Goal: Task Accomplishment & Management: Manage account settings

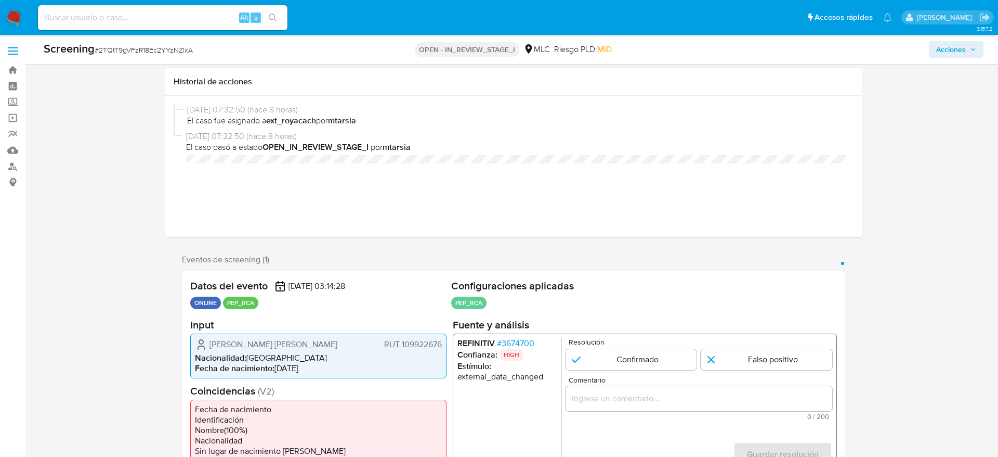
select select "10"
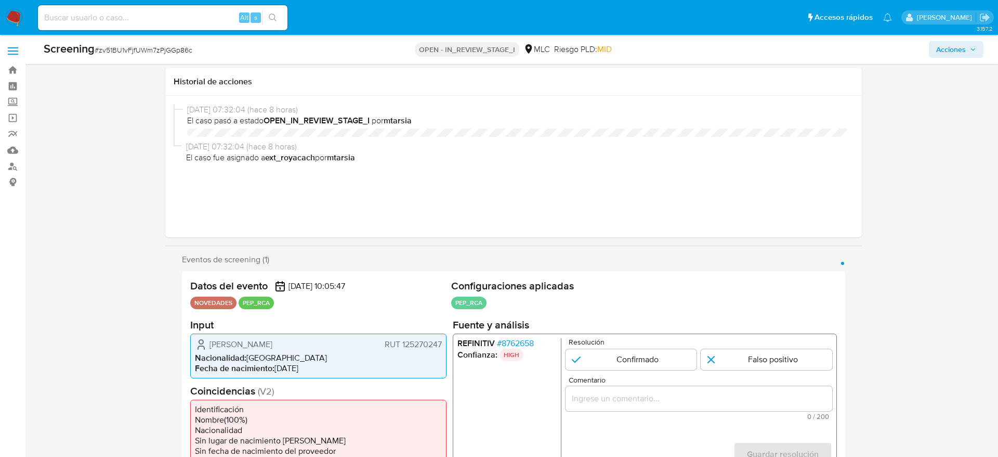
select select "10"
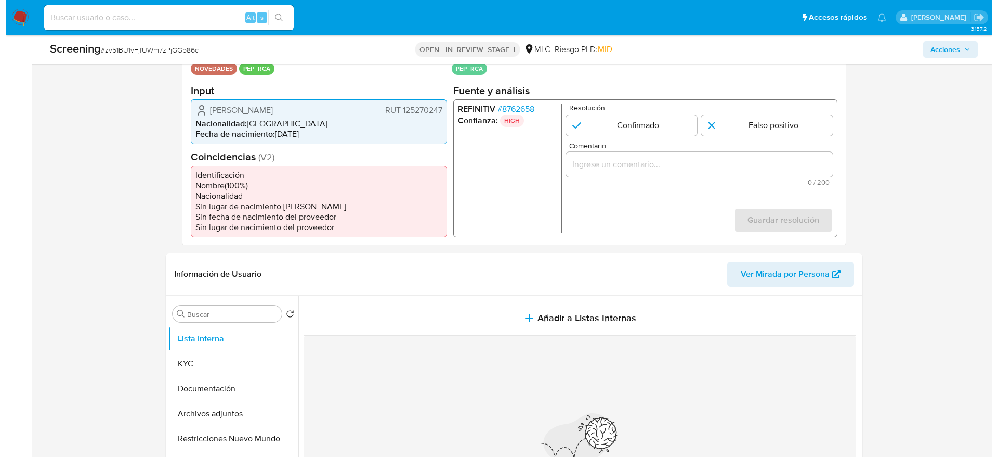
scroll to position [234, 0]
click at [157, 48] on span "# zv51BU1vFjfUWm7zPjGGp86c" at bounding box center [144, 50] width 98 height 10
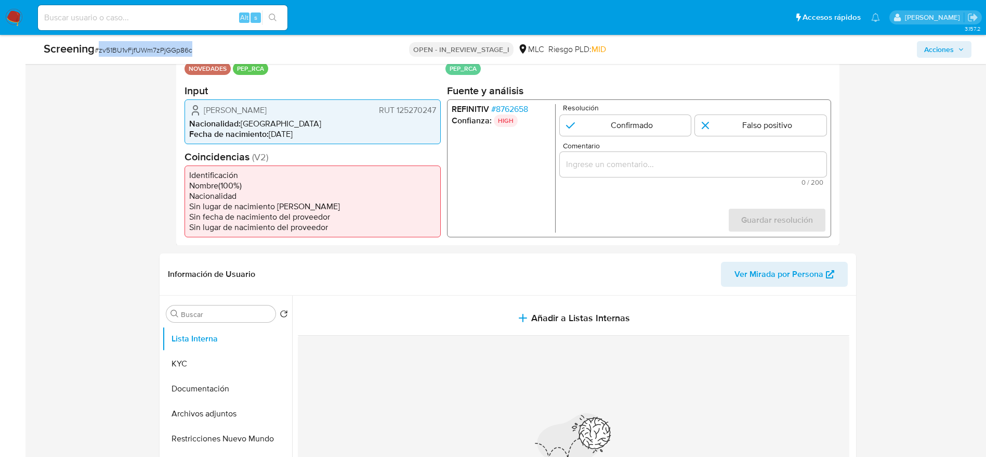
click at [157, 48] on span "# zv51BU1vFjfUWm7zPjGGp86c" at bounding box center [144, 50] width 98 height 10
copy span "zv51BU1vFjfUWm7zPjGGp86c"
drag, startPoint x: 150, startPoint y: 106, endPoint x: 441, endPoint y: 113, distance: 291.3
click at [516, 107] on span "# 8762658" at bounding box center [509, 108] width 37 height 10
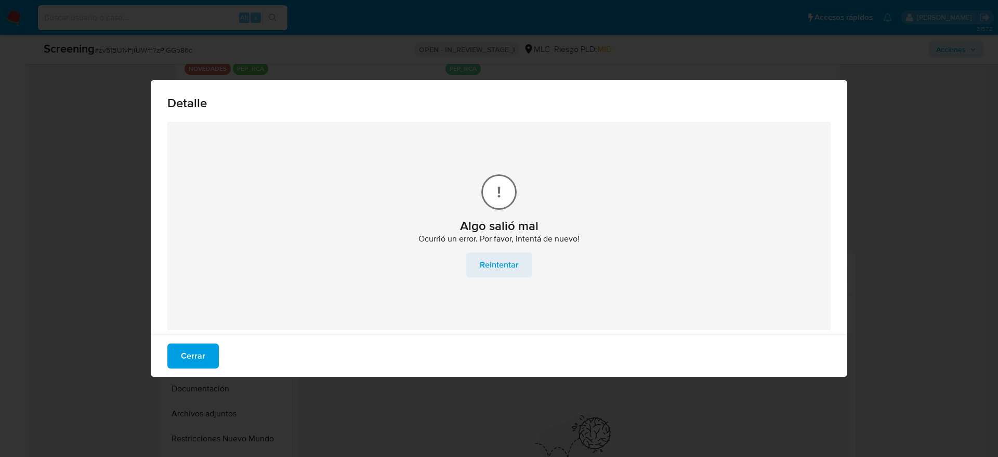
click at [496, 266] on span "Reintentar" at bounding box center [499, 264] width 39 height 23
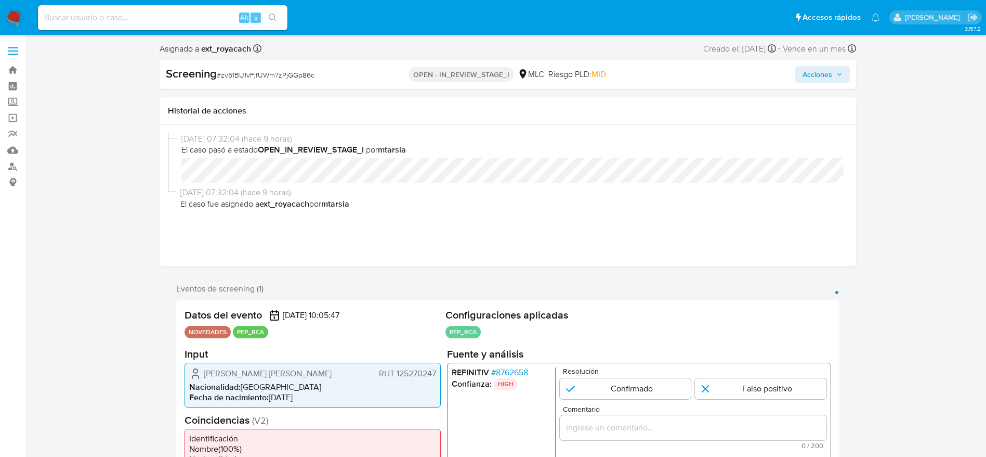
select select "10"
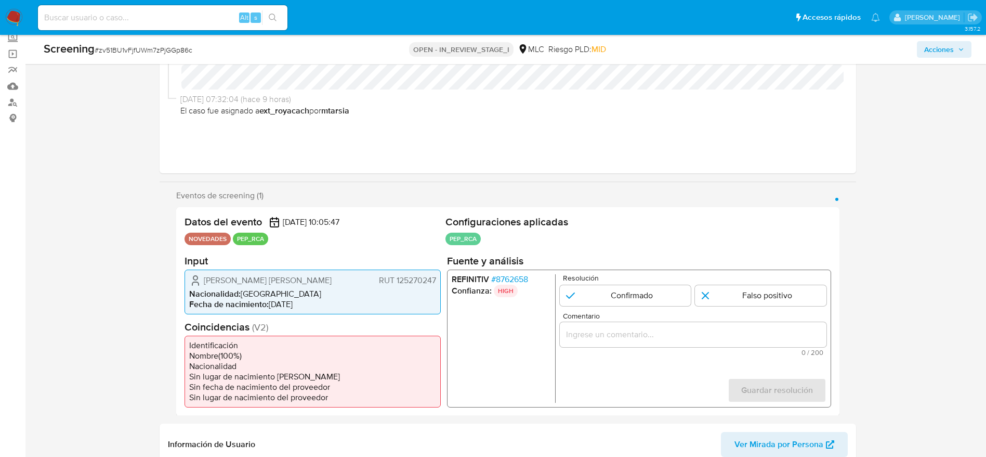
scroll to position [78, 0]
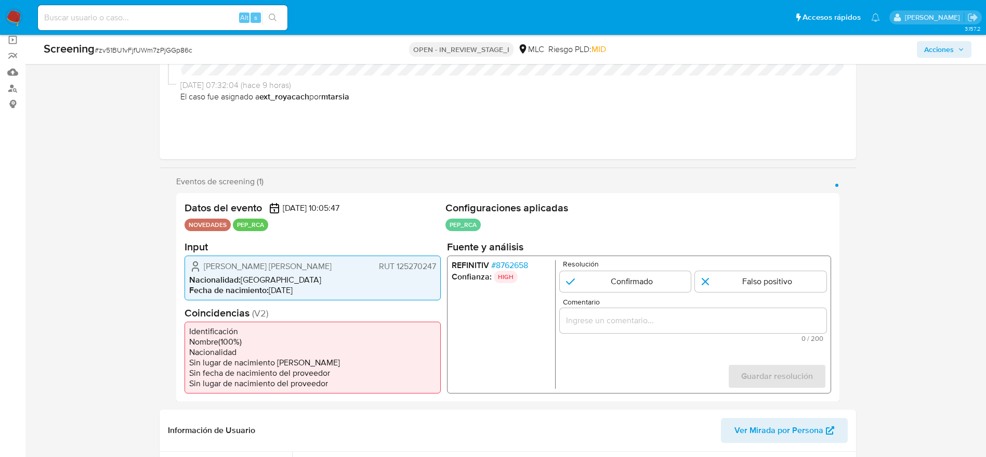
drag, startPoint x: 206, startPoint y: 267, endPoint x: 437, endPoint y: 261, distance: 231.0
click at [437, 261] on div "Karina Irene Ormeño Soto RUT 125270247 Nacionalidad : Chile Fecha de nacimiento…" at bounding box center [313, 277] width 256 height 45
click at [528, 264] on span "# 8762658" at bounding box center [509, 264] width 37 height 10
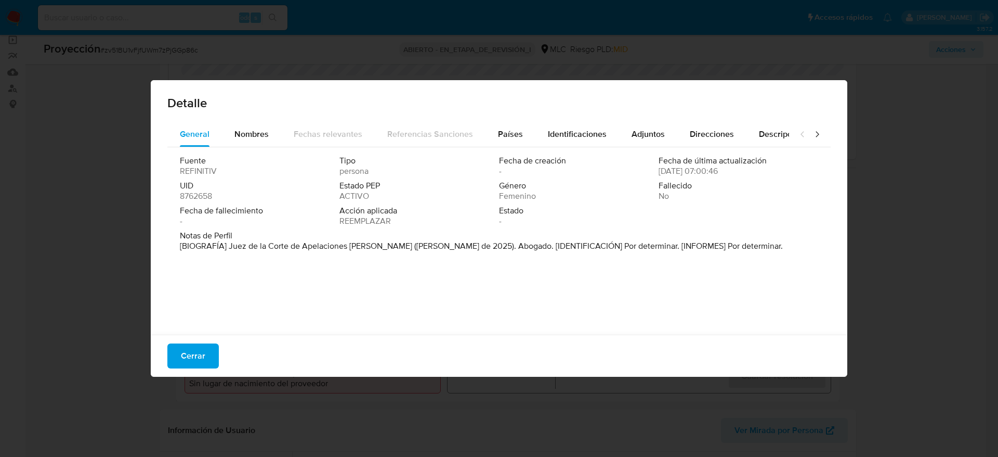
drag, startPoint x: 231, startPoint y: 244, endPoint x: 222, endPoint y: 246, distance: 9.5
click at [231, 244] on font "[BIOGRAFÍA] Juez de la Corte de Apelaciones de Valdivia (mayo de 2025). Abogado…" at bounding box center [481, 246] width 603 height 12
drag, startPoint x: 227, startPoint y: 243, endPoint x: 391, endPoint y: 243, distance: 163.8
click at [391, 243] on font "[BIOGRAFÍA] Juez de la Corte de Apelaciones de Valdivia (mayo de 2025). Abogado…" at bounding box center [481, 246] width 603 height 12
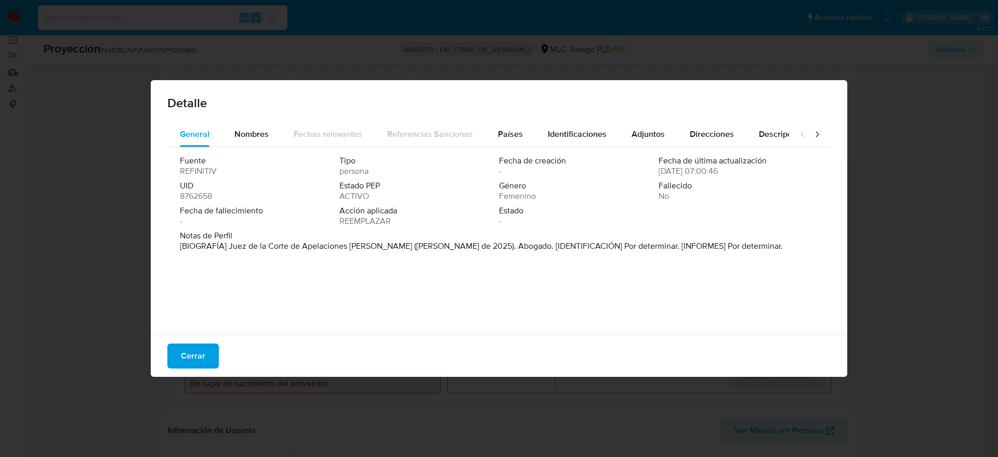
click at [190, 385] on div "Detalle General Nombres Fechas relevantes Referencias Sanciones Países Identifi…" at bounding box center [499, 228] width 998 height 457
click at [188, 376] on div "Detalle General Nombres Fechas relevantes Referencias Sanciones Países Identifi…" at bounding box center [499, 228] width 998 height 457
click at [188, 354] on span "Cerrar" at bounding box center [193, 355] width 24 height 23
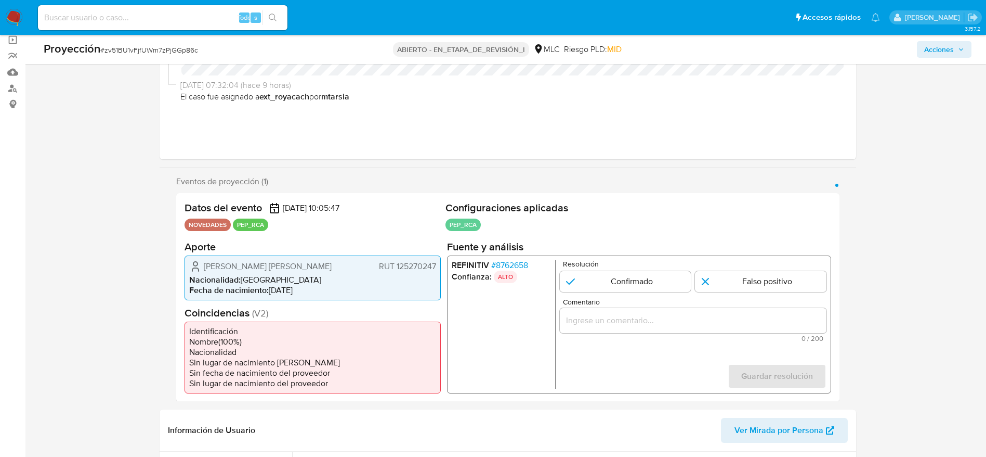
click at [781, 308] on div "1 de 1" at bounding box center [693, 319] width 267 height 25
click at [796, 320] on input "Comentario" at bounding box center [693, 320] width 267 height 14
paste input "Uusuario Karina Irene Ormeño Soto, El titular de la cuenta se desempeña como Ju…"
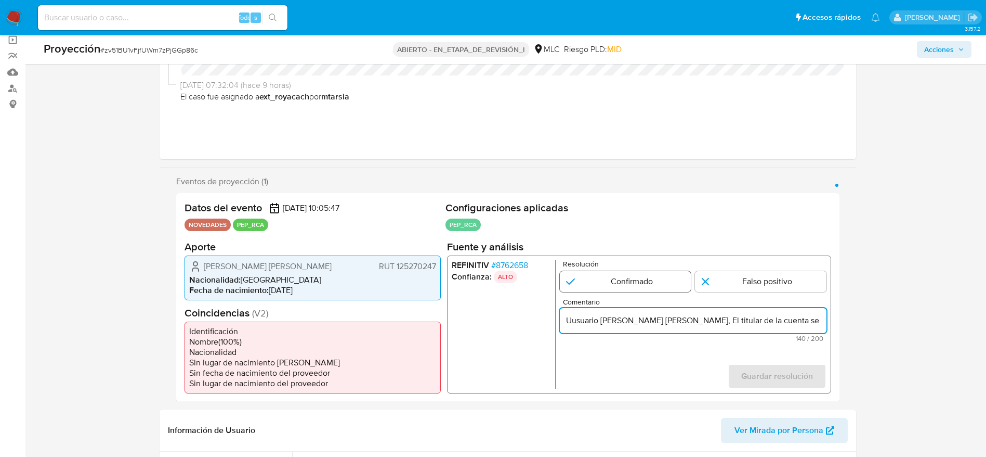
scroll to position [0, 279]
type input "Uusuario Karina Irene Ormeño Soto, El titular de la cuenta se desempeña como Ju…"
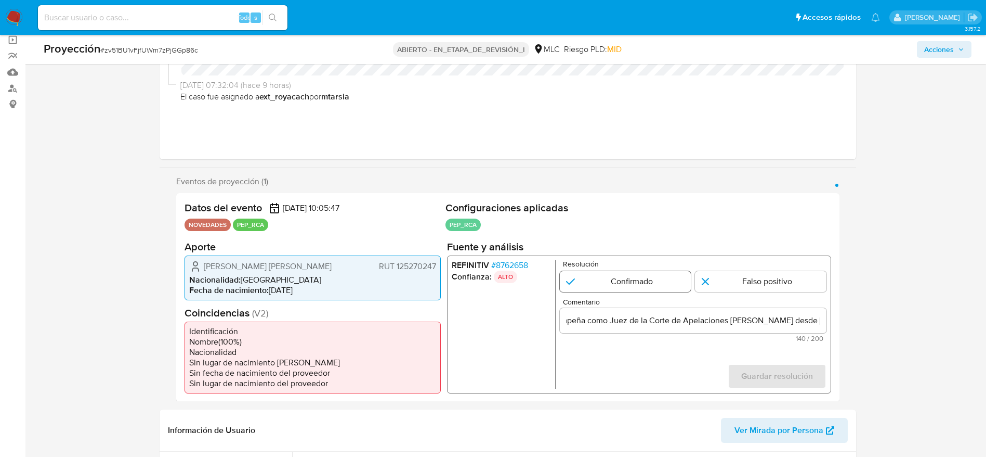
click at [630, 278] on input "1 de 1" at bounding box center [626, 280] width 132 height 21
radio input "true"
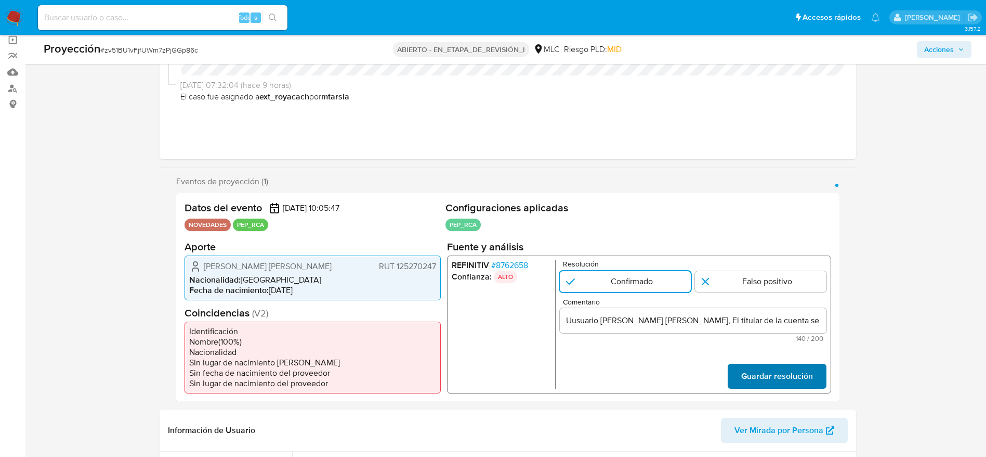
click at [732, 371] on button "Guardar resolución" at bounding box center [776, 375] width 99 height 25
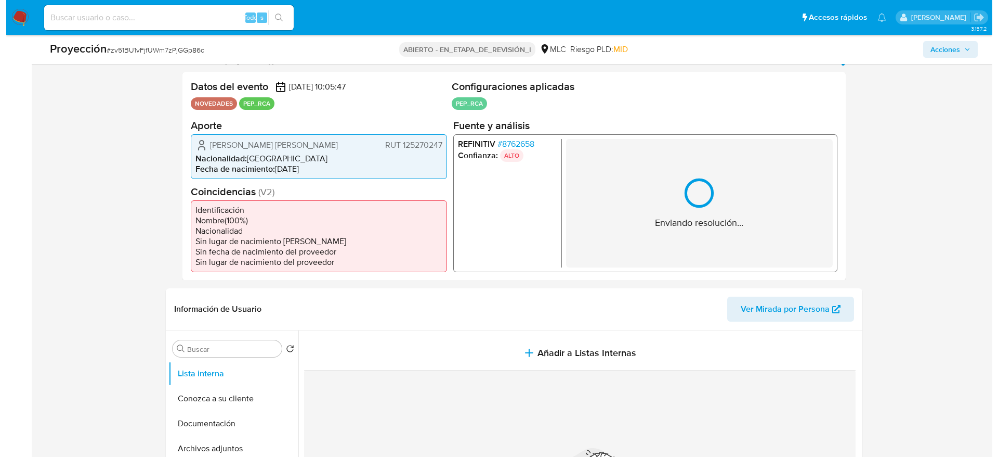
scroll to position [234, 0]
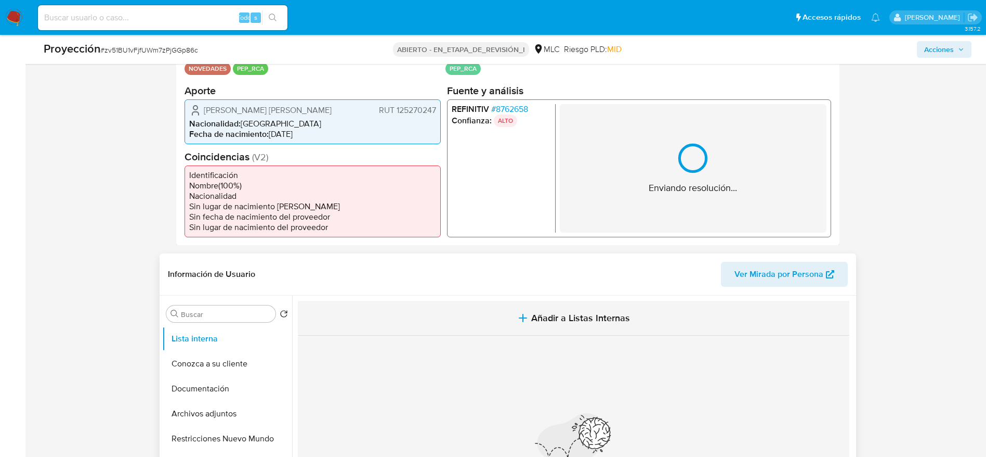
click at [452, 328] on button "Añadir a Listas Internas" at bounding box center [574, 318] width 552 height 35
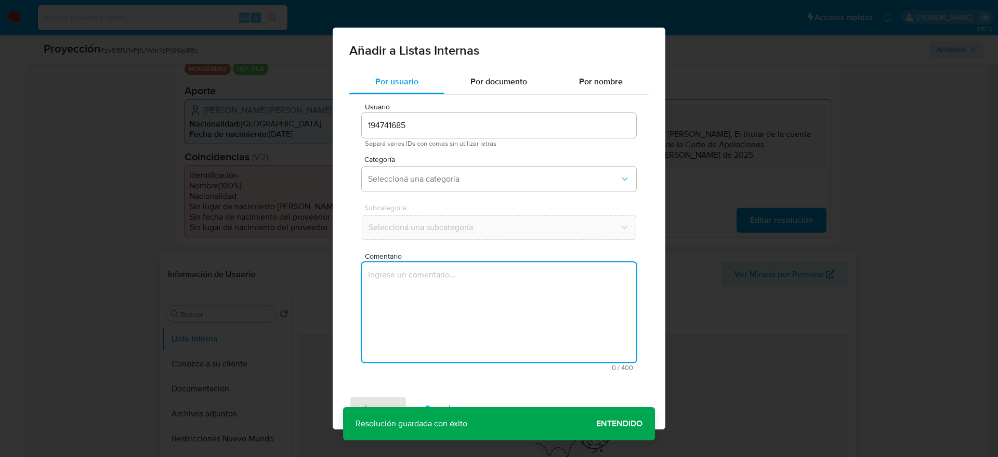
click at [458, 360] on textarea "Comentario" at bounding box center [499, 312] width 275 height 100
type textarea "Uusuario Karina Irene Ormeño Soto, El titular de la cuenta se desempeña como Ju…"
click at [408, 135] on div "194741685" at bounding box center [499, 125] width 275 height 25
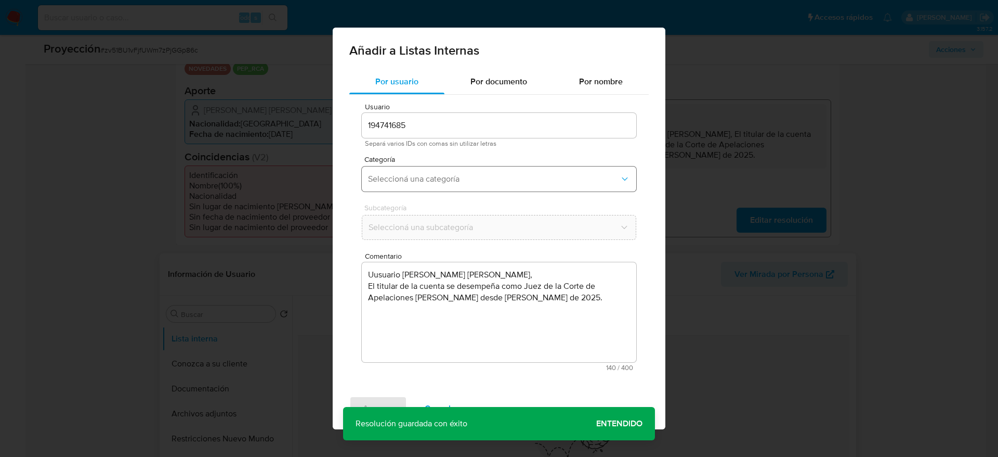
click at [449, 183] on span "Seleccioná una categoría" at bounding box center [494, 179] width 252 height 10
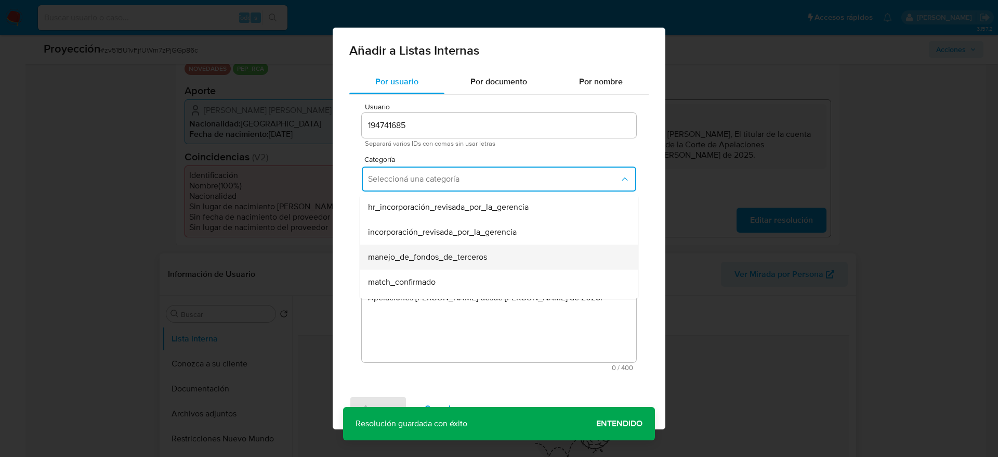
scroll to position [78, 0]
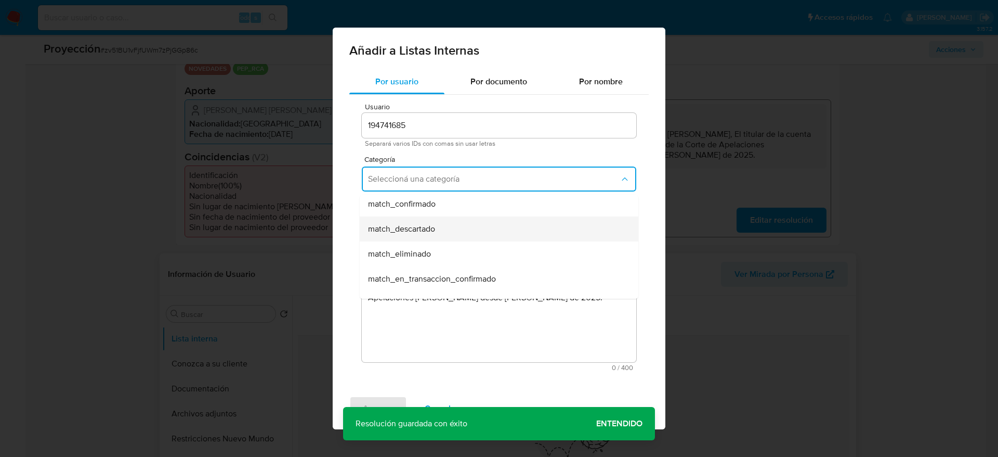
click at [441, 228] on div "match_descartado" at bounding box center [496, 228] width 256 height 25
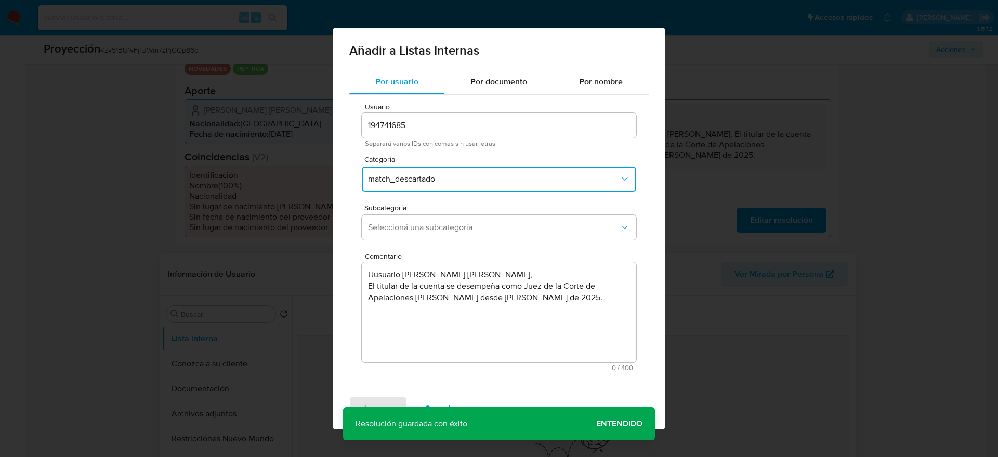
click at [444, 241] on div "Subcategoría Seleccioná una subcategoría" at bounding box center [499, 224] width 275 height 40
click at [446, 231] on span "Seleccioná una subcategoría" at bounding box center [494, 227] width 252 height 10
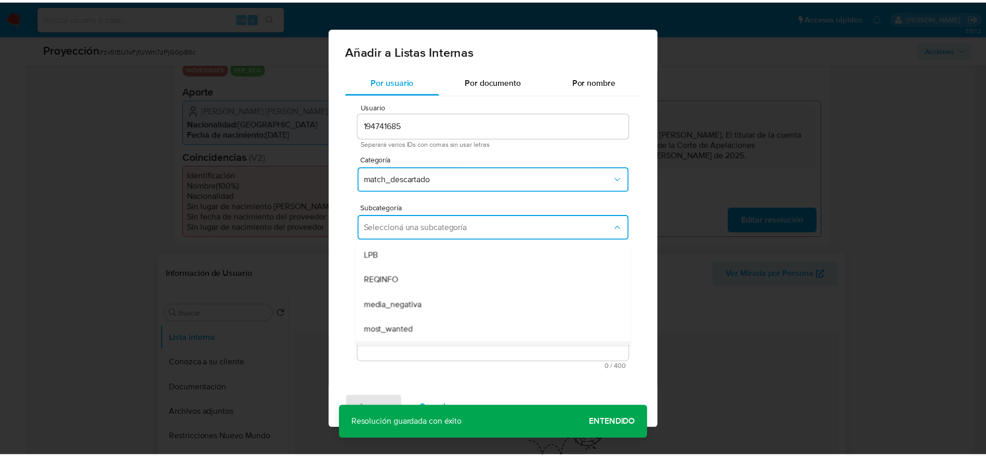
scroll to position [71, 0]
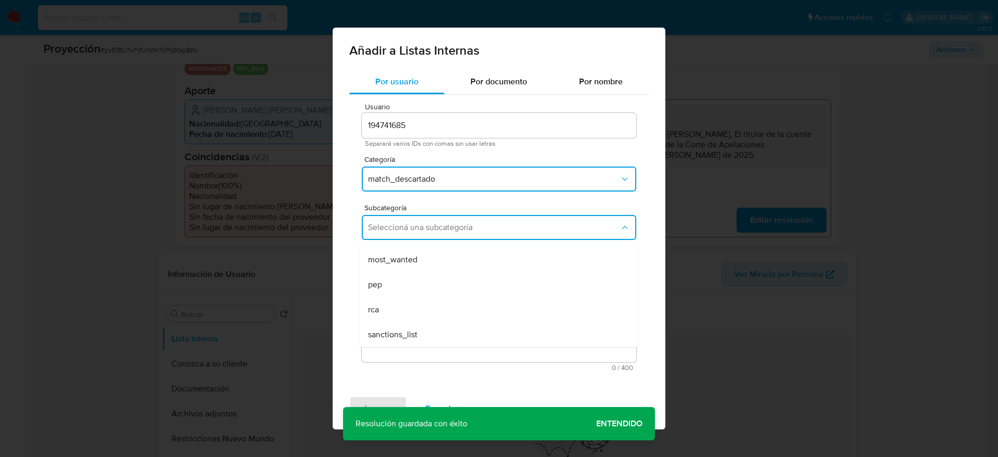
click at [413, 282] on div "pep" at bounding box center [496, 284] width 256 height 25
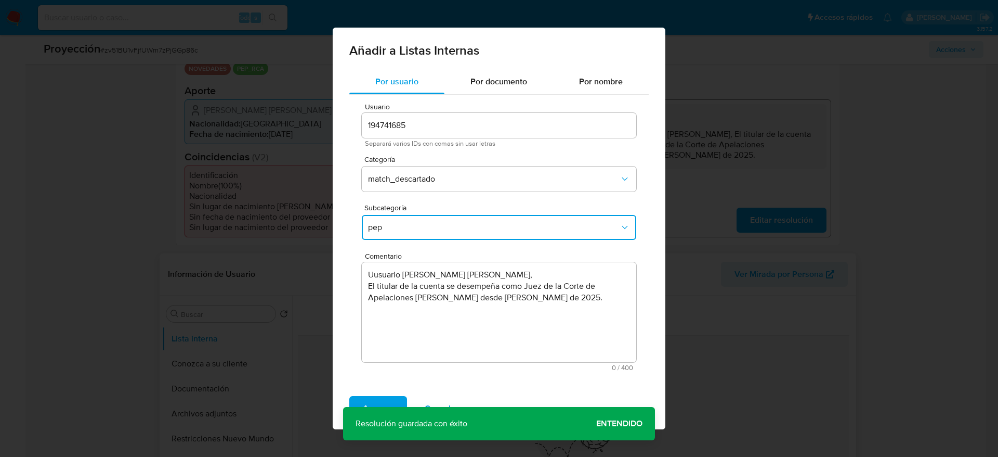
click at [383, 393] on div "Agregar Cancelar" at bounding box center [499, 408] width 333 height 42
click at [386, 392] on div "Agregar Cancelar" at bounding box center [499, 408] width 333 height 42
click at [395, 398] on button "Agregar" at bounding box center [378, 408] width 58 height 25
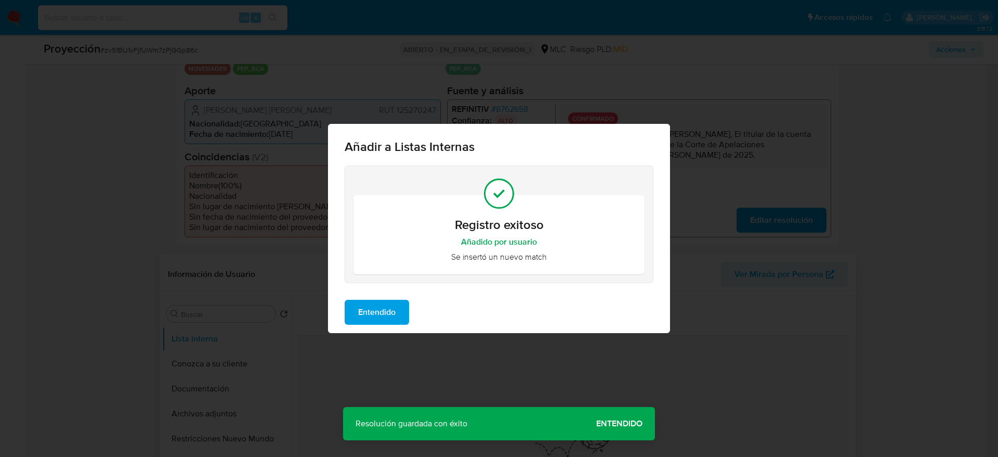
click at [361, 329] on div "Entendido" at bounding box center [499, 312] width 342 height 42
click at [370, 311] on span "Entendido" at bounding box center [376, 312] width 37 height 23
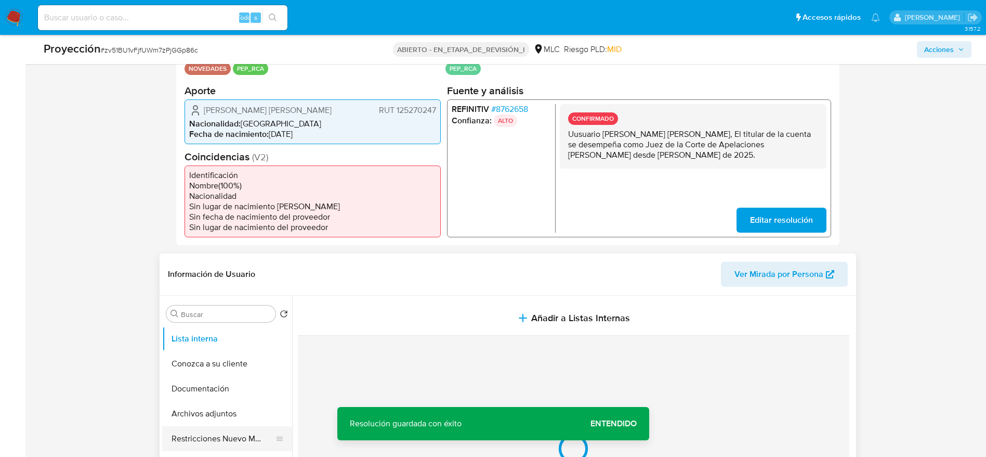
click at [164, 426] on button "Restricciones Nuevo Mundo" at bounding box center [223, 438] width 122 height 25
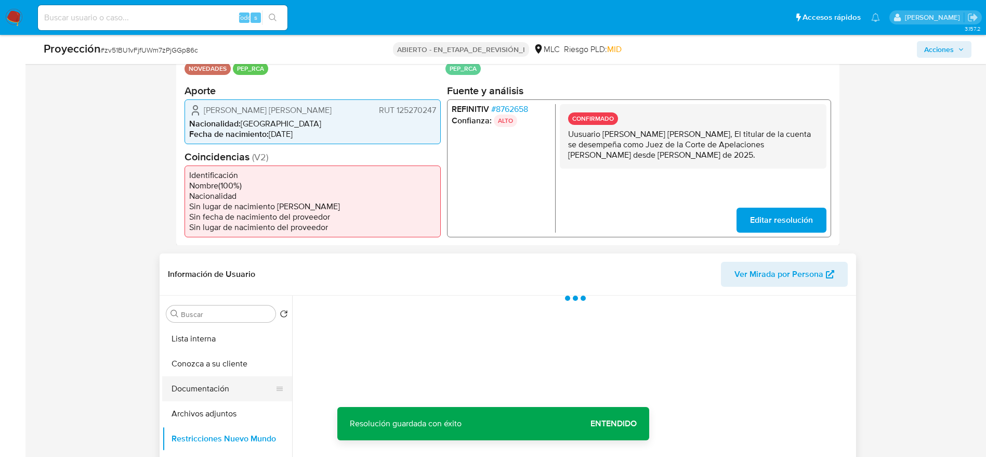
click at [206, 393] on button "Documentación" at bounding box center [223, 388] width 122 height 25
click at [226, 407] on button "Archivos adjuntos" at bounding box center [223, 413] width 122 height 25
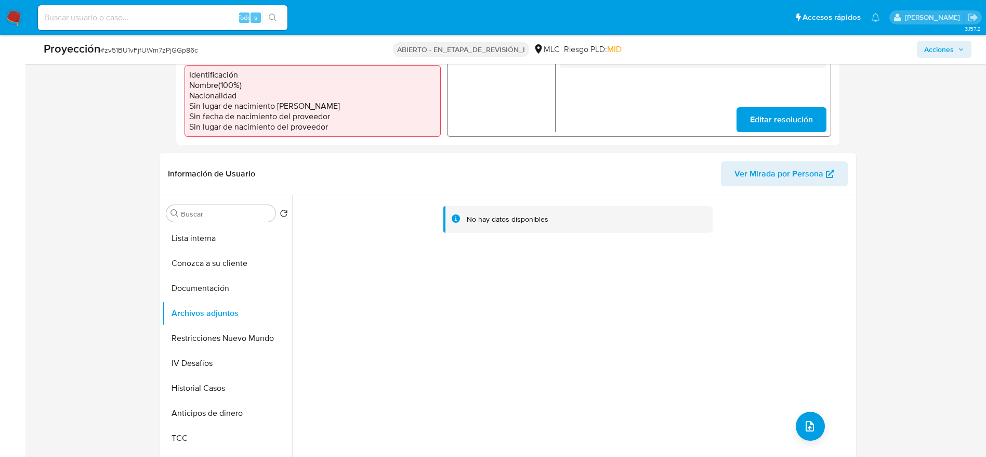
scroll to position [468, 0]
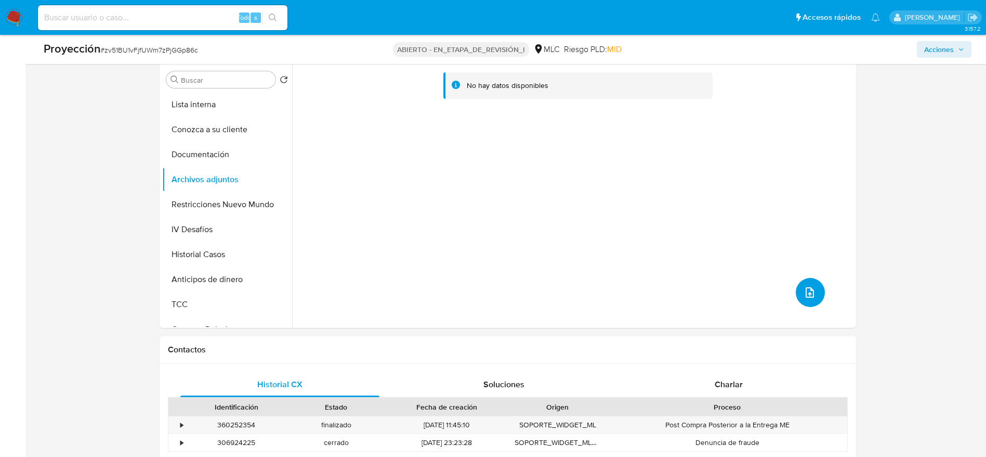
click at [796, 284] on button "subir archivo" at bounding box center [810, 292] width 29 height 29
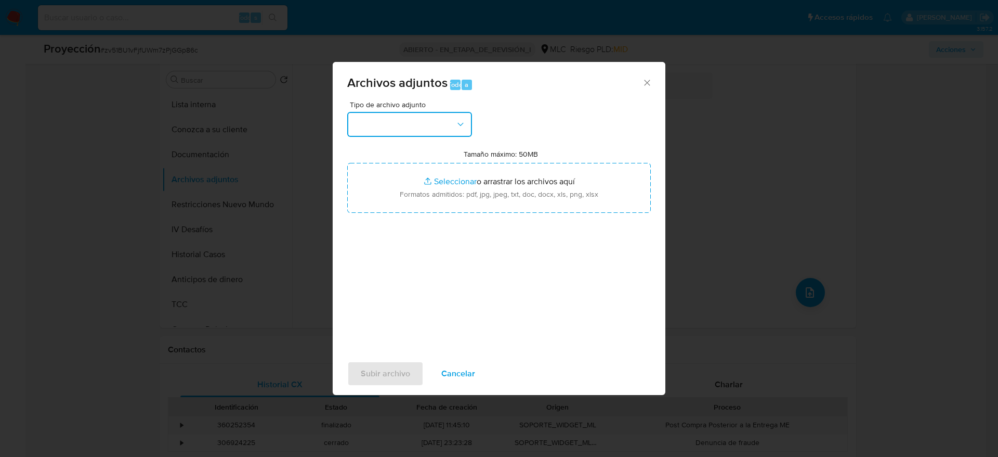
click at [384, 117] on button "button" at bounding box center [409, 124] width 125 height 25
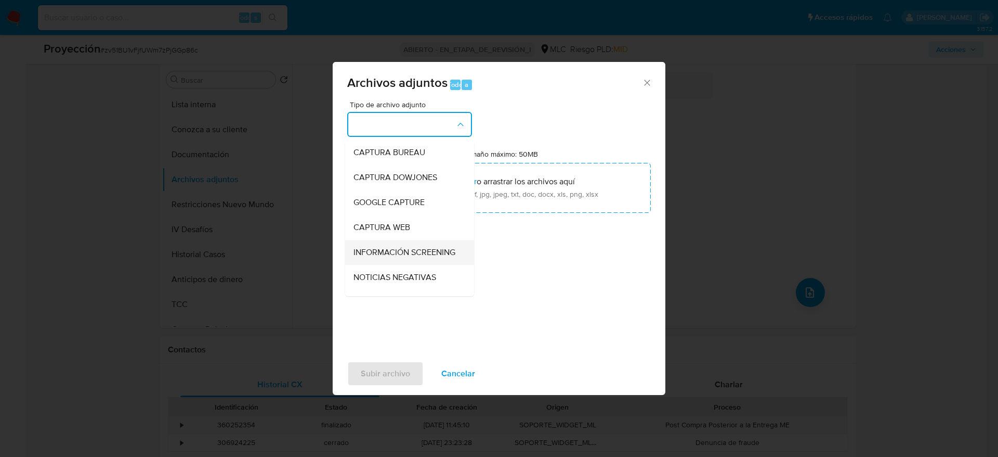
click at [403, 265] on div "INFORMACIÓN SCREENING" at bounding box center [407, 252] width 106 height 25
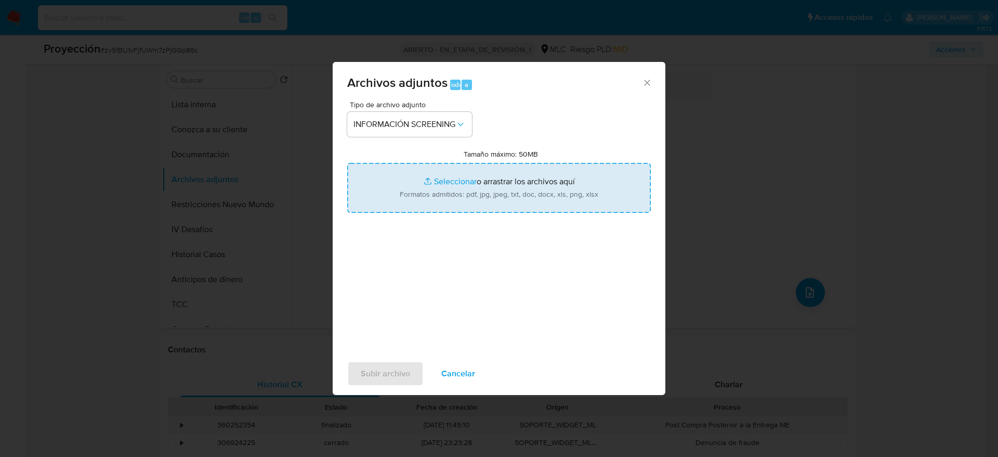
click at [388, 187] on input "Tamaño máximo: 50MB Seleccionar archivos" at bounding box center [499, 188] width 304 height 50
type input "C:\fakepath\_Karina Irene Ormeño Soto_ - Buscar con Google.pdf"
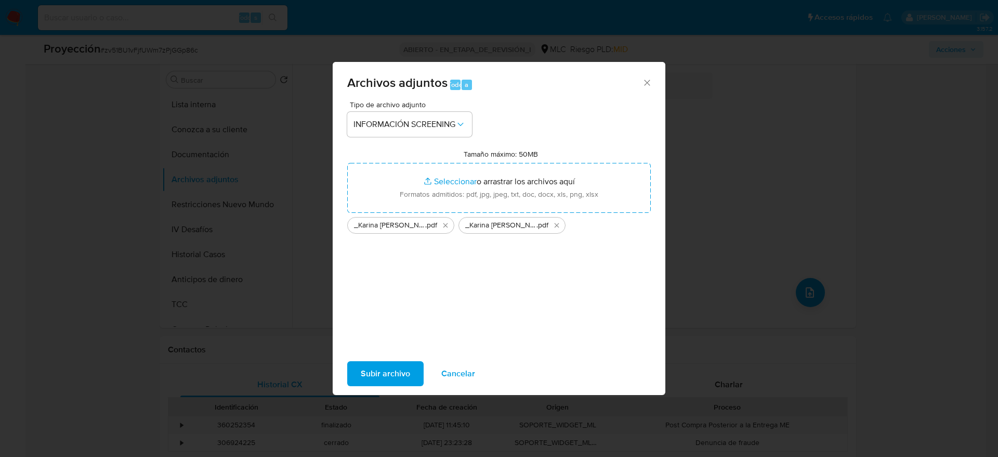
click at [408, 362] on span "Subir archivo" at bounding box center [385, 373] width 49 height 23
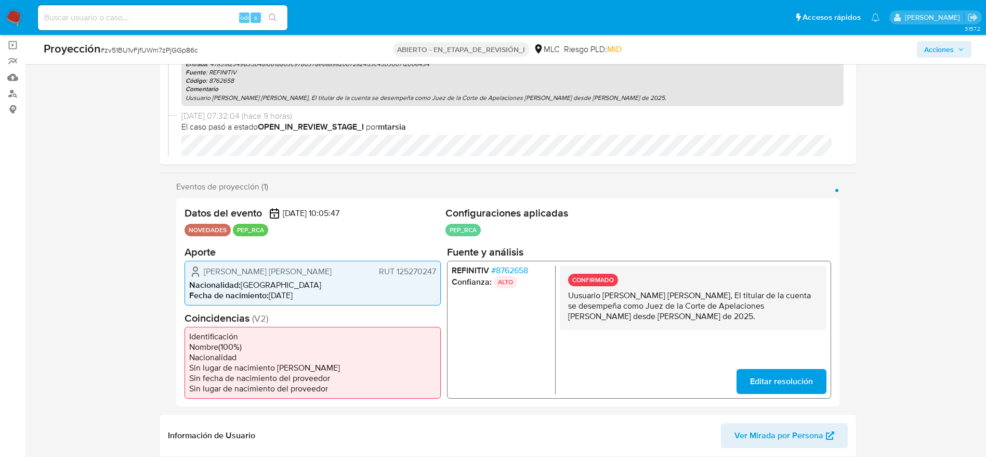
scroll to position [0, 0]
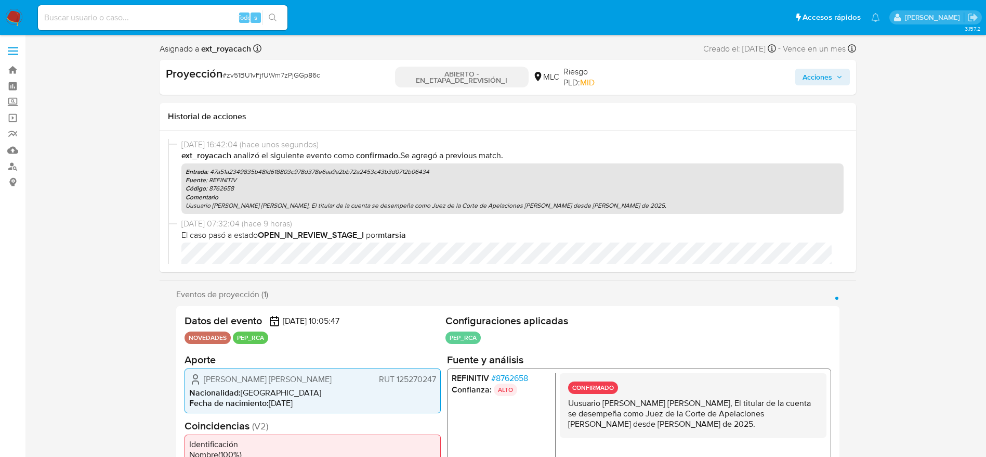
click at [843, 70] on button "Acciones" at bounding box center [823, 77] width 55 height 17
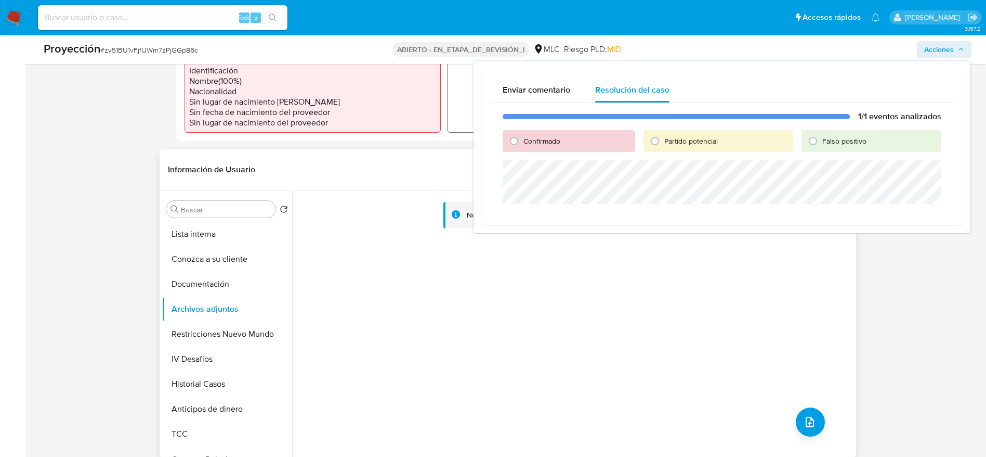
scroll to position [390, 0]
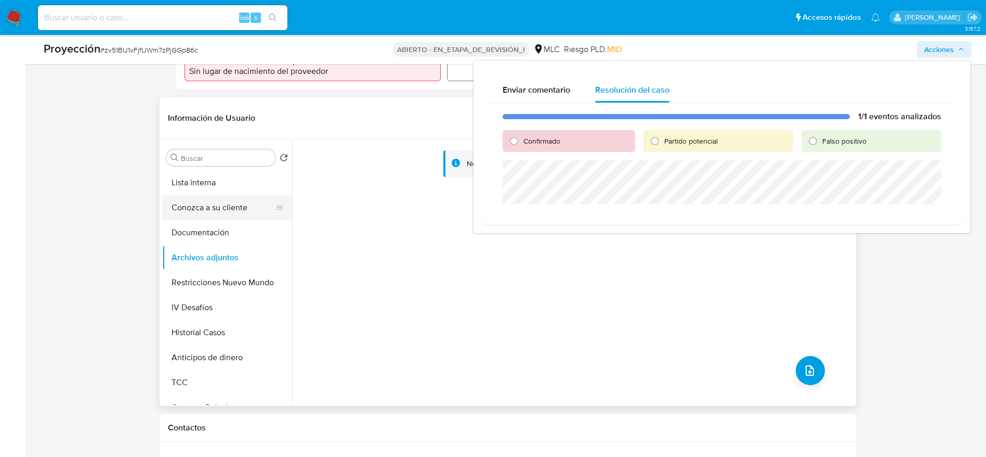
click at [183, 209] on button "Conozca a su cliente" at bounding box center [223, 207] width 122 height 25
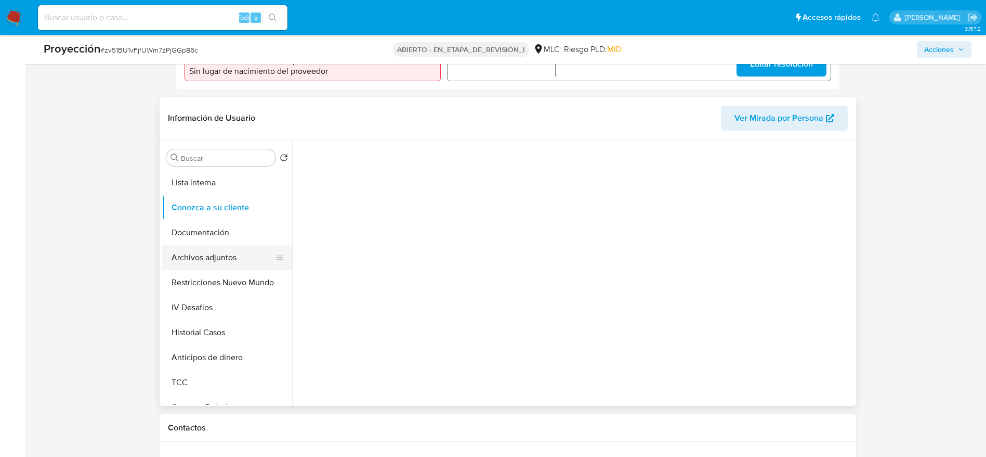
click at [211, 247] on button "Archivos adjuntos" at bounding box center [223, 257] width 122 height 25
click at [202, 187] on button "Lista interna" at bounding box center [223, 182] width 122 height 25
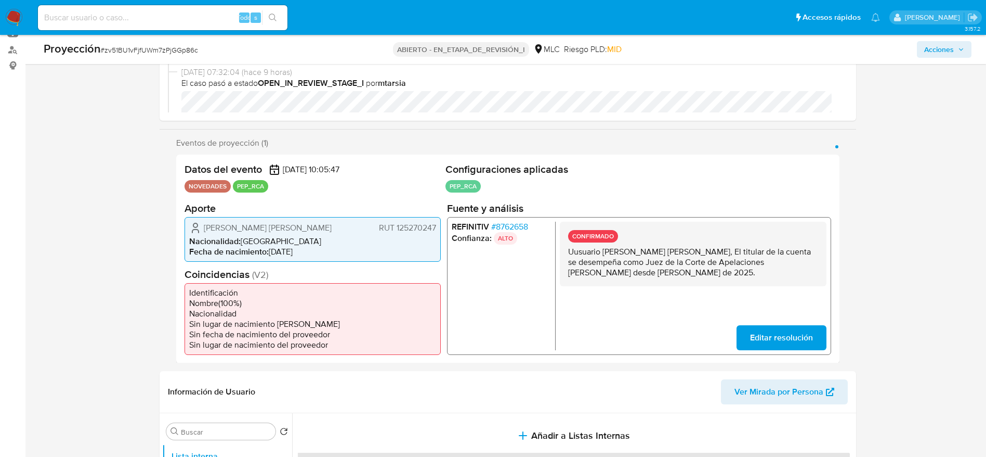
scroll to position [0, 0]
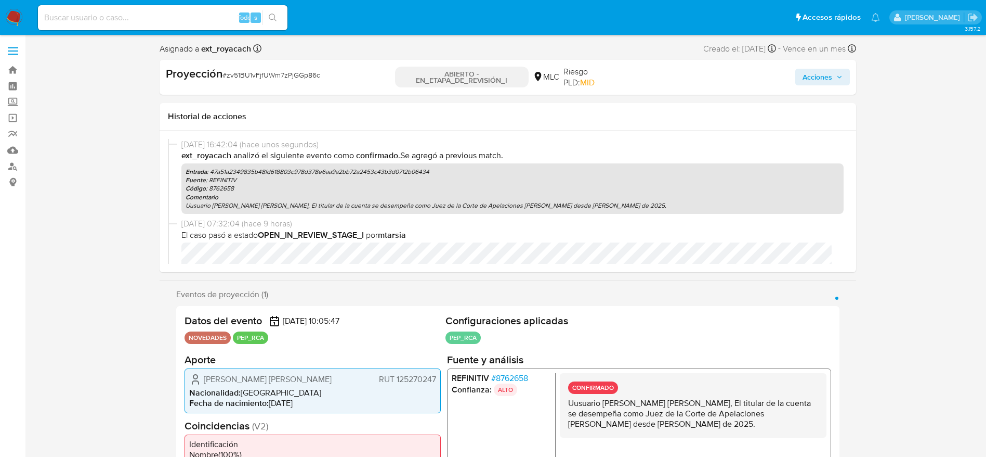
click at [848, 80] on button "Acciones" at bounding box center [823, 77] width 55 height 17
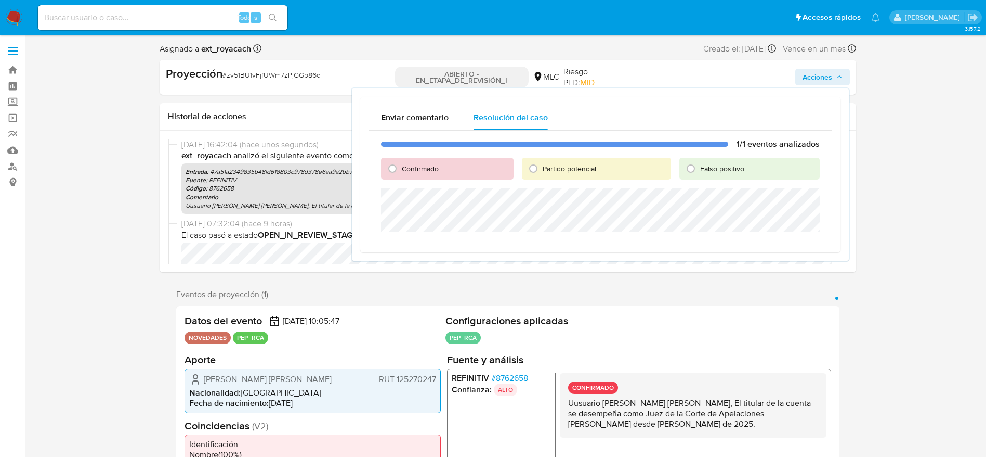
click at [398, 153] on div "1/1 eventos analizados Confirmado Partido potencial Falso positivo" at bounding box center [601, 187] width 464 height 113
click at [407, 155] on div "1/1 eventos analizados Confirmado Partido potencial Falso positivo" at bounding box center [601, 187] width 464 height 113
click at [413, 161] on div "Confirmado" at bounding box center [447, 169] width 133 height 22
click at [411, 172] on font "Confirmado" at bounding box center [420, 168] width 37 height 10
click at [401, 172] on input "Confirmado" at bounding box center [392, 168] width 17 height 17
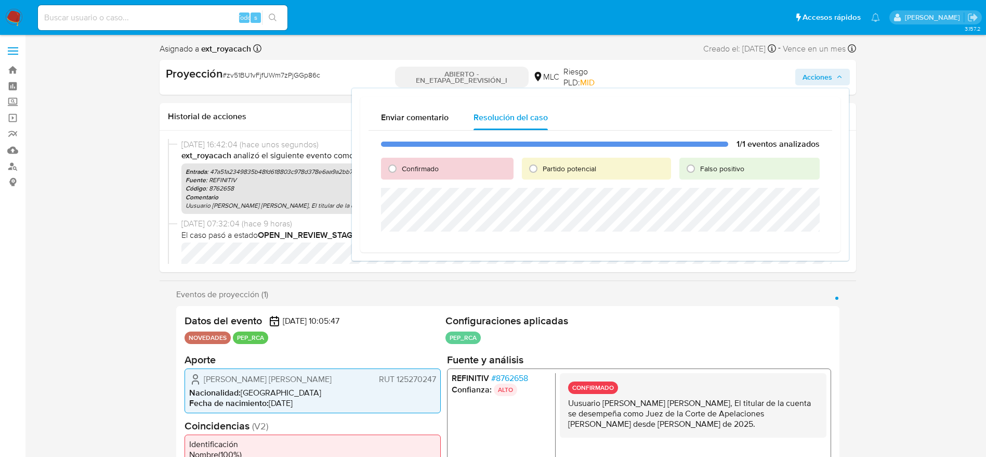
radio input "true"
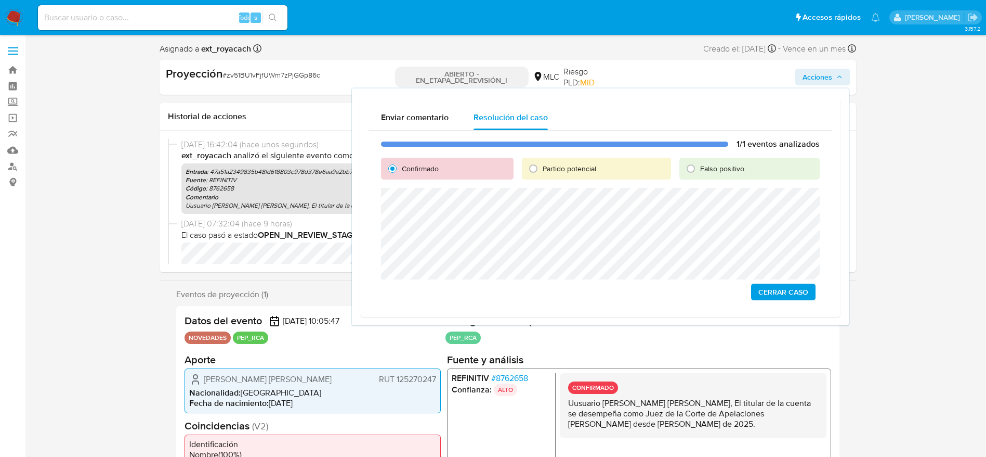
click at [778, 291] on span "Cerrar Caso" at bounding box center [784, 291] width 50 height 15
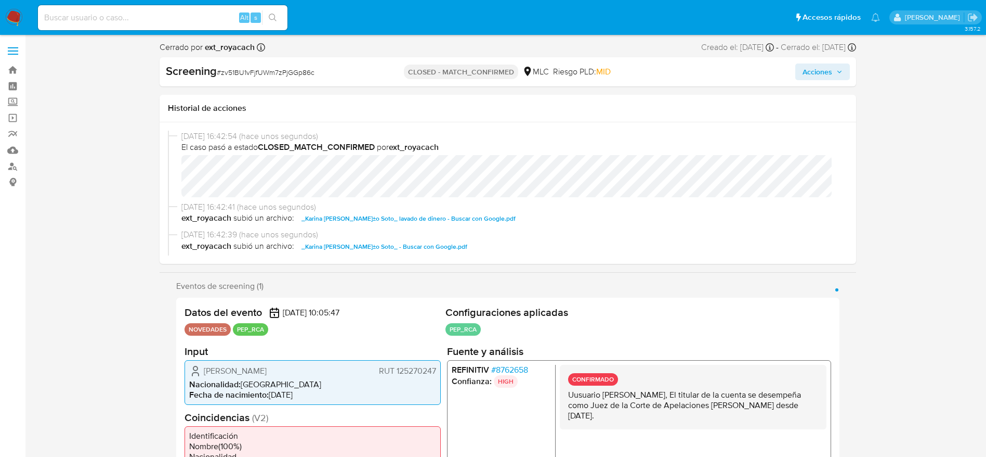
select select "10"
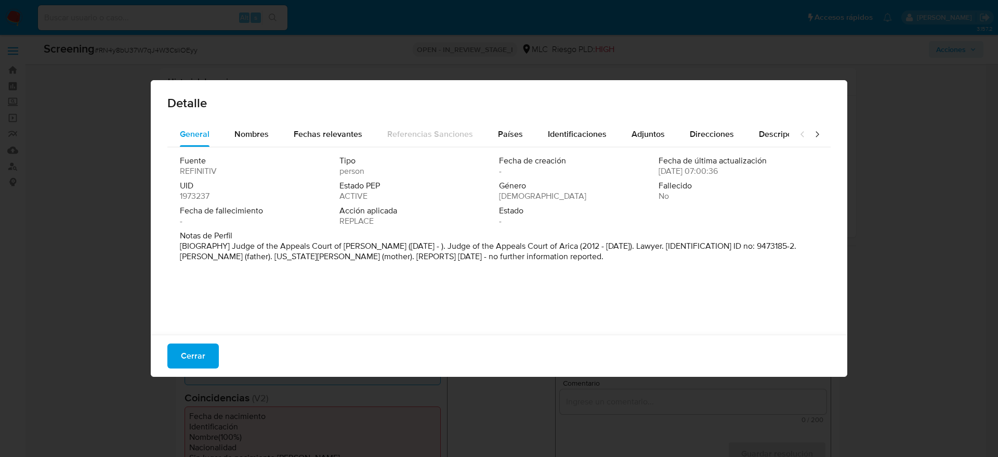
select select "10"
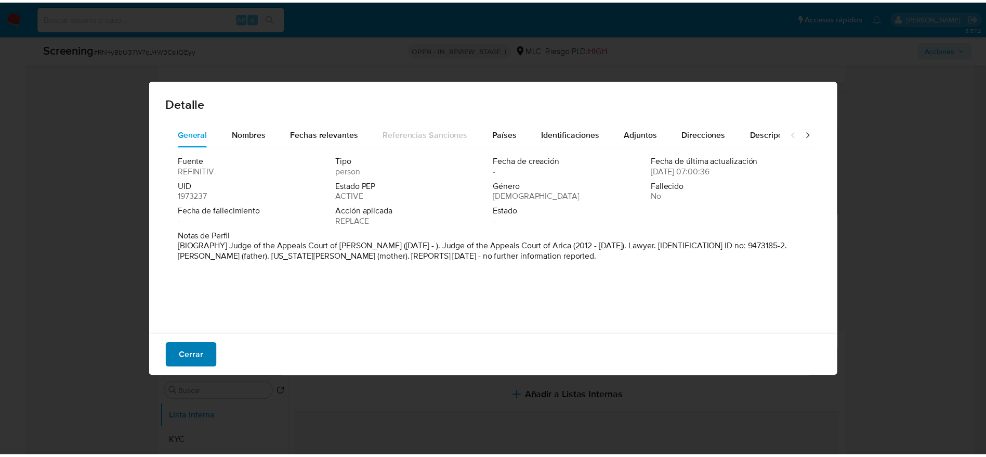
scroll to position [156, 0]
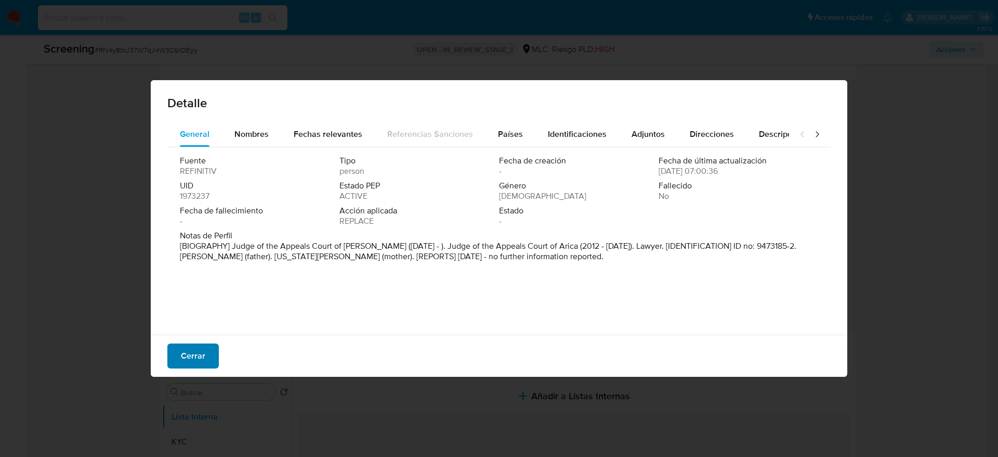
click at [197, 355] on span "Cerrar" at bounding box center [193, 355] width 24 height 23
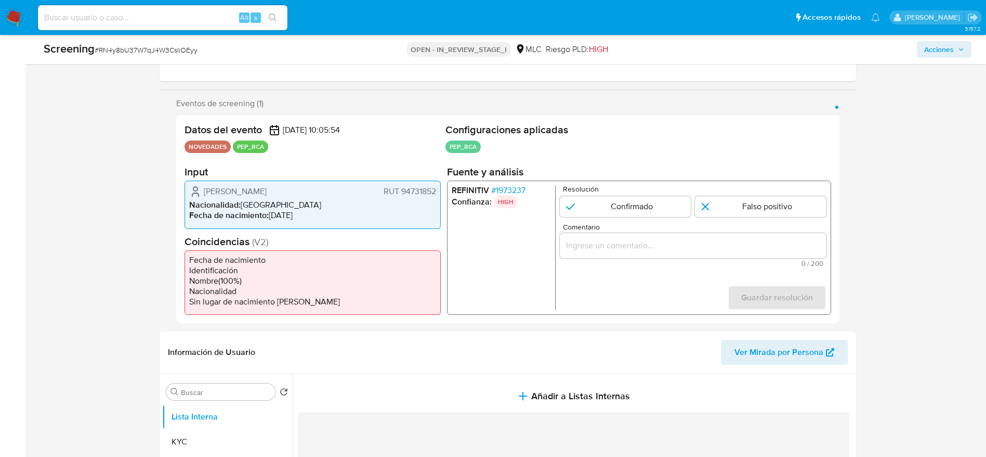
click at [267, 188] on span "[PERSON_NAME]" at bounding box center [235, 191] width 63 height 10
click at [267, 188] on span "Samuel David Muñoz Weisz" at bounding box center [235, 191] width 63 height 10
click at [108, 43] on div "Screening # RN4y8bU37W7qJ4W3CsliOEyy" at bounding box center [197, 49] width 306 height 16
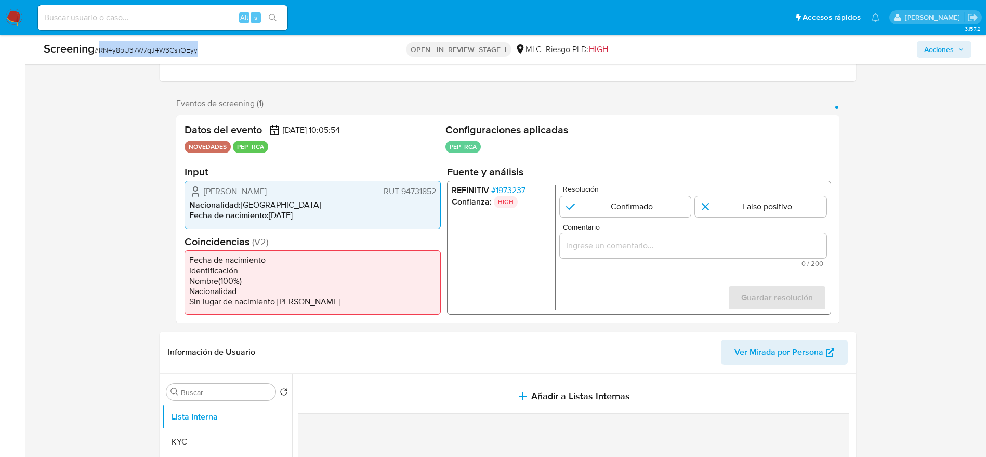
copy span "RN4y8bU37W7qJ4W3CsliOEyy"
drag, startPoint x: 202, startPoint y: 190, endPoint x: 437, endPoint y: 195, distance: 234.6
click at [437, 195] on div "Samuel David Muñoz Weisz RUT 94731852 Nacionalidad : Chile Fecha de nacimiento …" at bounding box center [313, 204] width 256 height 48
click at [506, 189] on span "# 1973237" at bounding box center [508, 190] width 34 height 10
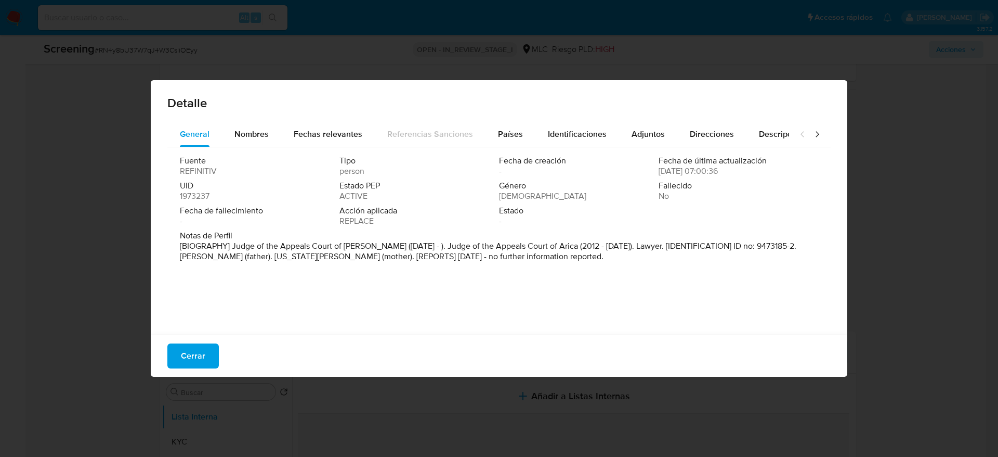
drag, startPoint x: 486, startPoint y: 261, endPoint x: 336, endPoint y: 319, distance: 160.4
click at [185, 344] on span "Cerrar" at bounding box center [193, 355] width 24 height 23
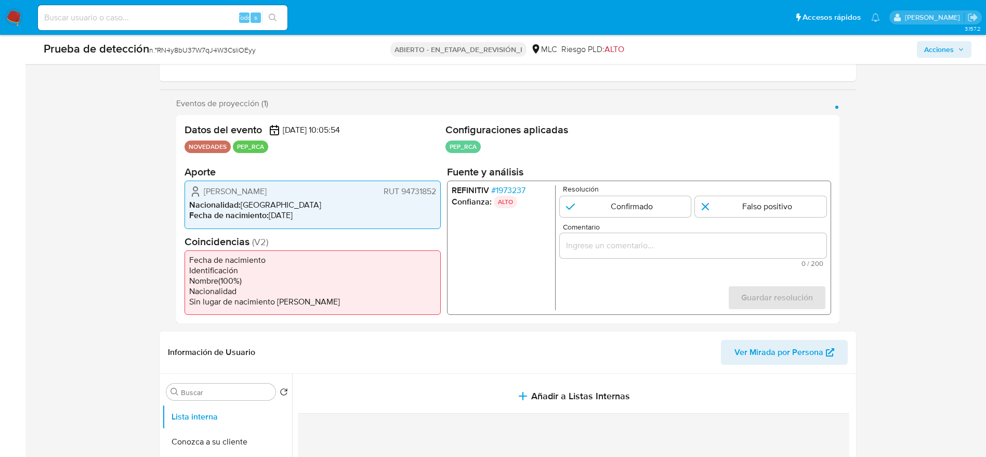
click at [194, 55] on div "Prueba de detección n.° RN4y8bU37W7qJ4W3CsliOEyy" at bounding box center [197, 49] width 306 height 16
click at [207, 187] on font "Samuel David Muñoz Weisz" at bounding box center [235, 191] width 63 height 12
drag, startPoint x: 207, startPoint y: 192, endPoint x: 437, endPoint y: 190, distance: 229.3
click at [437, 190] on div "Samuel David Muñoz Weisz RUT 94731852 Nacionalidad : Chile Fecha de nacimiento …" at bounding box center [313, 204] width 256 height 48
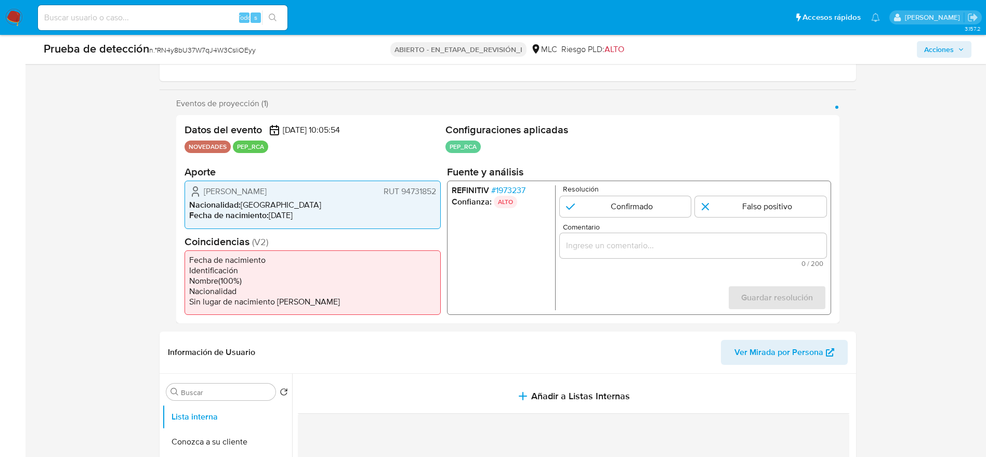
click at [501, 181] on div "REFINITIV # 1973237 Confianza: ALTO Resolución Confirmado Falso positivo Coment…" at bounding box center [639, 247] width 384 height 134
click at [725, 267] on form "Resolución Confirmado Falso positivo Comentario 0 / 200 200 caracteres restante…" at bounding box center [693, 247] width 267 height 125
click at [664, 260] on span "0 / 200" at bounding box center [693, 263] width 261 height 7
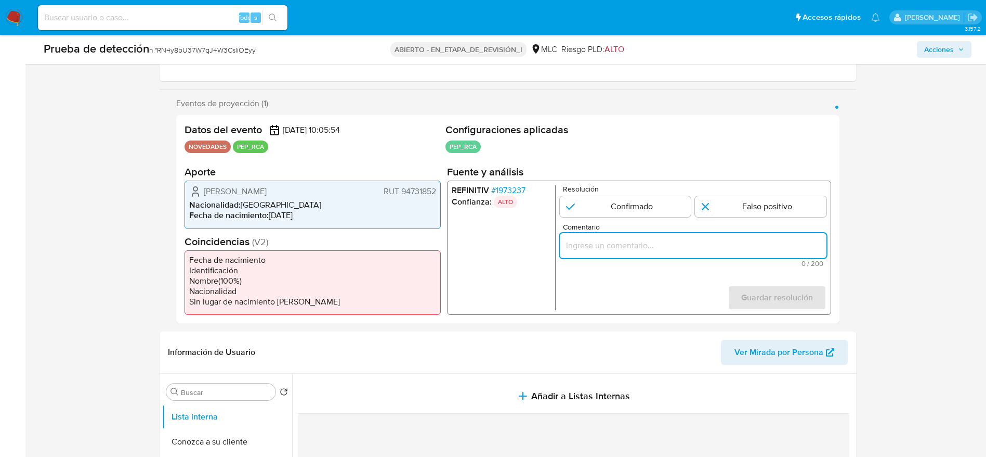
click at [658, 250] on input "Comentario" at bounding box center [693, 246] width 267 height 14
paste input "Usuario Samuel David Muñoz Weisz, El titular de la cuenta se desempeña como Min…"
type input "Usuario Samuel David Muñoz Weisz, El titular de la cuenta se desempeña como Min…"
click at [629, 208] on input "1 de 1" at bounding box center [626, 206] width 132 height 21
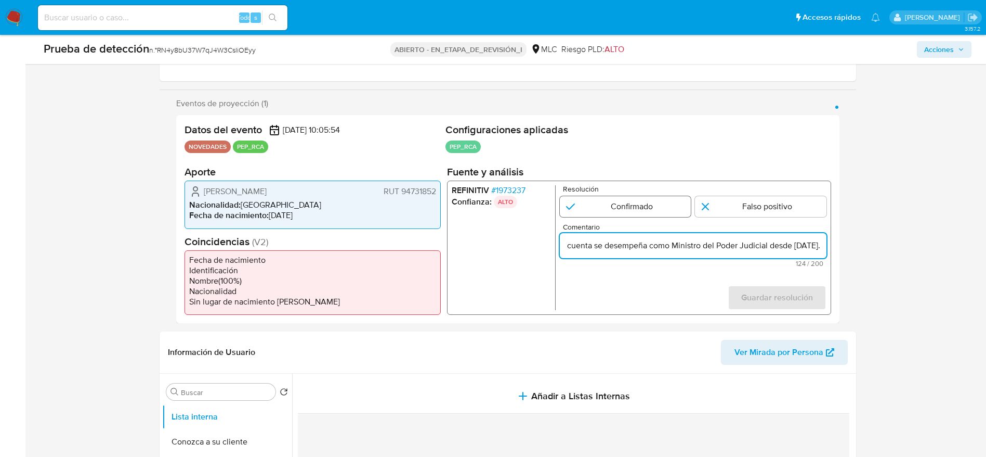
radio input "true"
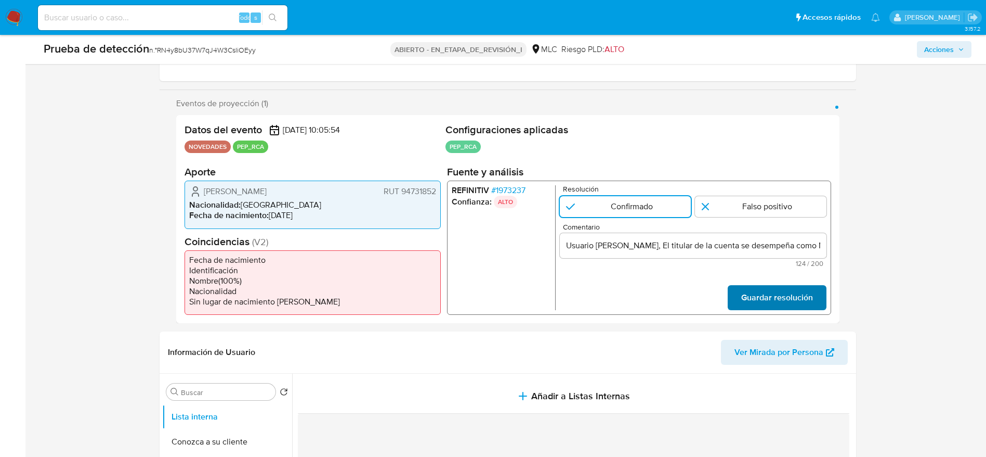
click at [766, 303] on span "Guardar resolución" at bounding box center [777, 297] width 72 height 23
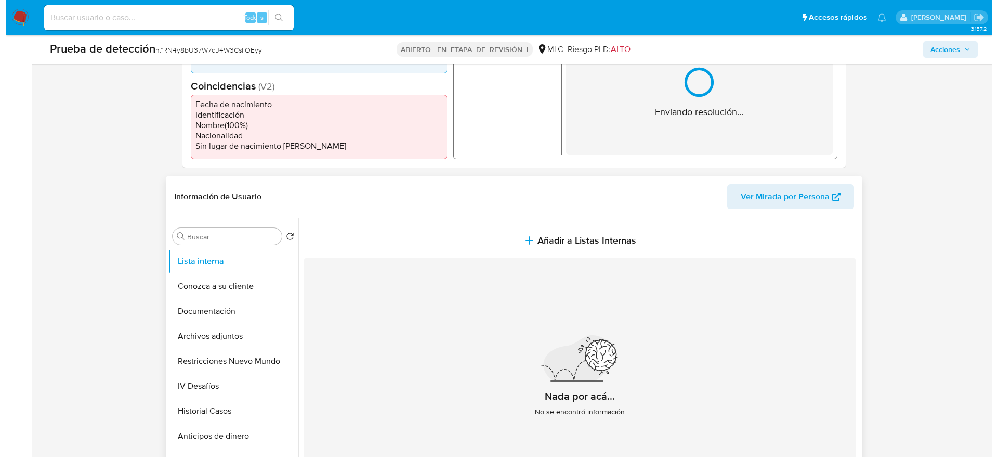
scroll to position [312, 0]
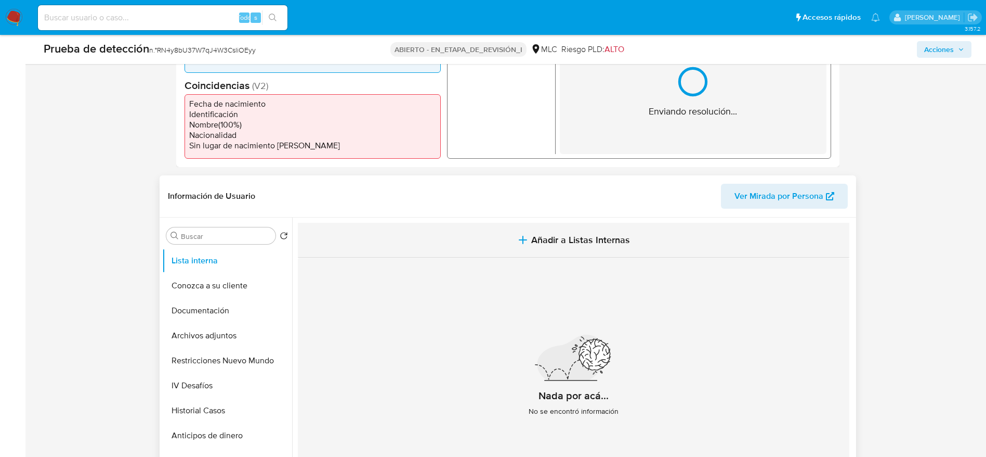
click at [498, 248] on button "Añadir a Listas Internas" at bounding box center [574, 240] width 552 height 35
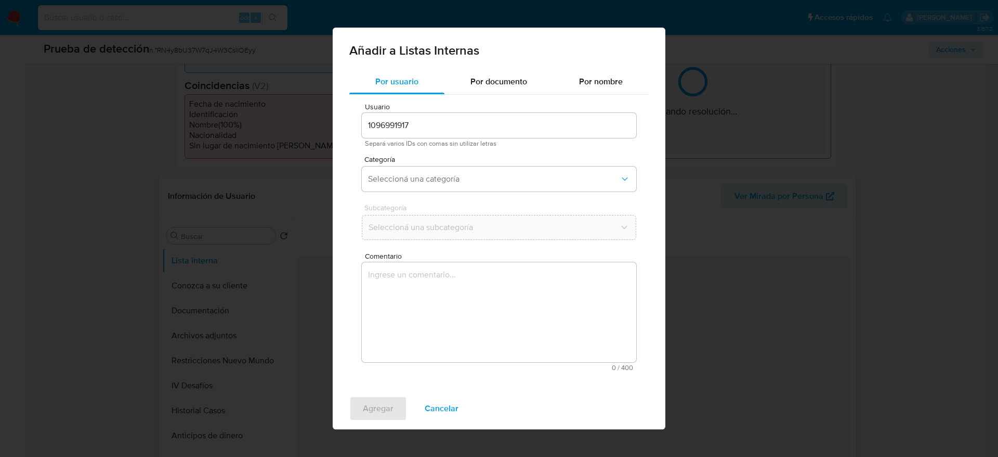
click at [484, 307] on textarea "Comentario" at bounding box center [499, 312] width 275 height 100
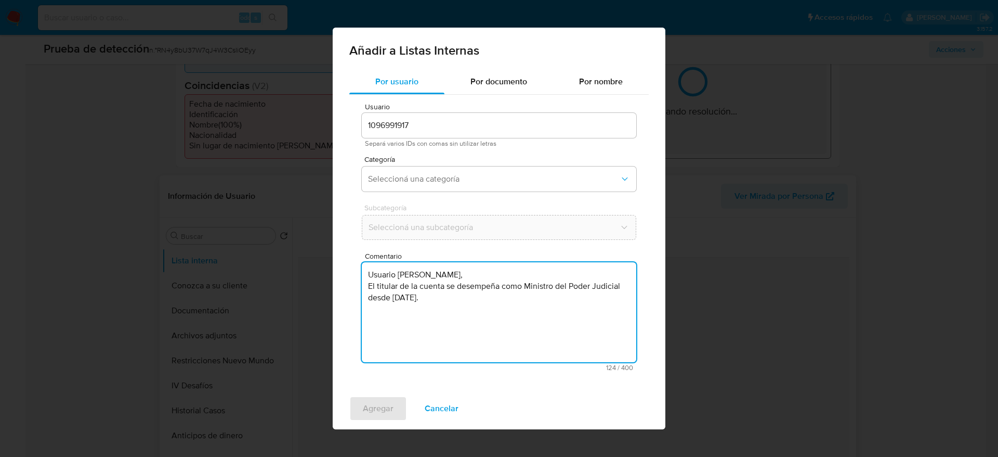
type textarea "Usuario Samuel David Muñoz Weisz, El titular de la cuenta se desempeña como Min…"
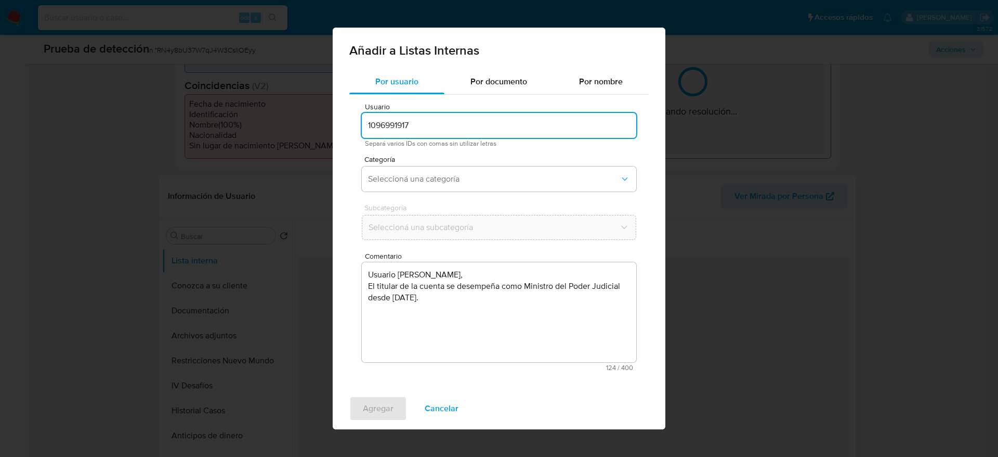
drag, startPoint x: 456, startPoint y: 121, endPoint x: 464, endPoint y: 140, distance: 21.2
click at [456, 121] on input "1096991917" at bounding box center [499, 126] width 275 height 14
click at [483, 154] on div "Usuario 1096991917 Separá varios IDs con comas sin utilizar letras Categoría Se…" at bounding box center [499, 237] width 300 height 284
click at [485, 178] on span "Seleccioná una categoría" at bounding box center [494, 179] width 252 height 10
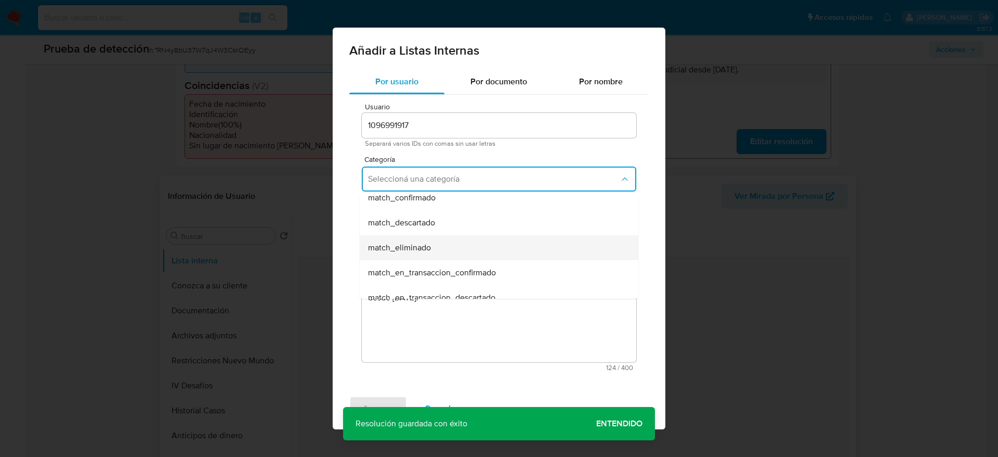
scroll to position [78, 0]
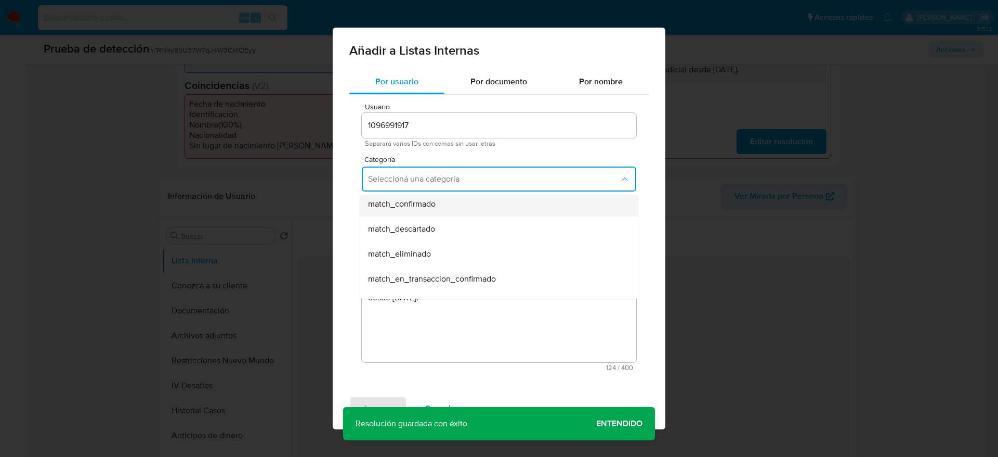
click at [415, 208] on span "match_confirmado" at bounding box center [402, 204] width 68 height 10
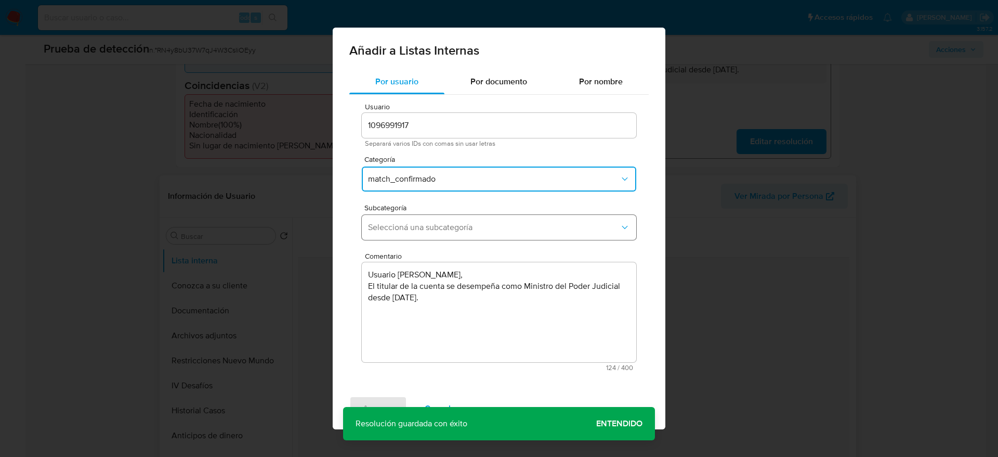
click at [438, 228] on span "Seleccioná una subcategoría" at bounding box center [494, 227] width 252 height 10
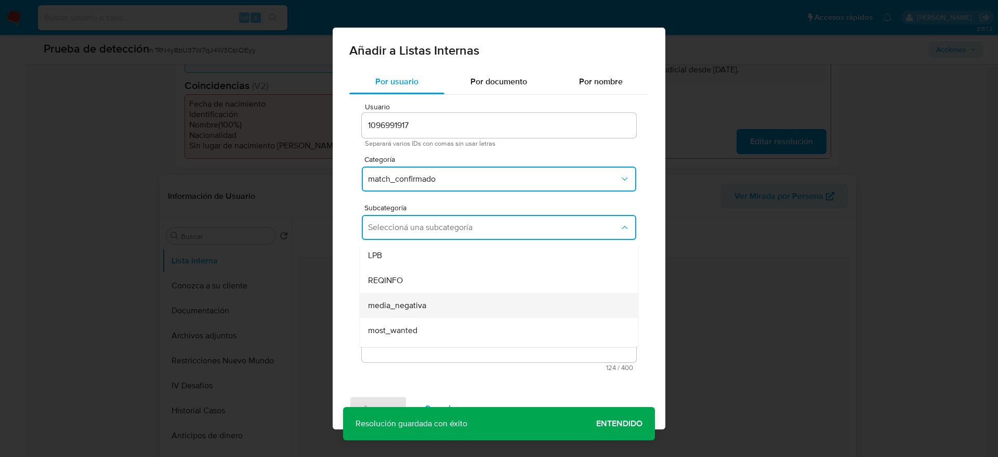
scroll to position [71, 0]
click at [421, 300] on div "rca" at bounding box center [496, 309] width 256 height 25
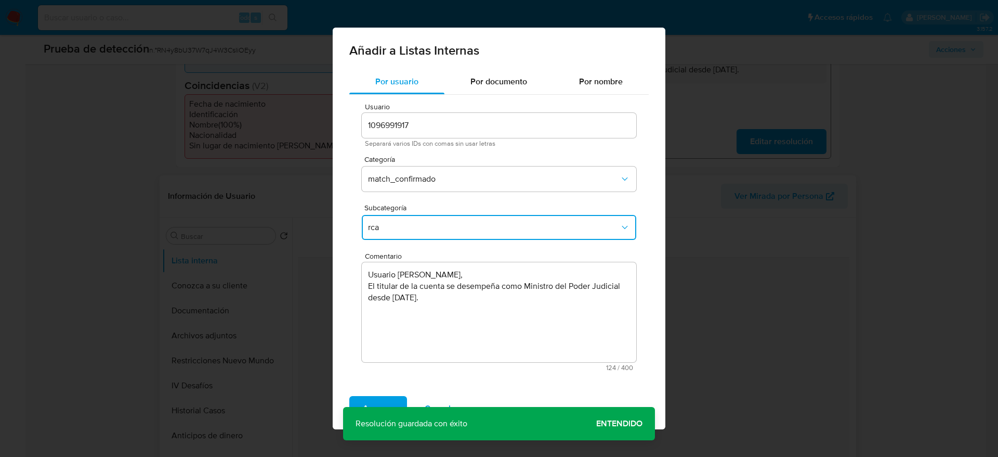
click at [414, 232] on button "rca" at bounding box center [499, 227] width 275 height 25
click at [388, 287] on div "pep" at bounding box center [496, 284] width 256 height 25
click at [393, 405] on span "Agregar" at bounding box center [378, 408] width 31 height 23
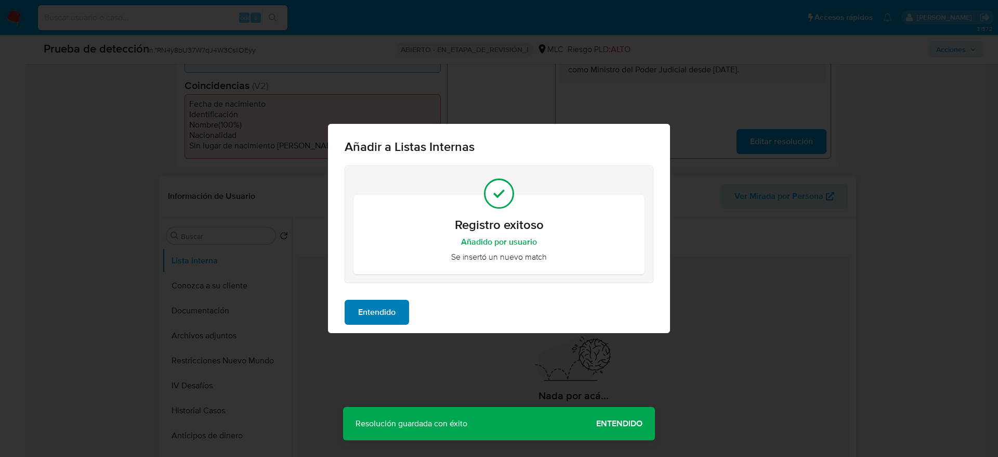
drag, startPoint x: 398, startPoint y: 338, endPoint x: 384, endPoint y: 319, distance: 23.1
click at [386, 329] on div "Añadir a Listas Internas Registro exitoso Añadido por usuario Se insertó un nue…" at bounding box center [499, 228] width 998 height 457
click at [384, 319] on span "Entendido" at bounding box center [376, 312] width 37 height 23
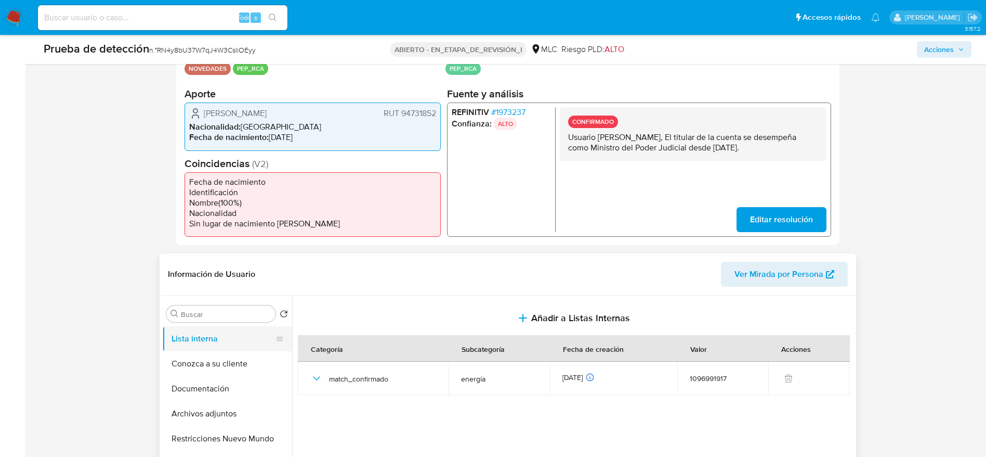
scroll to position [78, 0]
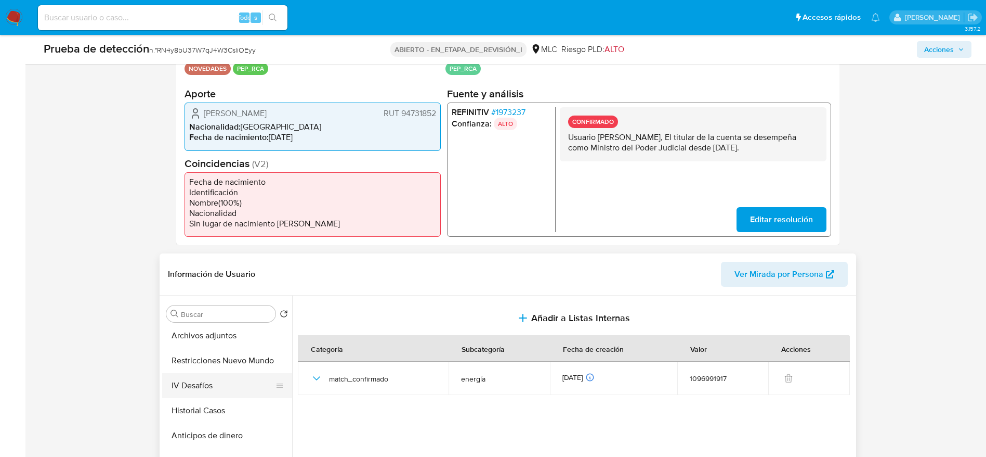
click at [233, 392] on button "IV Desafíos" at bounding box center [223, 385] width 122 height 25
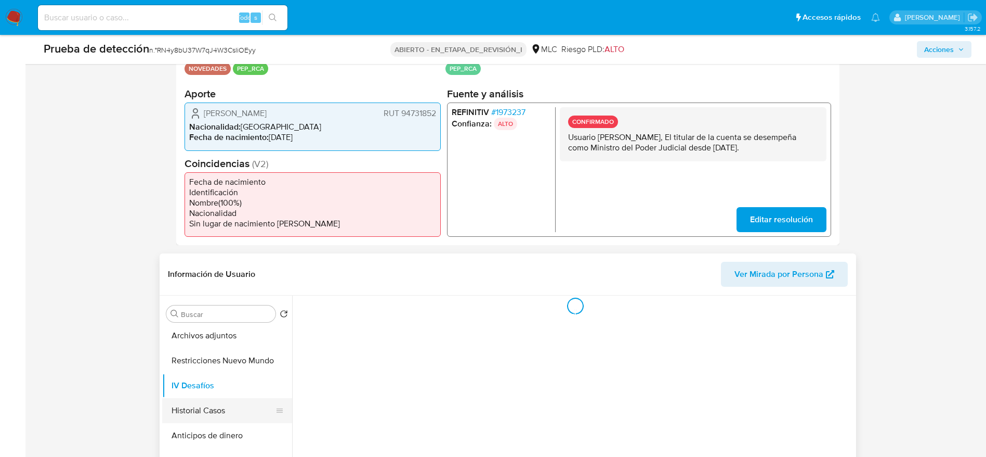
click at [228, 402] on button "Historial Casos" at bounding box center [223, 410] width 122 height 25
click at [227, 410] on button "Archivos adjuntos" at bounding box center [223, 413] width 122 height 25
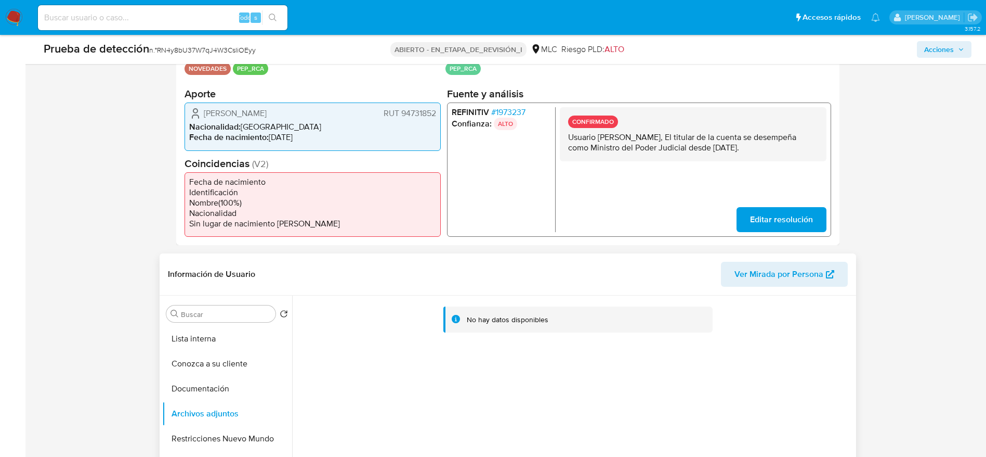
scroll to position [390, 0]
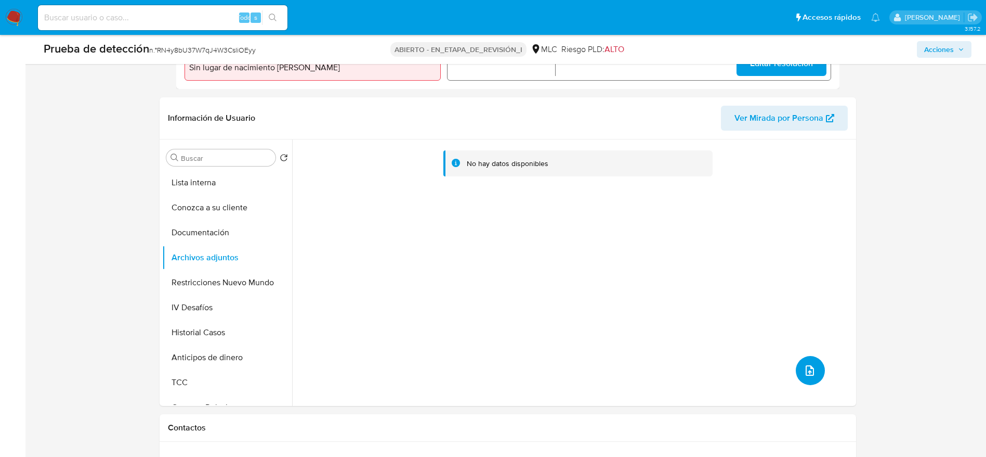
click at [810, 365] on icon "subir archivo" at bounding box center [810, 370] width 12 height 12
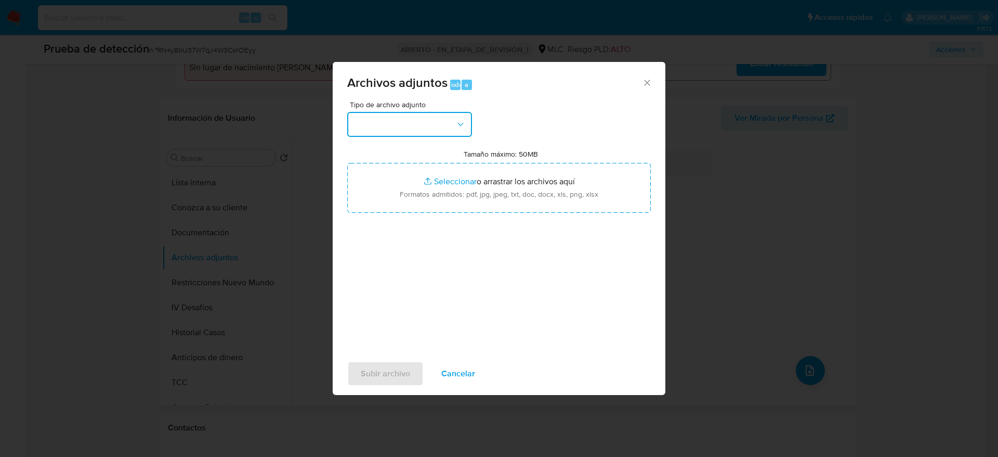
click at [449, 127] on button "button" at bounding box center [409, 124] width 125 height 25
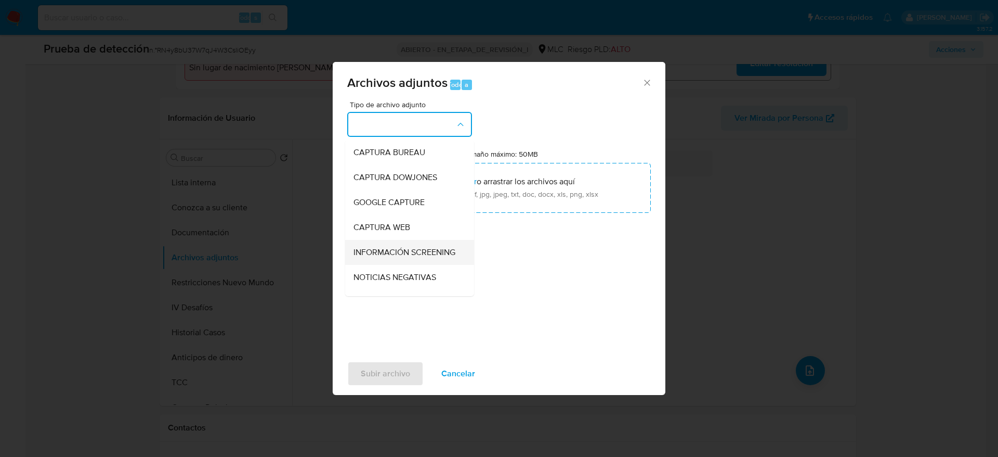
click at [417, 255] on span "INFORMACIÓN SCREENING" at bounding box center [405, 252] width 102 height 10
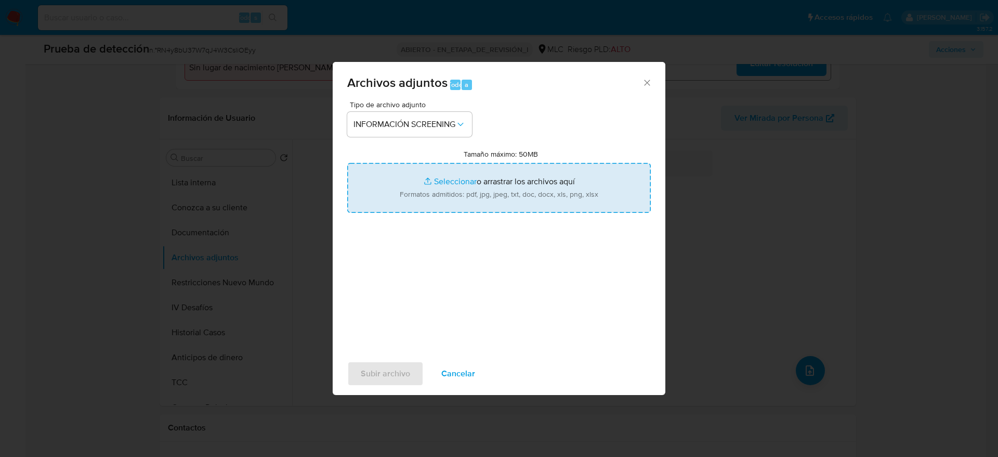
click at [436, 178] on input "Tamaño máximo: 50MB Seleccionar archivos" at bounding box center [499, 188] width 304 height 50
type input "C:\fakepath\_Samuel David Muñoz Weisz_ LAVADO DE DINERO - Buscar con Google.pdf"
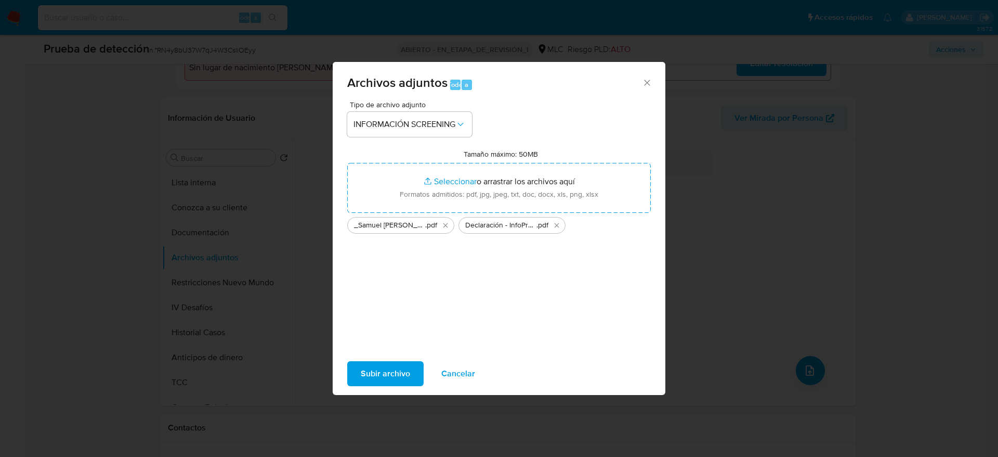
click at [399, 367] on span "Subir archivo" at bounding box center [385, 373] width 49 height 23
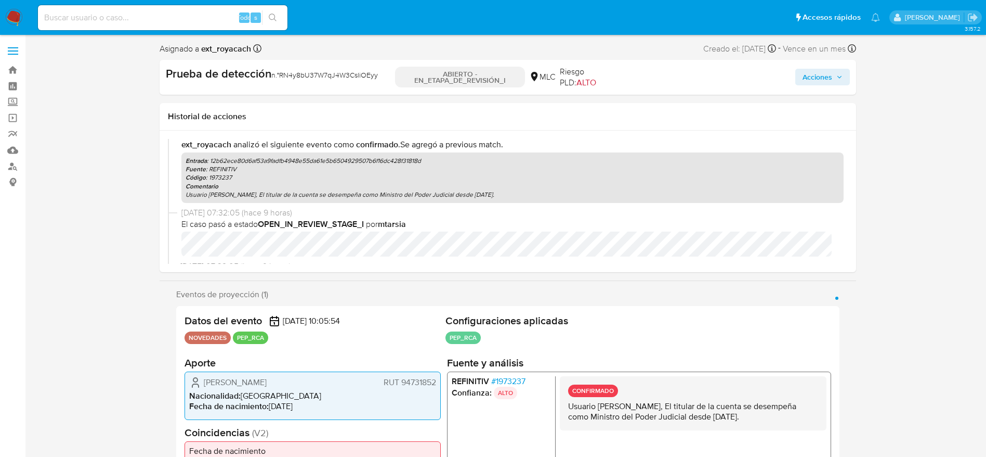
scroll to position [0, 0]
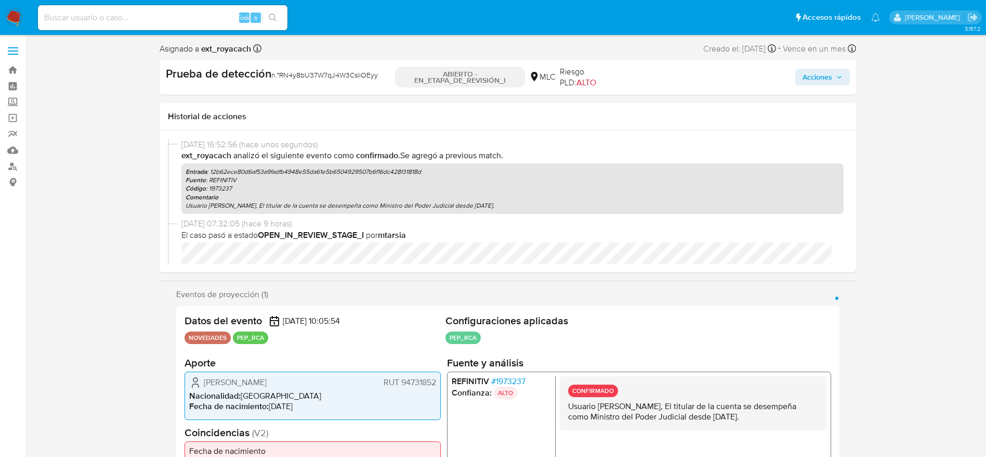
click at [823, 70] on span "Acciones" at bounding box center [818, 77] width 30 height 17
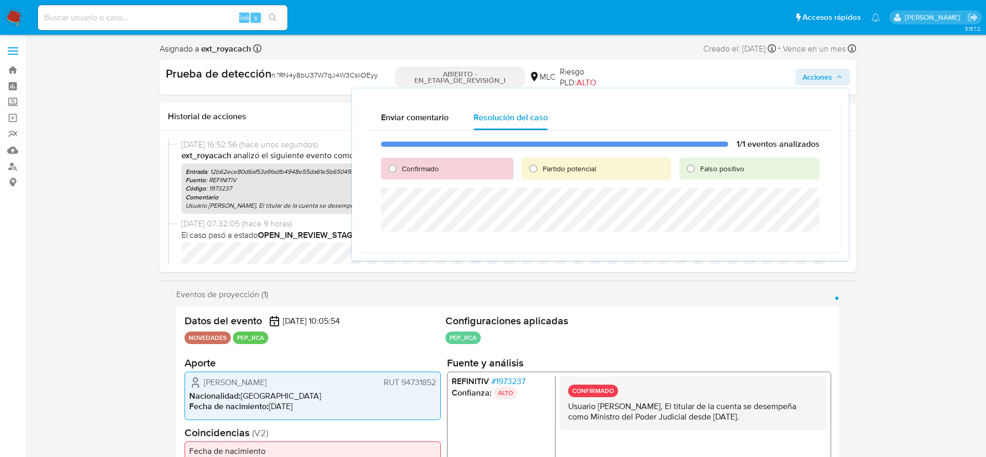
click at [388, 178] on div "Confirmado" at bounding box center [447, 169] width 133 height 22
click at [389, 176] on input "Confirmado" at bounding box center [392, 168] width 17 height 17
radio input "true"
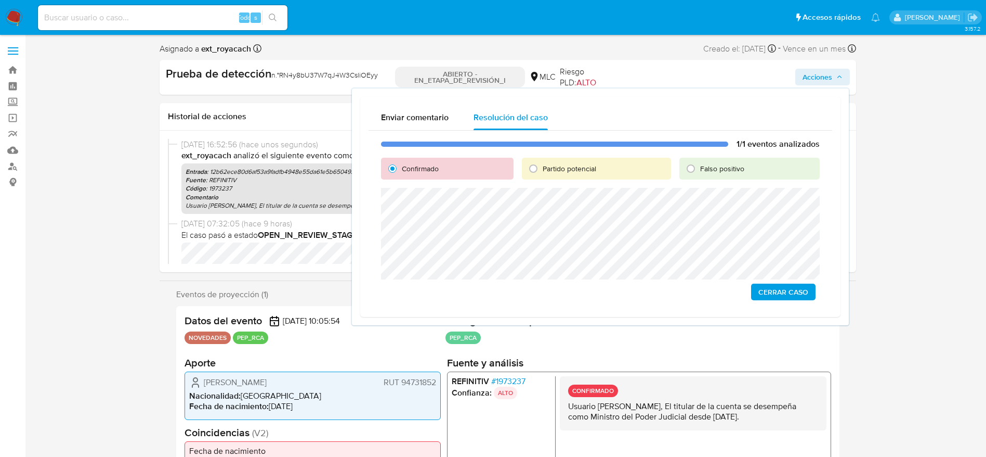
click at [787, 297] on span "Cerrar Caso" at bounding box center [784, 291] width 50 height 15
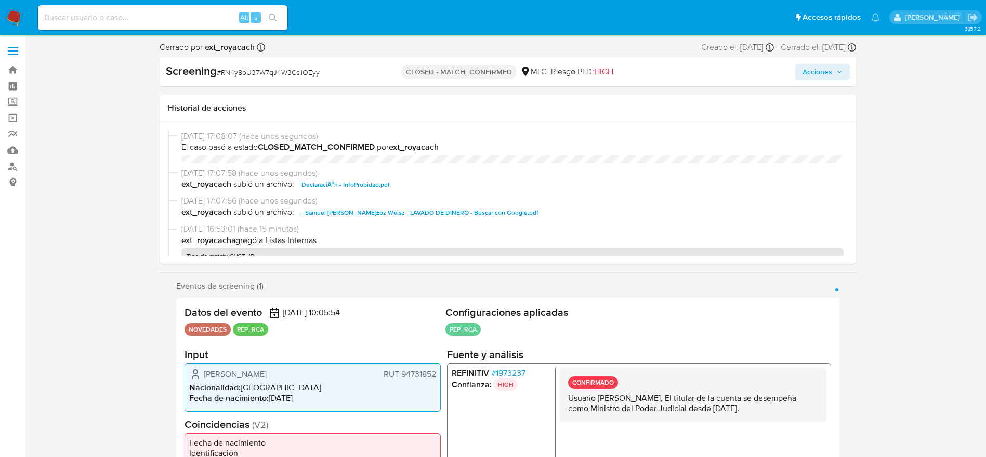
select select "10"
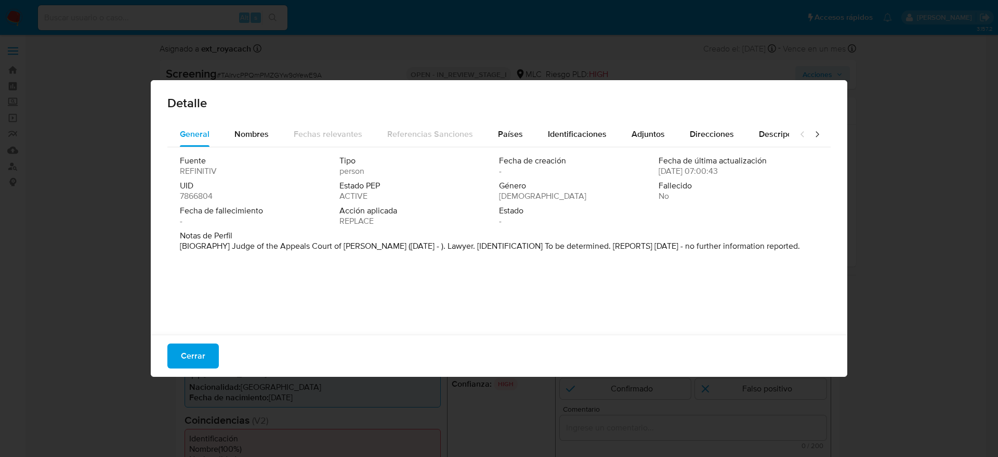
select select "10"
click at [204, 353] on span "Cerrar" at bounding box center [193, 355] width 24 height 23
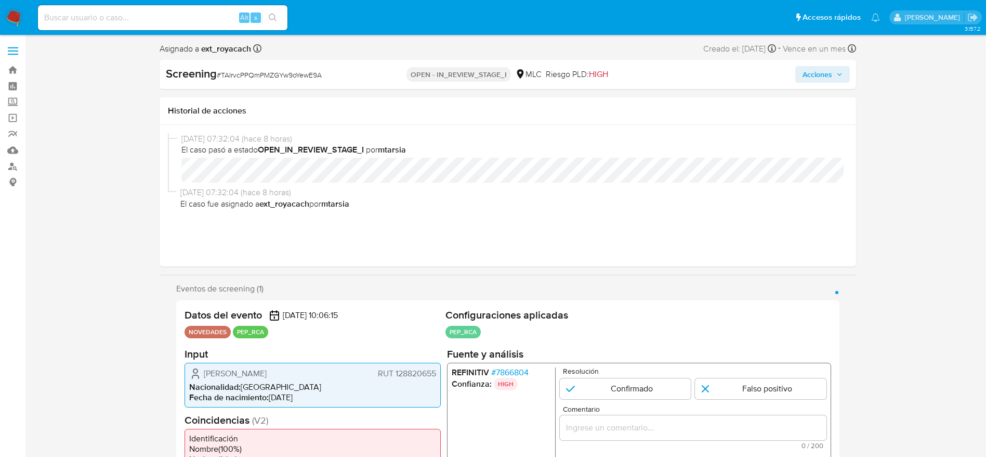
click at [250, 72] on span "# TAIrvcPPQmPMZGYw9oYewE9A" at bounding box center [269, 75] width 105 height 10
copy span "TAIrvcPPQmPMZGYw9oYewE9A"
drag, startPoint x: 194, startPoint y: 365, endPoint x: 439, endPoint y: 370, distance: 244.5
click at [439, 370] on div "Rodrigo Ignacio Carvajal Schnettler RUT 128820655 Nacionalidad : Chile Fecha de…" at bounding box center [313, 384] width 256 height 45
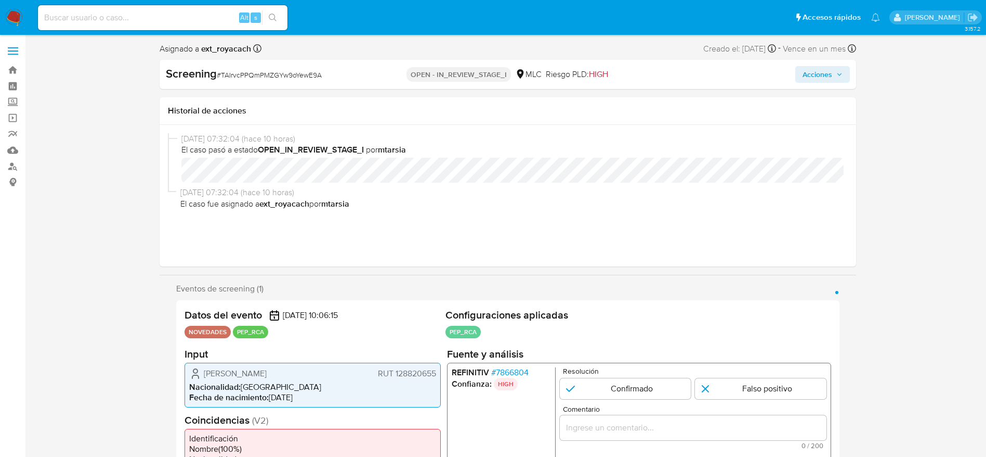
click at [511, 368] on span "# 7866804" at bounding box center [509, 372] width 37 height 10
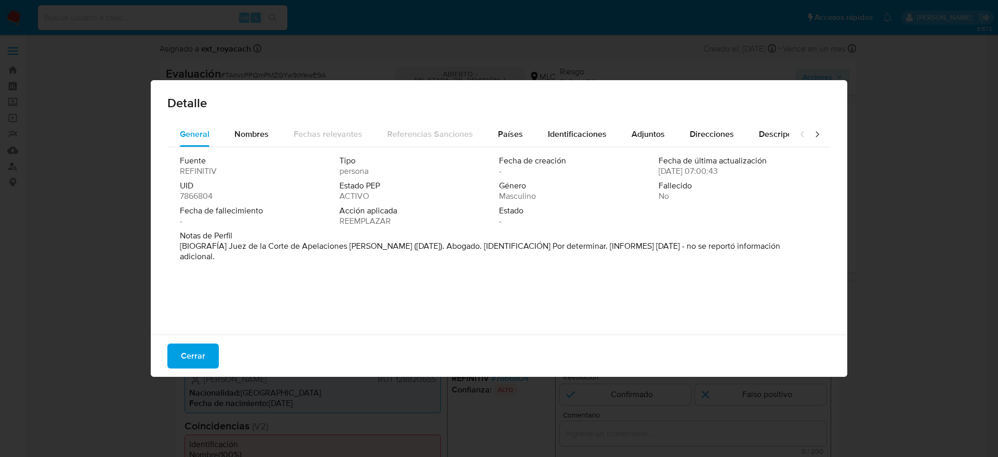
drag, startPoint x: 229, startPoint y: 247, endPoint x: 394, endPoint y: 251, distance: 164.4
click at [394, 251] on font "[BIOGRAFÍA] Juez de la Corte de Apelaciones de Valdivia (septiembre de 2022). A…" at bounding box center [480, 251] width 601 height 22
click at [193, 369] on div "Cerrar" at bounding box center [499, 355] width 697 height 42
click at [191, 363] on span "Cerrar" at bounding box center [193, 355] width 24 height 23
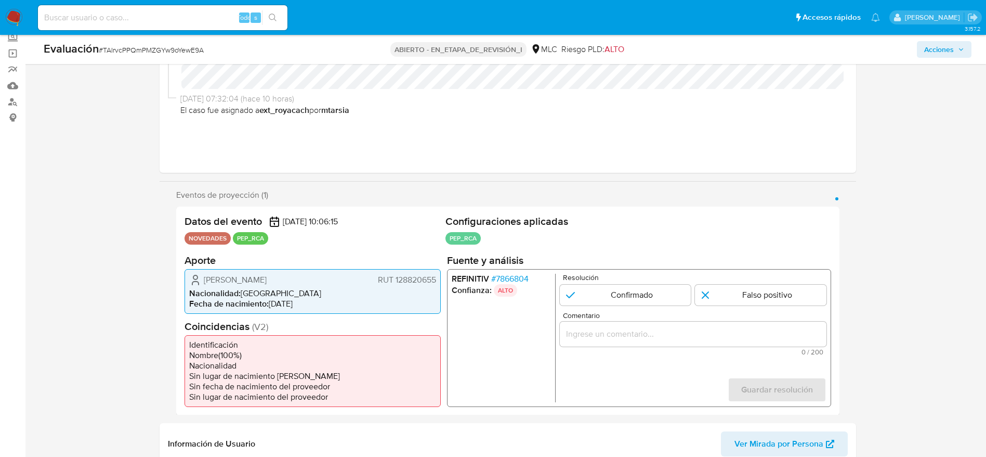
scroll to position [156, 0]
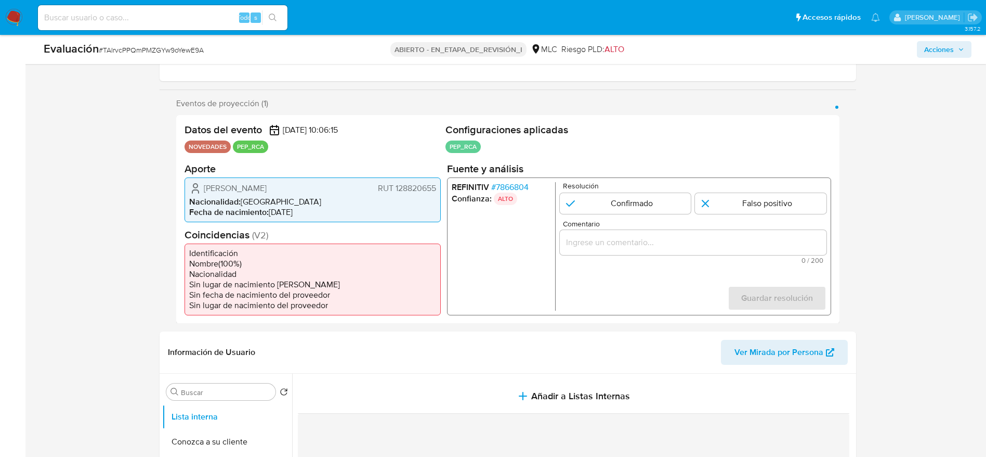
click at [699, 254] on div "1 de 1" at bounding box center [693, 241] width 267 height 25
click at [689, 249] on input "Comentario" at bounding box center [693, 242] width 267 height 14
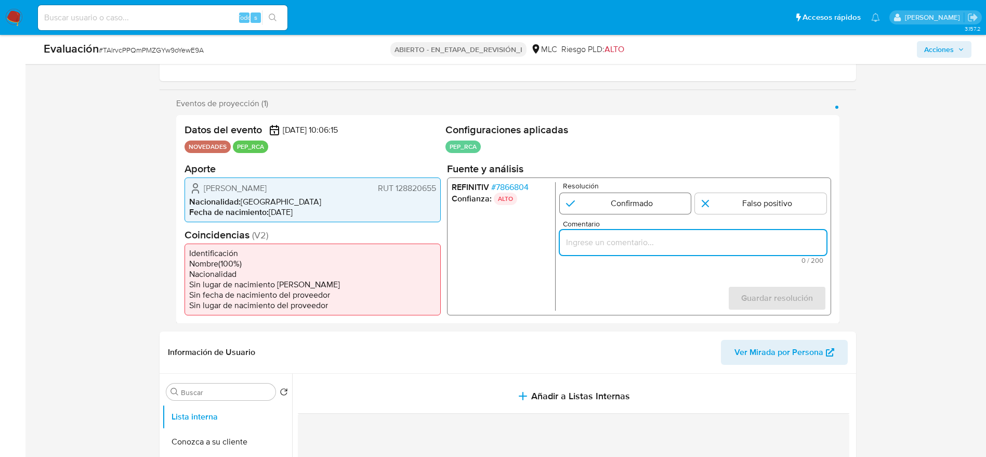
paste input "Usuario Rodrigo Ignacio Carvajal Schnettler, El titular de la cuenta se desempe…"
type input "Usuario Rodrigo Ignacio Carvajal Schnettler, El titular de la cuenta se desempe…"
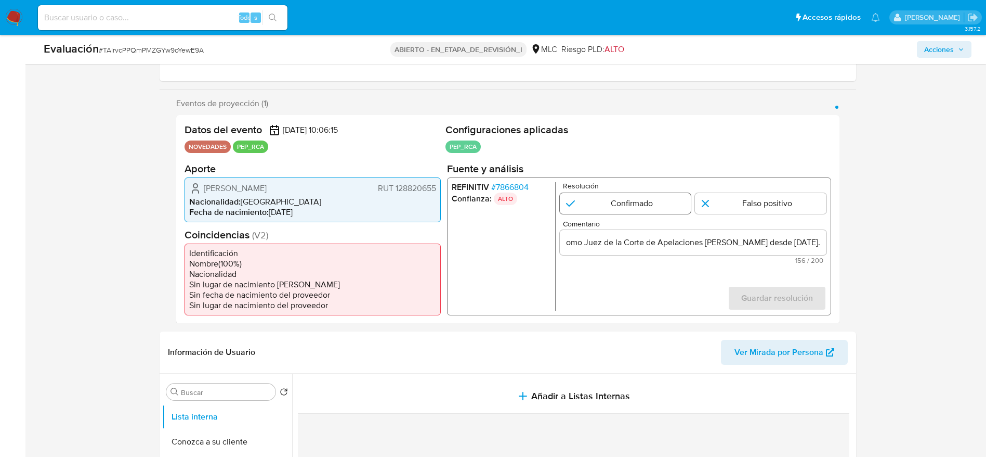
scroll to position [0, 0]
click at [613, 196] on input "1 de 1" at bounding box center [626, 202] width 132 height 21
radio input "true"
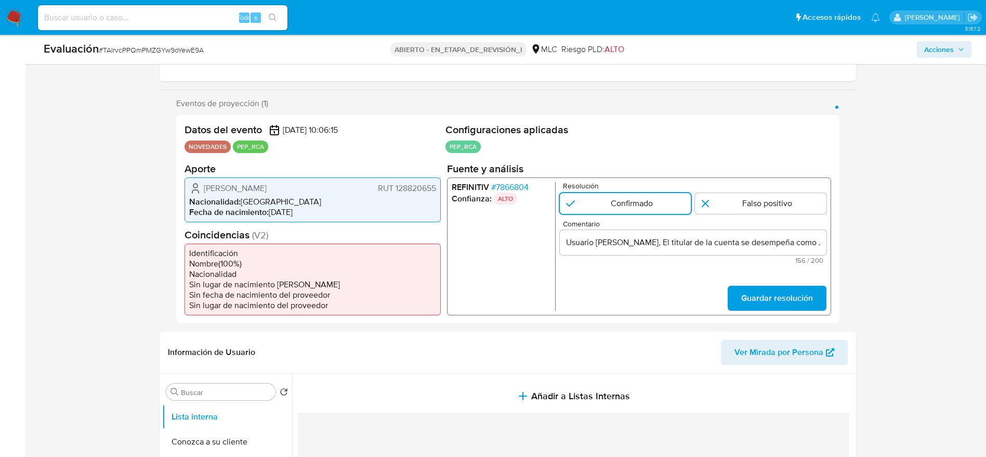
click at [728, 286] on form "Resolución Confirmado Falso positivo Comentario Usuario Rodrigo Ignacio Carvaja…" at bounding box center [693, 245] width 267 height 128
click at [747, 297] on span "Guardar resolución" at bounding box center [777, 297] width 72 height 23
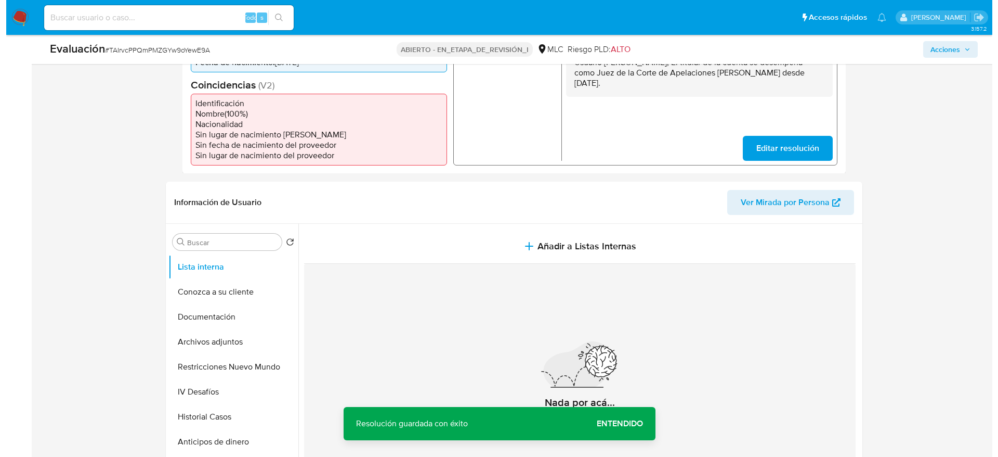
scroll to position [312, 0]
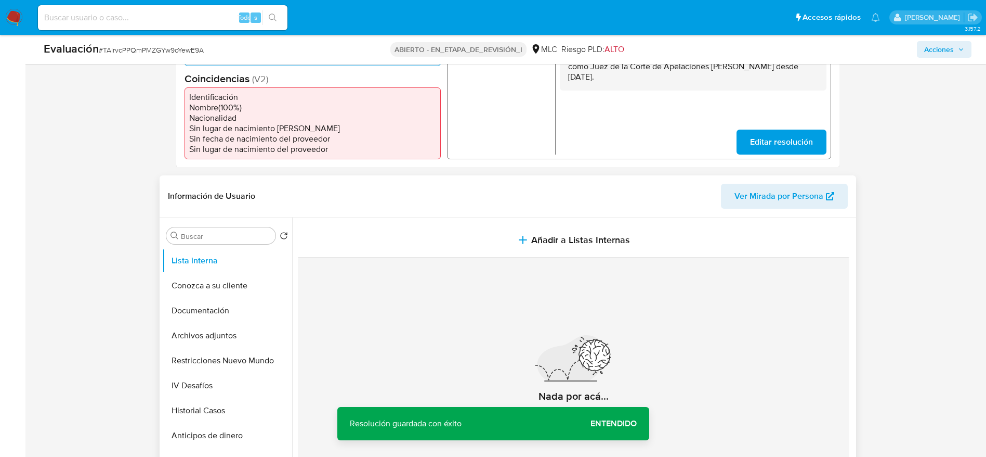
click at [658, 218] on section at bounding box center [576, 359] width 556 height 284
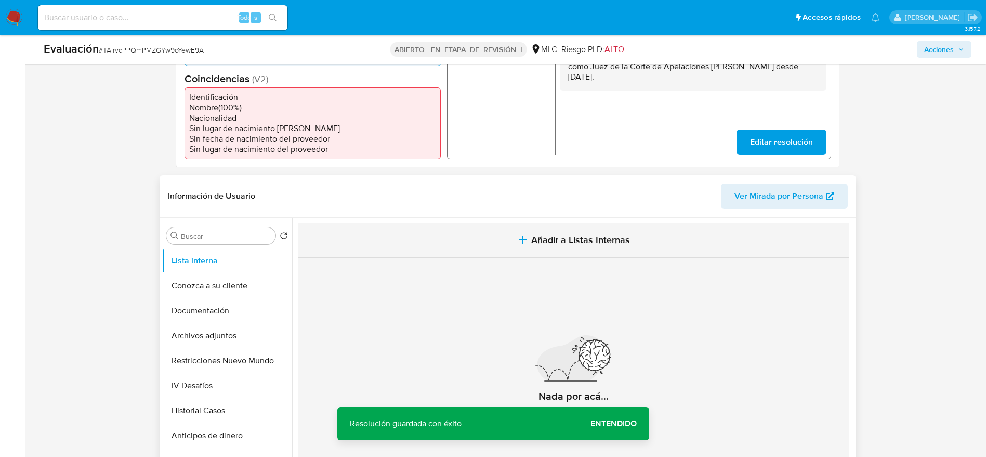
click at [665, 238] on button "Añadir a Listas Internas" at bounding box center [574, 240] width 552 height 35
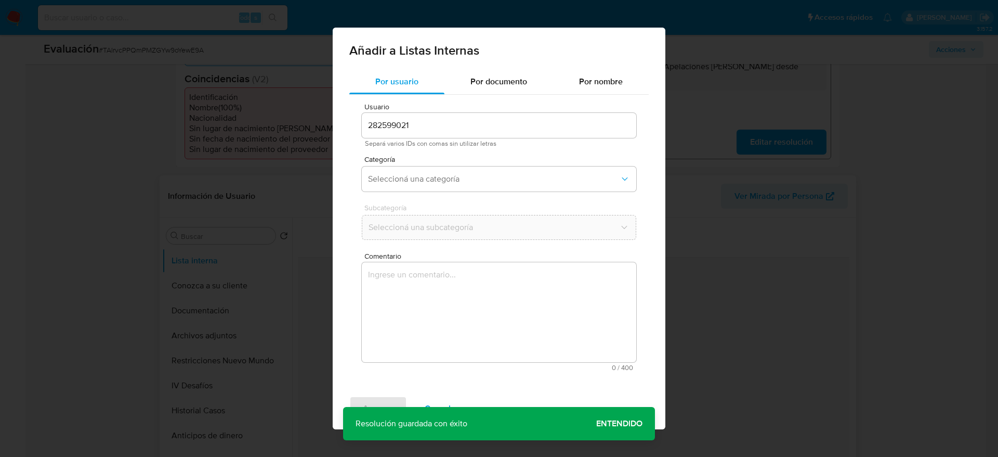
click at [617, 284] on textarea "Comentario" at bounding box center [499, 312] width 275 height 100
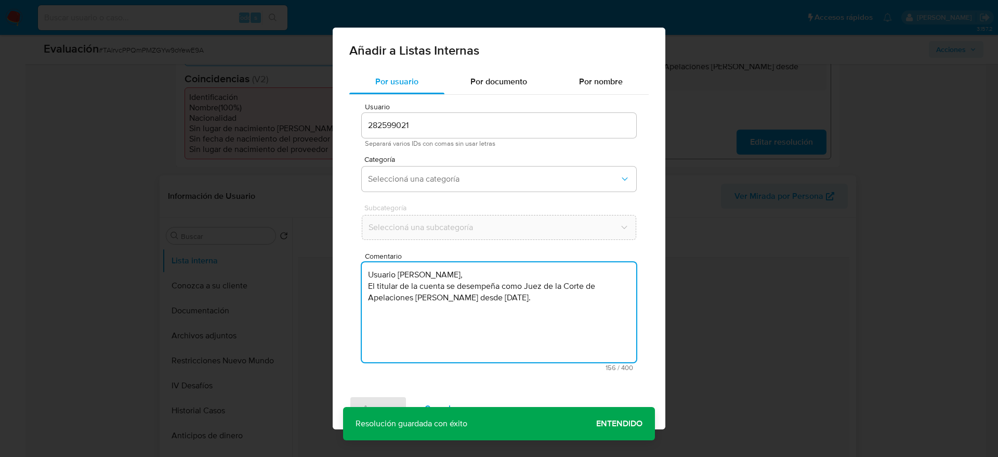
type textarea "Usuario Rodrigo Ignacio Carvajal Schnettler, El titular de la cuenta se desempe…"
click at [522, 191] on div "Categoría Seleccioná una categoría" at bounding box center [499, 175] width 275 height 40
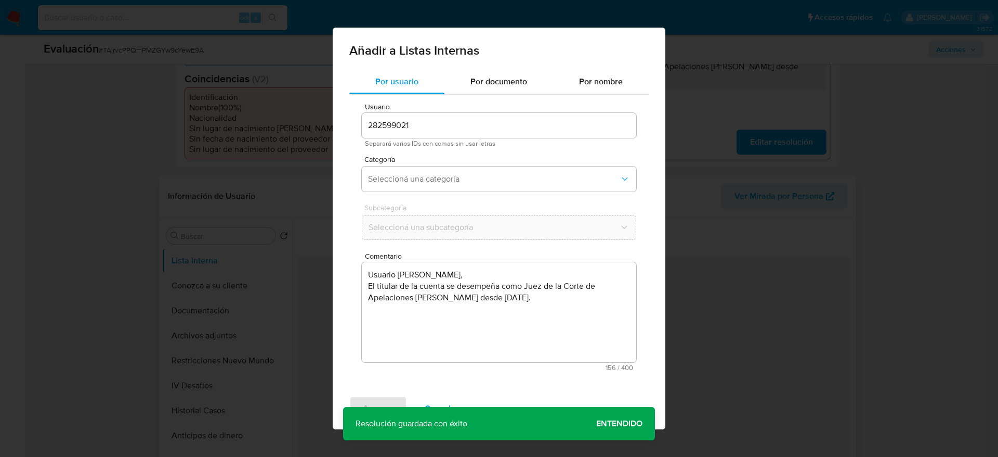
click at [532, 206] on span "Subcategoría" at bounding box center [502, 207] width 275 height 7
drag, startPoint x: 517, startPoint y: 154, endPoint x: 516, endPoint y: 164, distance: 9.9
click at [516, 153] on div "Usuario 282599021 Separará varios IDs con comas sin usar letras Categoría Selec…" at bounding box center [499, 237] width 300 height 284
click at [523, 174] on span "Seleccioná una categoría" at bounding box center [494, 179] width 252 height 10
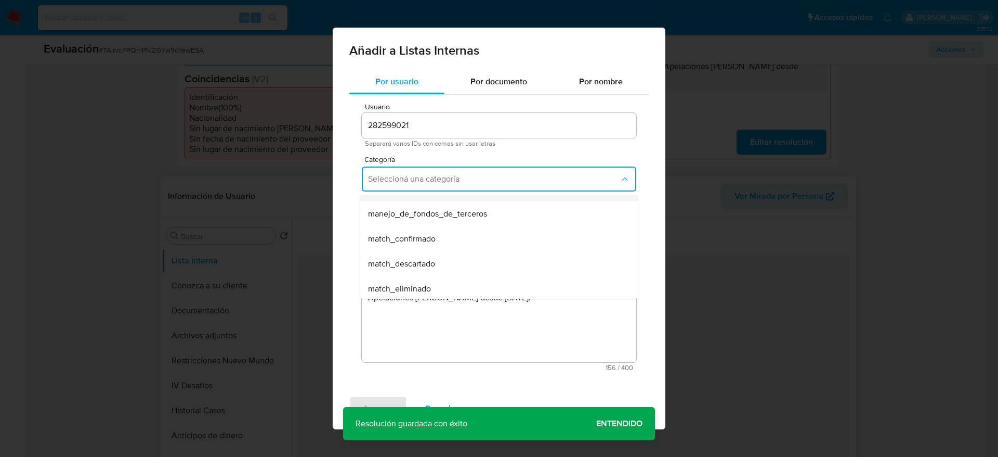
scroll to position [78, 0]
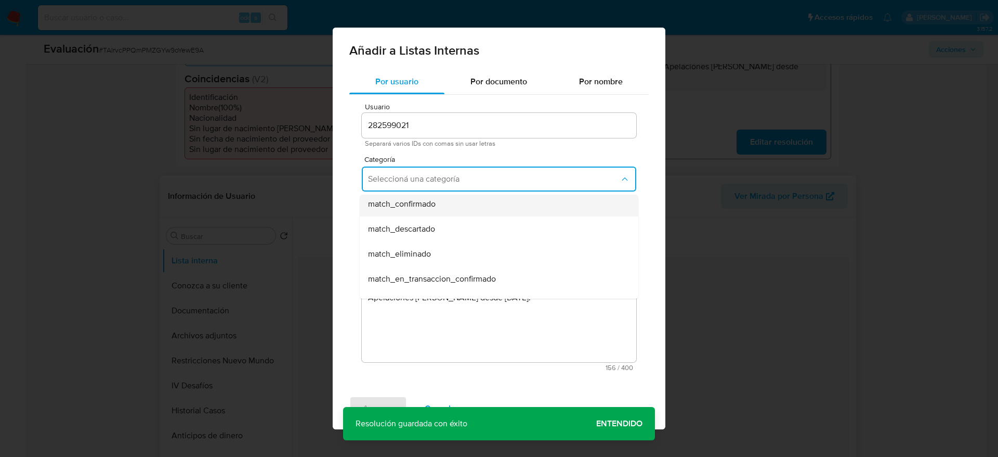
click at [485, 210] on div "match_confirmado" at bounding box center [496, 203] width 256 height 25
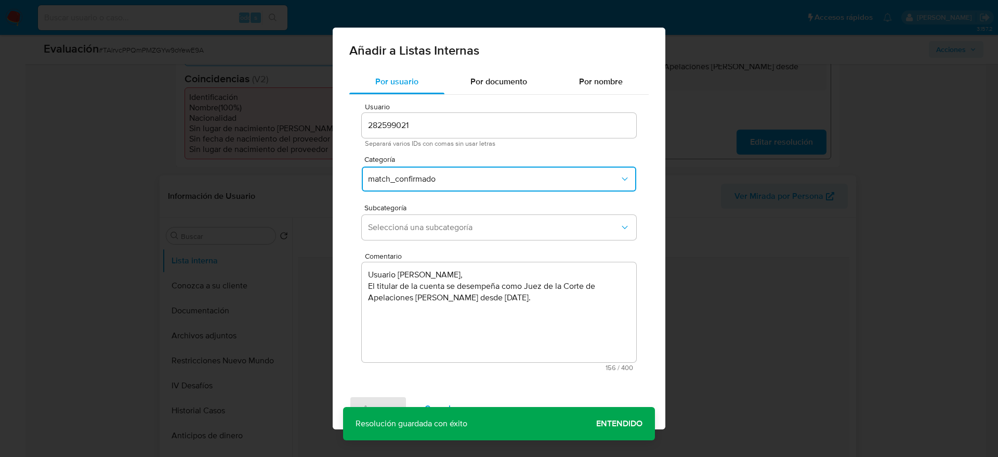
click at [486, 241] on div "Subcategoría Seleccioná una subcategoría" at bounding box center [499, 224] width 275 height 40
drag, startPoint x: 482, startPoint y: 225, endPoint x: 477, endPoint y: 237, distance: 13.2
click at [480, 223] on span "Seleccioná una subcategoría" at bounding box center [494, 227] width 252 height 10
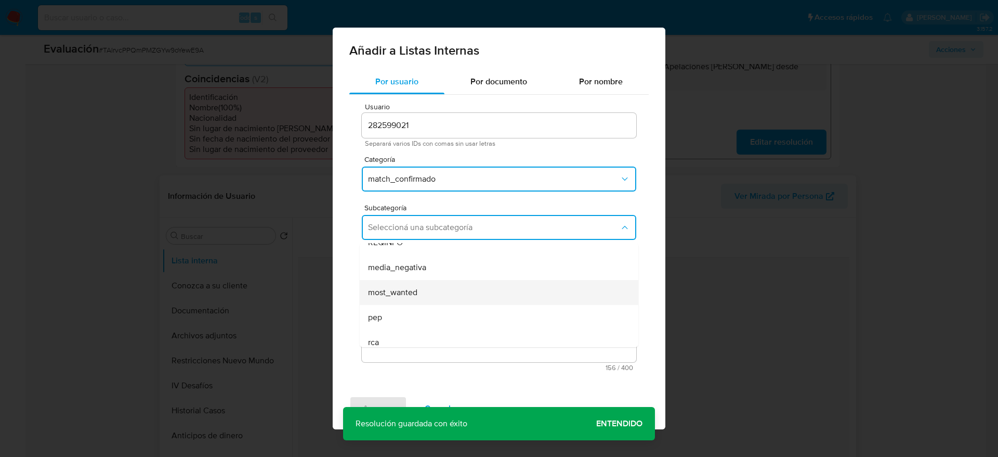
scroll to position [71, 0]
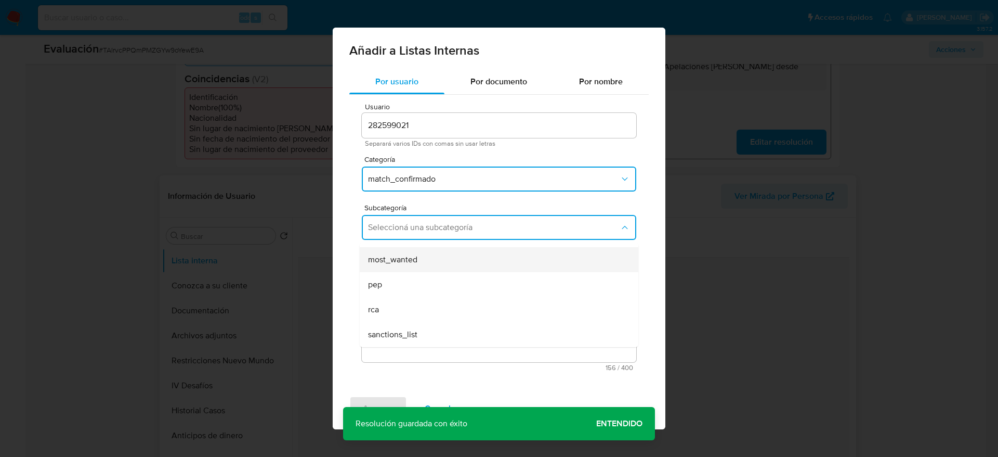
click at [451, 266] on div "most_wanted" at bounding box center [496, 259] width 256 height 25
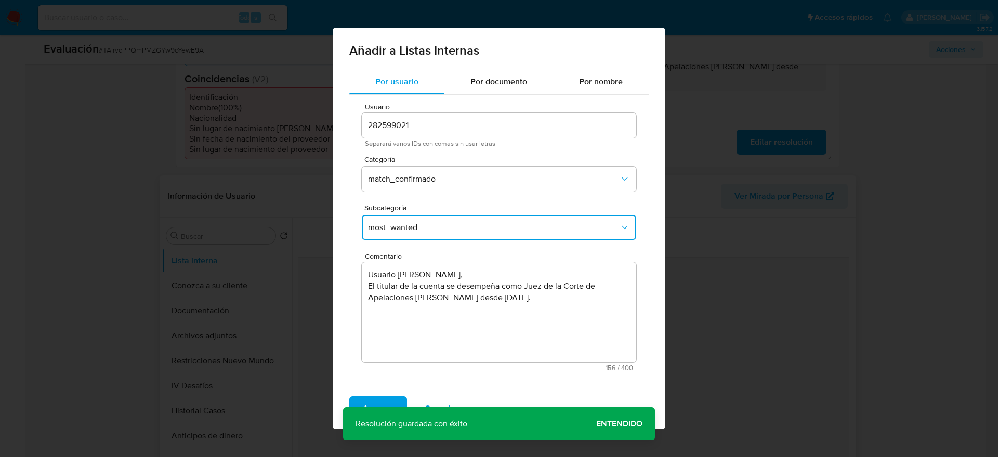
drag, startPoint x: 422, startPoint y: 211, endPoint x: 425, endPoint y: 239, distance: 27.7
click at [421, 215] on div "Subcategoría most_wanted" at bounding box center [499, 224] width 275 height 40
click at [427, 239] on button "most_wanted" at bounding box center [499, 227] width 275 height 25
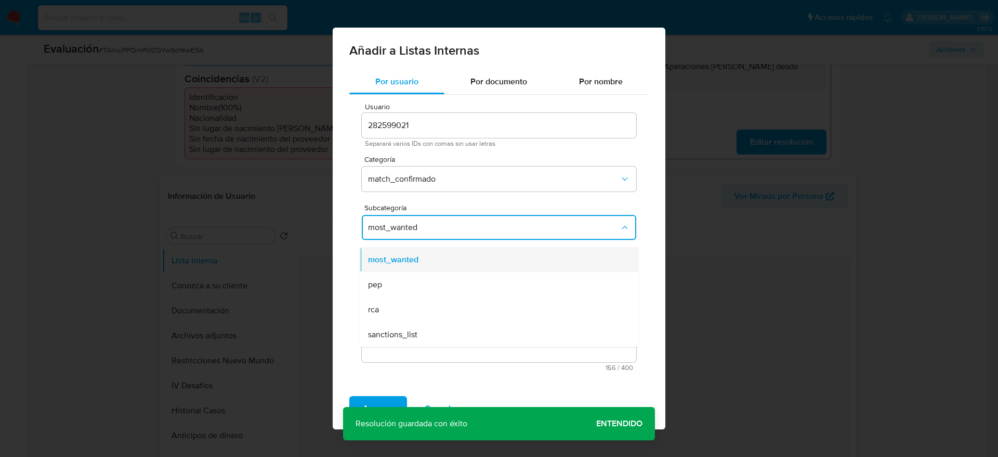
click at [411, 268] on div "most_wanted" at bounding box center [496, 259] width 256 height 25
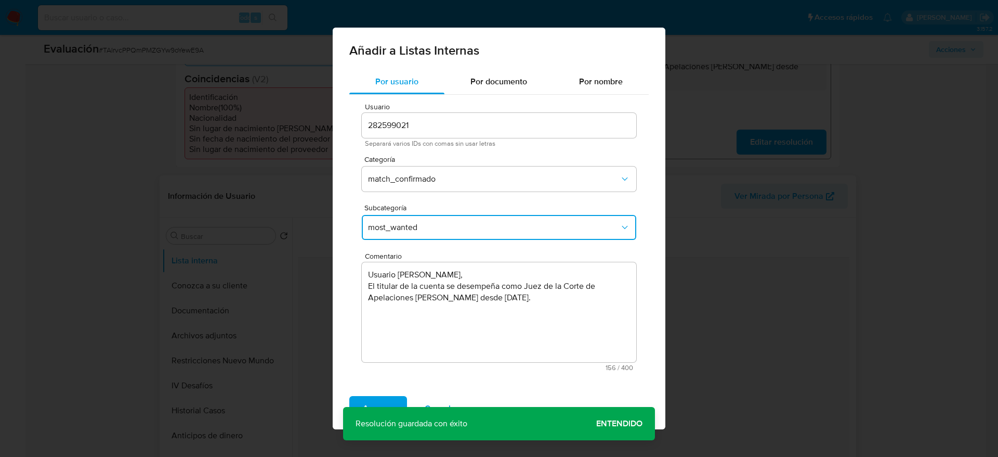
click at [418, 221] on button "most_wanted" at bounding box center [499, 227] width 275 height 25
click at [400, 282] on div "pep" at bounding box center [496, 284] width 256 height 25
drag, startPoint x: 388, startPoint y: 402, endPoint x: 387, endPoint y: 387, distance: 14.6
click at [384, 401] on span "Agregar" at bounding box center [378, 408] width 31 height 23
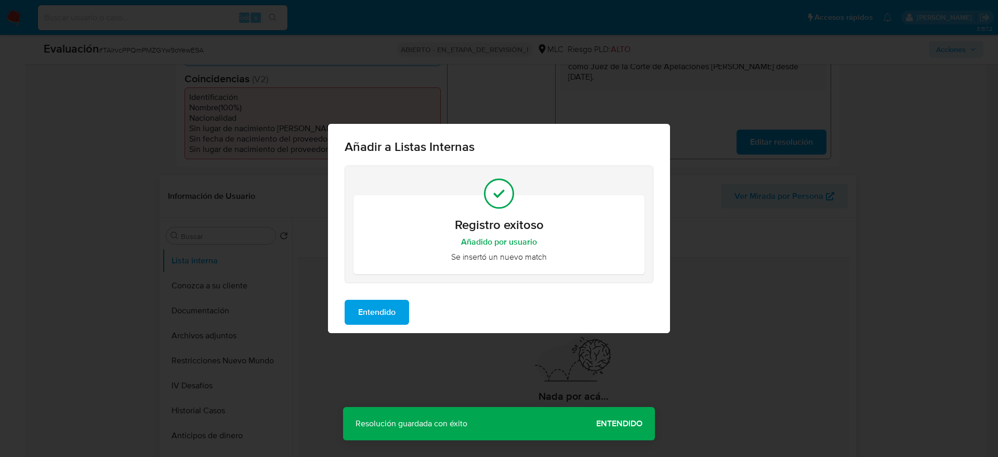
click at [401, 297] on div "Entendido" at bounding box center [499, 312] width 342 height 42
drag, startPoint x: 393, startPoint y: 317, endPoint x: 385, endPoint y: 281, distance: 37.1
click at [390, 315] on span "Entendido" at bounding box center [376, 312] width 37 height 23
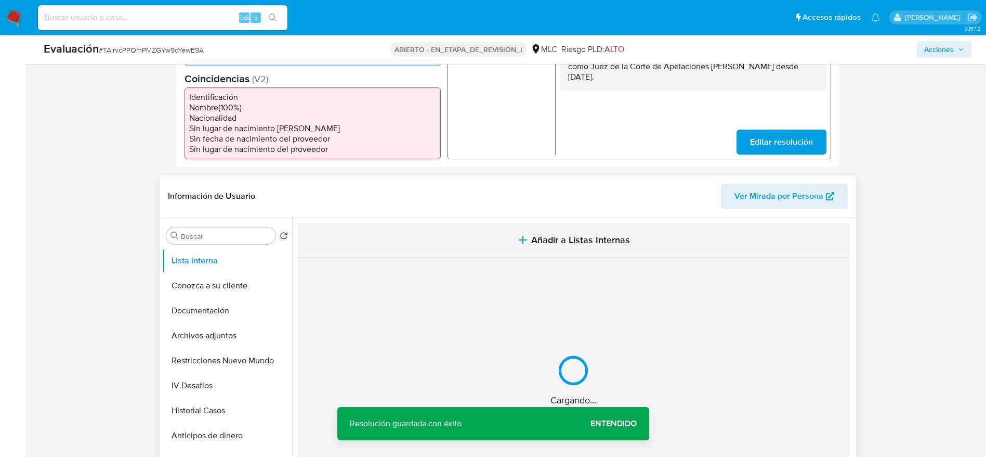
scroll to position [78, 0]
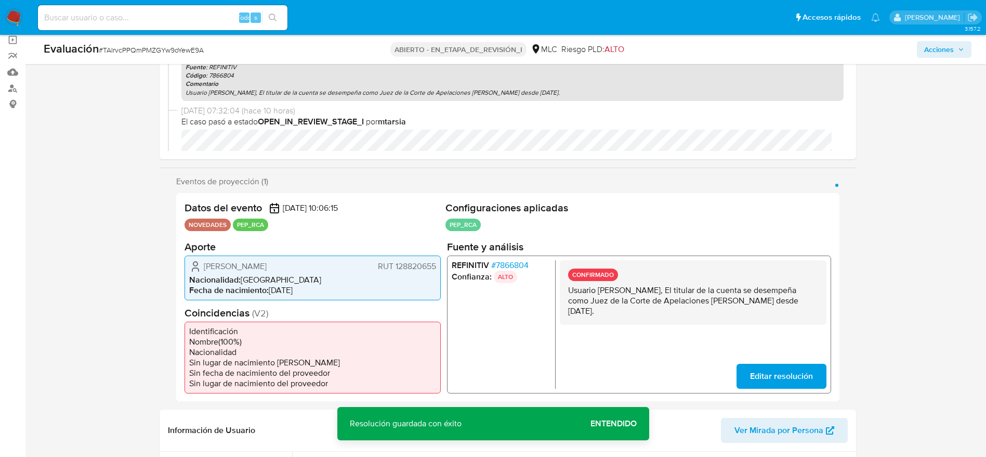
click at [293, 281] on li "Nacionalidad : Chile" at bounding box center [312, 279] width 247 height 10
click at [284, 275] on li "Nacionalidad : Chile" at bounding box center [312, 279] width 247 height 10
click at [267, 269] on span "Rodrigo Ignacio Carvajal Schnettler" at bounding box center [235, 266] width 63 height 10
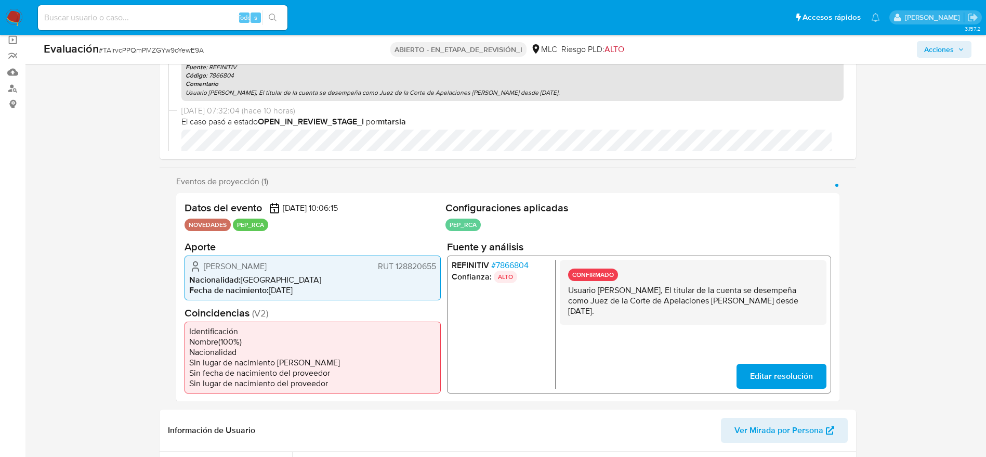
scroll to position [390, 0]
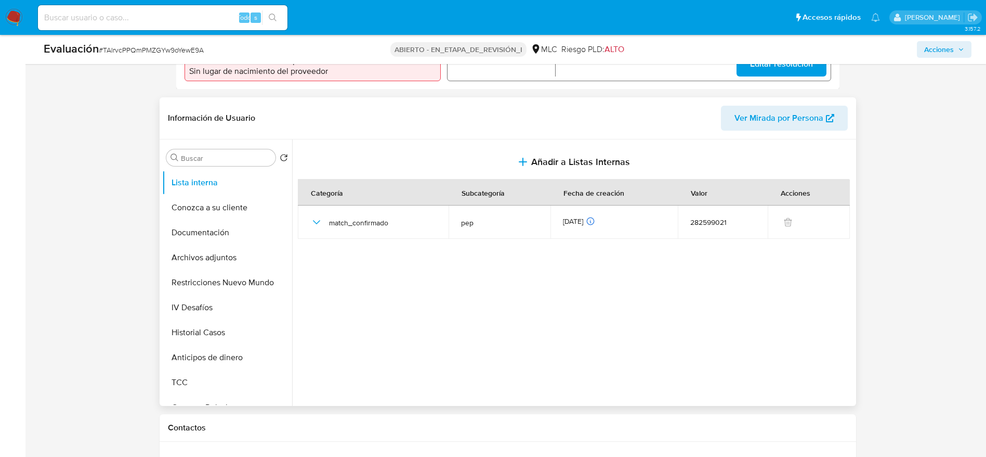
click at [160, 239] on div "Buscar Volver al orden por defecto Lista interna Conozca a su cliente Documenta…" at bounding box center [508, 272] width 697 height 266
click at [179, 244] on button "Documentación" at bounding box center [223, 232] width 122 height 25
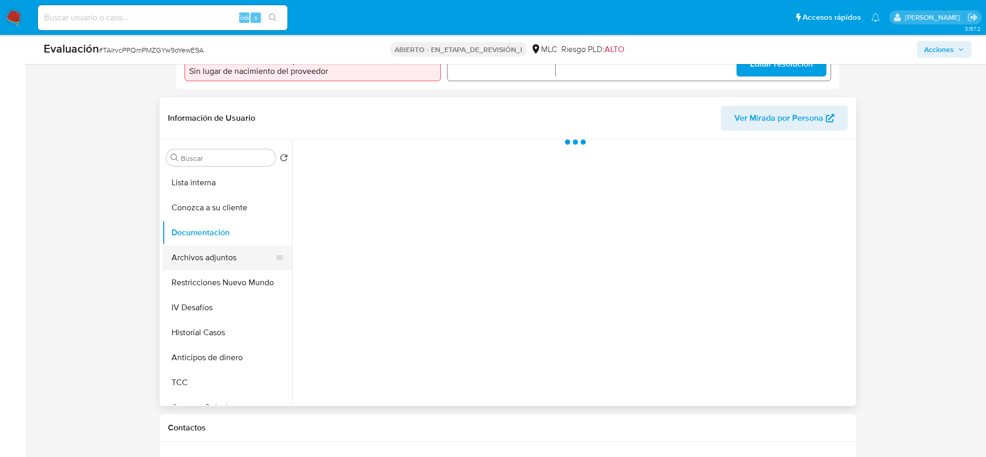
click at [218, 265] on button "Archivos adjuntos" at bounding box center [223, 257] width 122 height 25
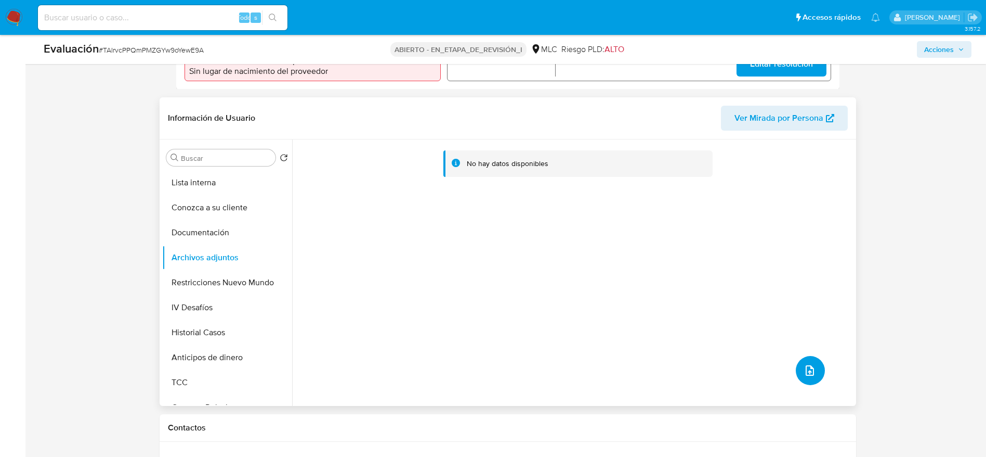
click at [816, 363] on button "subir archivo" at bounding box center [810, 370] width 29 height 29
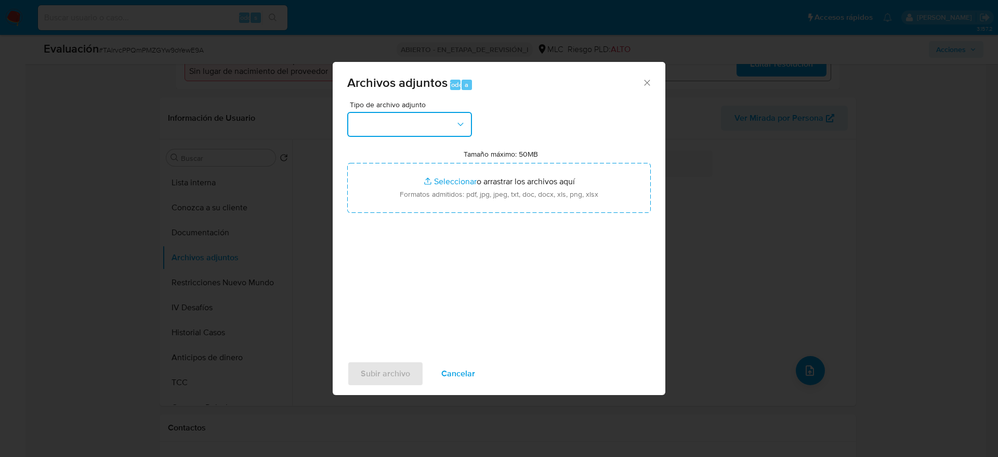
click at [464, 113] on button "button" at bounding box center [409, 124] width 125 height 25
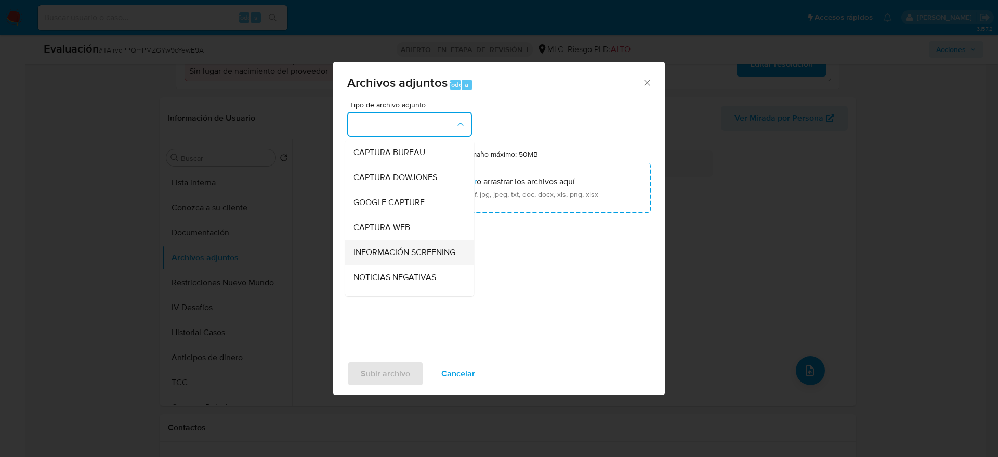
click at [382, 256] on span "INFORMACIÓN SCREENING" at bounding box center [405, 252] width 102 height 10
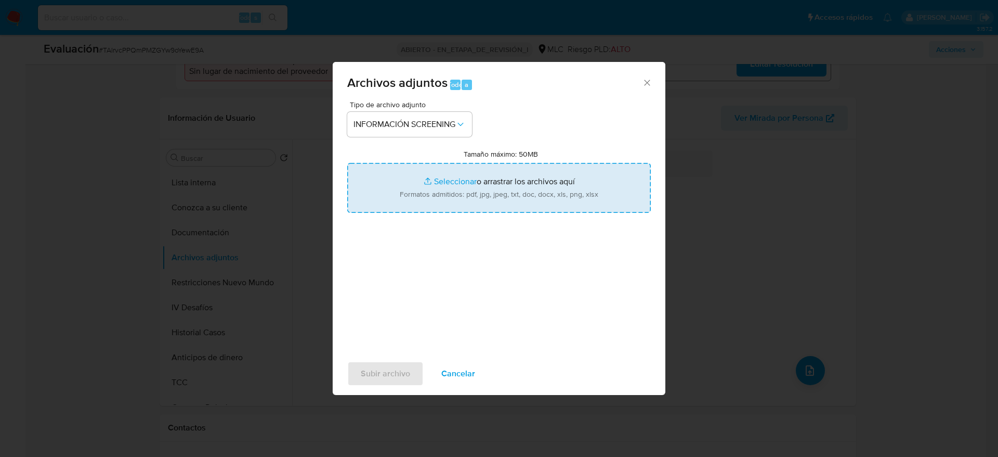
click at [448, 203] on input "Tamaño máximo: 50MB Seleccionar archivos" at bounding box center [499, 188] width 304 height 50
type input "C:\fakepath\_Rodrigo Ignacio Carvajal Schnettler_ - Buscar con Google.pdf"
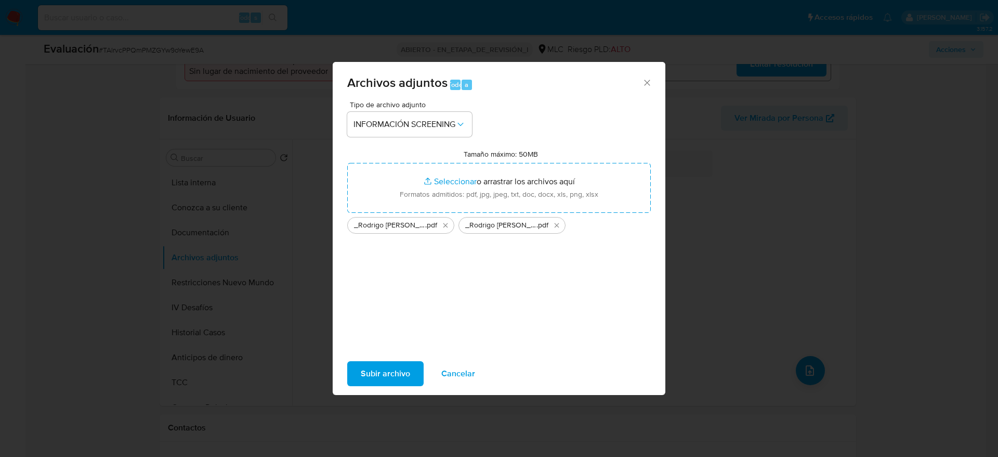
click at [372, 373] on span "Subir archivo" at bounding box center [385, 373] width 49 height 23
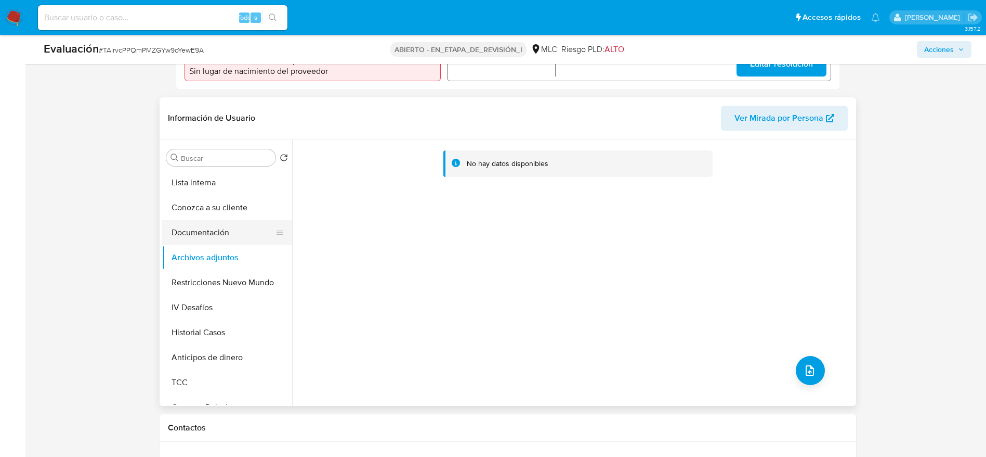
click at [188, 236] on button "Documentación" at bounding box center [223, 232] width 122 height 25
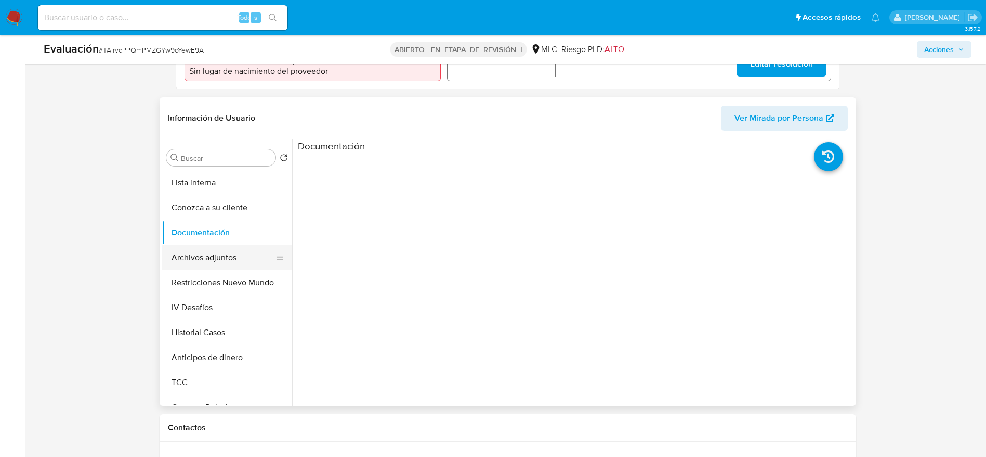
click at [201, 252] on button "Archivos adjuntos" at bounding box center [223, 257] width 122 height 25
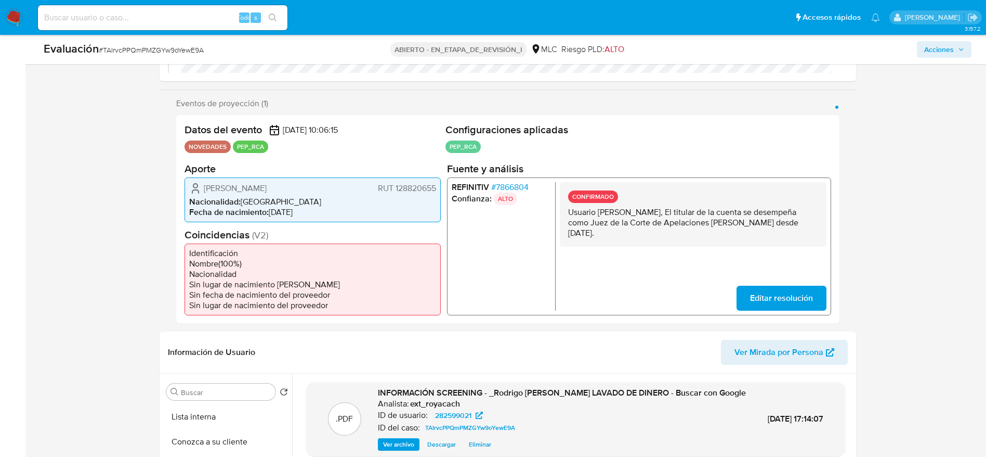
scroll to position [312, 0]
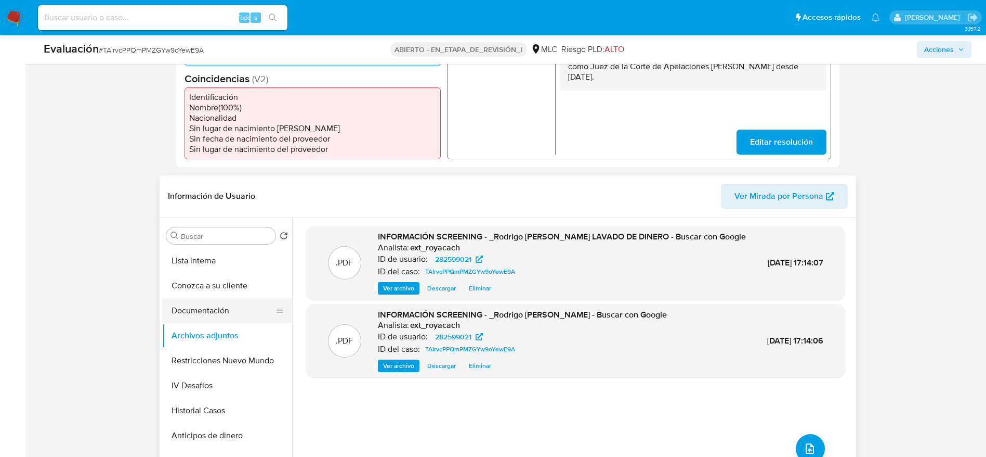
click at [226, 314] on button "Documentación" at bounding box center [223, 310] width 122 height 25
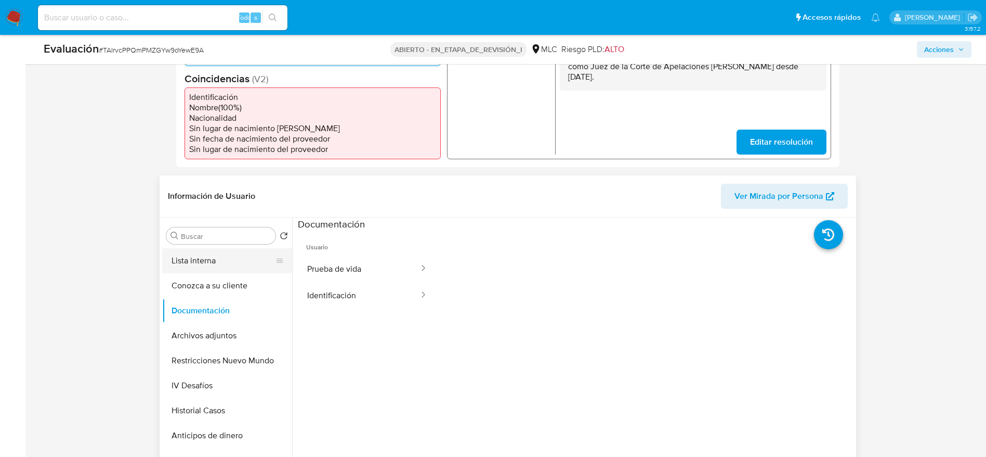
click at [185, 270] on button "Lista interna" at bounding box center [223, 260] width 122 height 25
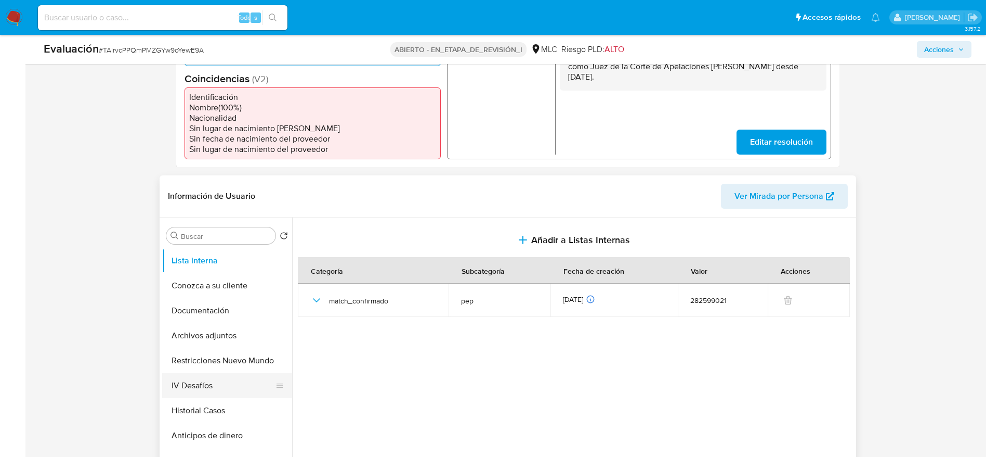
click at [218, 376] on button "IV Desafíos" at bounding box center [223, 385] width 122 height 25
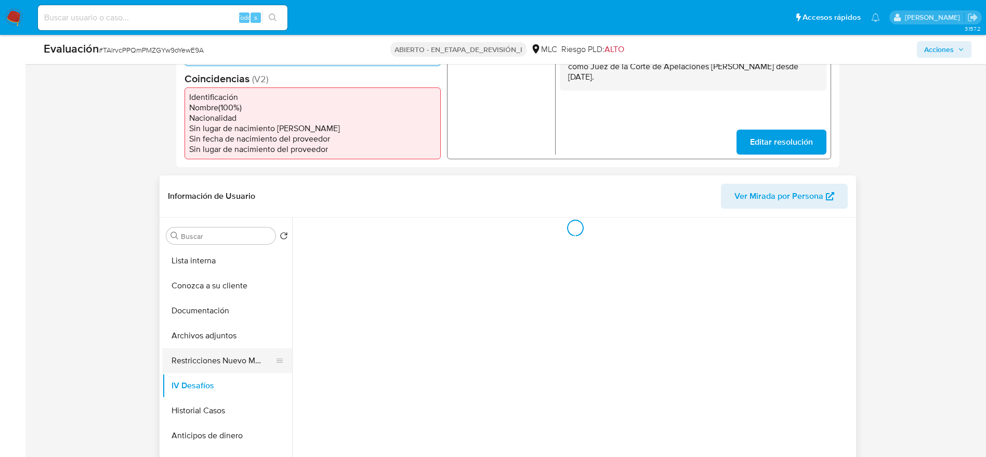
click at [202, 362] on button "Restricciones Nuevo Mundo" at bounding box center [223, 360] width 122 height 25
click at [211, 408] on button "Historial Casos" at bounding box center [223, 410] width 122 height 25
drag, startPoint x: 216, startPoint y: 437, endPoint x: 204, endPoint y: 389, distance: 49.3
click at [213, 436] on button "Anticipos de dinero" at bounding box center [227, 435] width 130 height 25
click at [201, 309] on button "Documentación" at bounding box center [223, 310] width 122 height 25
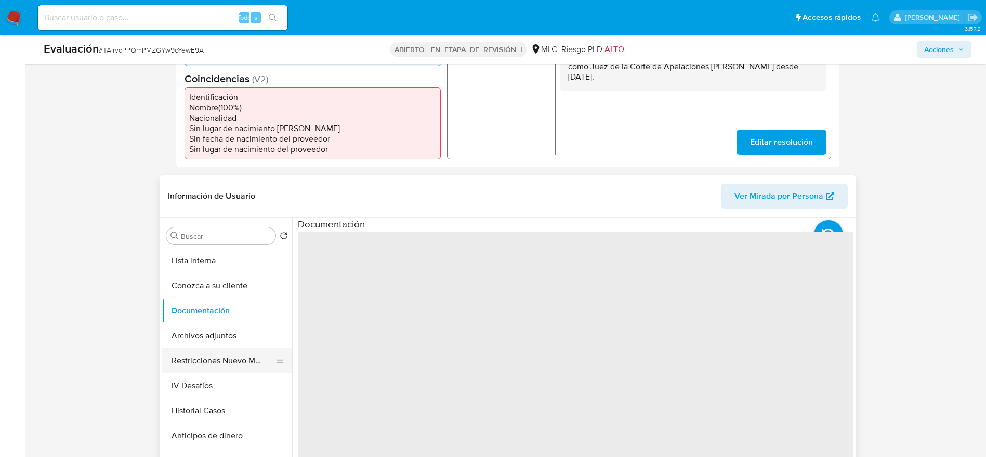
click at [213, 353] on button "Restricciones Nuevo Mundo" at bounding box center [223, 360] width 122 height 25
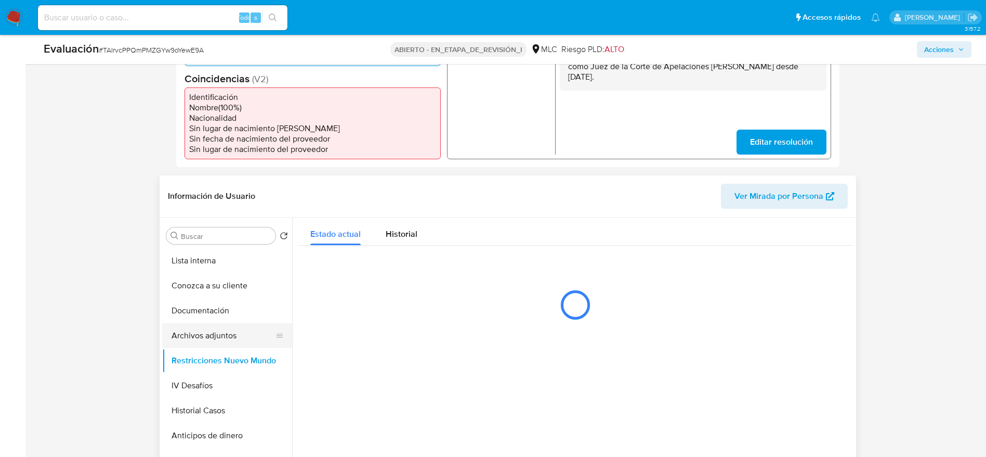
click at [206, 345] on button "Archivos adjuntos" at bounding box center [223, 335] width 122 height 25
click at [200, 337] on button "Archivos adjuntos" at bounding box center [223, 335] width 122 height 25
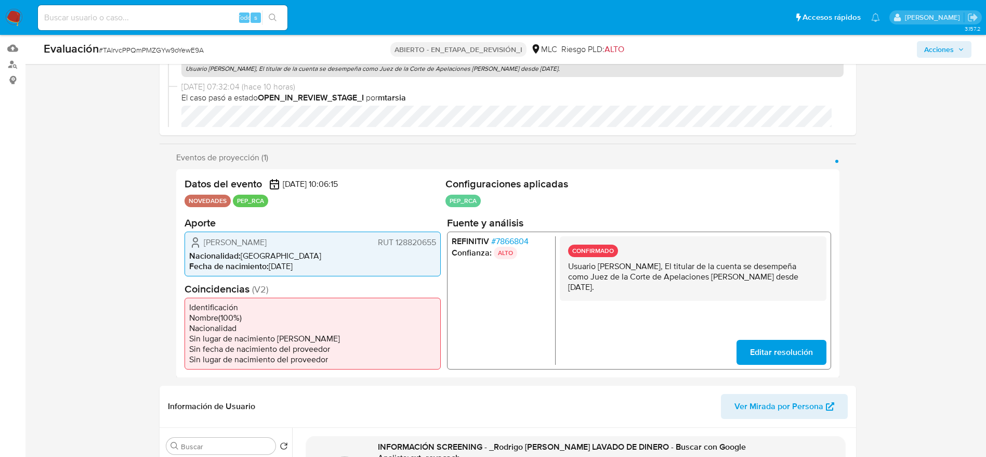
scroll to position [0, 0]
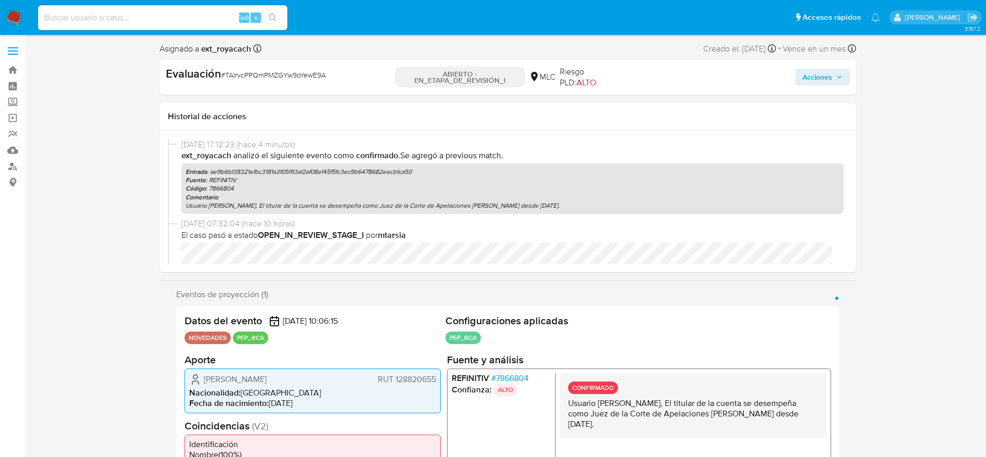
click at [827, 74] on span "Acciones" at bounding box center [818, 77] width 30 height 17
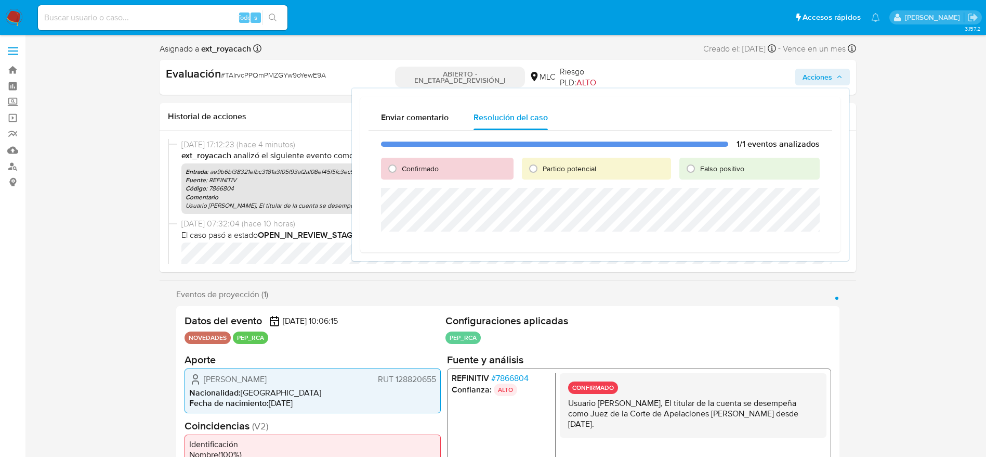
click at [462, 173] on div "Confirmado" at bounding box center [447, 169] width 133 height 22
click at [451, 166] on div "Confirmado" at bounding box center [447, 169] width 133 height 22
click at [428, 166] on font "Confirmado" at bounding box center [420, 168] width 37 height 10
click at [401, 166] on input "Confirmado" at bounding box center [392, 168] width 17 height 17
radio input "true"
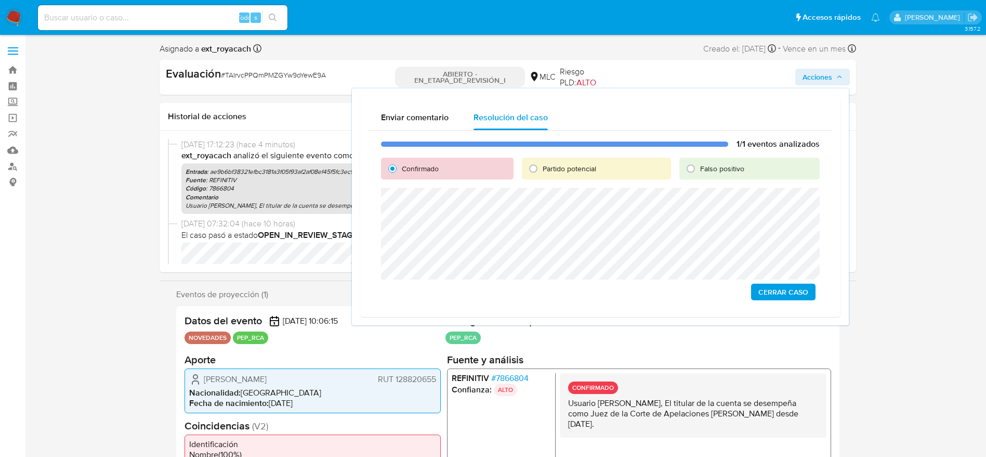
click at [774, 290] on span "Cerrar Caso" at bounding box center [784, 291] width 50 height 15
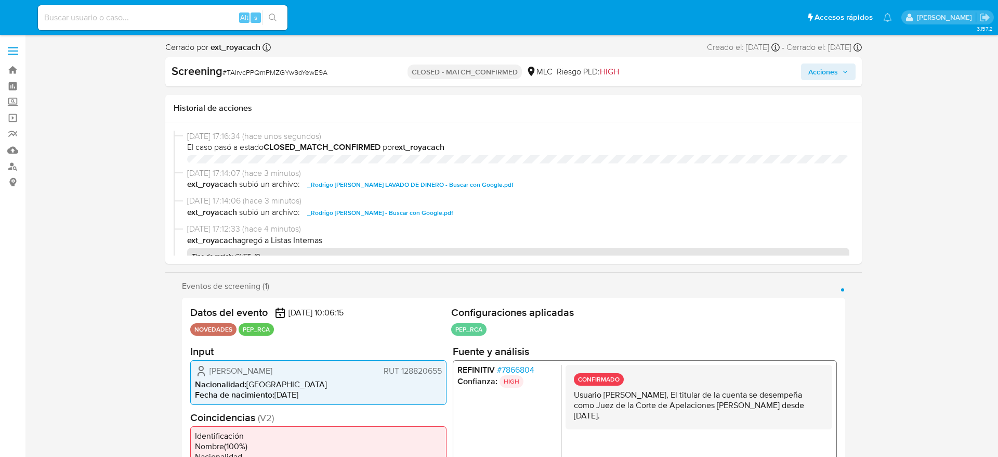
select select "10"
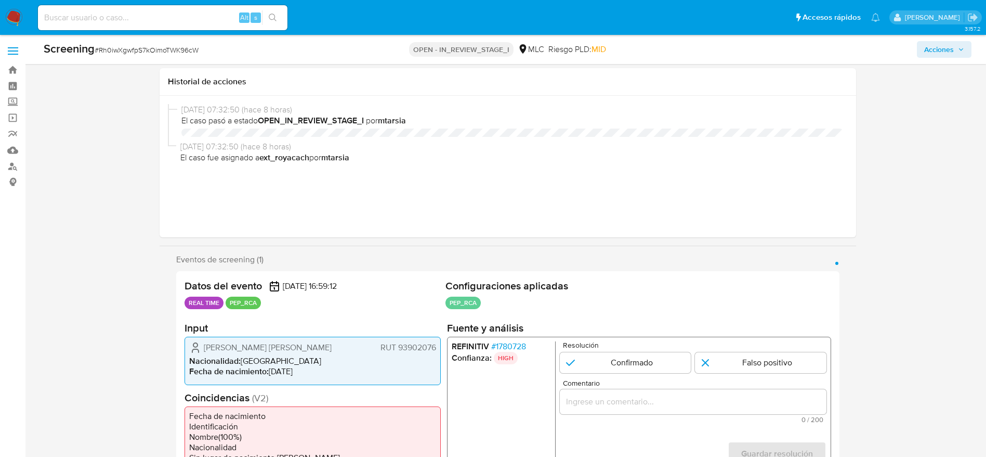
select select "10"
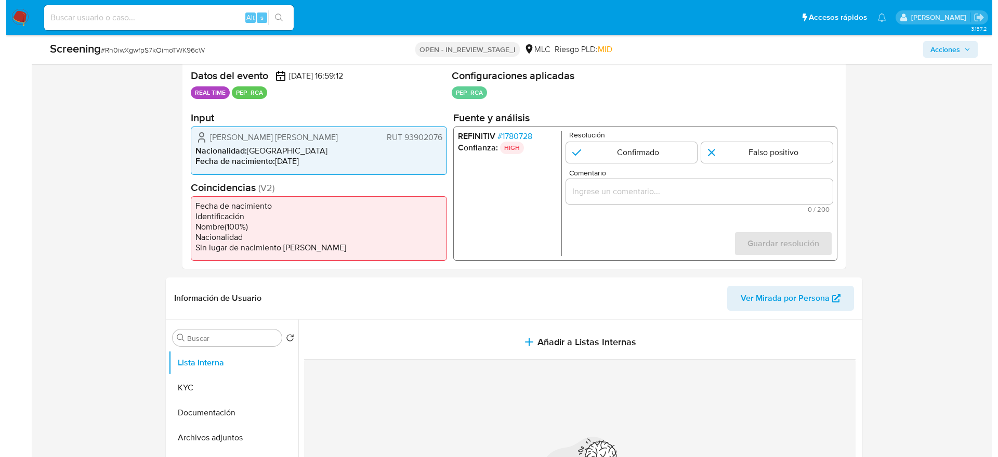
scroll to position [234, 0]
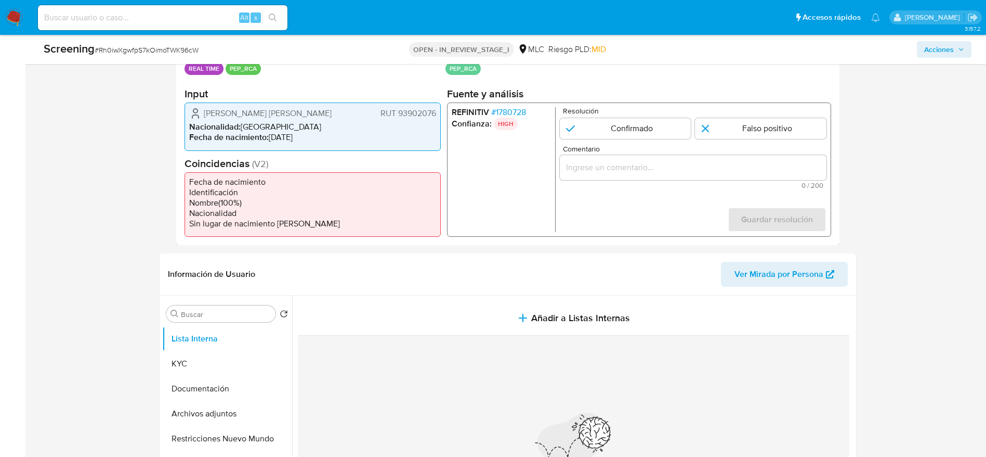
click at [516, 112] on span "# 1780728" at bounding box center [508, 112] width 35 height 10
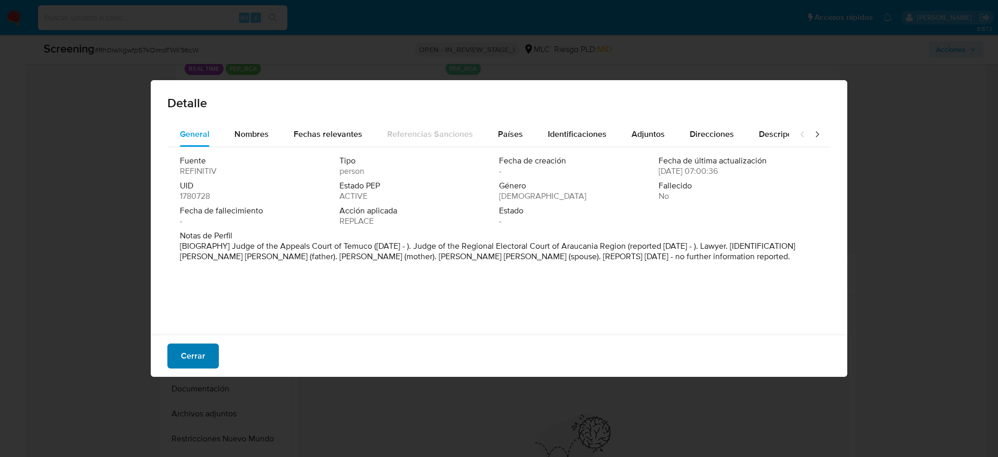
click at [210, 365] on button "Cerrar" at bounding box center [192, 355] width 51 height 25
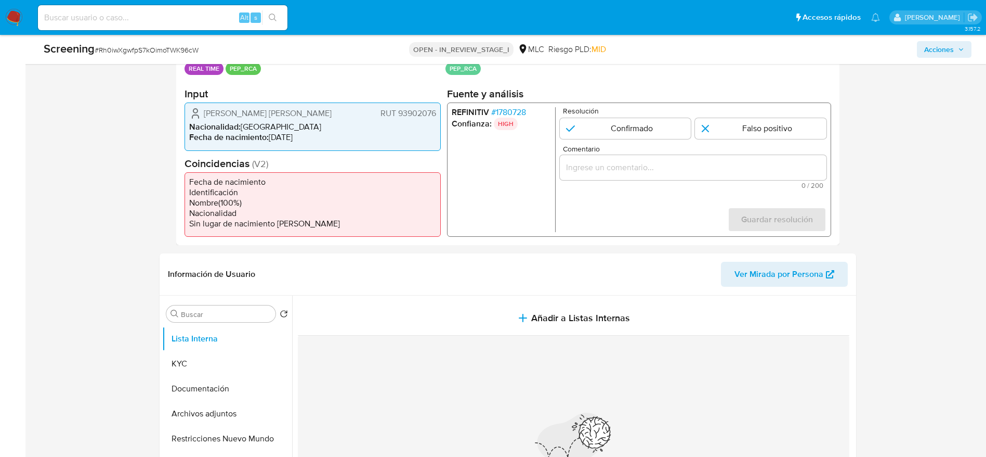
click at [314, 103] on div "[PERSON_NAME] [PERSON_NAME] RUT 93902076 Nacionalidad : Chile Fecha de nacimien…" at bounding box center [313, 126] width 256 height 48
click at [324, 111] on span "[PERSON_NAME] [PERSON_NAME]" at bounding box center [268, 113] width 128 height 10
drag, startPoint x: 205, startPoint y: 123, endPoint x: 200, endPoint y: 118, distance: 7.0
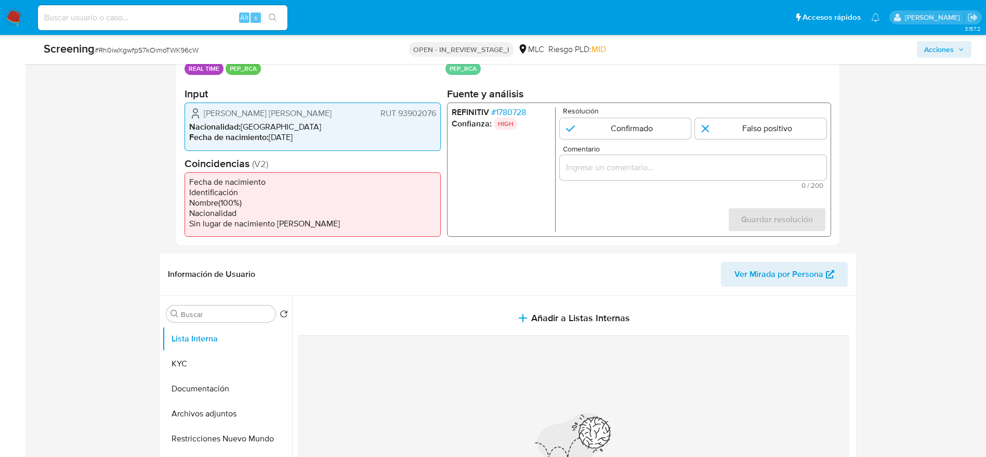
click at [204, 123] on span "Nacionalidad :" at bounding box center [214, 127] width 51 height 12
drag, startPoint x: 198, startPoint y: 116, endPoint x: 437, endPoint y: 111, distance: 239.3
click at [437, 111] on div "[PERSON_NAME] [PERSON_NAME] RUT 93902076 Nacionalidad : Chile Fecha de nacimien…" at bounding box center [313, 126] width 256 height 48
click at [505, 108] on span "# 1780728" at bounding box center [508, 112] width 35 height 10
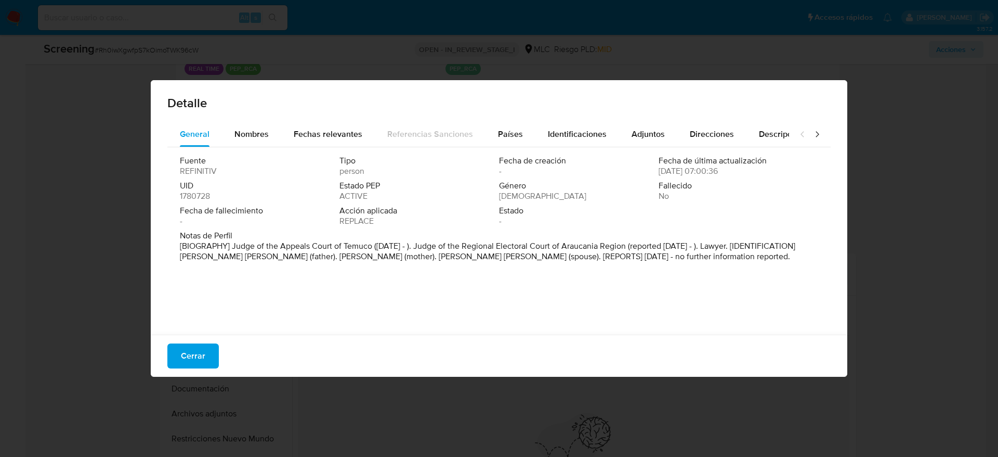
drag, startPoint x: 428, startPoint y: 279, endPoint x: 341, endPoint y: 336, distance: 104.4
click at [341, 337] on div "Cerrar" at bounding box center [499, 355] width 697 height 42
click at [162, 352] on div "Cerrar" at bounding box center [499, 355] width 697 height 42
click at [180, 352] on button "Cerrar" at bounding box center [192, 355] width 51 height 25
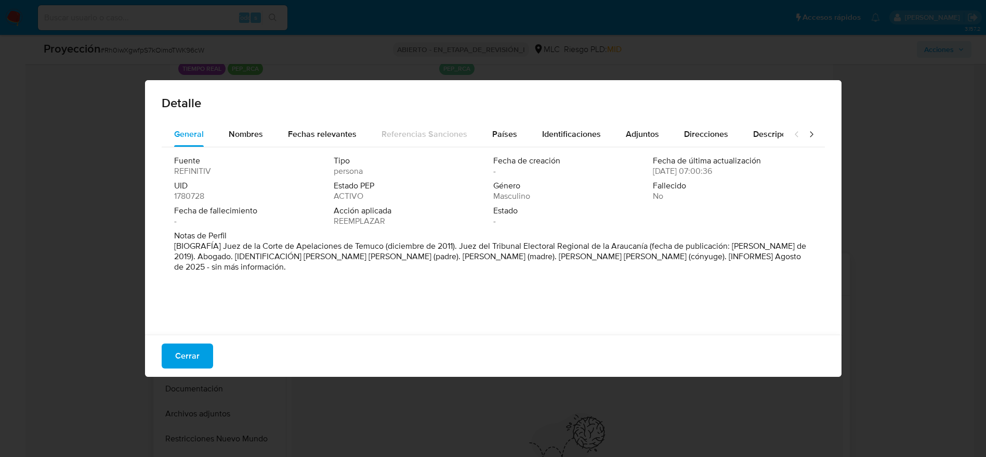
click at [565, 364] on div "Nada por acá... No se encontró información" at bounding box center [568, 457] width 552 height 244
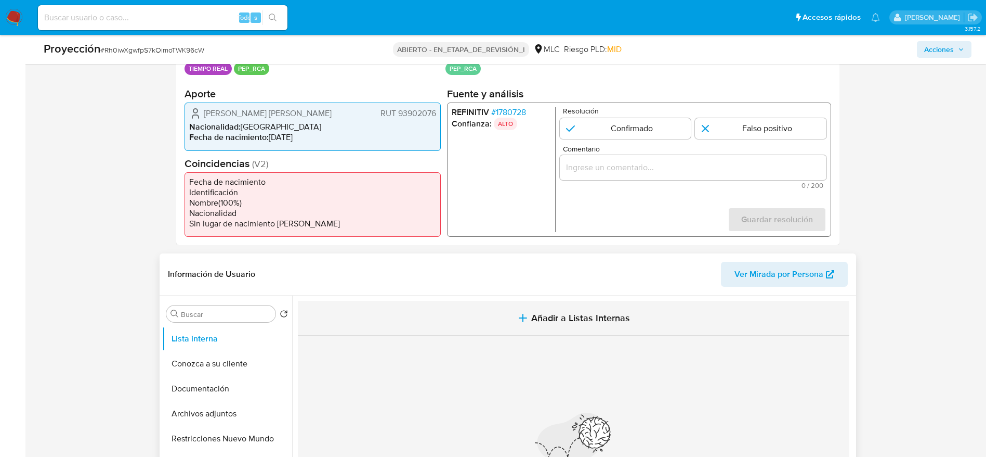
click at [541, 305] on button "Añadir a Listas Internas" at bounding box center [574, 318] width 552 height 35
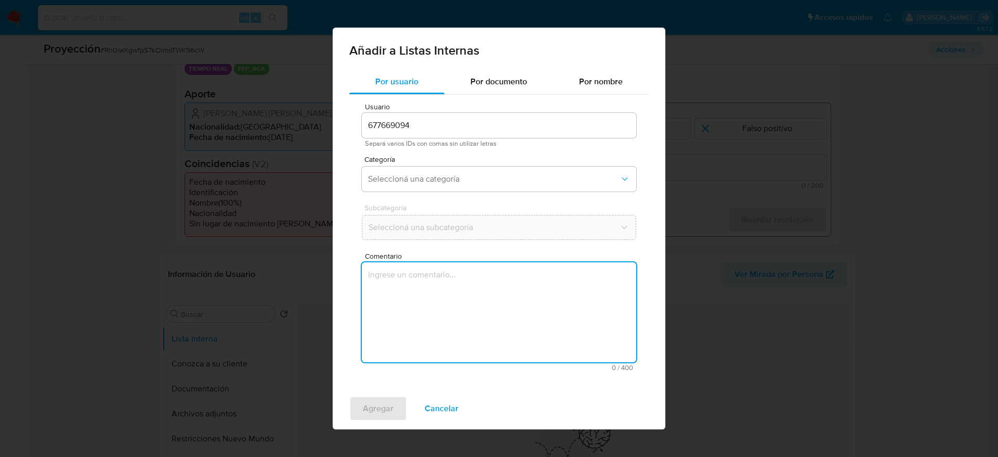
click at [556, 351] on textarea "Comentario" at bounding box center [499, 312] width 275 height 100
type textarea "Usuario [PERSON_NAME] [PERSON_NAME], El titular de la cuenta se desempeña como …"
click at [453, 160] on span "Categoría" at bounding box center [502, 158] width 275 height 7
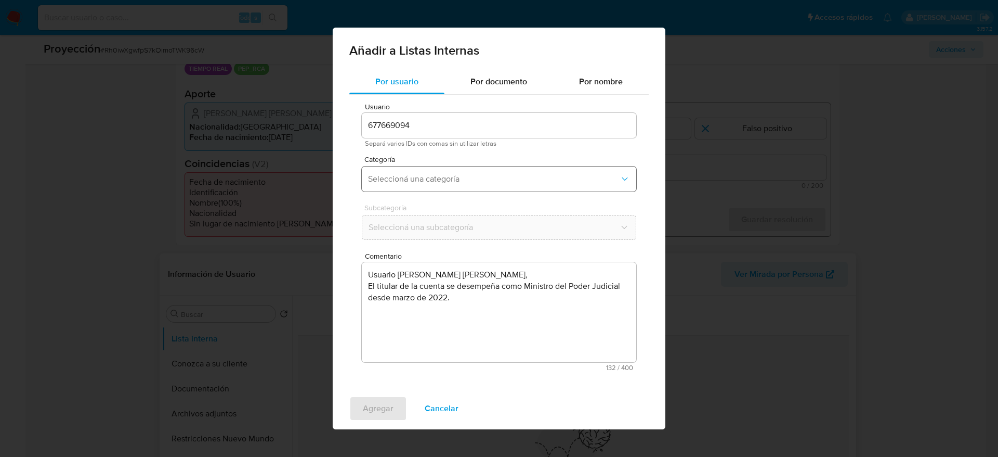
click at [450, 179] on span "Seleccioná una categoría" at bounding box center [494, 179] width 252 height 10
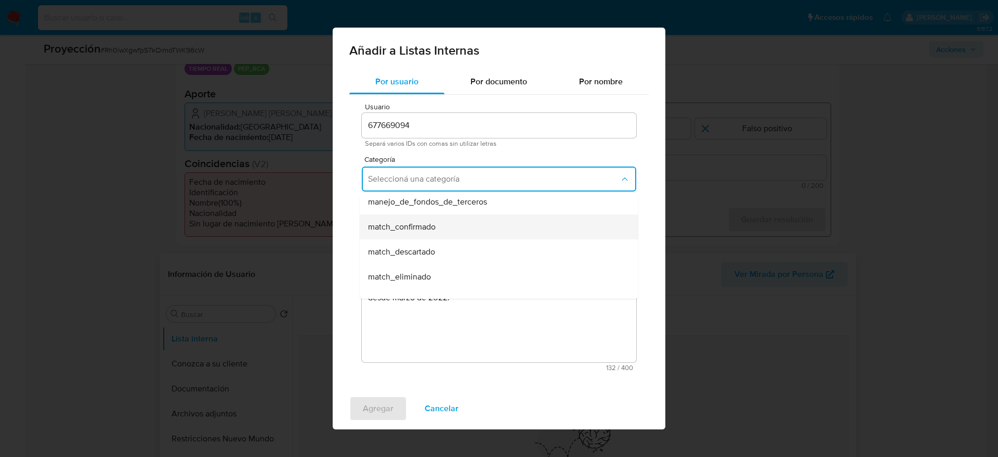
scroll to position [78, 0]
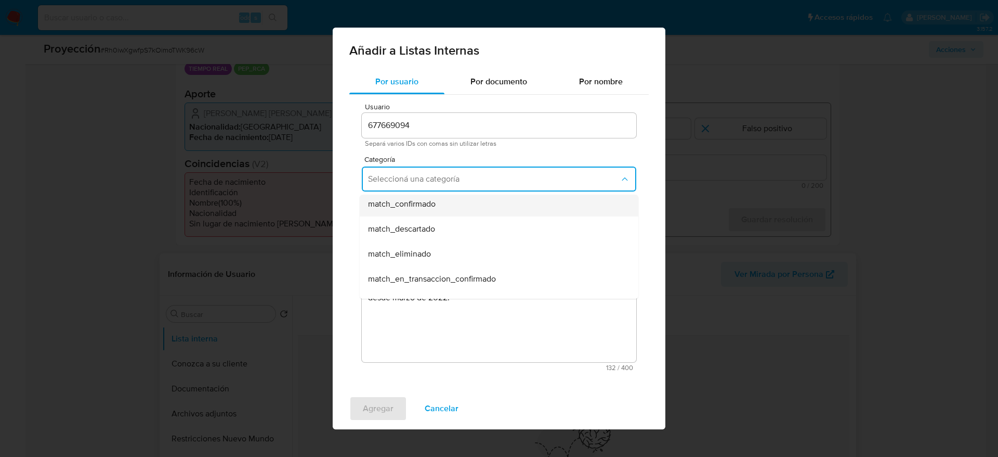
click at [455, 199] on div "match_confirmado" at bounding box center [496, 203] width 256 height 25
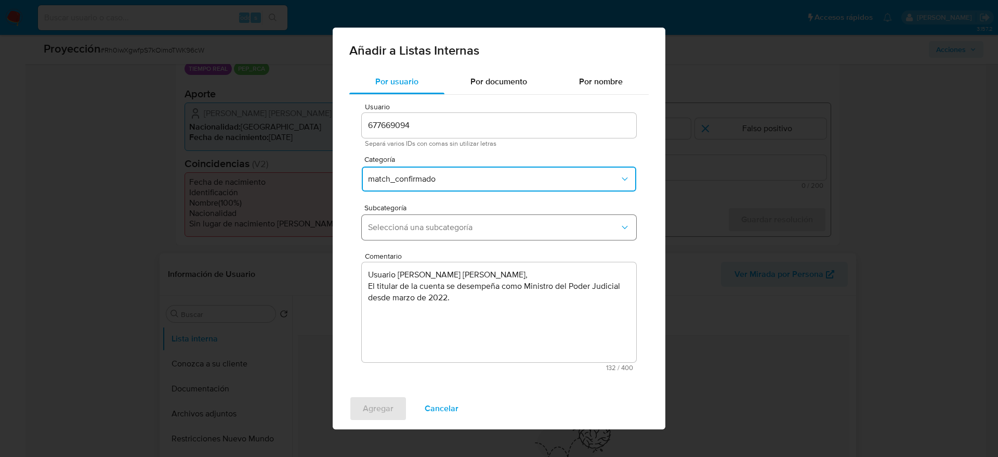
click at [453, 229] on span "Seleccioná una subcategoría" at bounding box center [494, 227] width 252 height 10
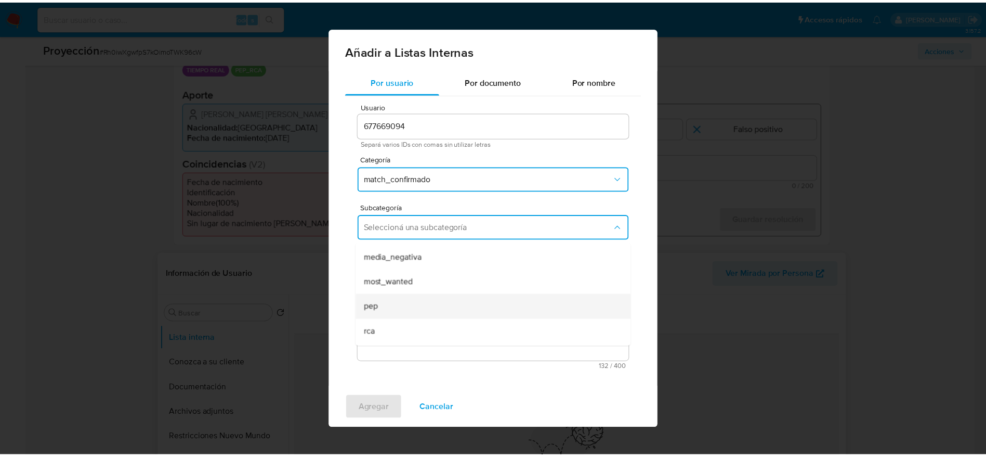
scroll to position [71, 0]
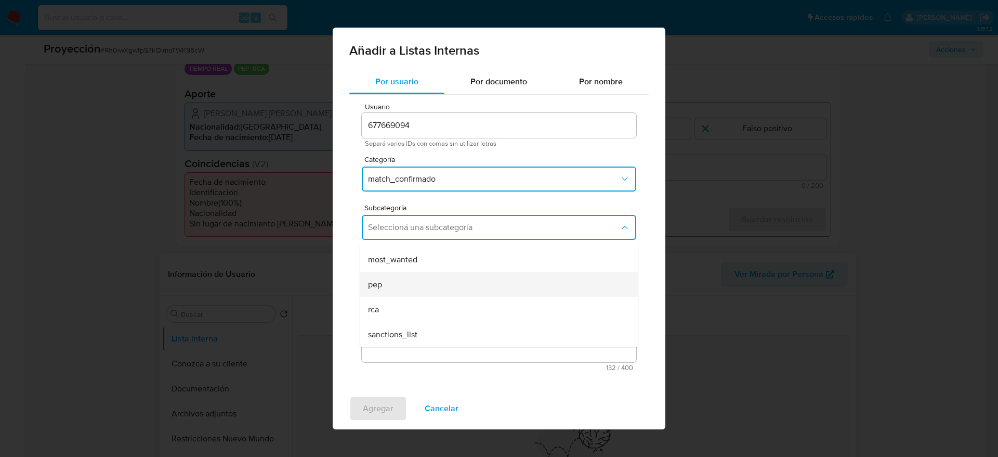
click at [439, 290] on div "pep" at bounding box center [496, 284] width 256 height 25
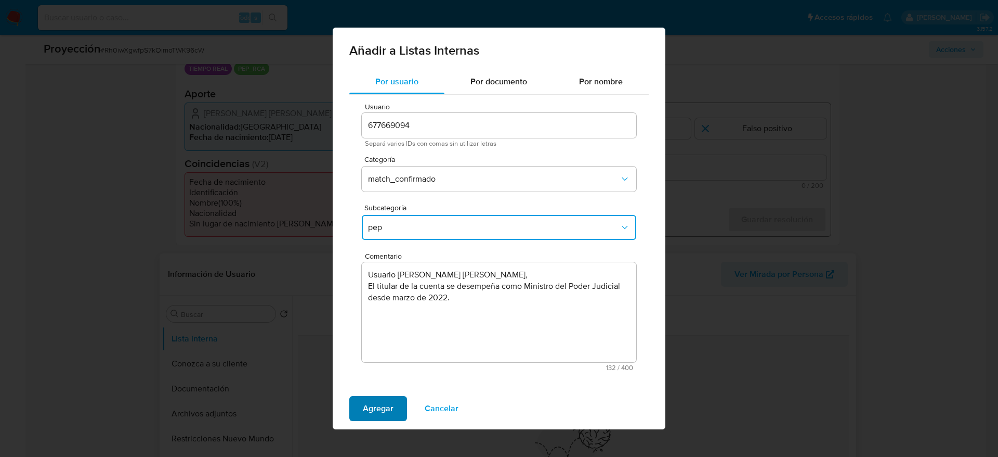
click at [375, 409] on span "Agregar" at bounding box center [378, 408] width 31 height 23
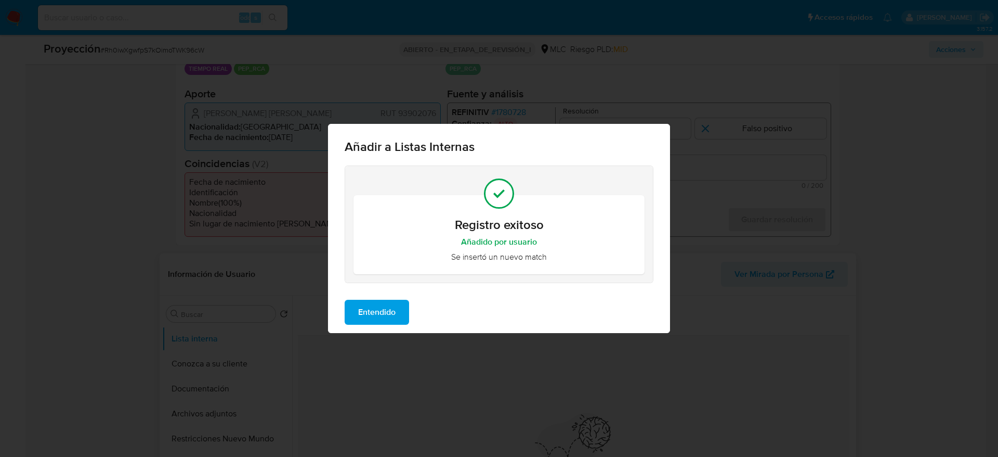
click at [394, 310] on span "Entendido" at bounding box center [376, 312] width 37 height 23
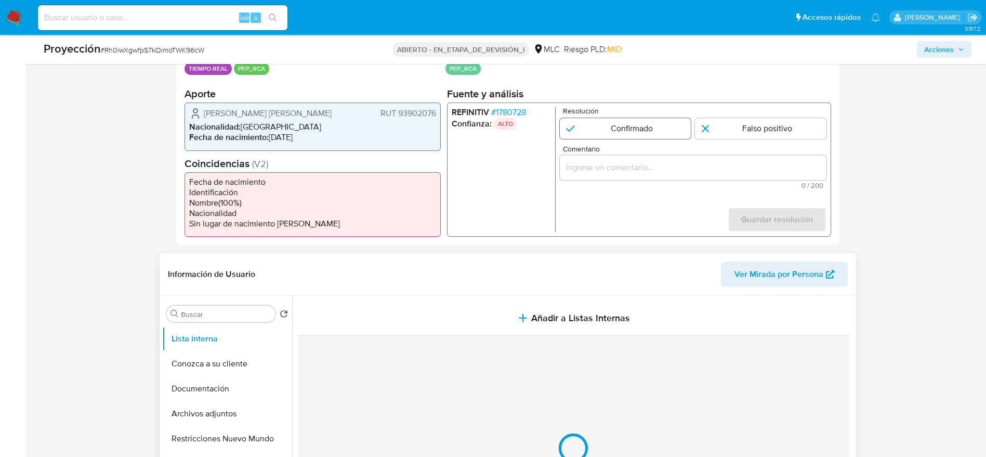
click at [604, 124] on input "1 de 1" at bounding box center [626, 128] width 132 height 21
radio input "true"
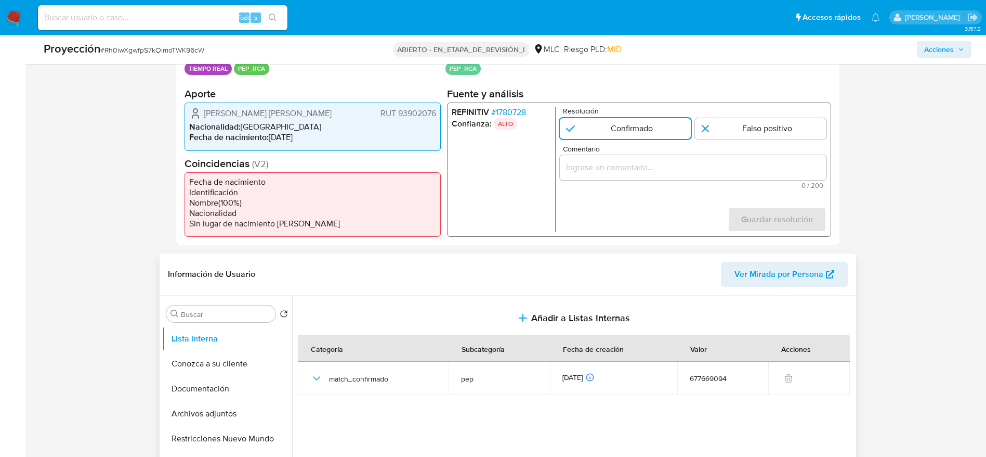
click at [627, 188] on span "0 / 200" at bounding box center [693, 185] width 261 height 7
click at [622, 173] on input "Comentario" at bounding box center [693, 168] width 267 height 14
paste input "Usuario [PERSON_NAME] [PERSON_NAME], El titular de la cuenta se desempeña como …"
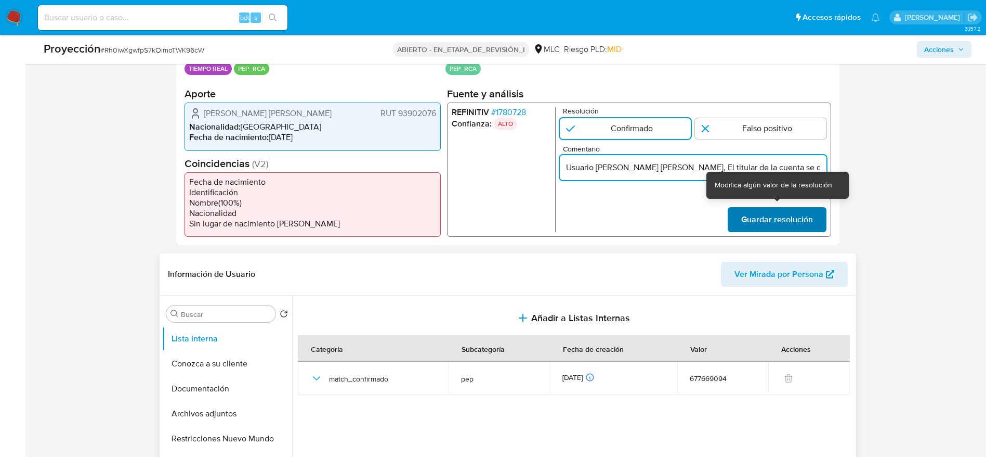
scroll to position [0, 240]
type input "Usuario [PERSON_NAME] [PERSON_NAME], El titular de la cuenta se desempeña como …"
click at [745, 222] on span "Guardar resolución" at bounding box center [777, 219] width 72 height 23
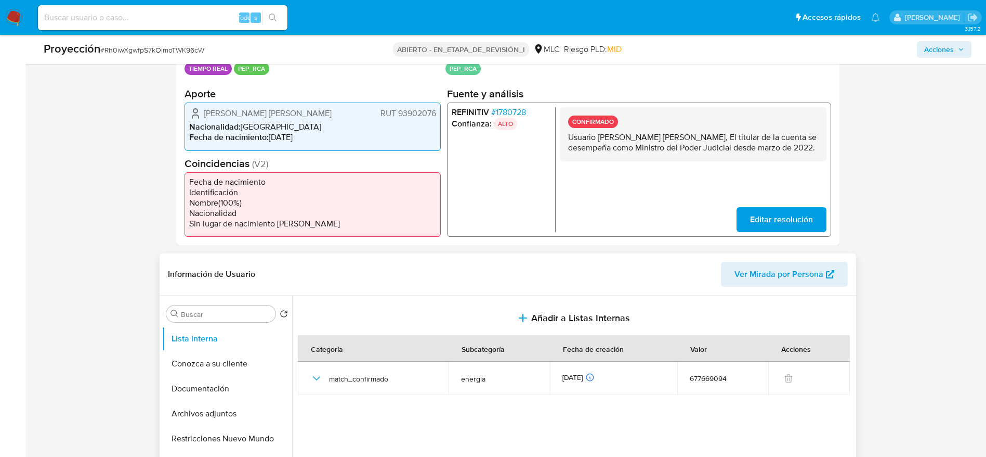
click at [331, 108] on div "[PERSON_NAME] [PERSON_NAME] RUT 93902076" at bounding box center [312, 113] width 247 height 12
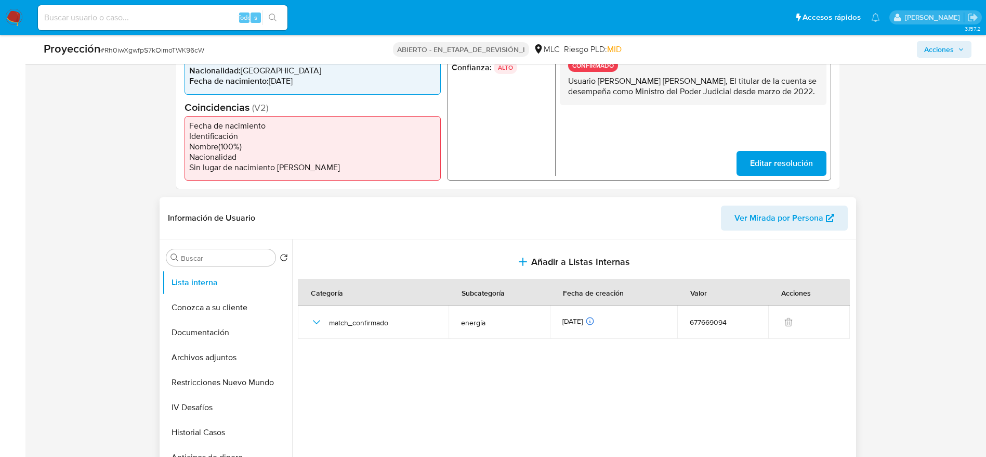
scroll to position [390, 0]
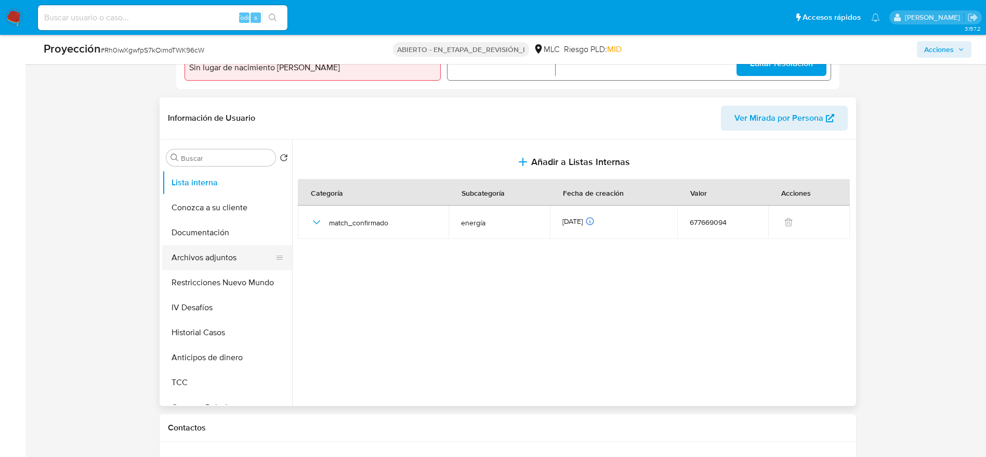
click at [238, 265] on button "Archivos adjuntos" at bounding box center [223, 257] width 122 height 25
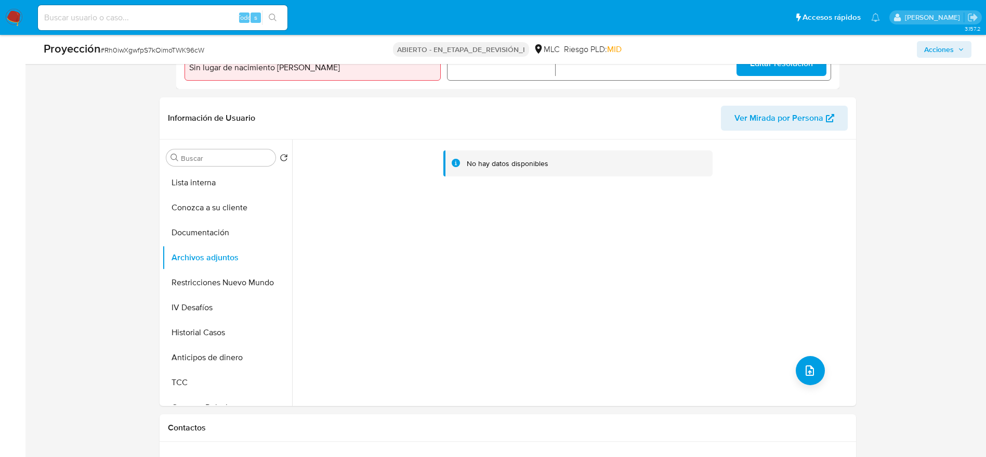
click at [823, 365] on div "No hay datos disponibles" at bounding box center [573, 272] width 562 height 266
click at [804, 369] on icon "subir archivo" at bounding box center [810, 370] width 12 height 12
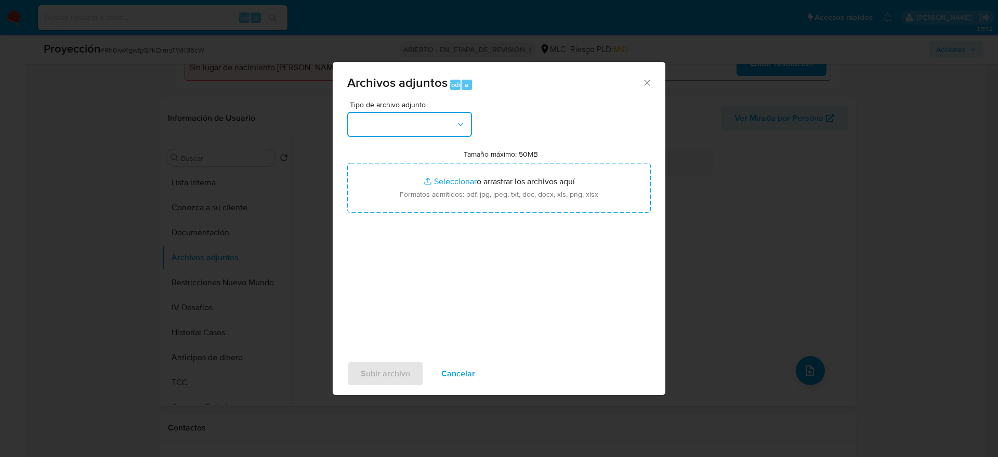
click at [441, 123] on button "button" at bounding box center [409, 124] width 125 height 25
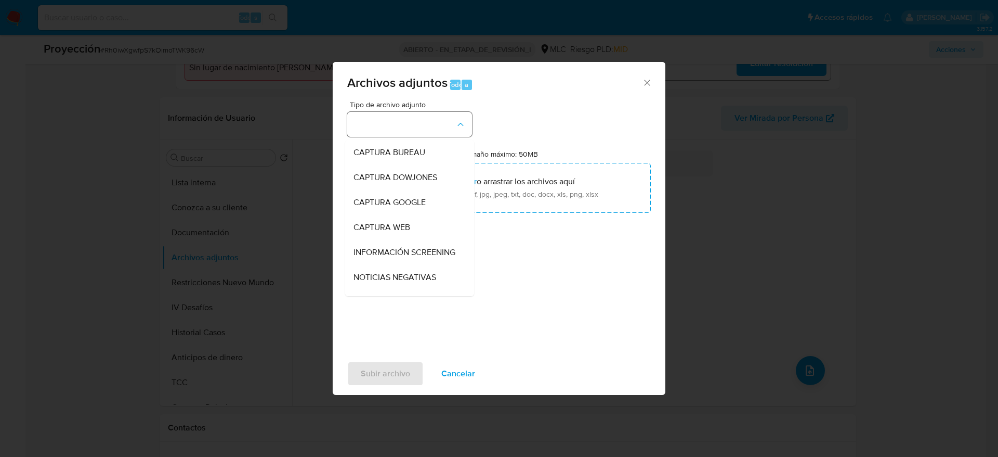
click at [456, 240] on li "INFORMACIÓN SCREENING" at bounding box center [409, 252] width 129 height 25
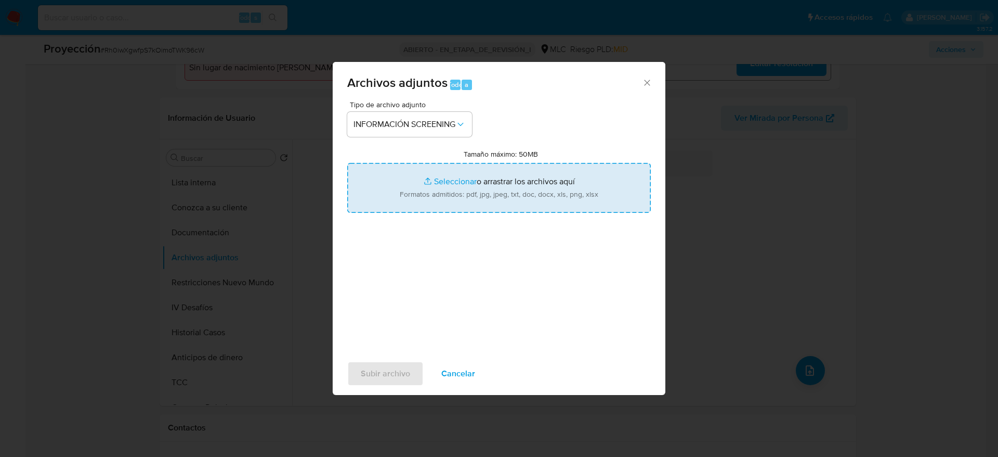
click at [474, 189] on input "Tamaño máximo: 50MB Seleccionar archivos" at bounding box center [499, 188] width 304 height 50
type input "C:\fakepath\_Alejandro [PERSON_NAME] Quilodrán_ LAVADO DE DINERO - Buscar con G…"
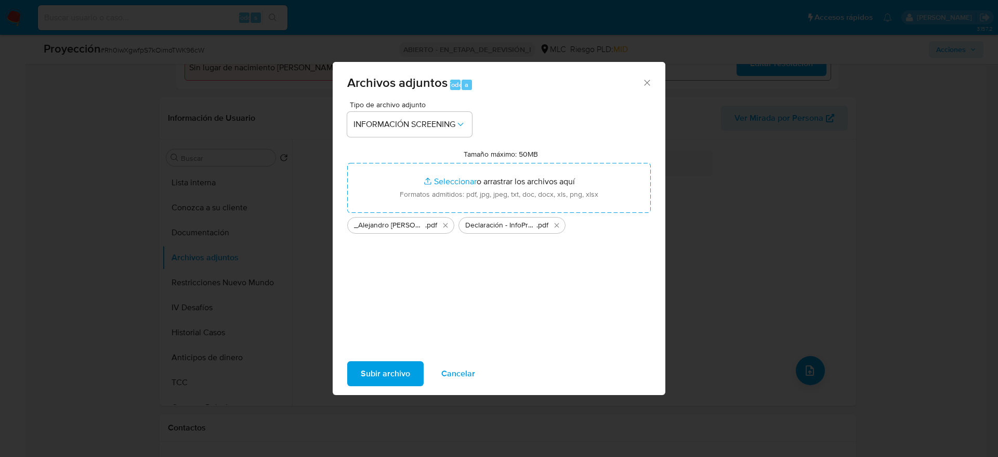
click at [352, 383] on button "Subir archivo" at bounding box center [385, 373] width 76 height 25
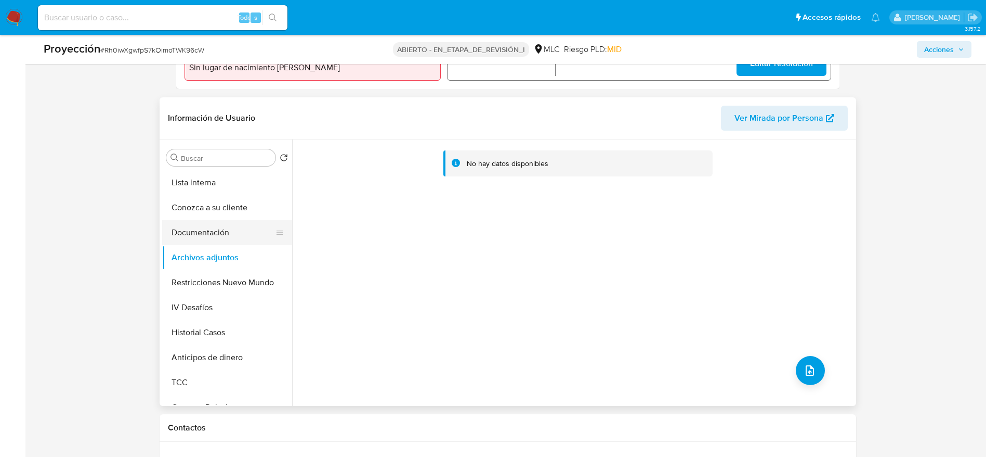
drag, startPoint x: 181, startPoint y: 248, endPoint x: 187, endPoint y: 239, distance: 10.5
click at [181, 246] on button "Archivos adjuntos" at bounding box center [227, 257] width 130 height 25
click at [198, 228] on button "Documentación" at bounding box center [223, 232] width 122 height 25
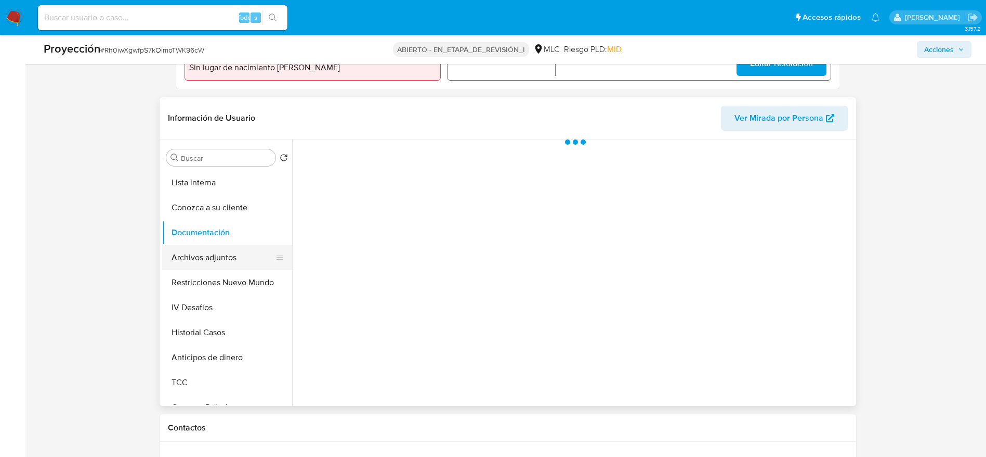
click at [201, 245] on button "Archivos adjuntos" at bounding box center [223, 257] width 122 height 25
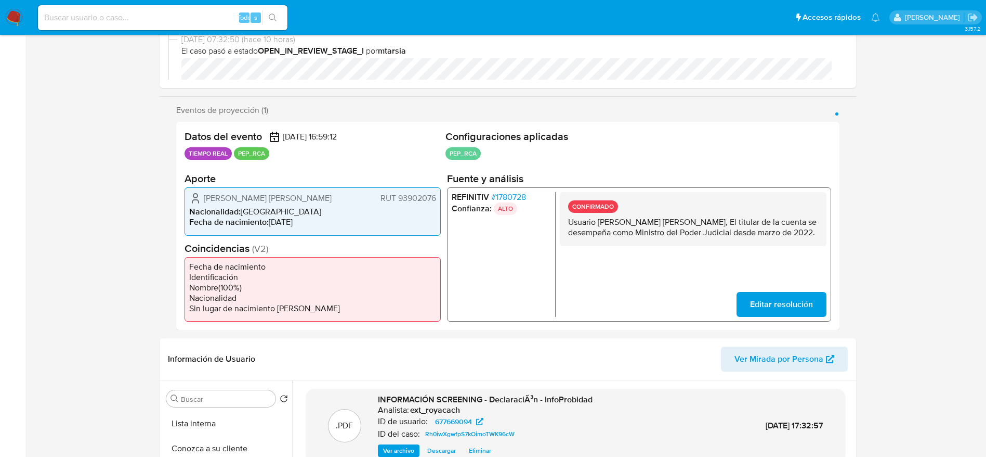
scroll to position [0, 0]
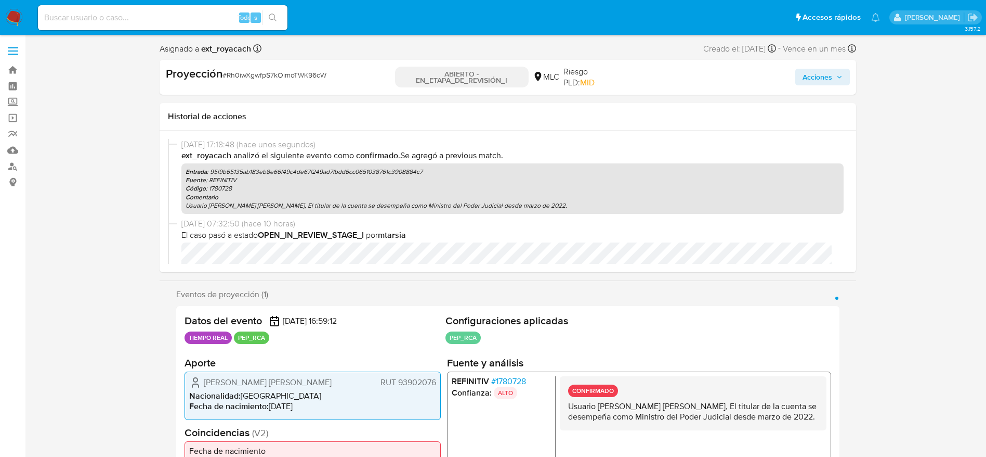
click at [822, 77] on span "Acciones" at bounding box center [818, 77] width 30 height 17
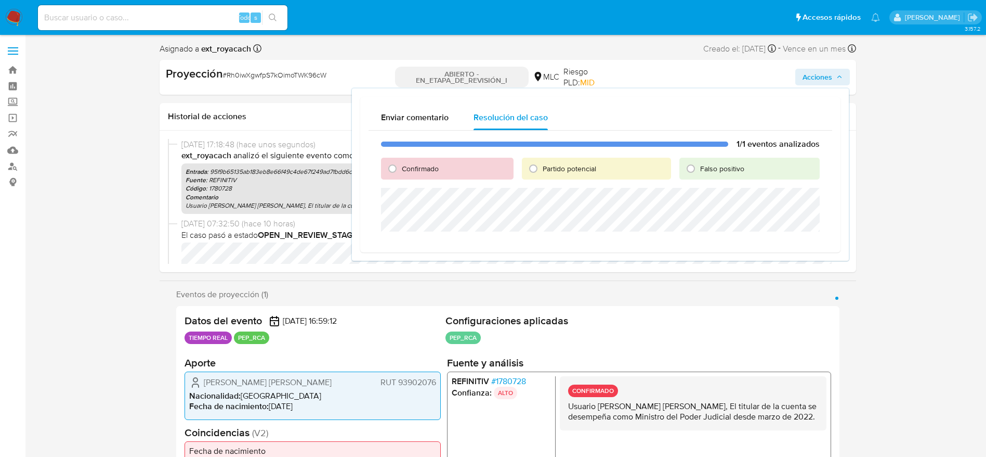
click at [422, 158] on div "Confirmado" at bounding box center [447, 169] width 133 height 22
click at [433, 170] on font "Confirmado" at bounding box center [420, 168] width 37 height 10
click at [401, 170] on input "Confirmado" at bounding box center [392, 168] width 17 height 17
radio input "true"
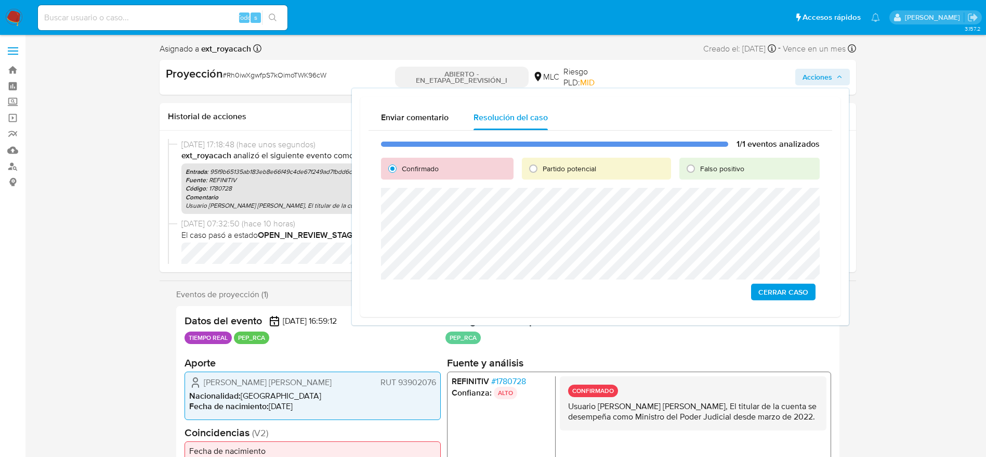
click at [759, 290] on span "Cerrar Caso" at bounding box center [784, 291] width 50 height 15
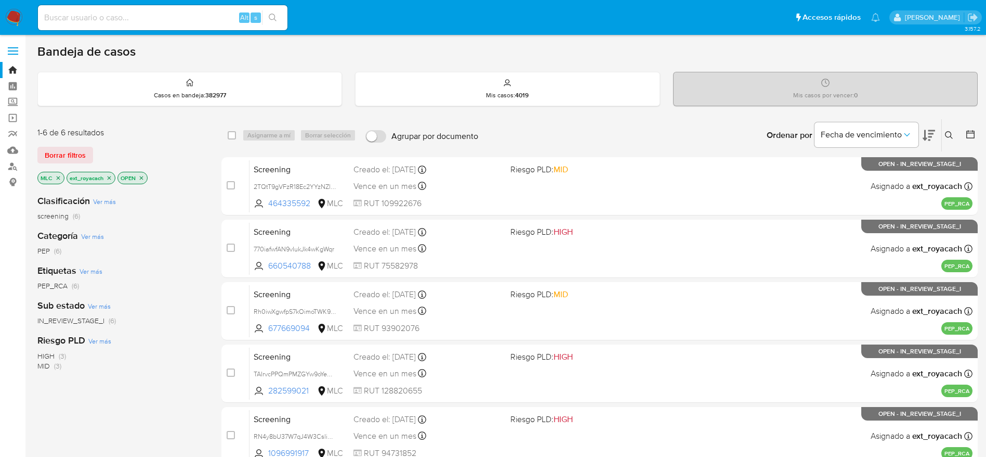
click at [18, 8] on nav "Pausado Ver notificaciones Alt s Accesos rápidos Presiona las siguientes teclas…" at bounding box center [493, 17] width 986 height 35
click at [11, 17] on img at bounding box center [14, 18] width 18 height 18
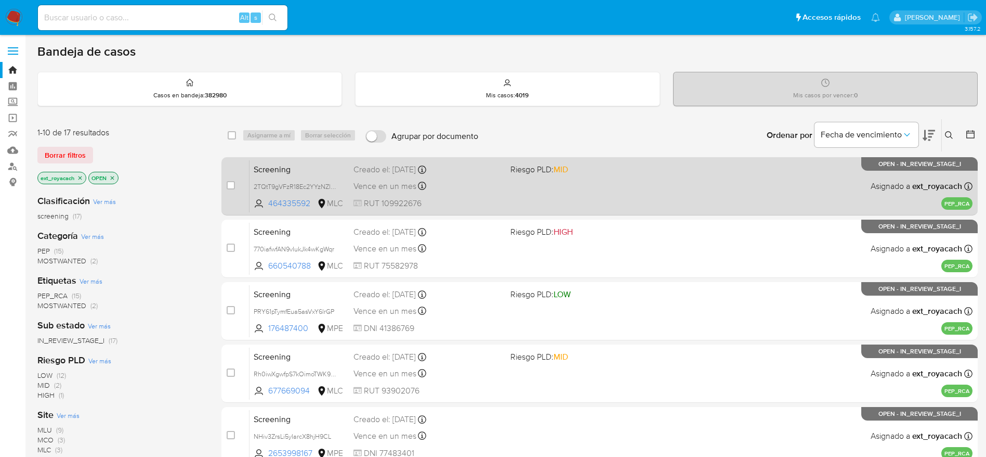
scroll to position [78, 0]
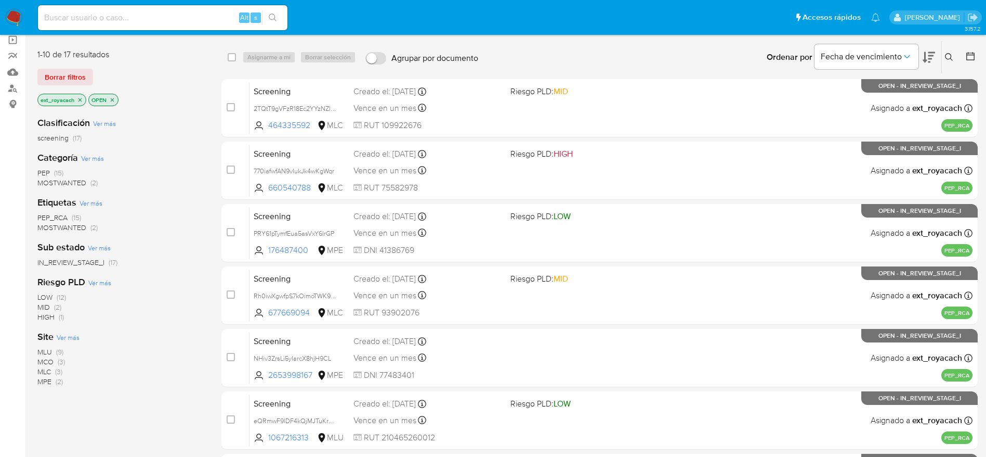
drag, startPoint x: 14, startPoint y: 28, endPoint x: 28, endPoint y: 22, distance: 15.4
click at [14, 28] on nav "Pausado Ver notificaciones Alt s Accesos rápidos Presiona las siguientes teclas…" at bounding box center [493, 17] width 986 height 35
click at [18, 17] on img at bounding box center [14, 18] width 18 height 18
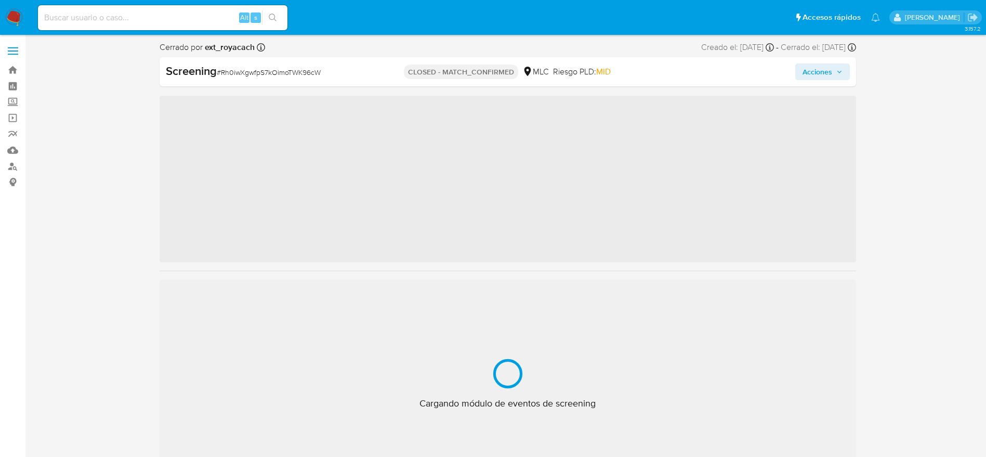
click at [247, 77] on span "# Rh0iwXgwfpS7kOimoTWK96cW" at bounding box center [269, 72] width 104 height 10
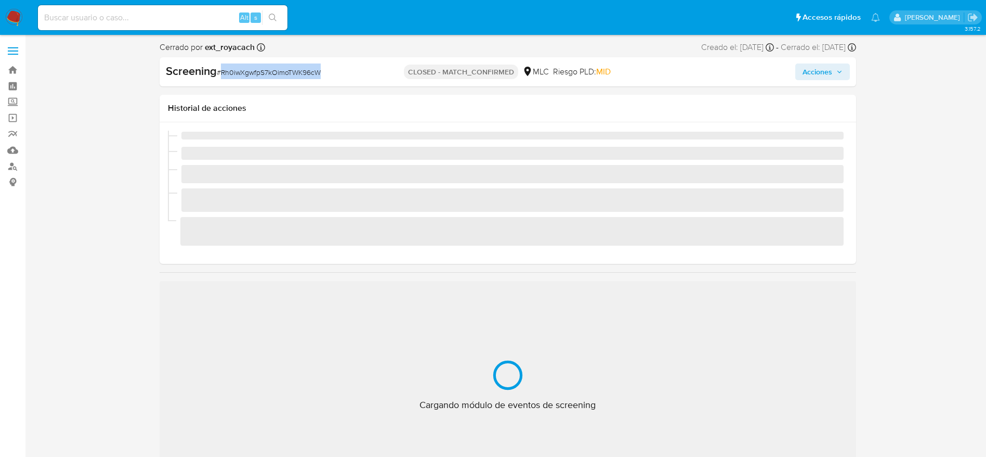
click at [247, 77] on span "# Rh0iwXgwfpS7kOimoTWK96cW" at bounding box center [269, 72] width 104 height 10
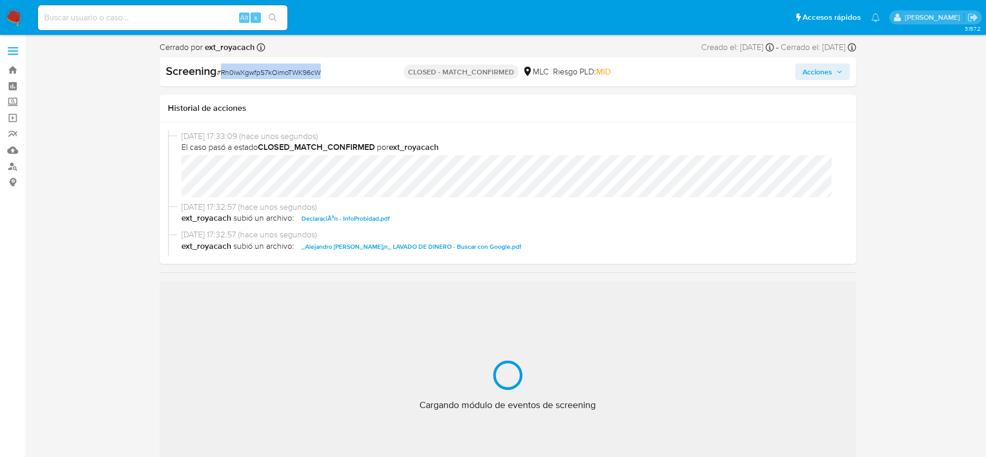
copy span "Rh0iwXgwfpS7kOimoTWK96cW"
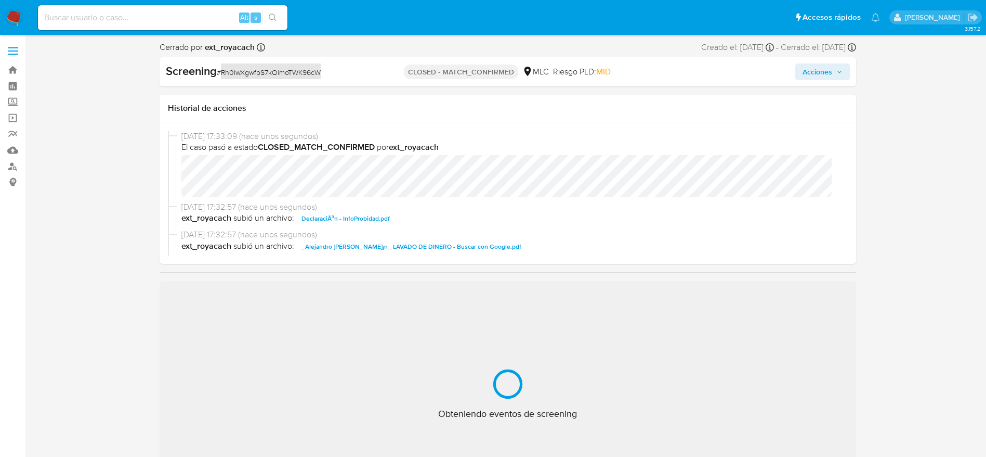
select select "10"
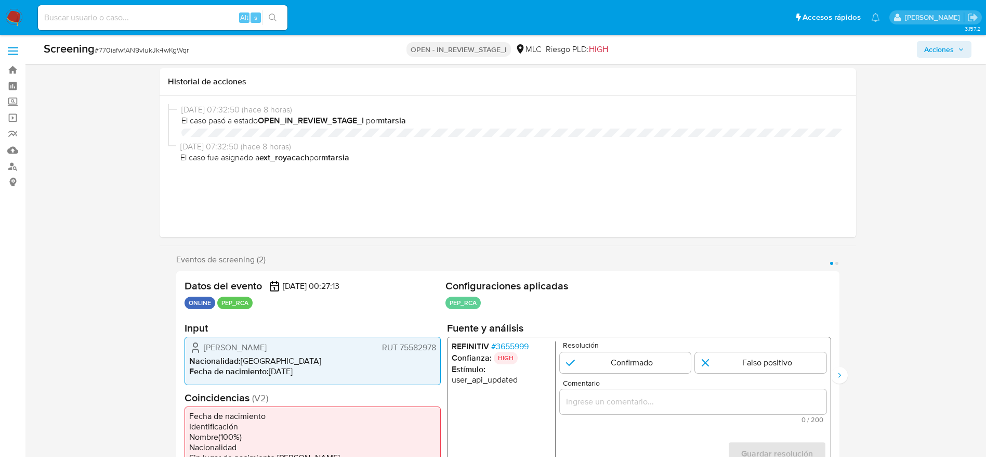
select select "10"
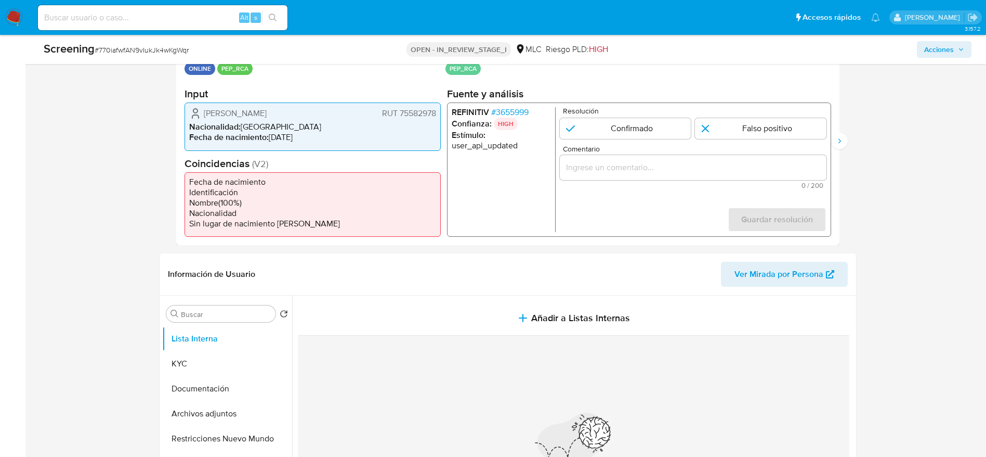
click at [178, 53] on span "# 770iafwfAN9vIukJk4wKgWqr" at bounding box center [142, 50] width 94 height 10
copy span "770iafwfAN9vIukJk4wKgWqr"
click at [531, 105] on div "REFINITIV # 3655999 Confianza: HIGH Estímulo : user_api_updated Resolución Conf…" at bounding box center [639, 169] width 384 height 134
click at [528, 110] on span "# 3655999" at bounding box center [509, 112] width 37 height 10
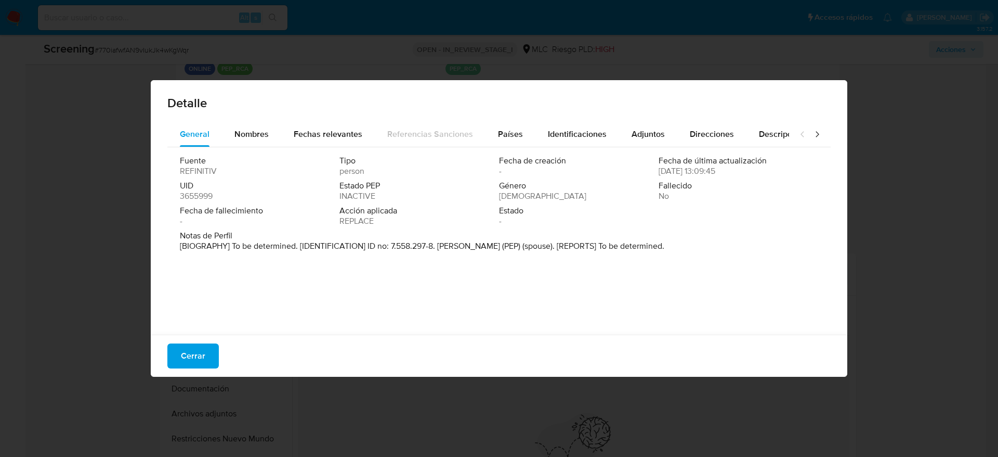
drag, startPoint x: 439, startPoint y: 242, endPoint x: 540, endPoint y: 249, distance: 101.1
click at [540, 249] on p "[BIOGRAPHY] To be determined. [IDENTIFICATION] ID no: 7.558.297-8. Valentin Alf…" at bounding box center [422, 246] width 485 height 10
click at [213, 346] on button "Cerrar" at bounding box center [192, 355] width 51 height 25
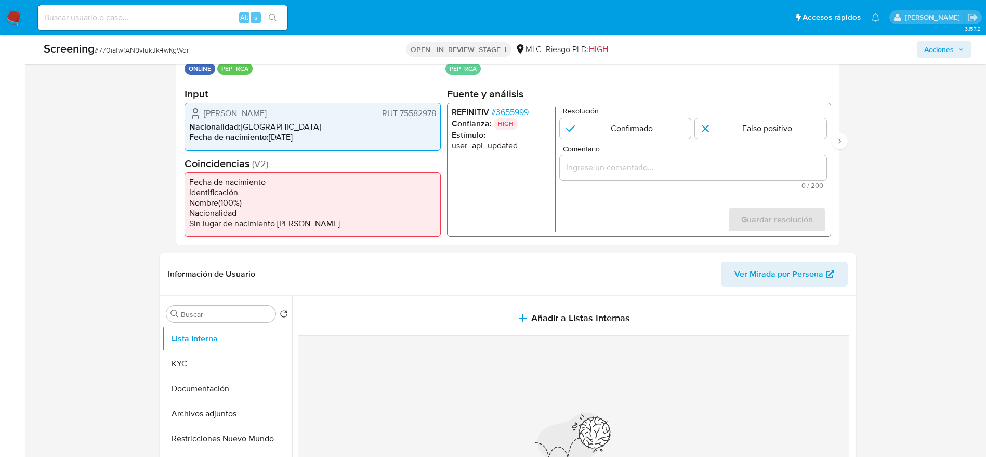
drag, startPoint x: 205, startPoint y: 109, endPoint x: 436, endPoint y: 116, distance: 231.5
click at [436, 116] on div "Ana Verónica Aguayo Leal RUT 75582978 Nacionalidad : Chile Fecha de nacimiento …" at bounding box center [313, 126] width 256 height 48
click at [724, 158] on div "1 de 2" at bounding box center [693, 167] width 267 height 25
click at [726, 175] on div "1 de 2" at bounding box center [693, 167] width 267 height 25
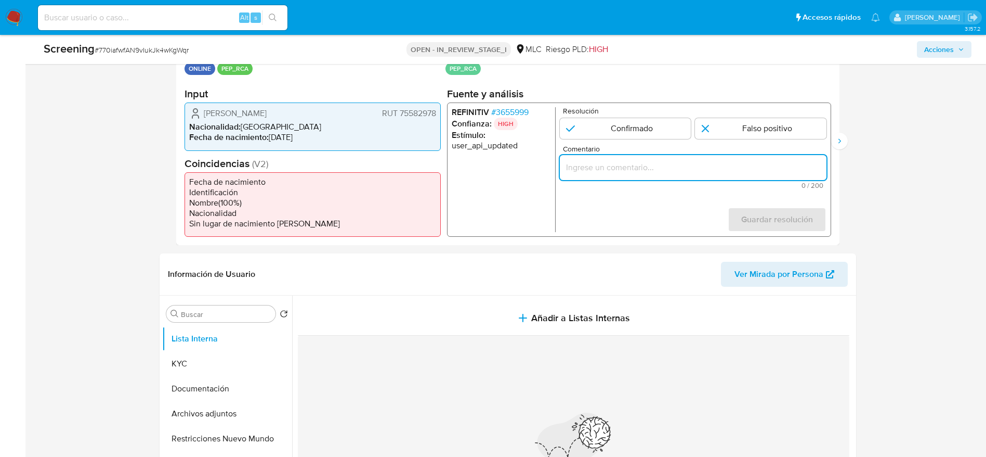
click at [700, 163] on input "Comentario" at bounding box center [693, 168] width 267 height 14
paste input "Usuario Ana Verónica Aguayo Leal, se descarta ya que el PEP por el cual es RCA …"
type input "Usuario Ana Verónica Aguayo Leal, se descarta ya que el PEP por el cual es RCA …"
click at [723, 117] on div "Resolución Confirmado Falso positivo" at bounding box center [693, 123] width 267 height 32
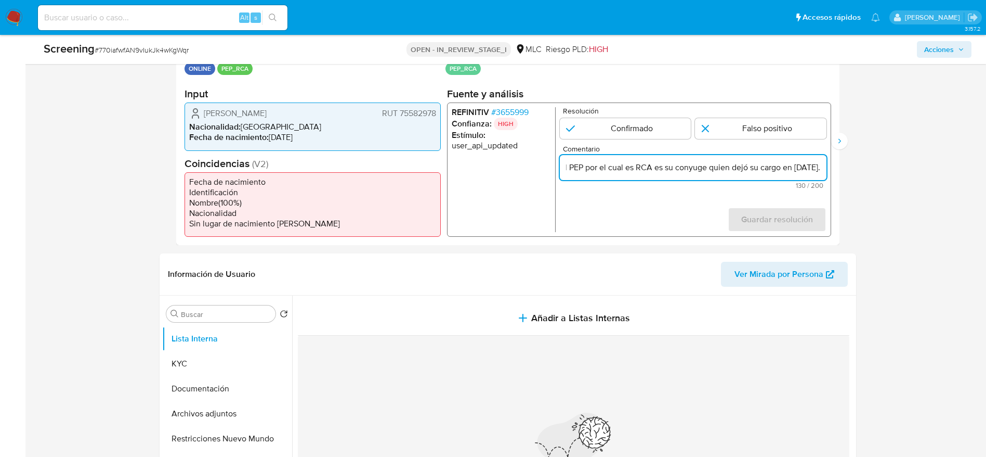
scroll to position [0, 0]
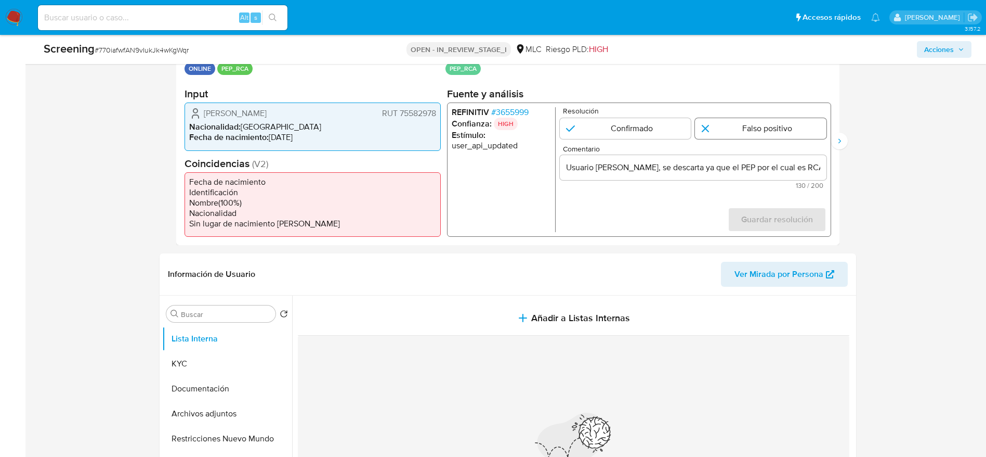
click at [733, 119] on input "1 de 2" at bounding box center [761, 128] width 132 height 21
radio input "true"
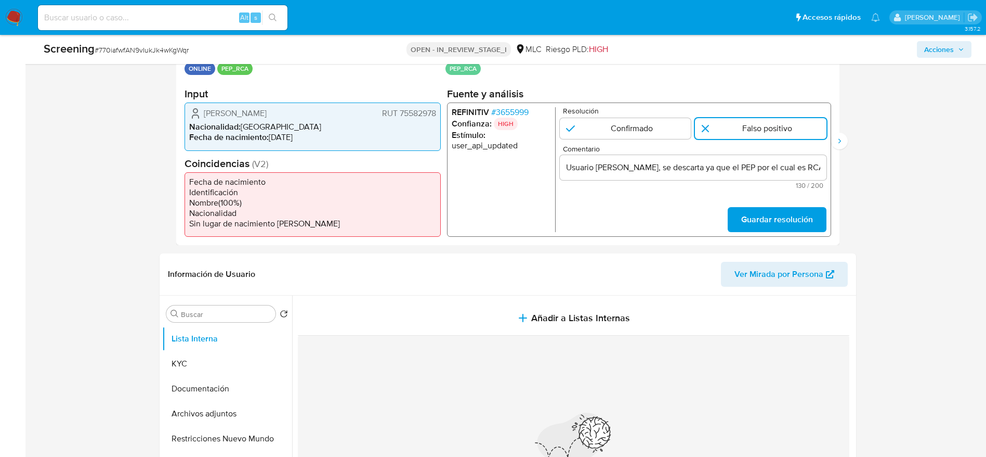
click at [789, 203] on form "Resolución Confirmado Falso positivo Comentario Usuario Ana Verónica Aguayo Lea…" at bounding box center [693, 169] width 267 height 125
click at [791, 208] on span "Guardar resolución" at bounding box center [777, 219] width 72 height 23
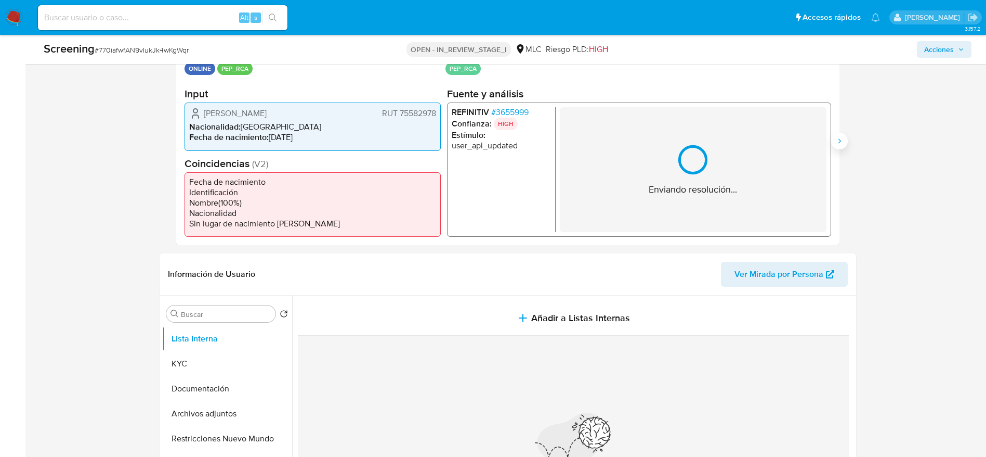
click at [843, 135] on button "Siguiente" at bounding box center [839, 141] width 17 height 17
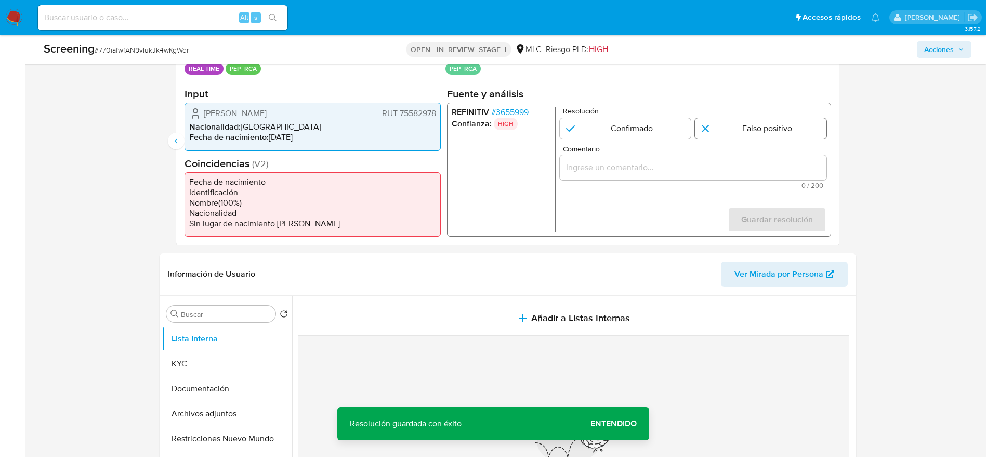
click at [712, 126] on input "2 de 2" at bounding box center [761, 128] width 132 height 21
radio input "true"
click at [707, 162] on input "Comentario" at bounding box center [693, 168] width 267 height 14
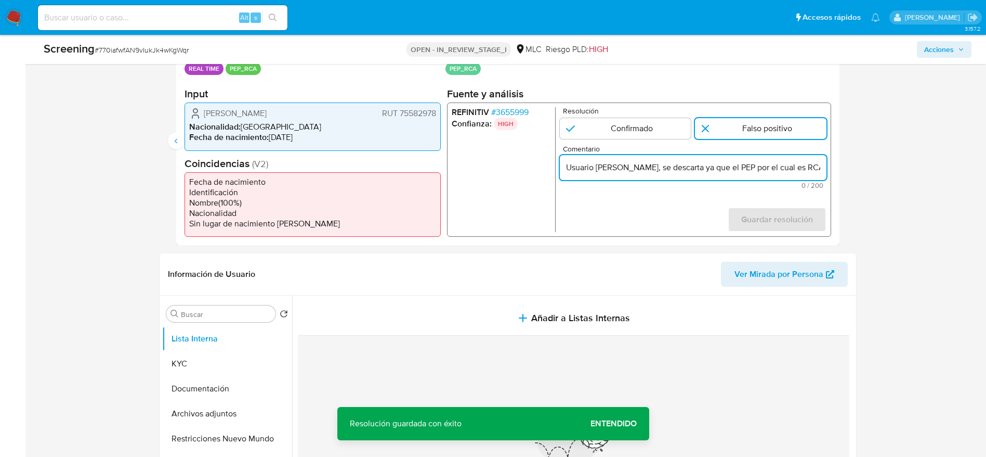
scroll to position [0, 236]
type input "Usuario Ana Verónica Aguayo Leal, se descarta ya que el PEP por el cual es RCA …"
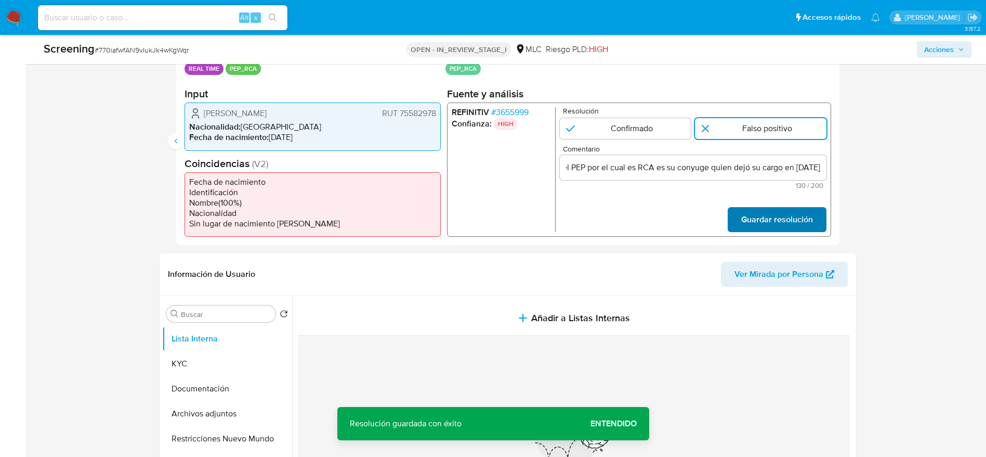
click at [821, 216] on button "Guardar resolución" at bounding box center [776, 219] width 99 height 25
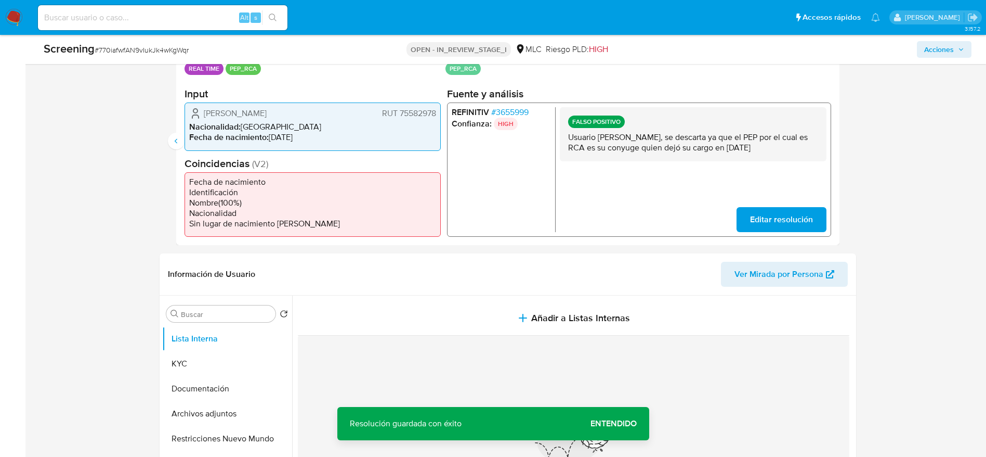
click at [818, 220] on button "Editar resolución" at bounding box center [781, 219] width 90 height 25
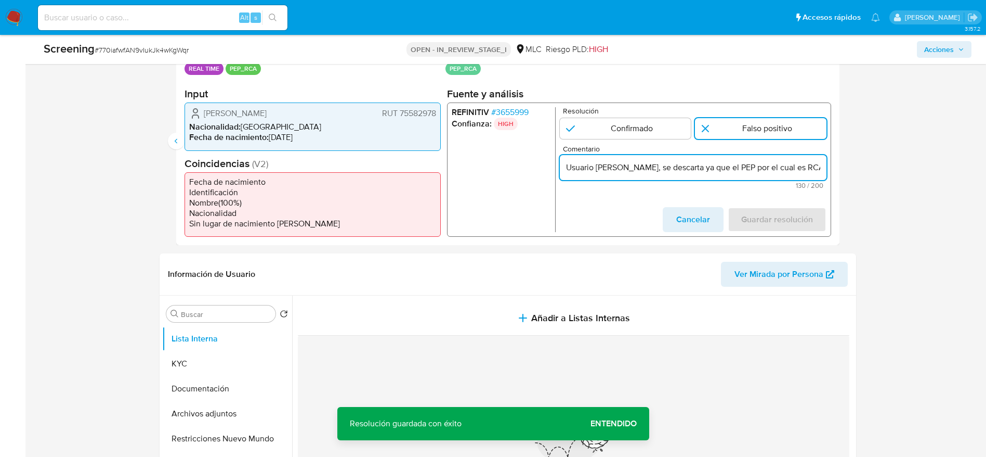
click at [704, 168] on input "Usuario Ana Verónica Aguayo Leal, se descarta ya que el PEP por el cual es RCA …" at bounding box center [693, 168] width 267 height 14
type input "Usuario Ana Verónica Aguayo Leal, se descarta ya que el PEP por el cual es RCA …"
click at [781, 227] on span "Guardar resolución" at bounding box center [777, 219] width 72 height 23
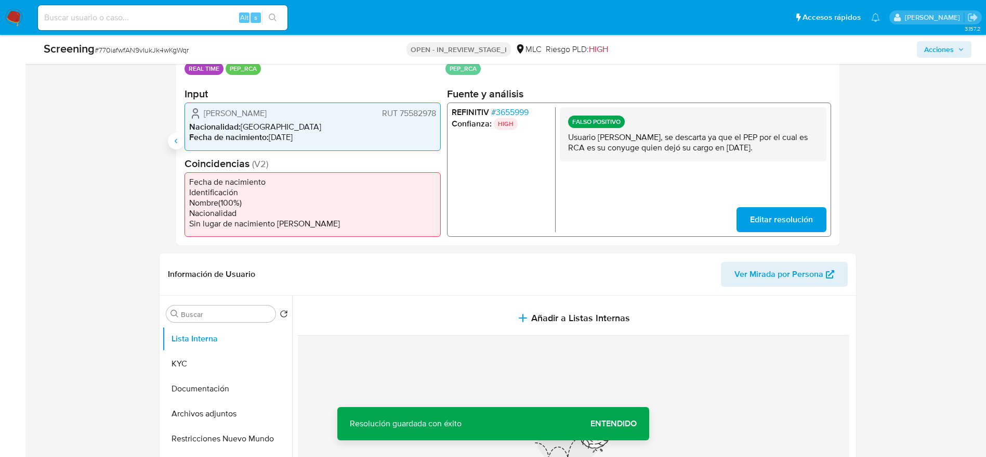
click at [178, 146] on button "Anterior" at bounding box center [176, 141] width 17 height 17
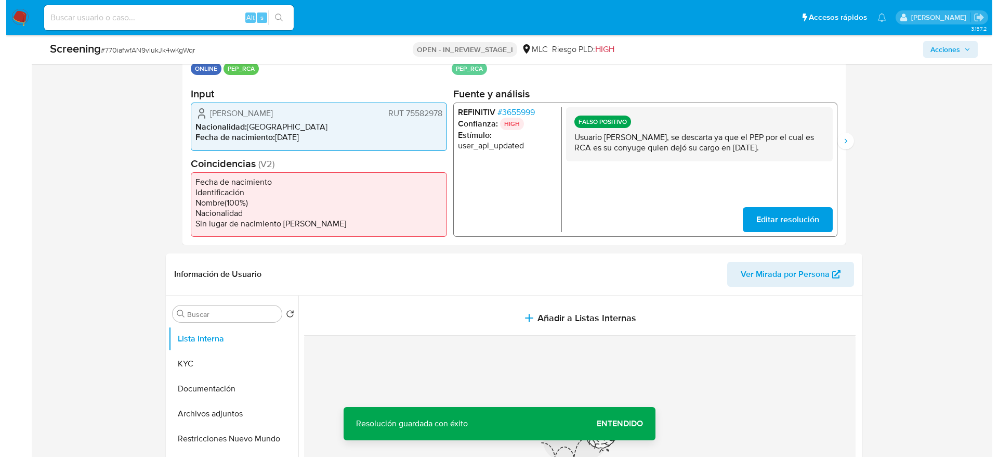
scroll to position [312, 0]
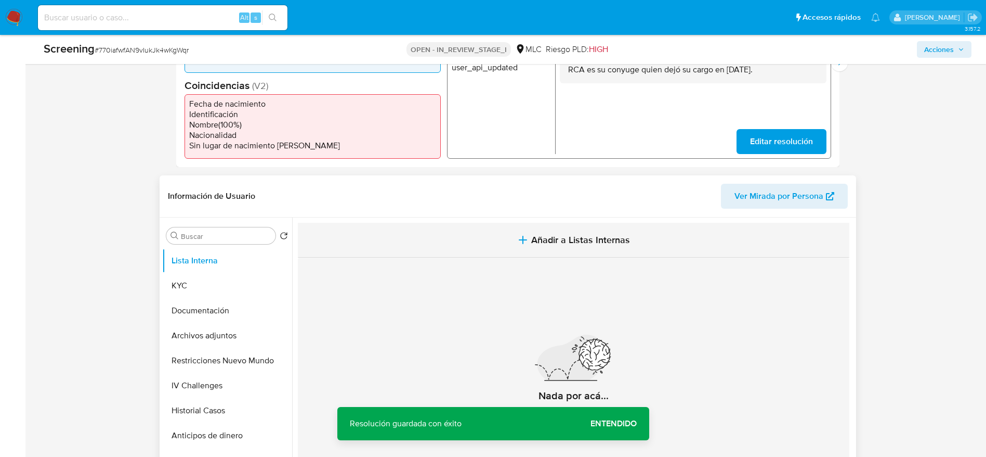
click at [421, 243] on button "Añadir a Listas Internas" at bounding box center [574, 240] width 552 height 35
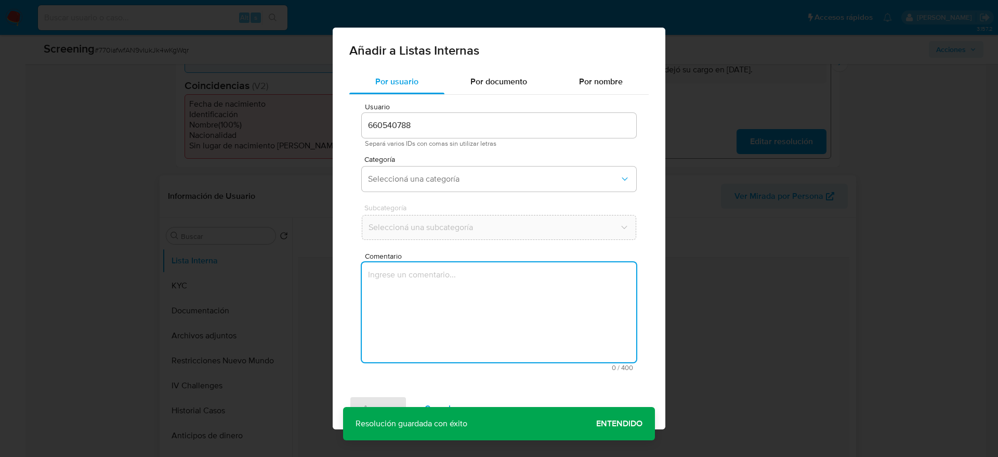
click at [449, 304] on textarea "Comentario" at bounding box center [499, 312] width 275 height 100
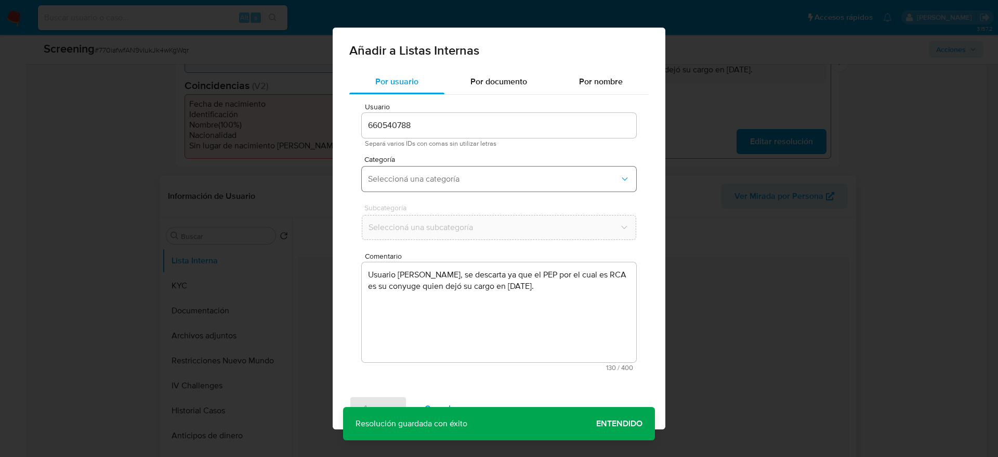
click at [473, 182] on span "Seleccioná una categoría" at bounding box center [494, 179] width 252 height 10
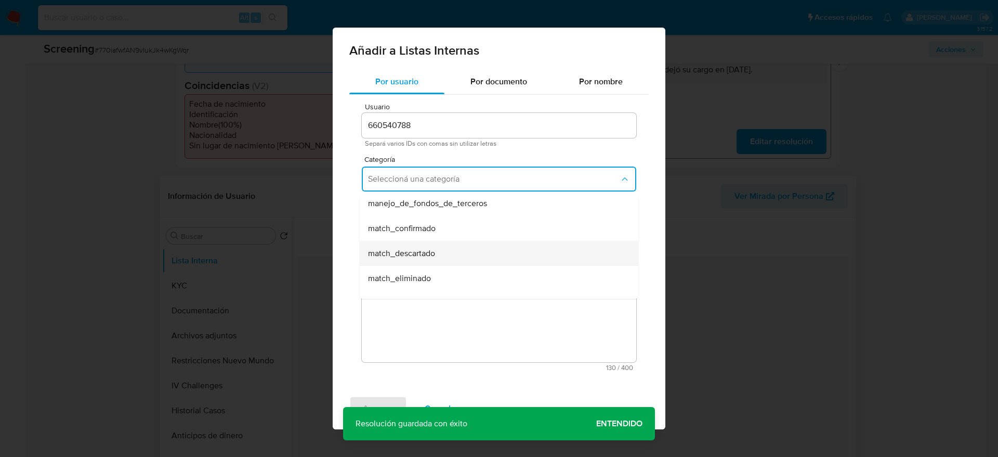
scroll to position [78, 0]
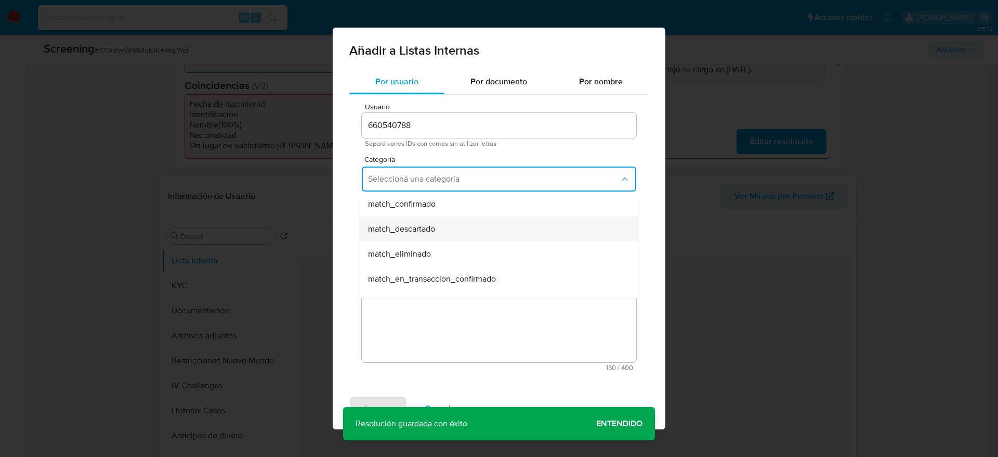
drag, startPoint x: 446, startPoint y: 210, endPoint x: 470, endPoint y: 221, distance: 26.0
click at [470, 221] on ul "hr_incorporación_revisada_por_la_gerencia incorporación_revisada_por_la_gerenci…" at bounding box center [499, 303] width 279 height 374
click at [470, 221] on div "match_descartado" at bounding box center [496, 228] width 256 height 25
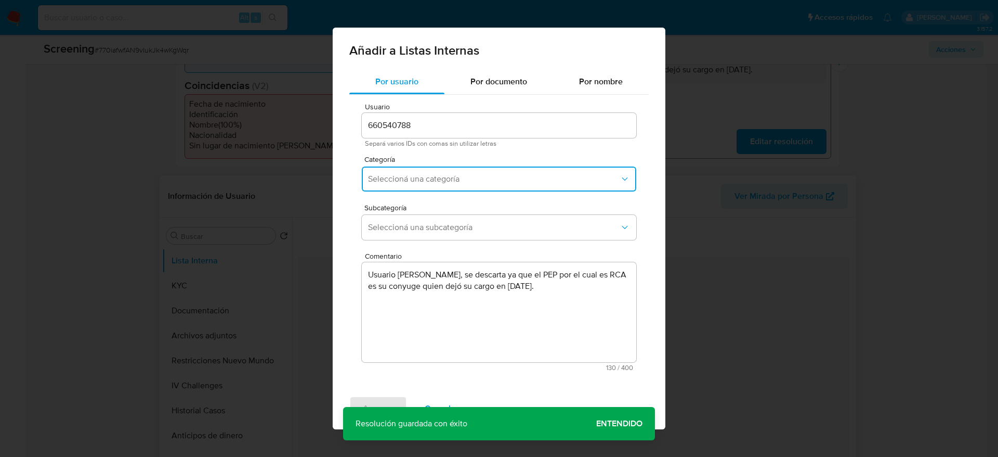
click at [470, 221] on button "Seleccioná una subcategoría" at bounding box center [499, 227] width 275 height 25
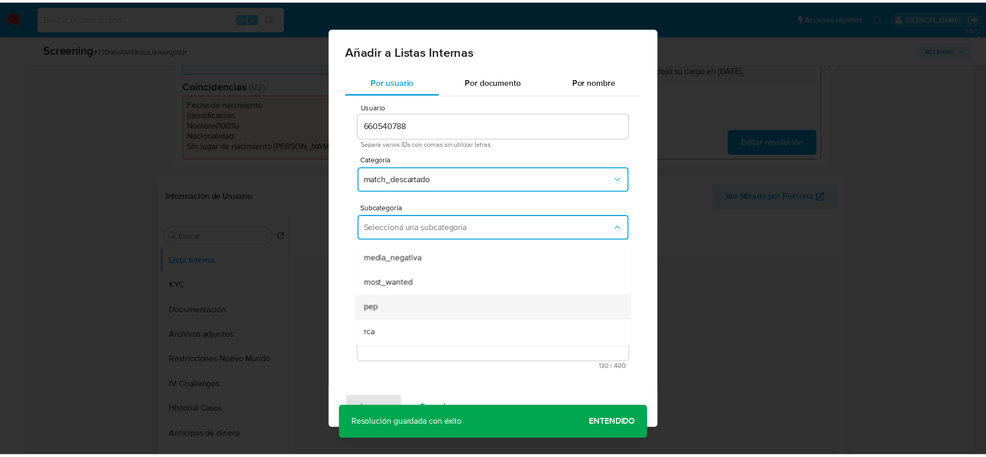
scroll to position [71, 0]
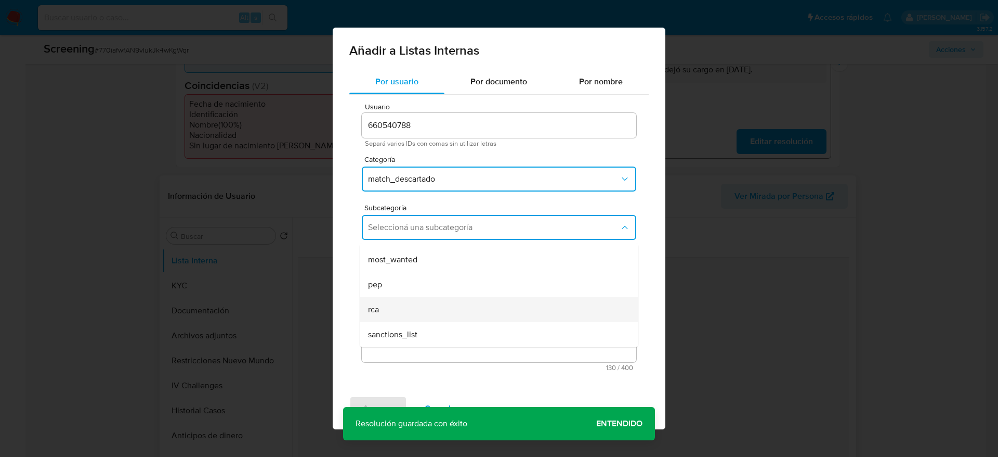
click at [424, 300] on div "rca" at bounding box center [496, 309] width 256 height 25
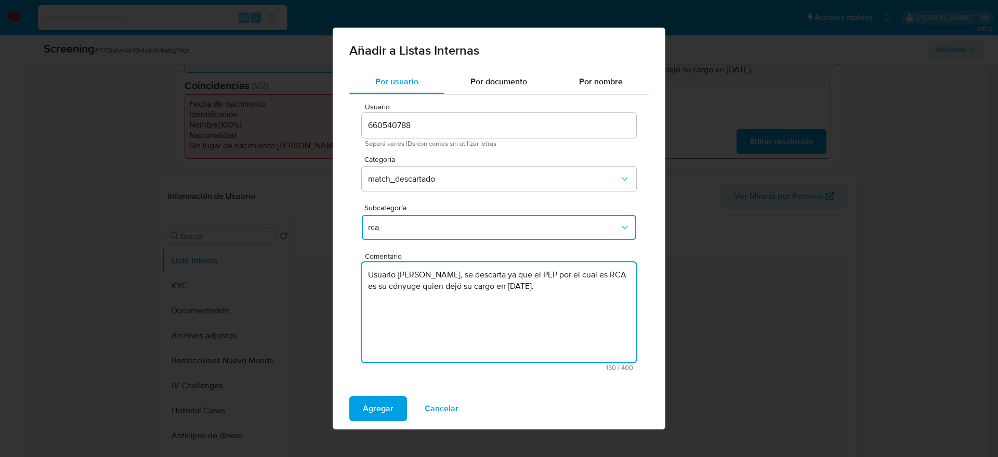
type textarea "Usuario Ana Verónica Aguayo Leal, se descarta ya que el PEP por el cual es RCA …"
click at [381, 393] on div "Agregar Cancelar" at bounding box center [499, 408] width 333 height 42
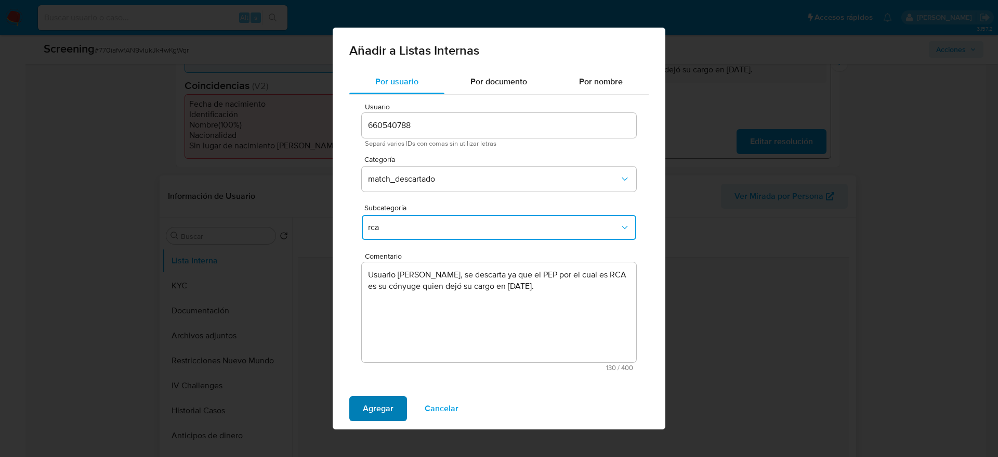
click at [397, 398] on button "Agregar" at bounding box center [378, 408] width 58 height 25
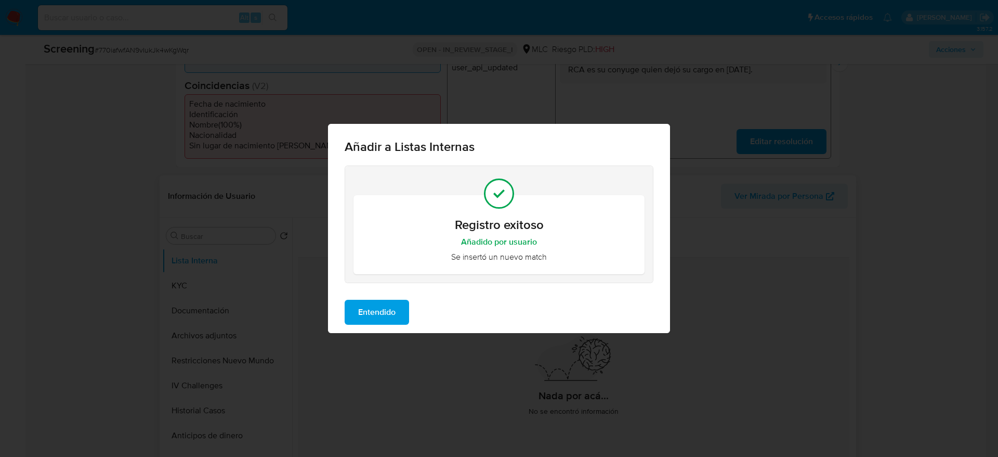
drag, startPoint x: 315, startPoint y: 329, endPoint x: 324, endPoint y: 330, distance: 9.4
click at [318, 330] on div "Añadir a Listas Internas Registro exitoso Añadido por usuario Se insertó un nue…" at bounding box center [499, 228] width 998 height 457
click at [392, 312] on span "Entendido" at bounding box center [376, 312] width 37 height 23
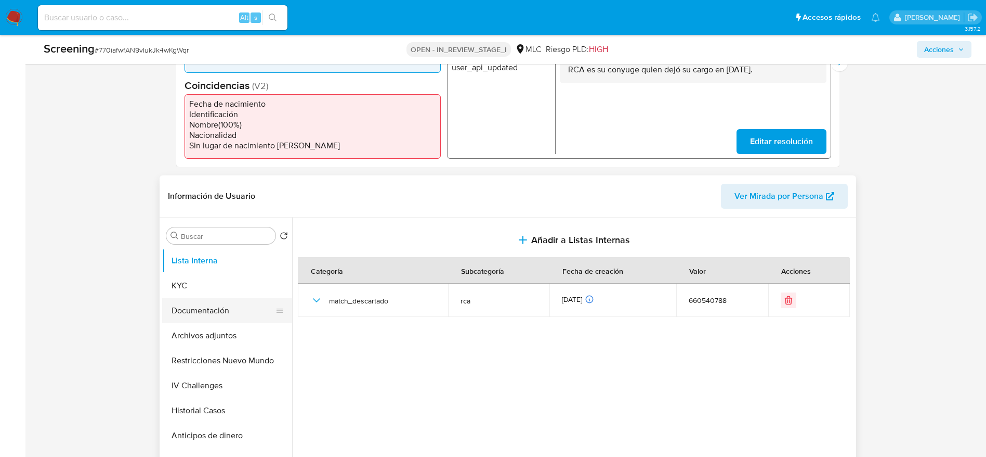
click at [210, 322] on button "Documentación" at bounding box center [223, 310] width 122 height 25
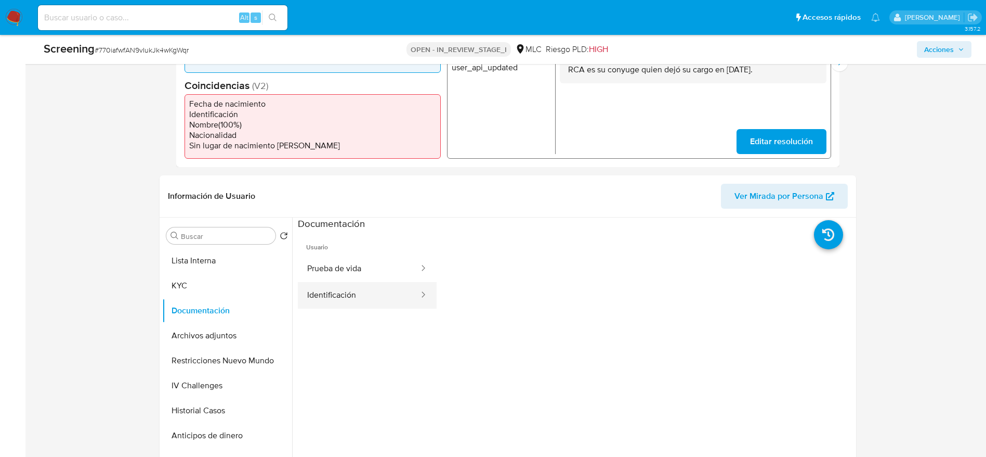
click at [330, 304] on button "Identificación" at bounding box center [359, 295] width 122 height 27
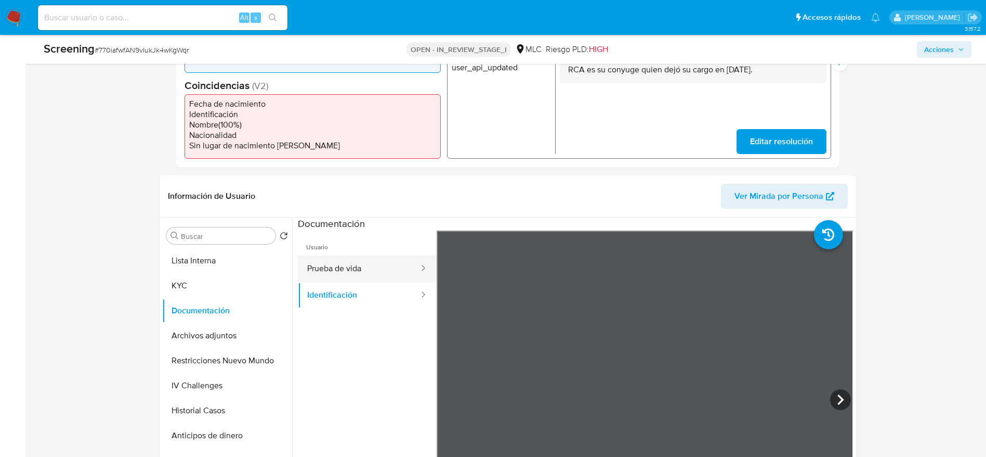
click at [332, 264] on button "Prueba de vida" at bounding box center [359, 268] width 122 height 27
click at [217, 344] on button "Archivos adjuntos" at bounding box center [223, 335] width 122 height 25
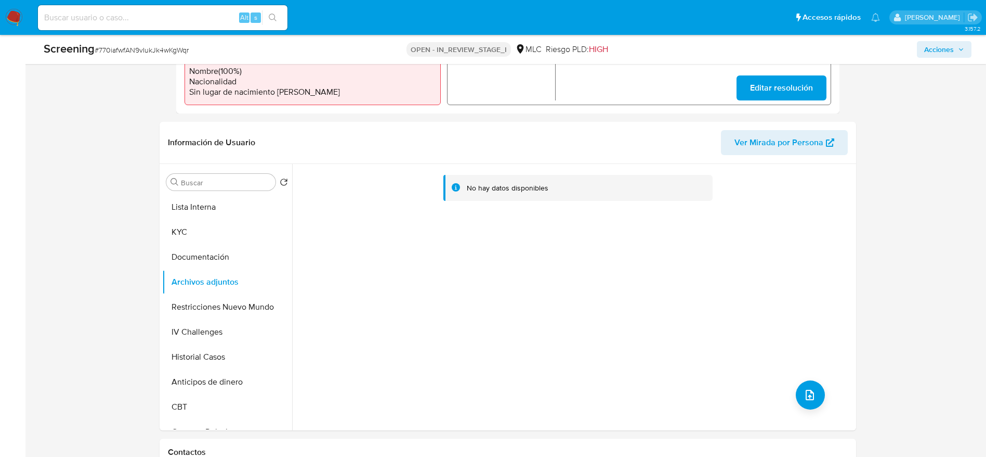
scroll to position [390, 0]
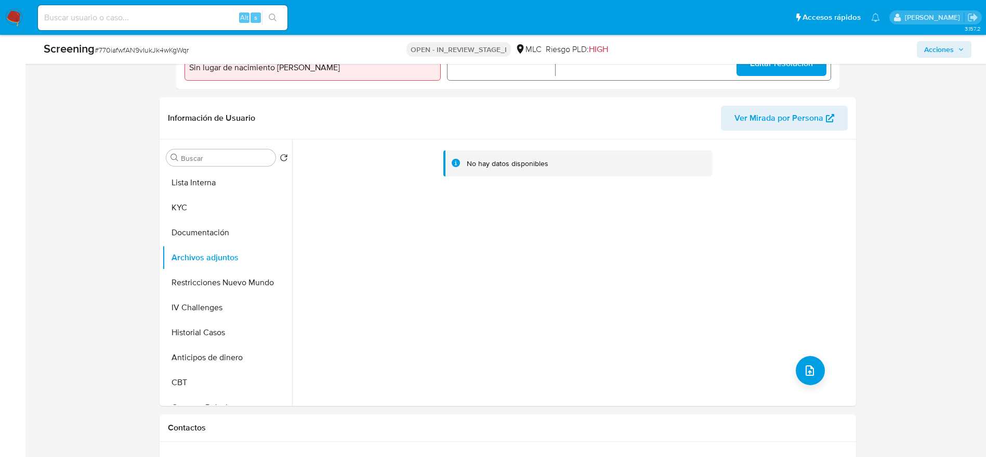
click at [828, 371] on div "No hay datos disponibles" at bounding box center [573, 272] width 562 height 266
click at [812, 380] on button "upload-file" at bounding box center [810, 370] width 29 height 29
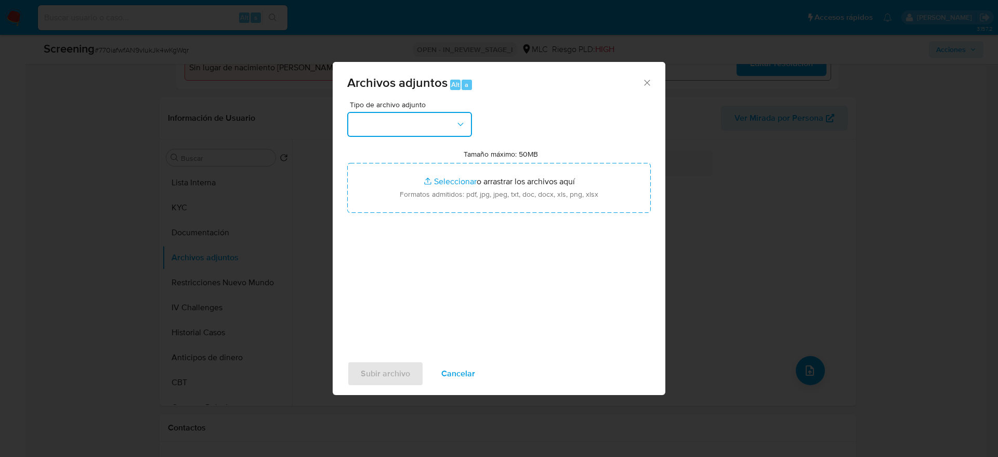
click at [438, 132] on button "button" at bounding box center [409, 124] width 125 height 25
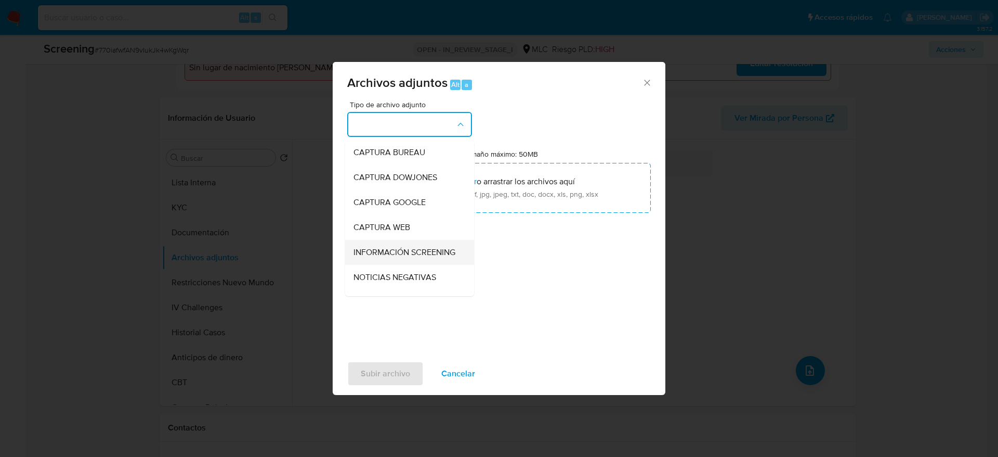
click at [432, 265] on div "INFORMACIÓN SCREENING" at bounding box center [407, 252] width 106 height 25
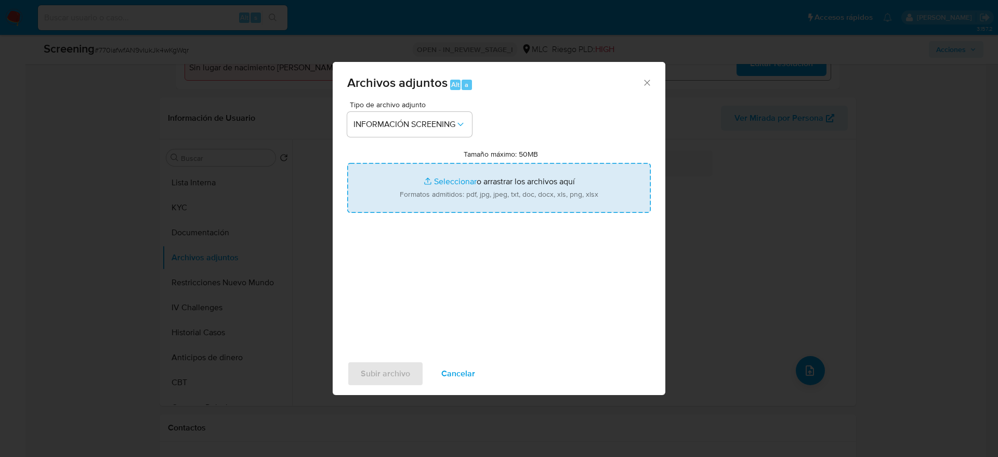
click at [478, 184] on input "Tamaño máximo: 50MB Seleccionar archivos" at bounding box center [499, 188] width 304 height 50
type input "C:\fakepath\StandardCaseMatchDetailsReport_5jb6u4nfcwdn1jzj5yf4utdn0_e_tr_wci_1…"
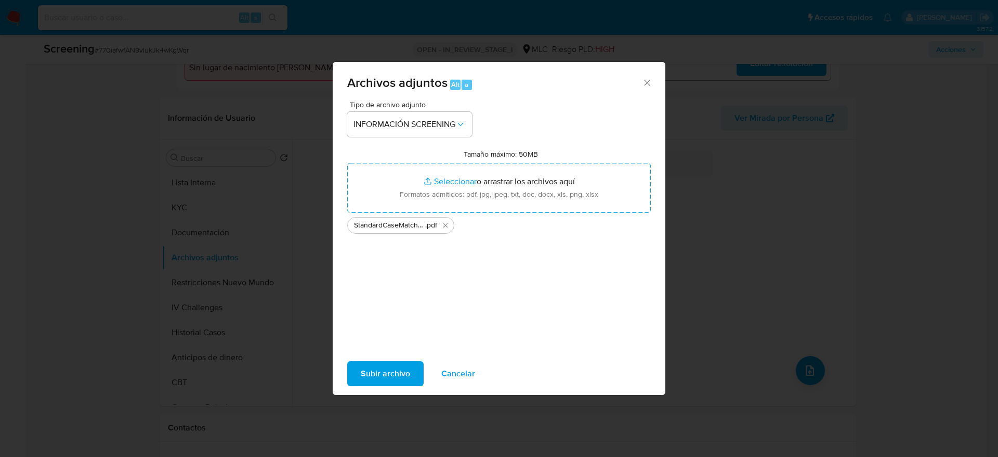
click at [366, 374] on span "Subir archivo" at bounding box center [385, 373] width 49 height 23
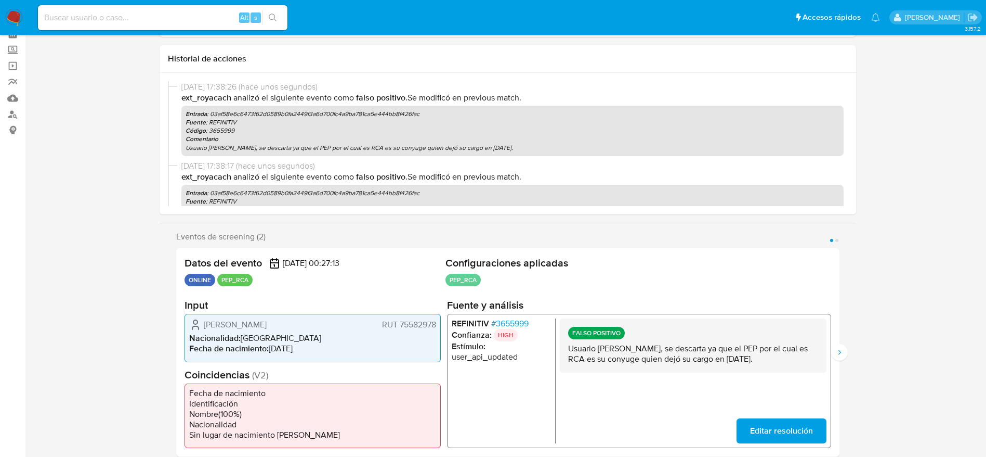
scroll to position [0, 0]
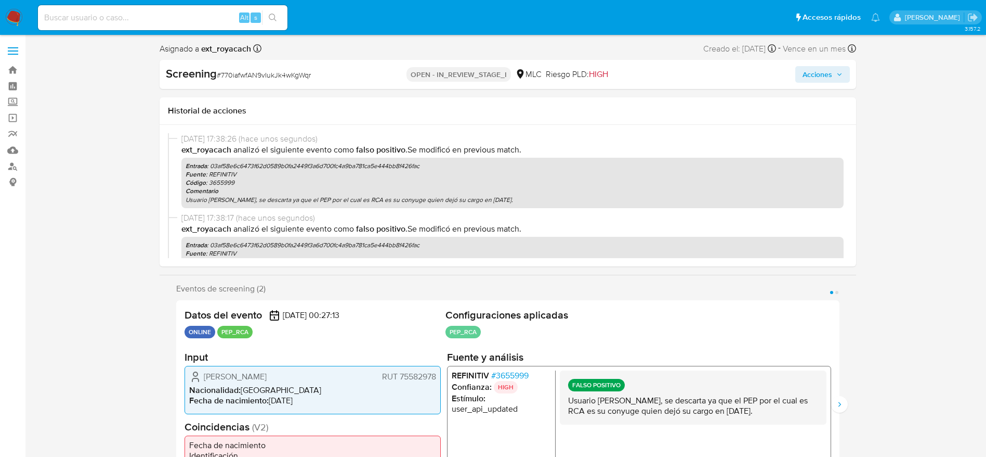
click at [841, 73] on icon "button" at bounding box center [839, 74] width 4 height 3
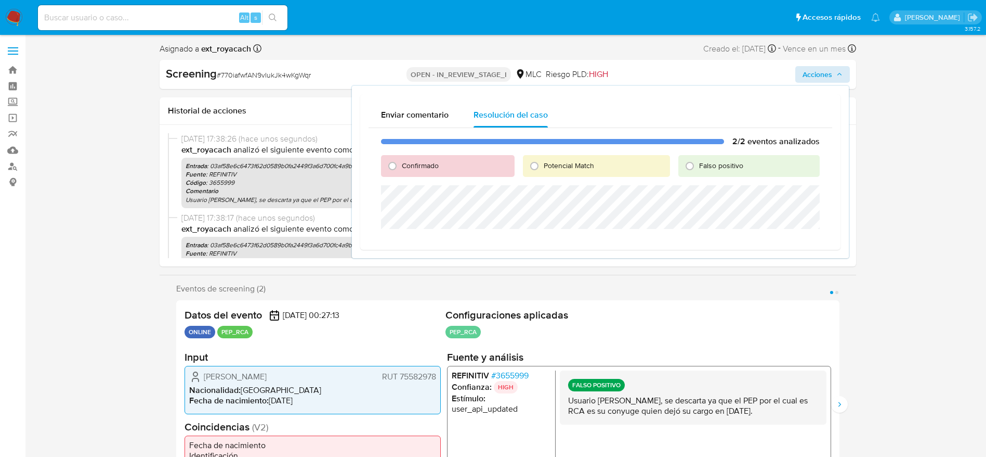
click at [677, 170] on div "Confirmado Potencial Match Falso positivo" at bounding box center [600, 166] width 439 height 22
click at [685, 170] on input "Falso positivo" at bounding box center [690, 166] width 17 height 17
radio input "true"
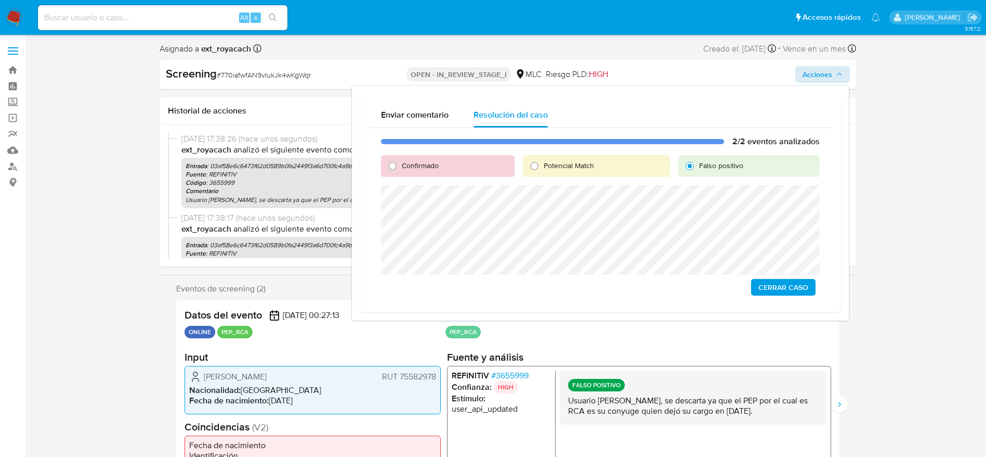
click at [770, 289] on span "Cerrar Caso" at bounding box center [784, 287] width 50 height 15
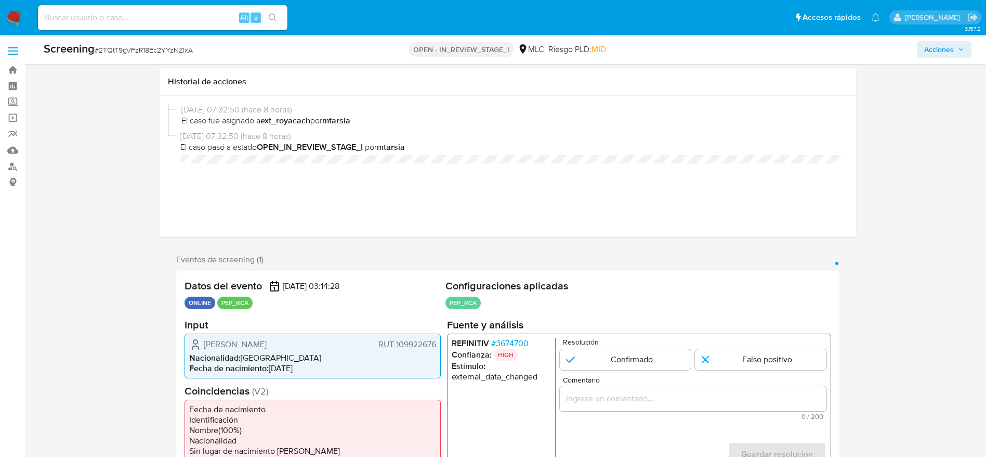
select select "10"
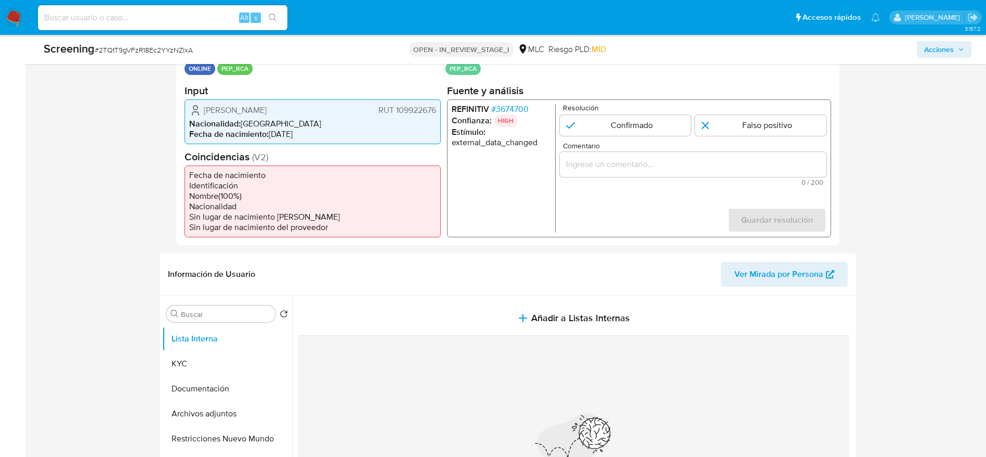
click at [500, 103] on span "# 3674700" at bounding box center [509, 108] width 37 height 10
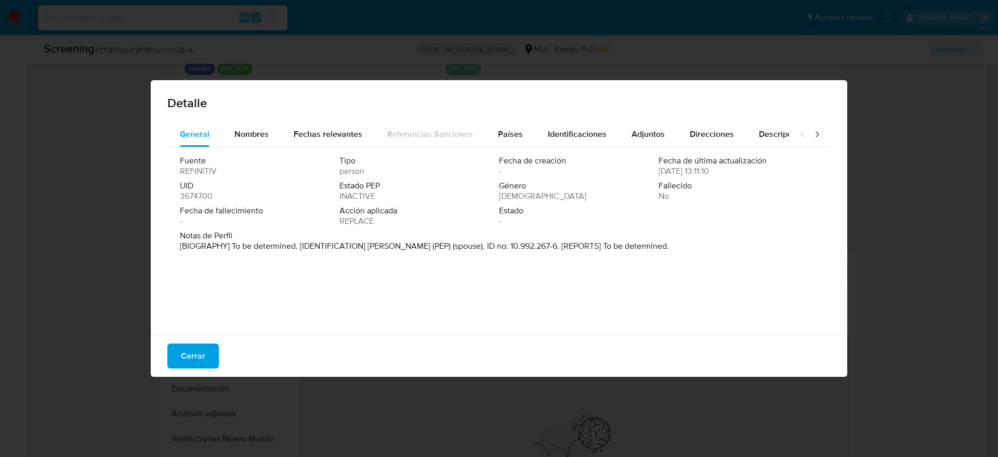
drag, startPoint x: 367, startPoint y: 245, endPoint x: 476, endPoint y: 252, distance: 109.9
click at [476, 252] on div "Notas de Perfil [BIOGRAPHY] To be determined. [IDENTIFICATION] Isaias Florencio…" at bounding box center [499, 242] width 639 height 25
click at [175, 359] on button "Cerrar" at bounding box center [192, 355] width 51 height 25
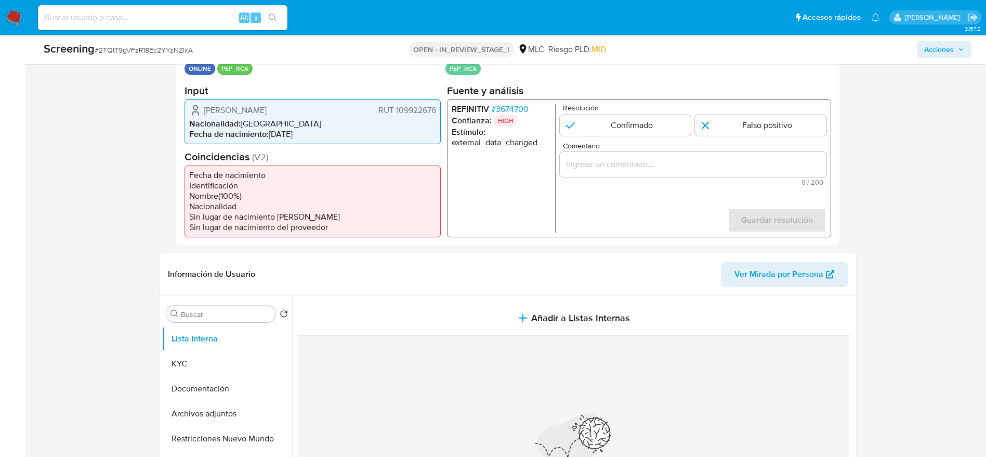
drag, startPoint x: 203, startPoint y: 113, endPoint x: 439, endPoint y: 115, distance: 236.6
click at [439, 115] on div "Yinet Guillermina Rojas Cortés RUT 109922676 Nacionalidad : Chile Fecha de naci…" at bounding box center [313, 121] width 256 height 45
click at [775, 146] on span "Comentario" at bounding box center [696, 145] width 267 height 8
click at [775, 157] on input "Comentario" at bounding box center [693, 164] width 267 height 14
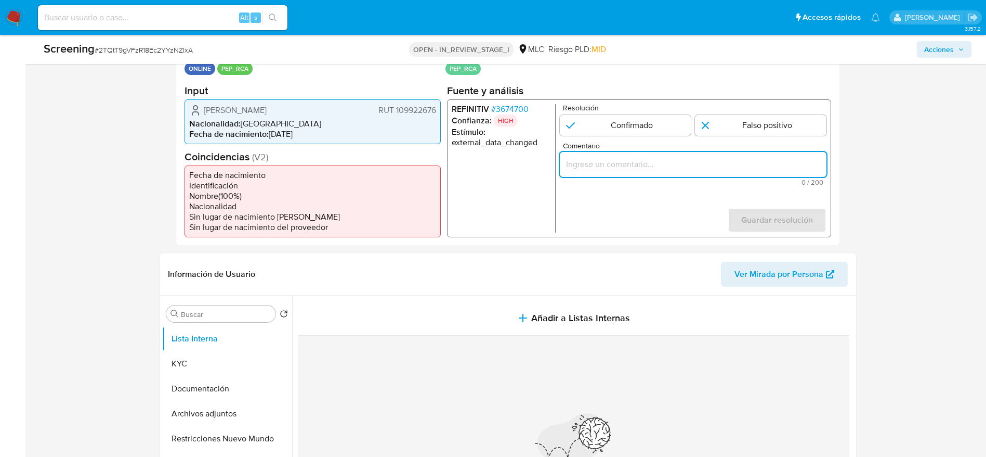
click at [776, 164] on input "Comentario" at bounding box center [693, 164] width 267 height 14
paste input "Caso generado sobre el usuario Yinet Guillermina Rojas Cortés RUT 109922676 por…"
type input "Caso generado sobre el usuario Yinet Guillermina Rojas Cortés RUT 109922676 por…"
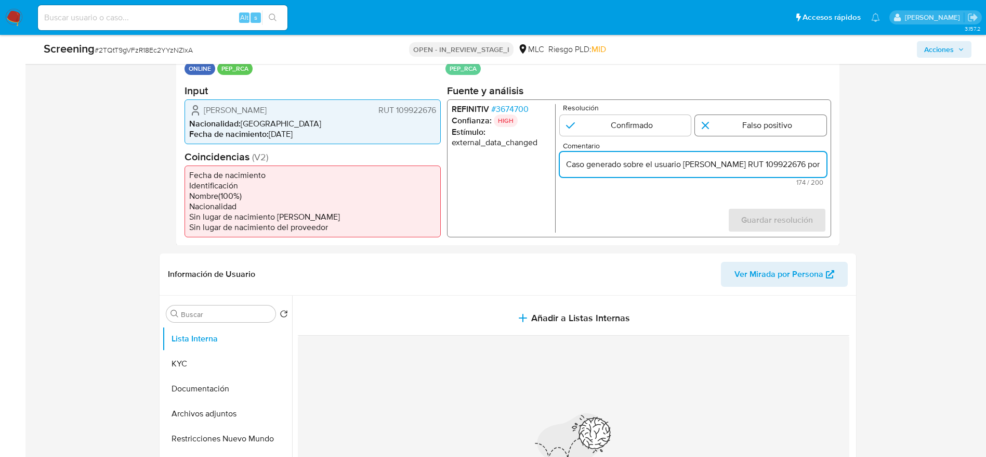
click at [740, 128] on input "1 de 1" at bounding box center [761, 124] width 132 height 21
radio input "true"
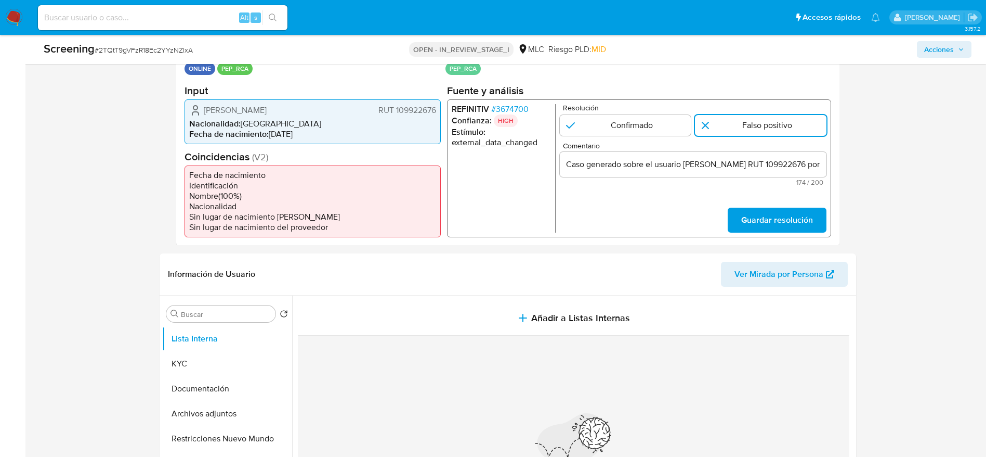
click at [787, 241] on div "Datos del evento 02/09/2025 03:14:28 ONLINE PEP_RCA Configuraciones aplicadas P…" at bounding box center [508, 141] width 664 height 209
click at [776, 222] on span "Guardar resolución" at bounding box center [777, 219] width 72 height 23
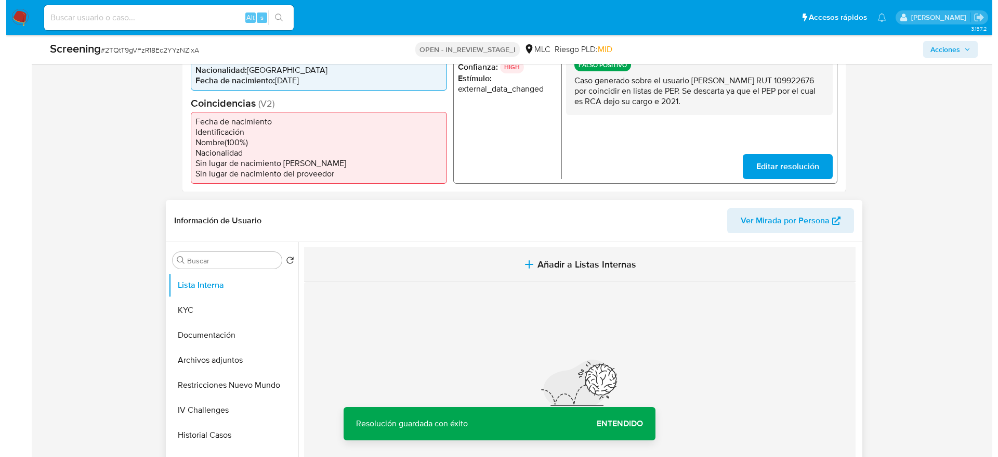
scroll to position [312, 0]
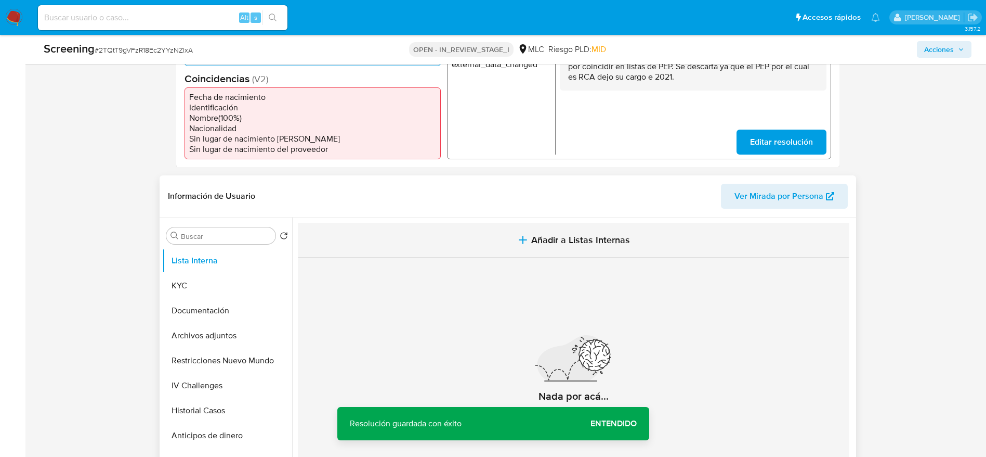
click at [472, 243] on button "Añadir a Listas Internas" at bounding box center [574, 240] width 552 height 35
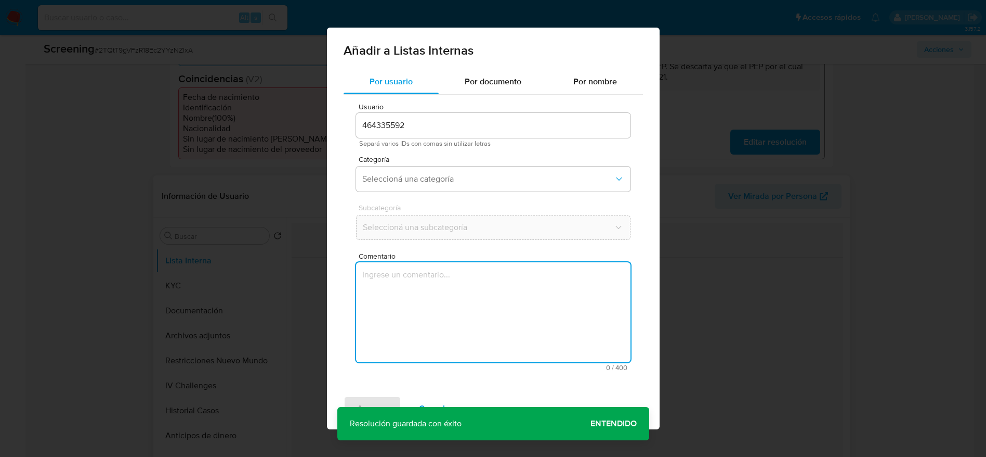
click at [498, 358] on textarea "Comentario" at bounding box center [493, 312] width 275 height 100
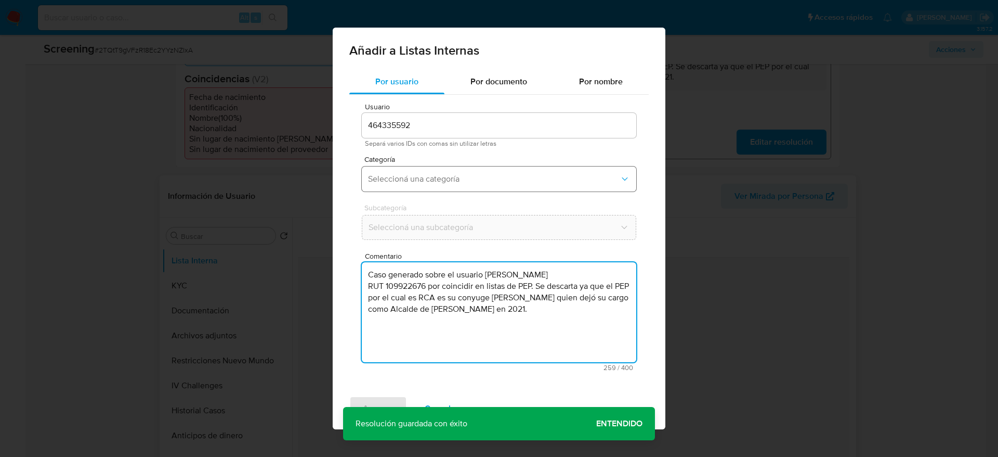
type textarea "Caso generado sobre el usuario Yinet Guillermina Rojas Cortés RUT 109922676 por…"
click at [441, 185] on button "Seleccioná una categoría" at bounding box center [499, 178] width 275 height 25
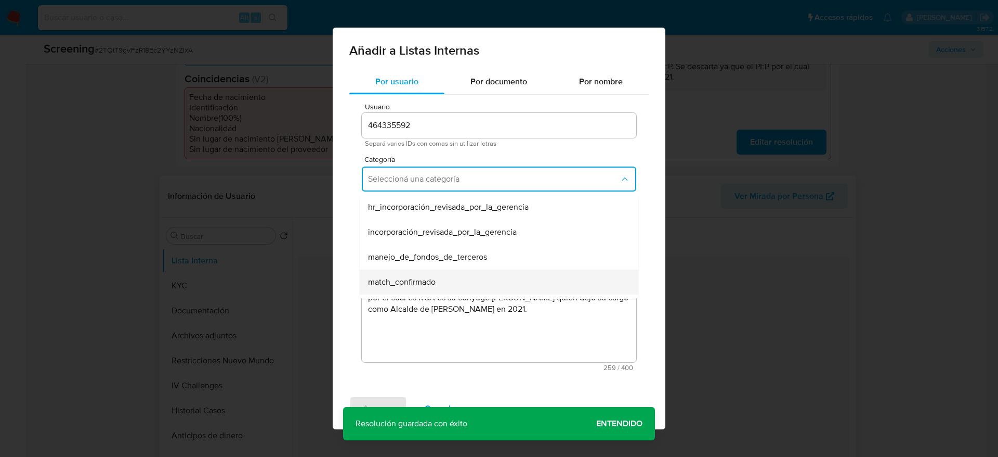
scroll to position [78, 0]
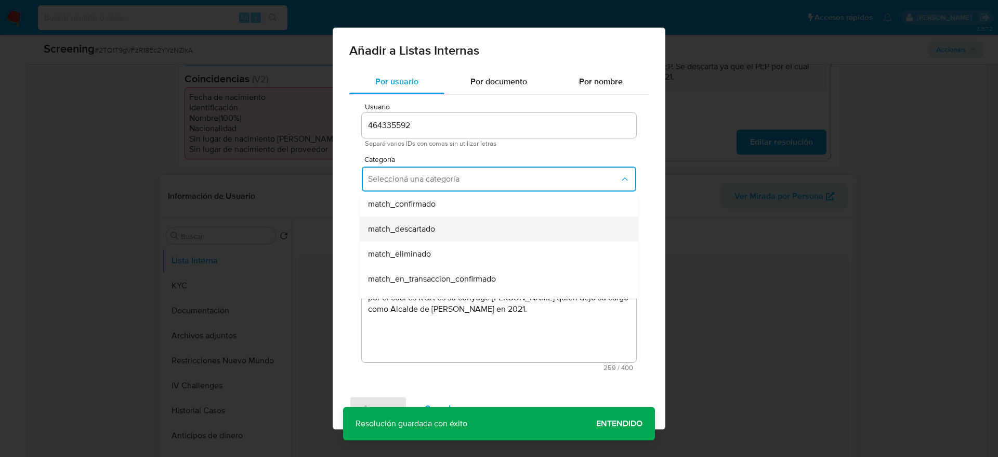
click at [459, 232] on div "match_descartado" at bounding box center [496, 228] width 256 height 25
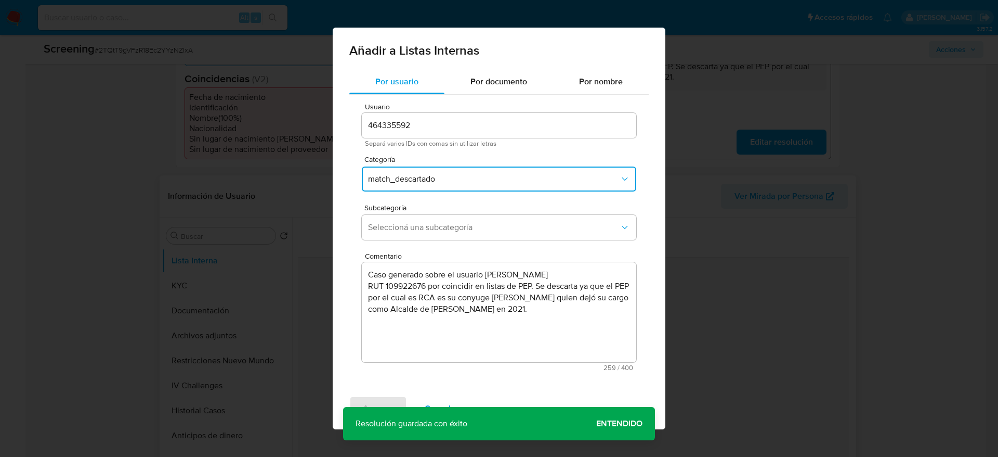
click at [459, 232] on span "Seleccioná una subcategoría" at bounding box center [494, 227] width 252 height 10
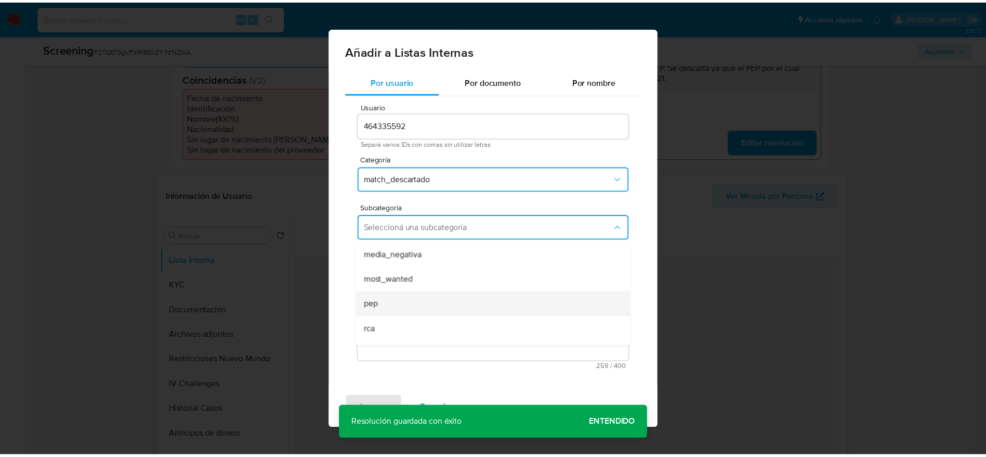
scroll to position [71, 0]
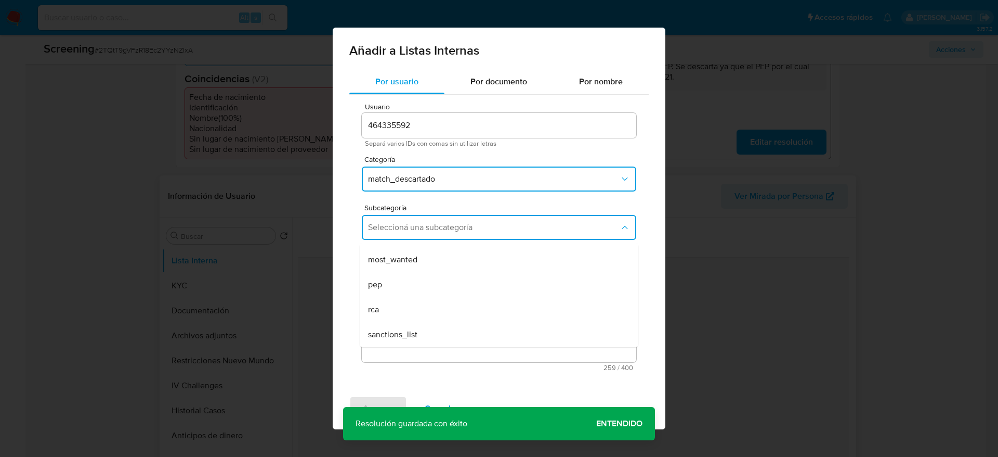
drag, startPoint x: 404, startPoint y: 309, endPoint x: 376, endPoint y: 376, distance: 73.0
click at [404, 310] on div "rca" at bounding box center [496, 309] width 256 height 25
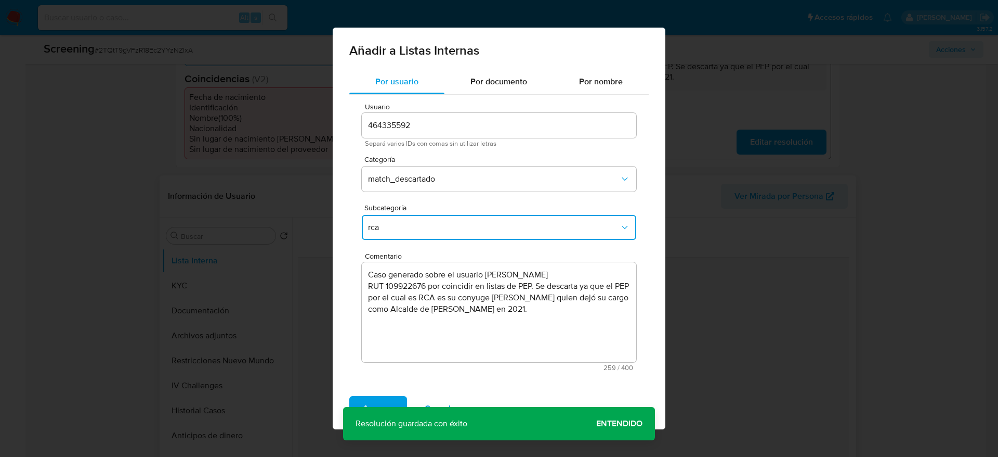
click at [372, 387] on div "Agregar Cancelar" at bounding box center [499, 408] width 333 height 42
click at [382, 397] on span "Agregar" at bounding box center [378, 408] width 31 height 23
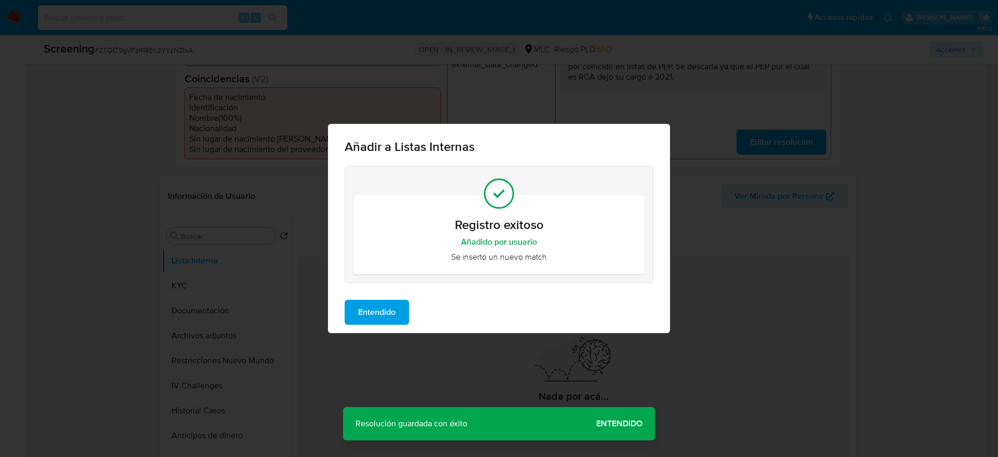
click at [356, 330] on div "Entendido" at bounding box center [499, 312] width 342 height 42
click at [346, 315] on button "Entendido" at bounding box center [377, 312] width 64 height 25
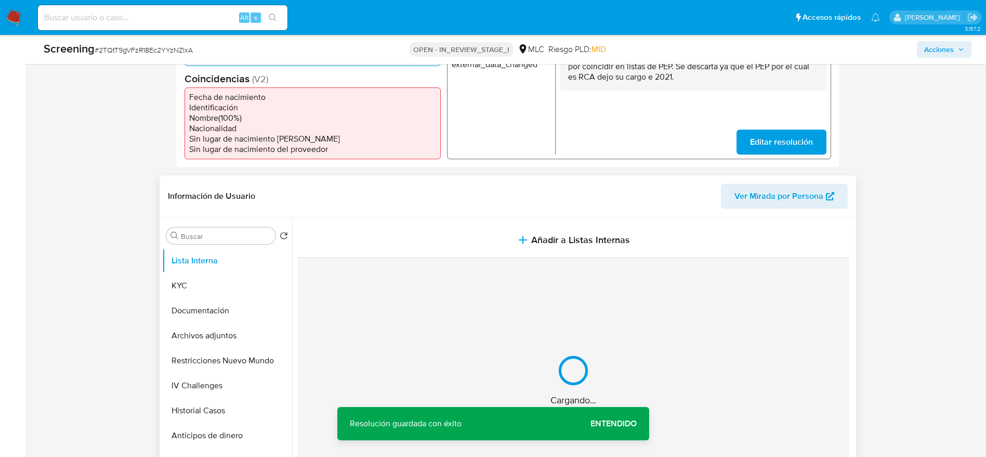
click at [184, 329] on button "Archivos adjuntos" at bounding box center [223, 335] width 122 height 25
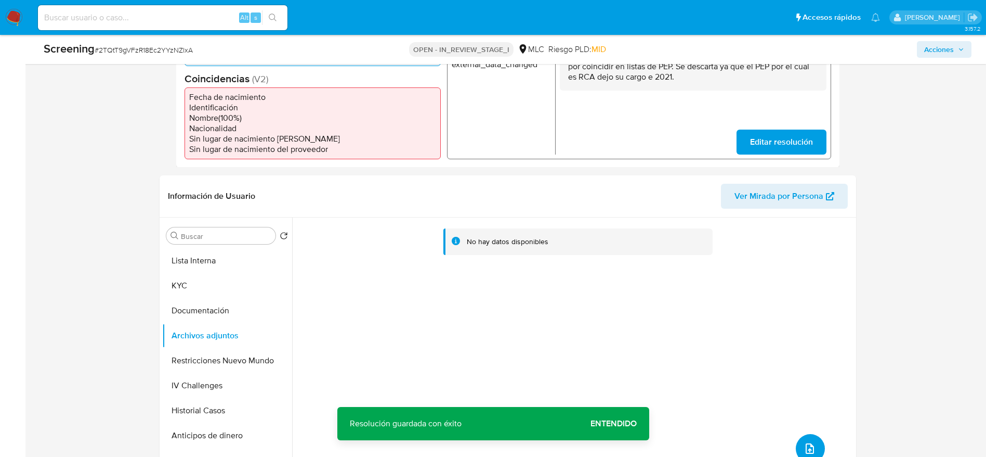
click at [814, 443] on button "upload-file" at bounding box center [810, 448] width 29 height 29
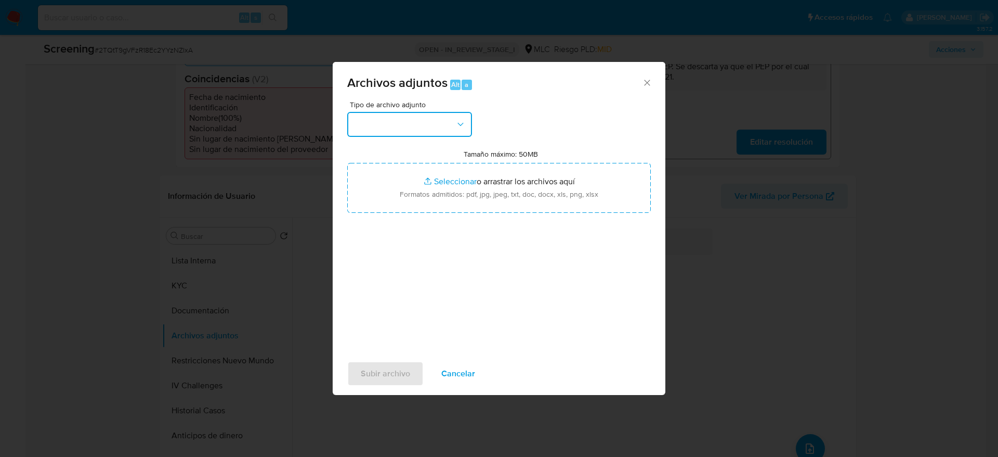
click at [439, 130] on button "button" at bounding box center [409, 124] width 125 height 25
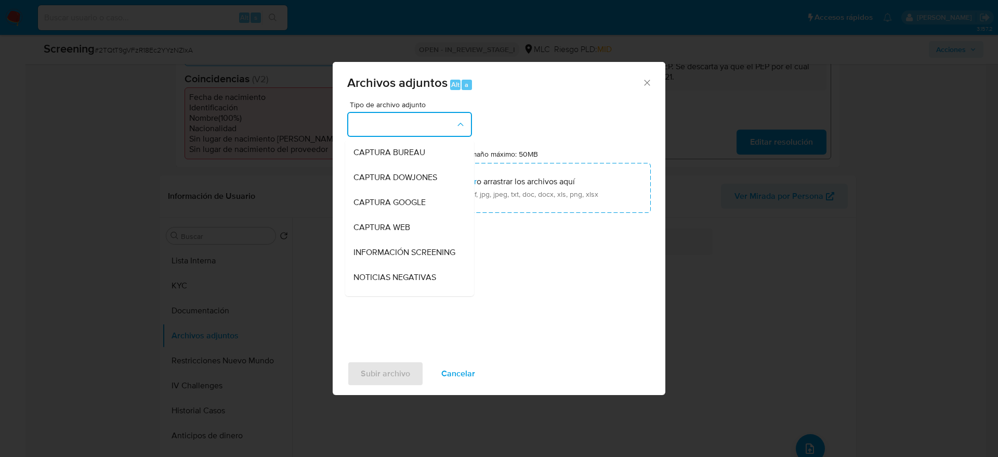
click at [420, 244] on div "INFORMACIÓN SCREENING" at bounding box center [407, 252] width 106 height 25
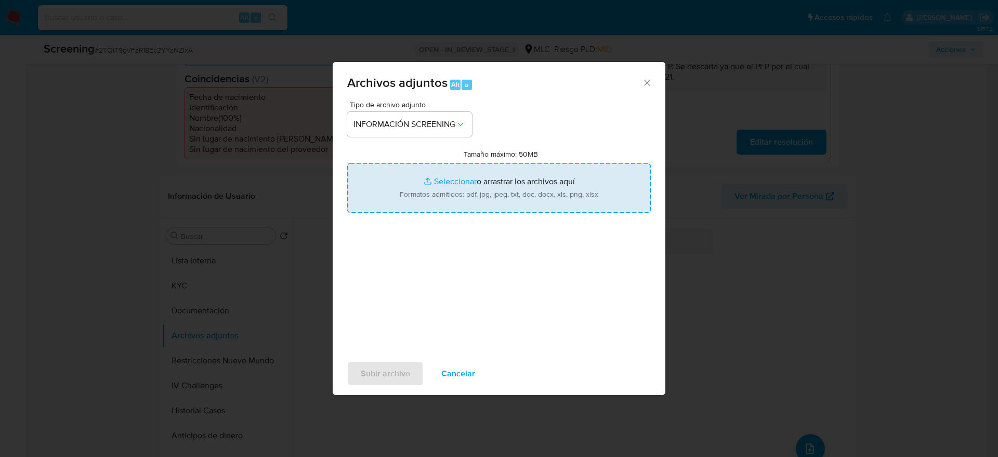
click at [473, 184] on input "Tamaño máximo: 50MB Seleccionar archivos" at bounding box center [499, 188] width 304 height 50
type input "C:\fakepath\StandardCaseMatchDetailsReport_5jb8awq6trkw1jzj6kcd7v8d1_e_tr_wci_2…"
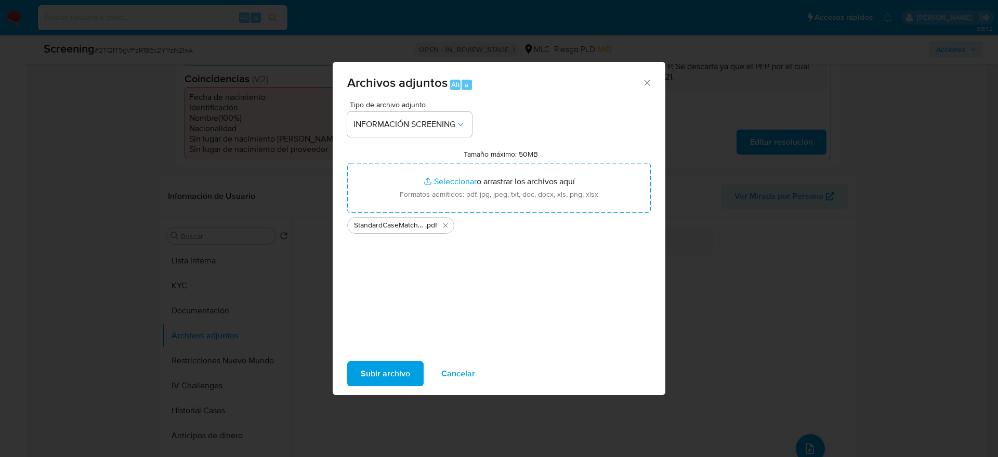
click at [374, 369] on span "Subir archivo" at bounding box center [385, 373] width 49 height 23
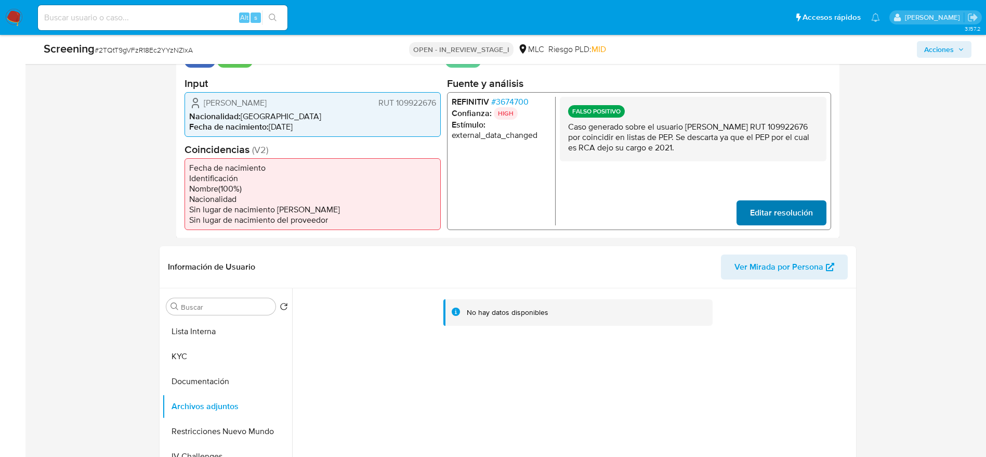
scroll to position [0, 0]
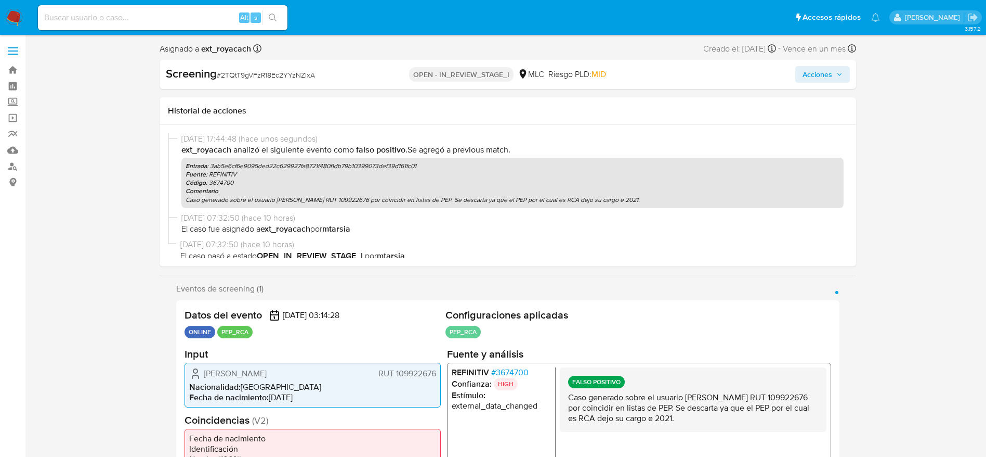
click at [816, 71] on span "Acciones" at bounding box center [818, 74] width 30 height 17
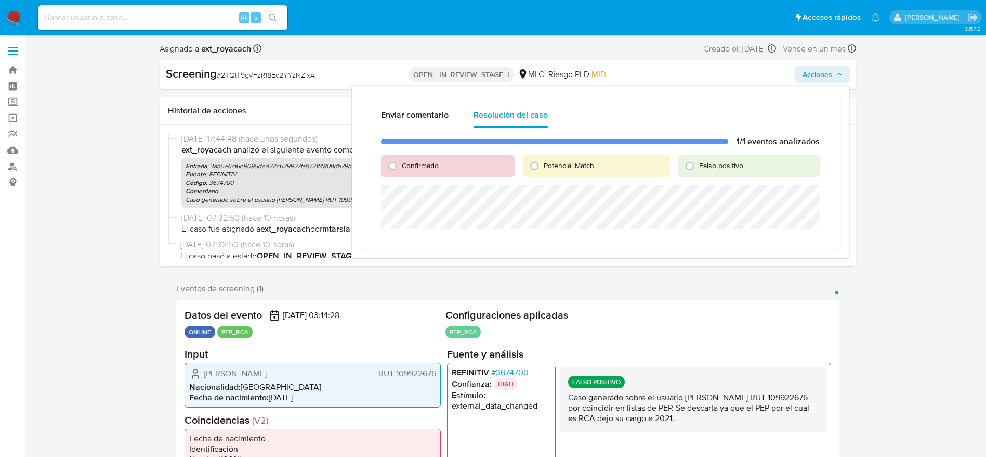
click at [707, 166] on span "Falso positivo" at bounding box center [721, 165] width 44 height 10
click at [698, 166] on input "Falso positivo" at bounding box center [690, 166] width 17 height 17
radio input "true"
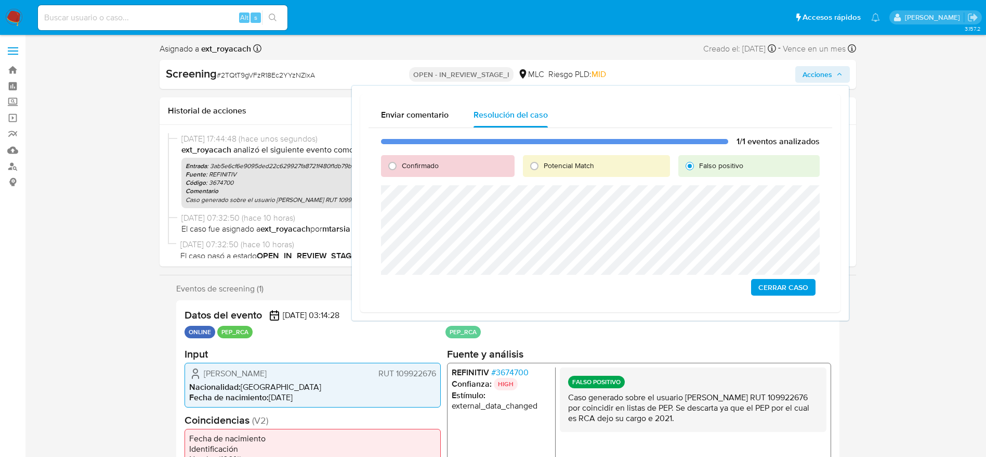
click at [778, 278] on div "1/1 eventos analizados Confirmado Potencial Match Falso positivo Cerrar Caso" at bounding box center [601, 216] width 464 height 176
click at [774, 280] on span "Cerrar Caso" at bounding box center [784, 287] width 50 height 15
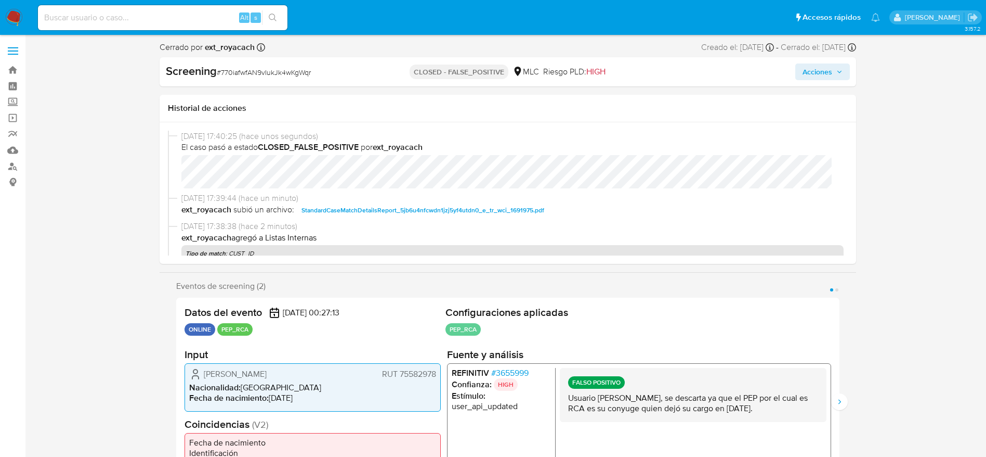
select select "10"
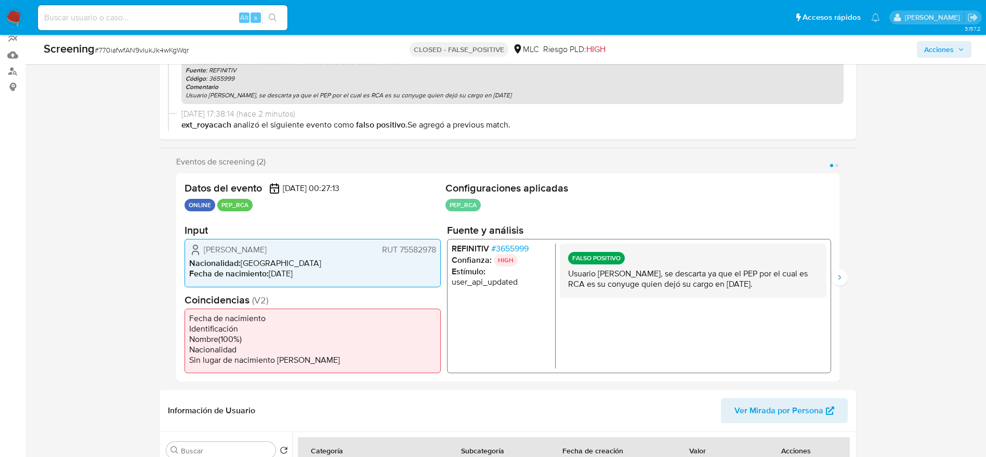
scroll to position [234, 0]
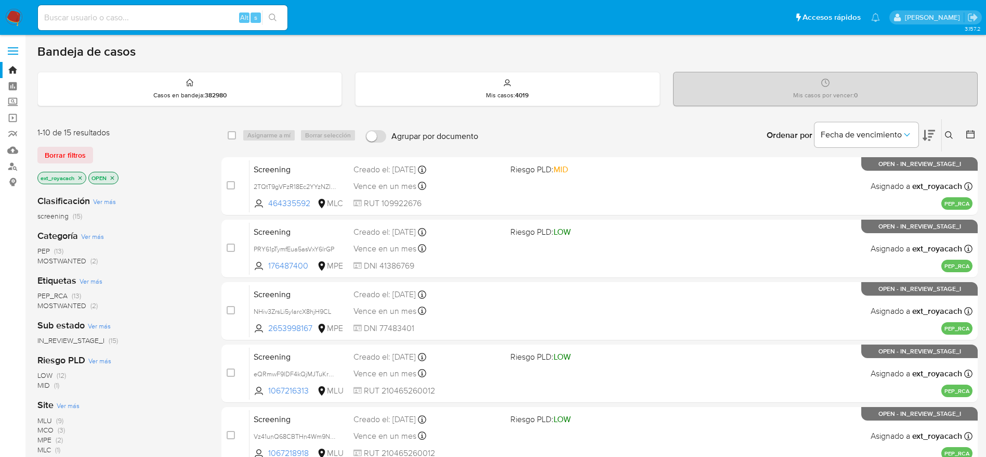
click at [15, 15] on img at bounding box center [14, 18] width 18 height 18
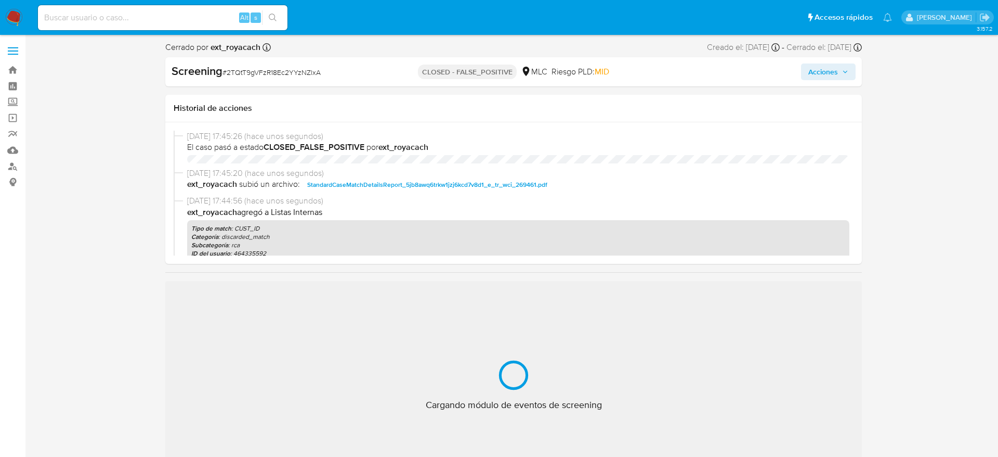
select select "10"
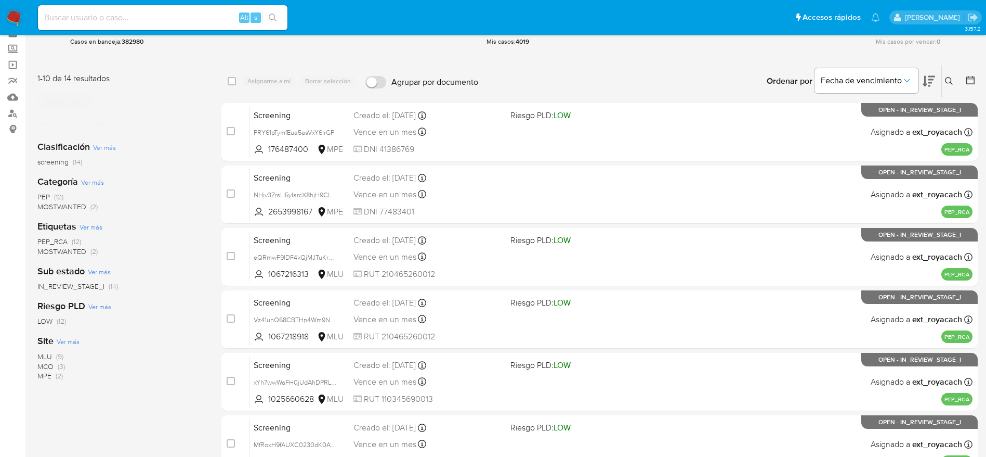
scroll to position [53, 0]
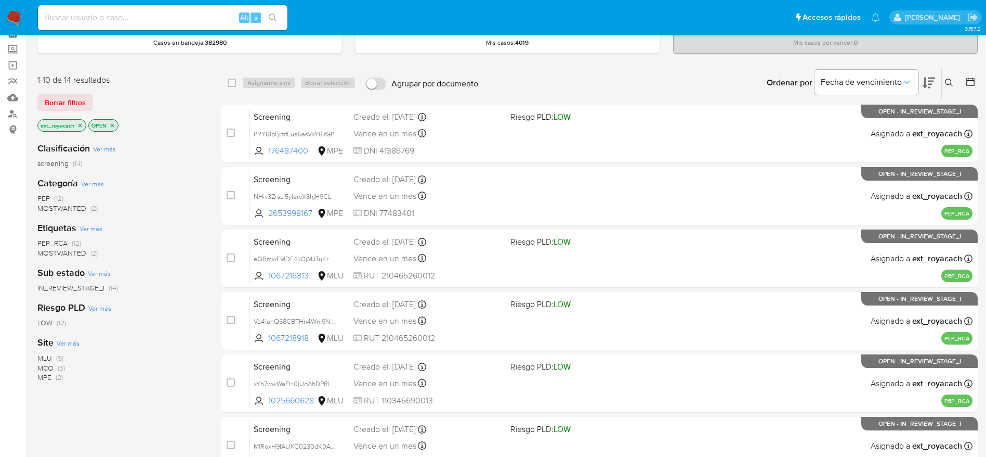
click at [43, 356] on span "MLU" at bounding box center [44, 358] width 15 height 10
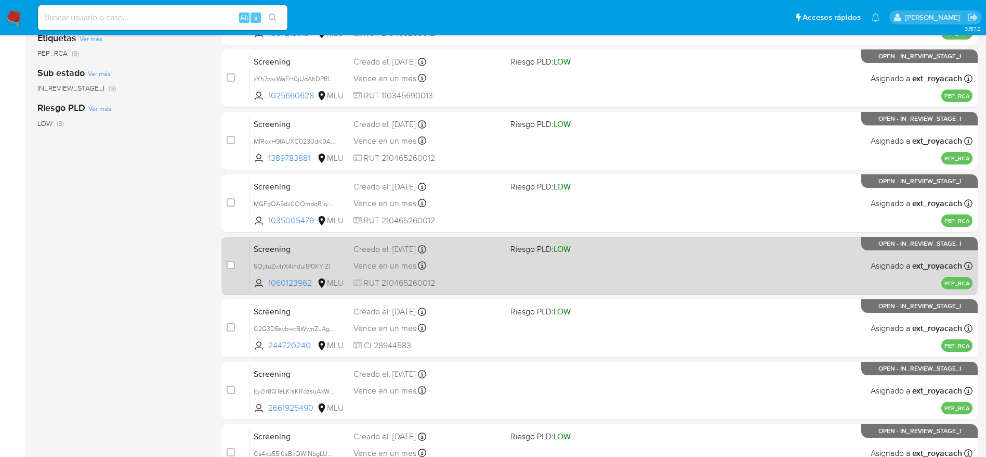
scroll to position [302, 0]
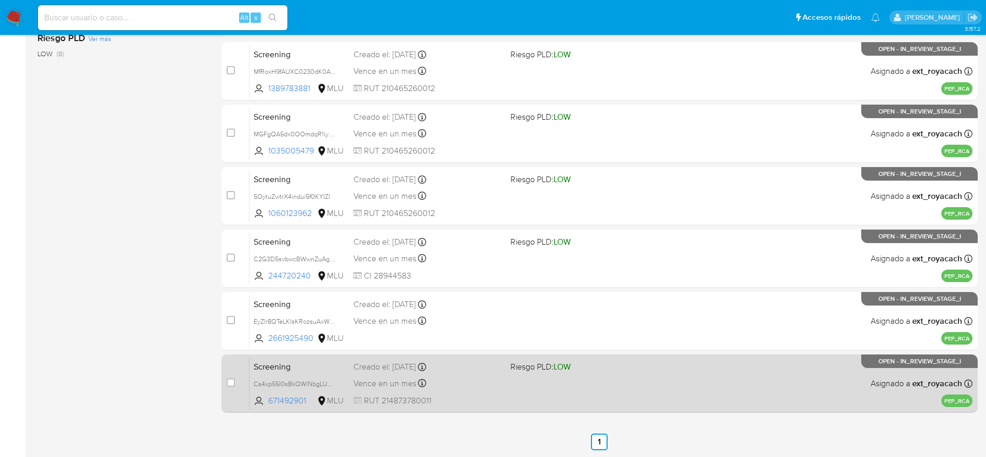
click at [462, 390] on div "Screening Cs4xp55I0sBkQWlNbgLUm3Vg 671492901 MLU Riesgo PLD: LOW Creado el: [DA…" at bounding box center [611, 383] width 723 height 53
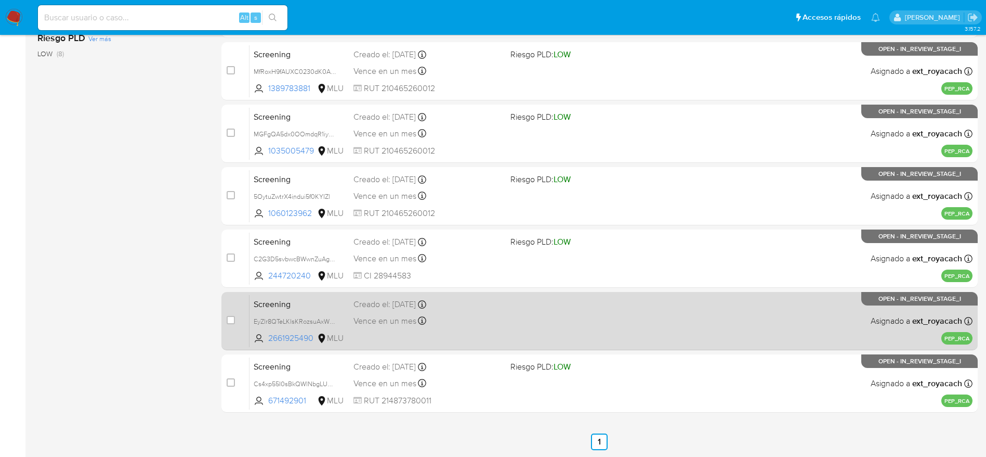
click at [403, 322] on span "Vence en un mes" at bounding box center [385, 320] width 63 height 11
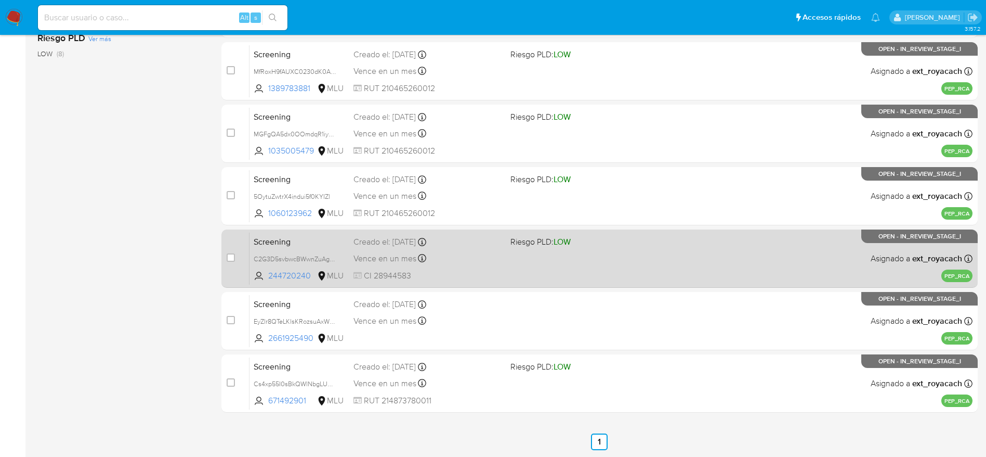
click at [380, 254] on span "Vence en un mes" at bounding box center [385, 258] width 63 height 11
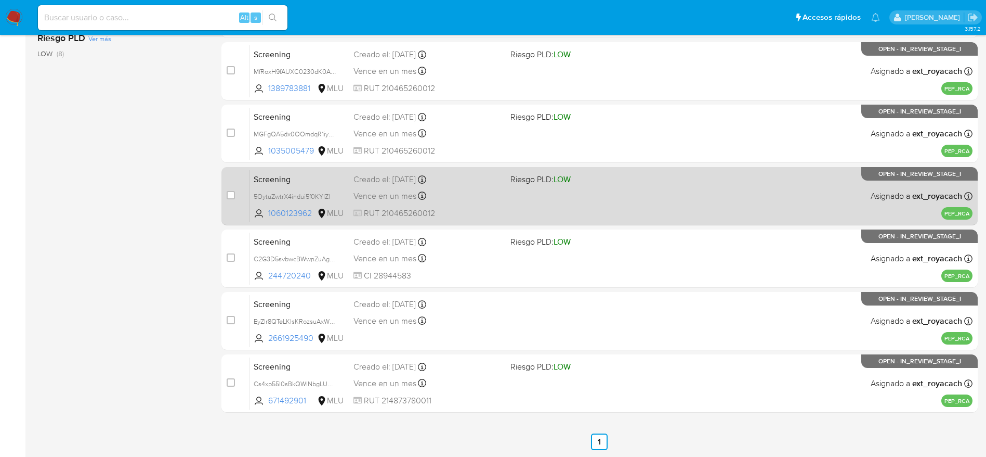
click at [464, 197] on div "Vence en un mes Vence el [DATE] 07:05:43" at bounding box center [428, 196] width 149 height 14
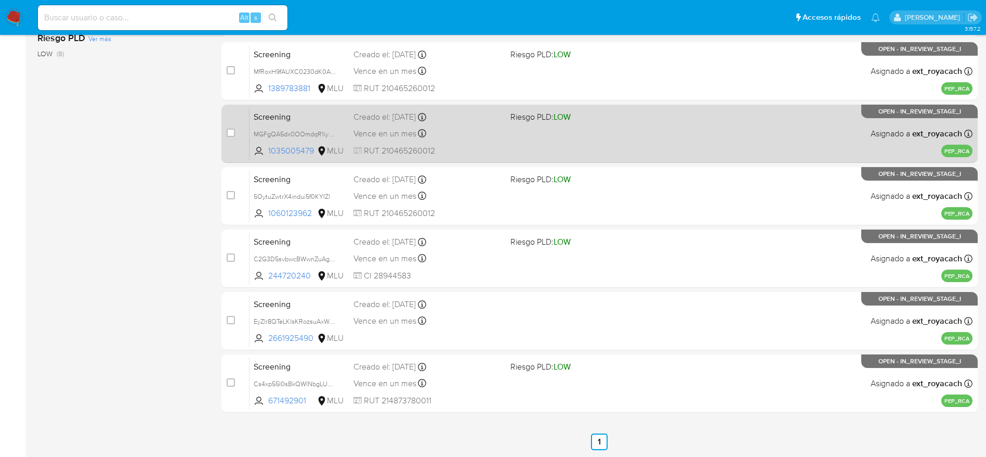
click at [383, 125] on div "Screening MGFgQA5dx0OOmdqR1iyx0LqC 1035005479 MLU Riesgo PLD: LOW Creado el: [D…" at bounding box center [611, 133] width 723 height 53
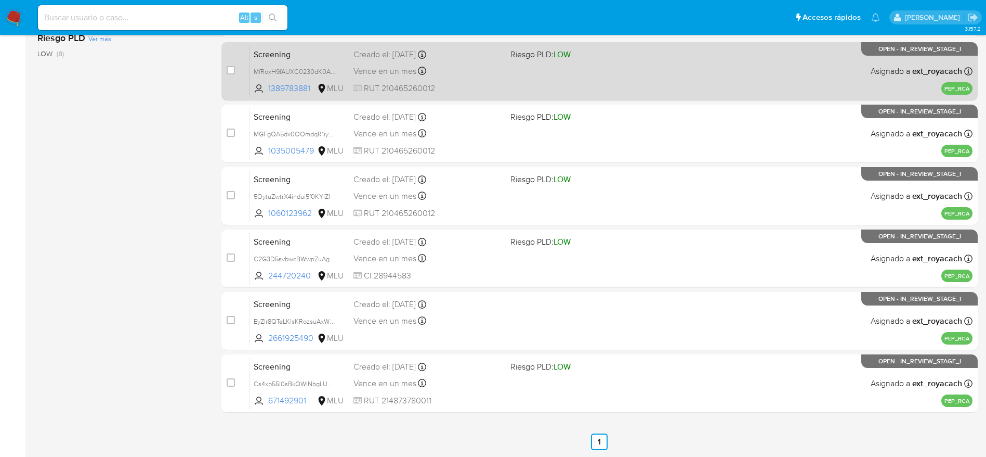
click at [347, 60] on div "Screening MfRoxH9fAUXC0230dK0ABQV8 1389783881 MLU Riesgo PLD: LOW Creado el: [D…" at bounding box center [611, 71] width 723 height 53
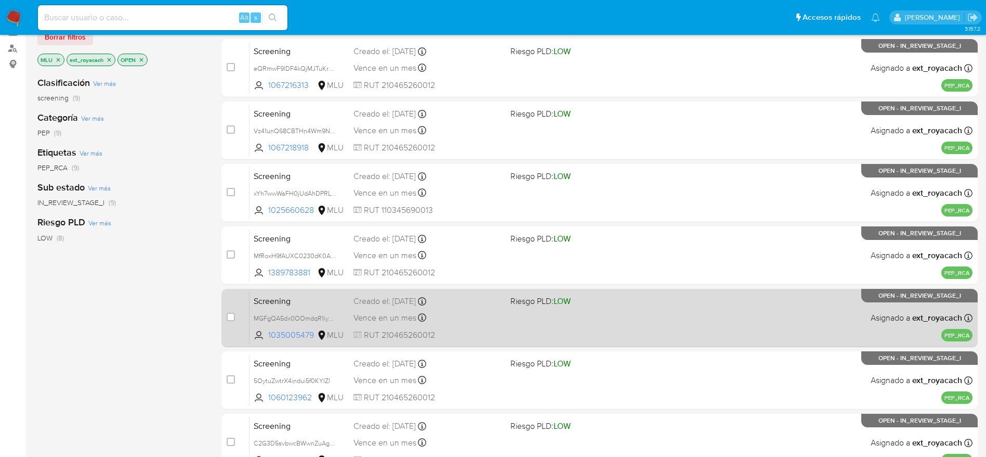
scroll to position [68, 0]
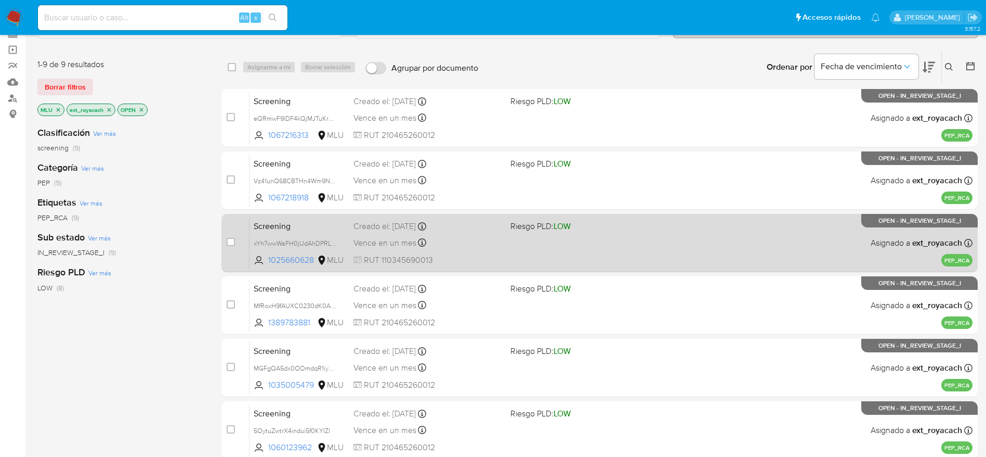
click at [405, 247] on span "Vence en un mes" at bounding box center [385, 242] width 63 height 11
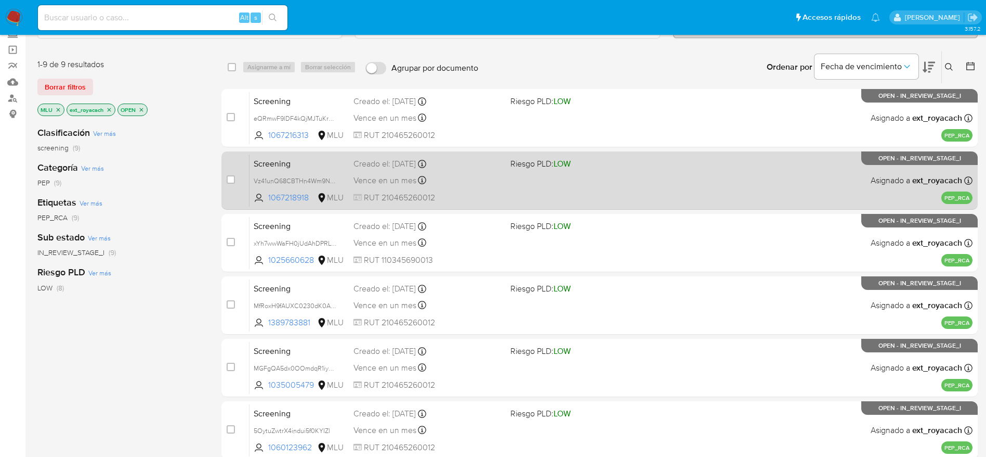
click at [493, 168] on div "Creado el: [DATE] Creado el: [DATE] 07:06:52" at bounding box center [428, 163] width 149 height 11
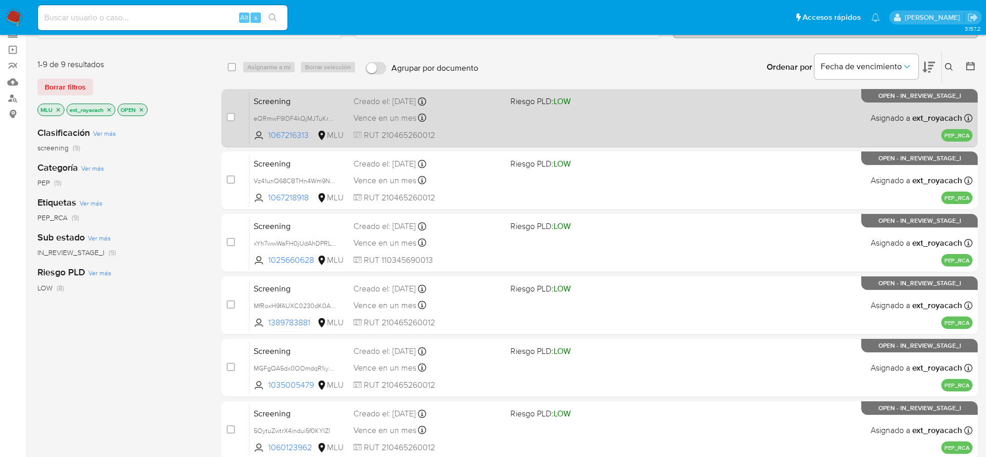
click at [501, 128] on div "Screening eQRmwF9lDF4kQjMJTuKrnByU 1067216313 MLU Riesgo PLD: LOW Creado el: [D…" at bounding box center [611, 118] width 723 height 53
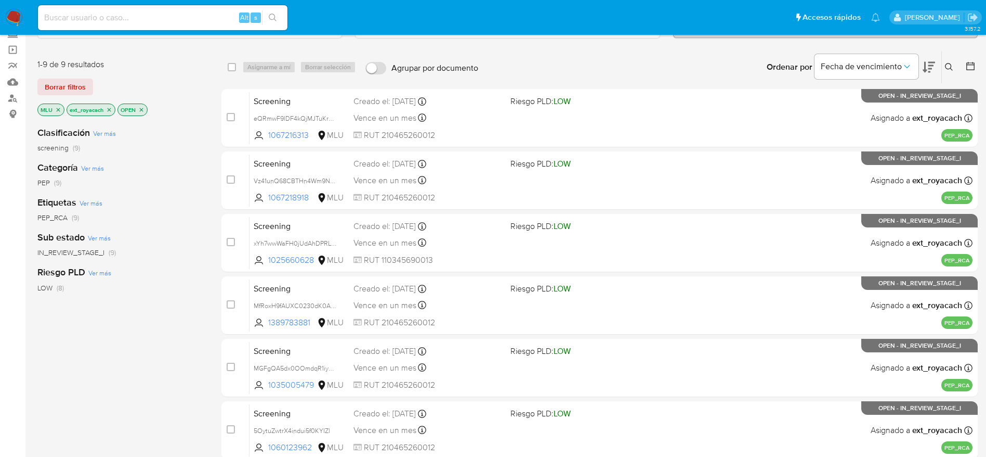
click at [107, 111] on icon "close-filter" at bounding box center [109, 110] width 6 height 6
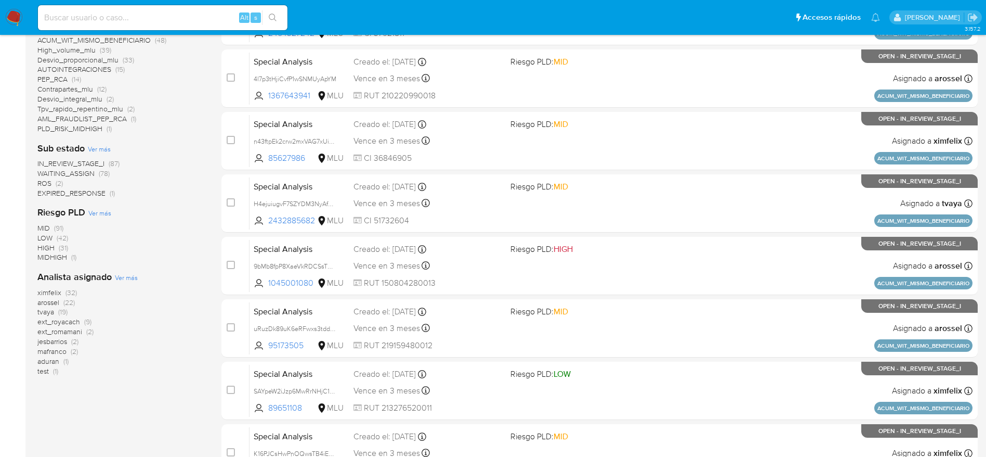
scroll to position [365, 0]
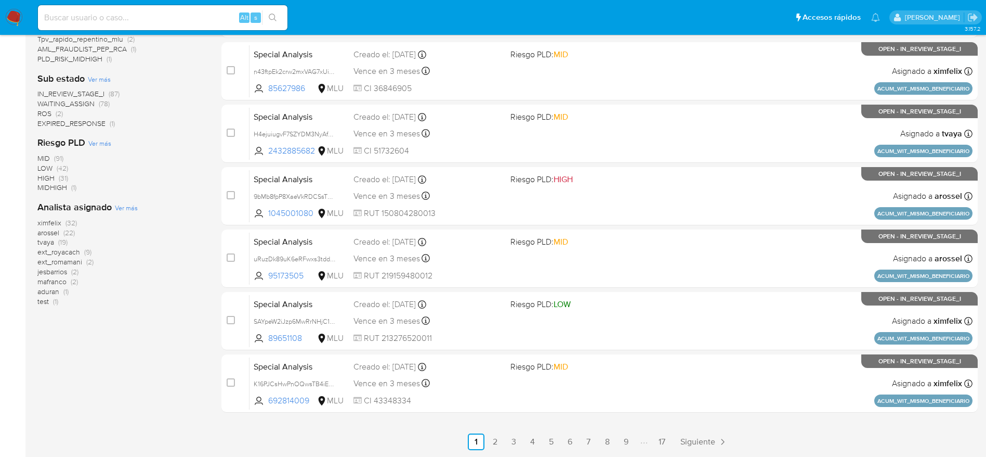
click at [53, 263] on span "ext_romamani" at bounding box center [59, 261] width 45 height 10
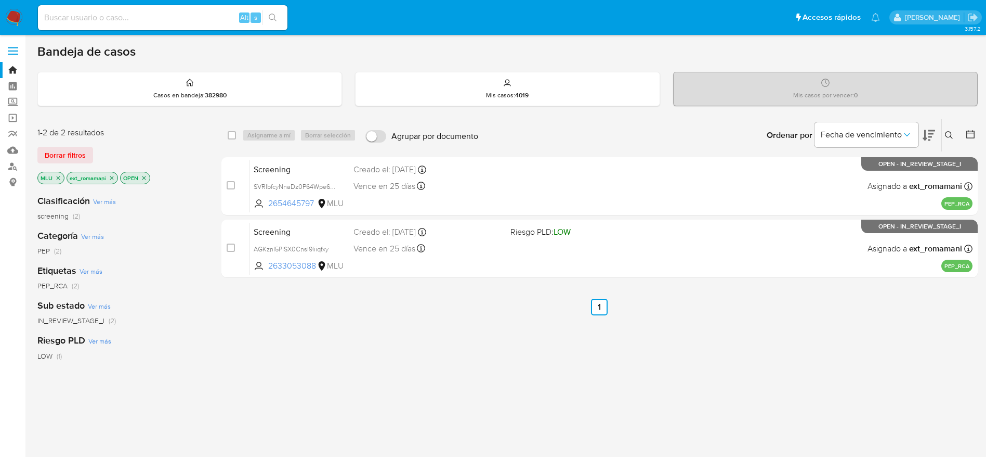
click at [57, 179] on icon "close-filter" at bounding box center [58, 178] width 6 height 6
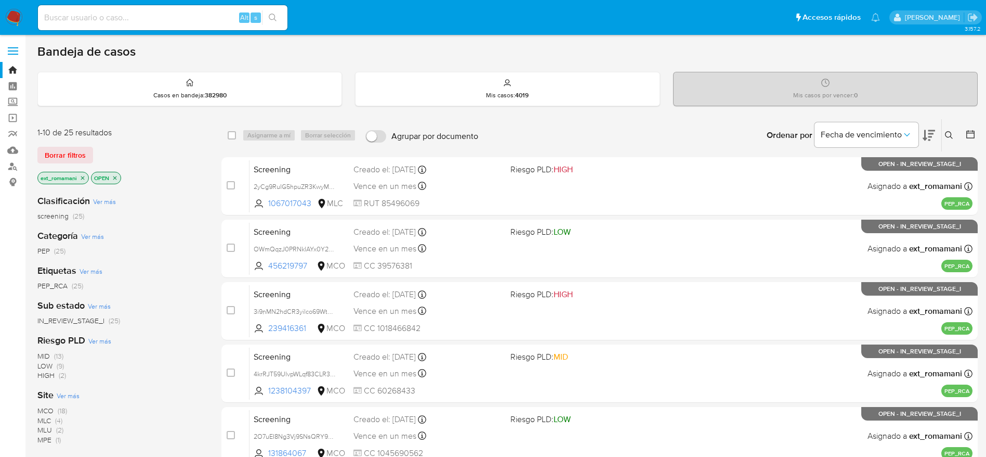
click at [110, 178] on p "OPEN" at bounding box center [106, 177] width 29 height 11
click at [114, 177] on icon "close-filter" at bounding box center [115, 178] width 4 height 4
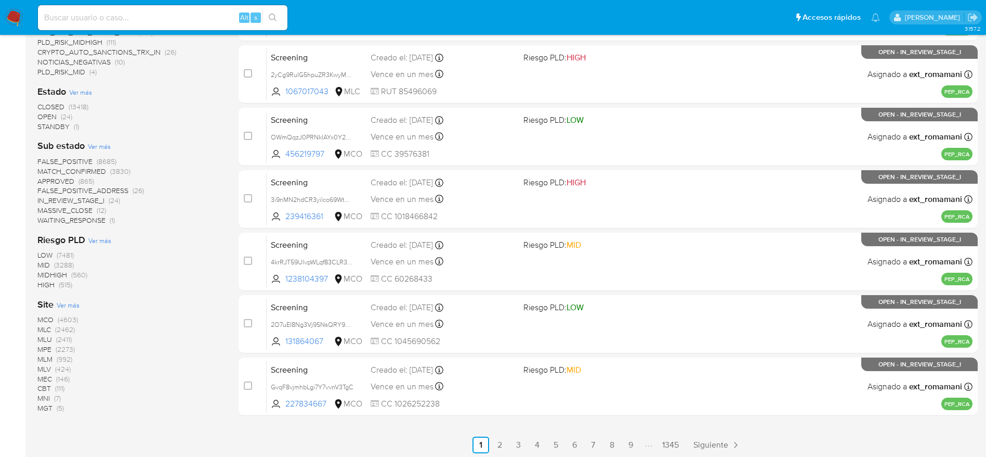
scroll to position [374, 0]
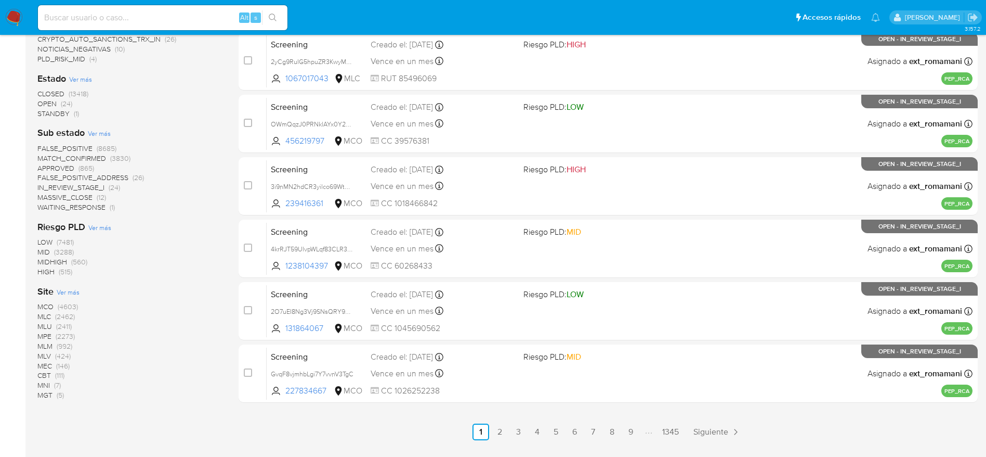
click at [50, 329] on span "MLU" at bounding box center [44, 326] width 15 height 10
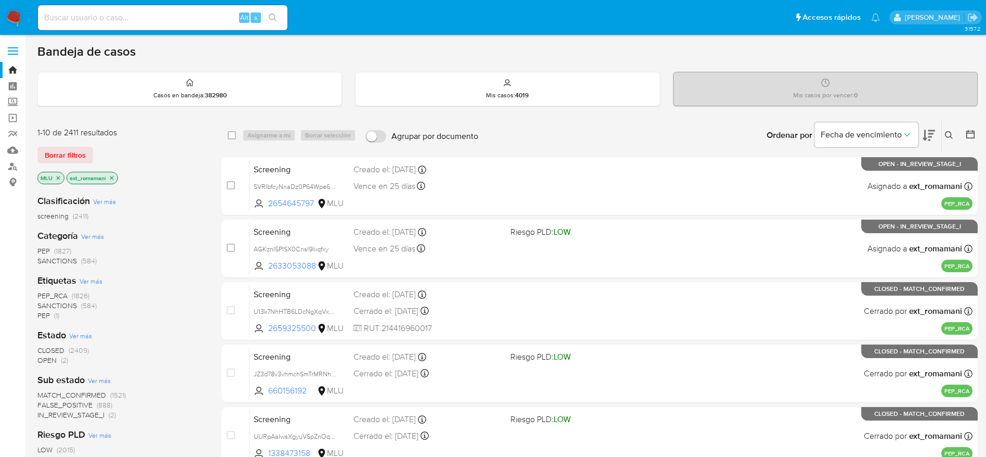
drag, startPoint x: 66, startPoint y: 360, endPoint x: 52, endPoint y: 351, distance: 16.9
click at [52, 351] on div "CLOSED (2409) OPEN (2)" at bounding box center [120, 355] width 167 height 20
click at [52, 349] on span "CLOSED" at bounding box center [50, 350] width 27 height 10
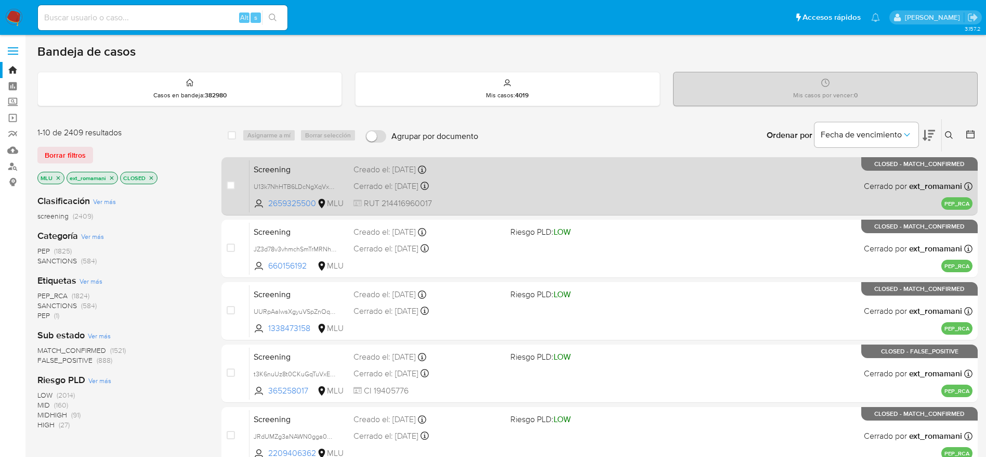
click at [662, 191] on div "Screening U13k7NhHTB6LDcNgXqVxsPiw 2659325500 MLU Creado el: [DATE] Creado el: …" at bounding box center [611, 186] width 723 height 53
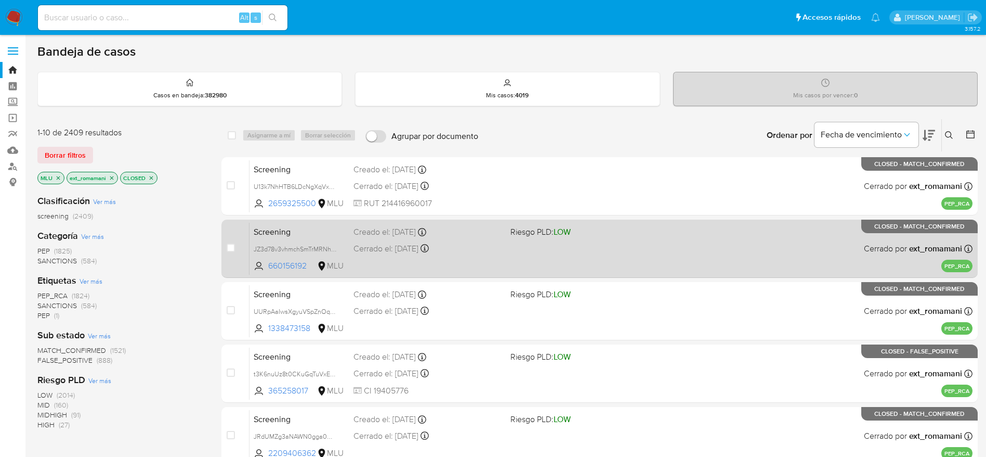
click at [522, 231] on span "Riesgo PLD: LOW" at bounding box center [541, 231] width 60 height 11
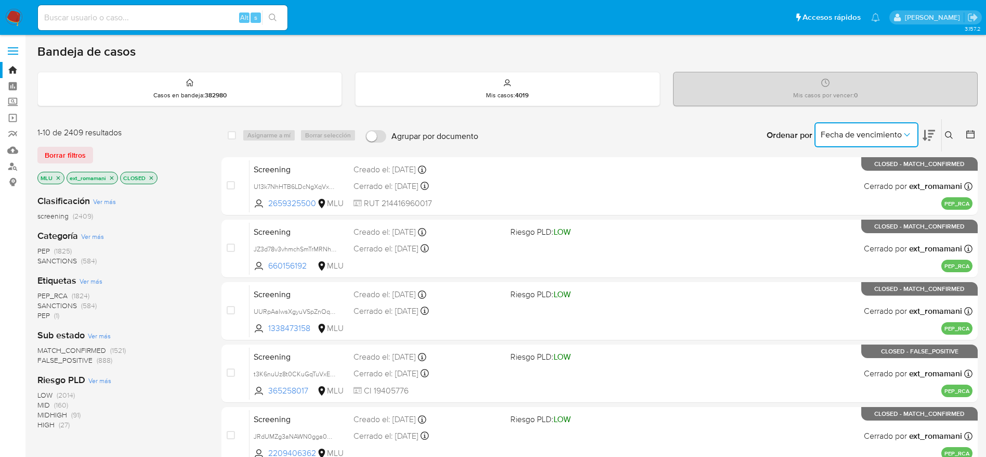
click at [873, 135] on span "Fecha de vencimiento" at bounding box center [861, 134] width 81 height 10
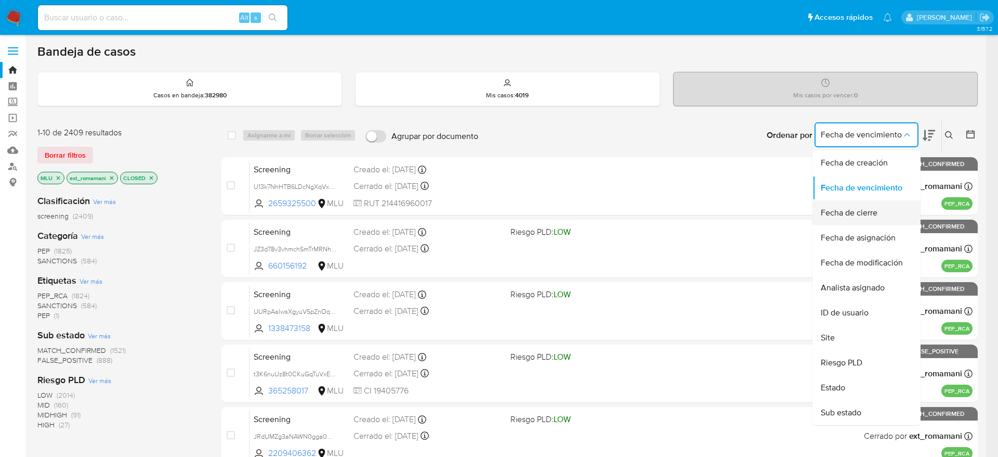
click at [856, 207] on span "Fecha de cierre" at bounding box center [849, 212] width 57 height 10
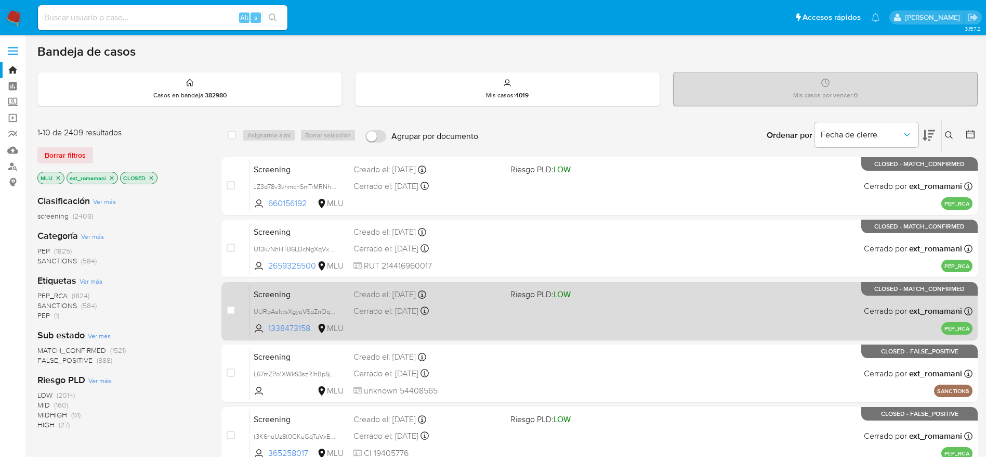
click at [531, 325] on div "Screening UURpAaIwsXgyuVSpZnOqhx8r 1338473158 MLU Riesgo PLD: LOW Creado el: 28…" at bounding box center [611, 310] width 723 height 53
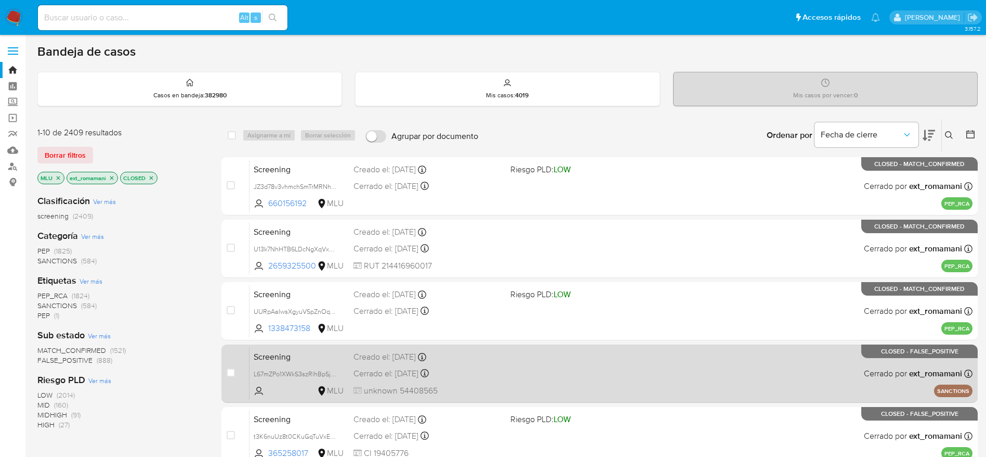
click at [473, 373] on div "Cerrado el: 29/08/2025 Cerrado el: 29/08/2025 11:23:11" at bounding box center [428, 373] width 149 height 11
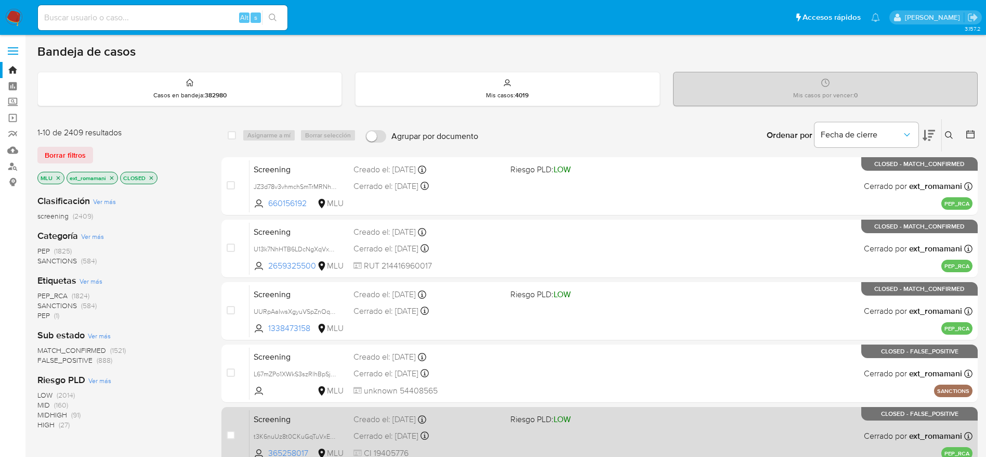
click at [386, 420] on div "Creado el: 26/08/2025 Creado el: 26/08/2025 17:00:29" at bounding box center [428, 418] width 149 height 11
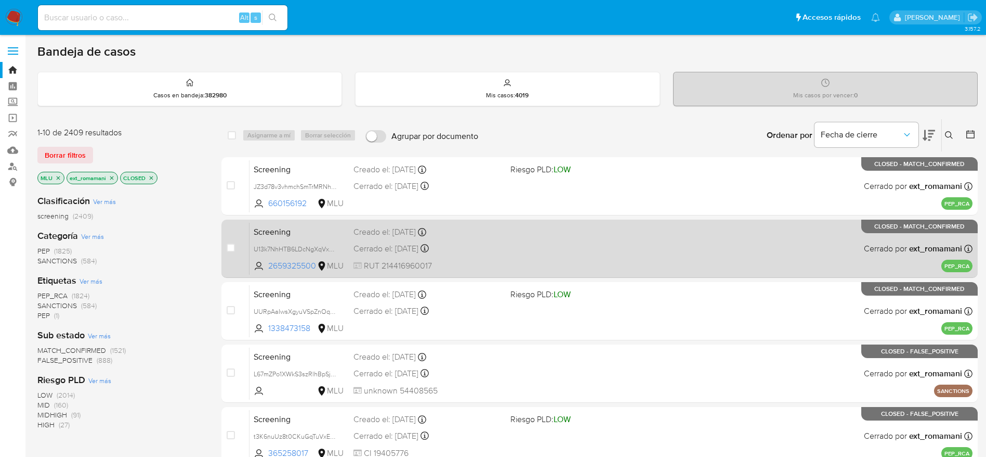
click at [519, 244] on div "Screening U13k7NhHTB6LDcNgXqVxsPiw 2659325500 MLU Creado el: 29/08/2025 Creado …" at bounding box center [611, 248] width 723 height 53
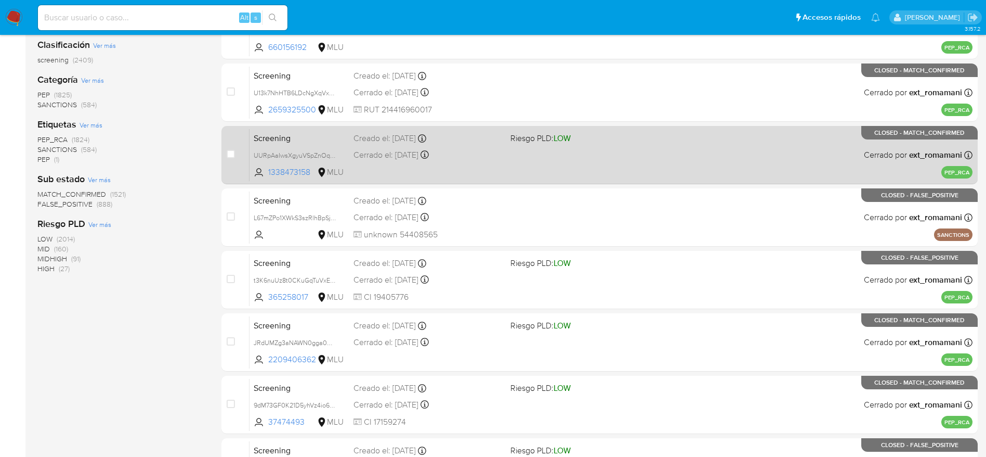
scroll to position [365, 0]
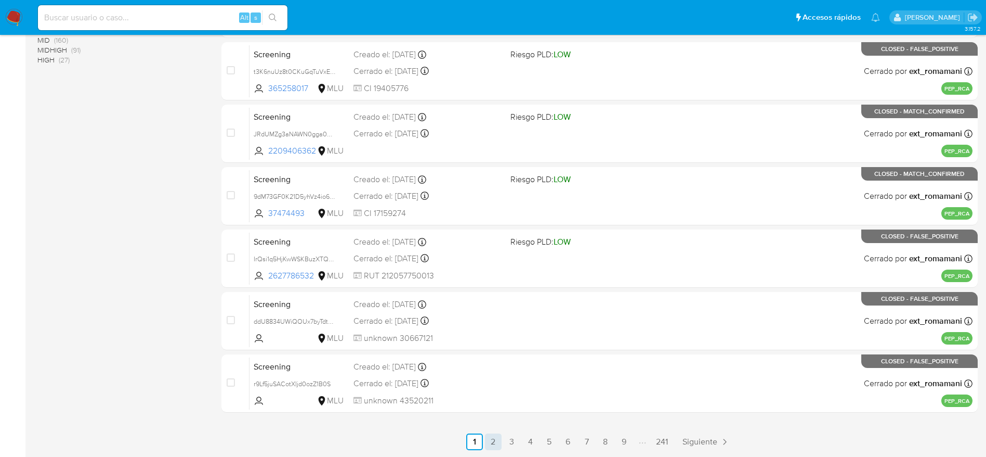
click at [490, 442] on link "2" at bounding box center [493, 441] width 17 height 17
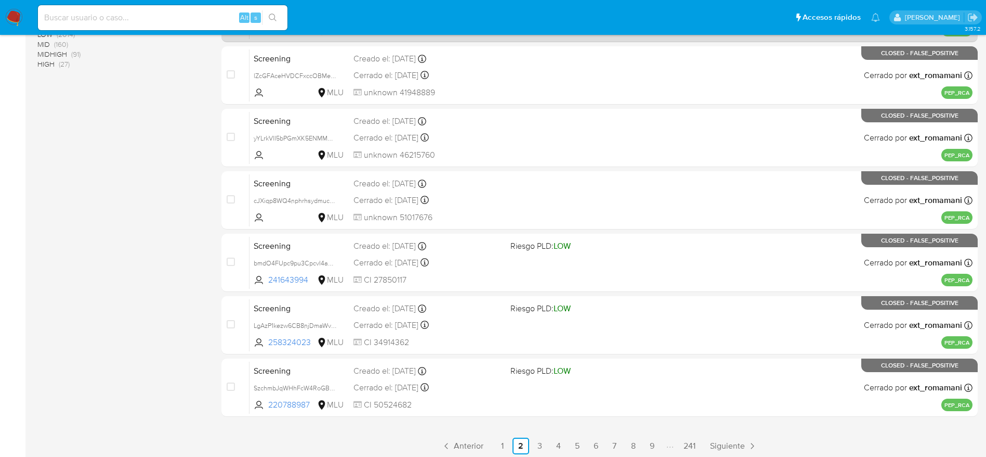
scroll to position [365, 0]
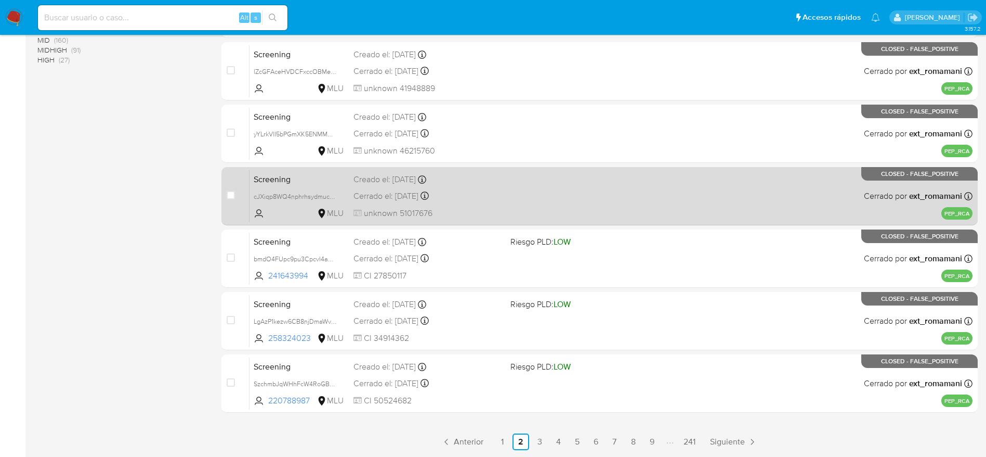
click at [503, 199] on div "Screening cJXiqp8WQ4nphrhsydmucW7y MLU Creado el: 21/08/2025 Creado el: 21/08/2…" at bounding box center [611, 196] width 723 height 53
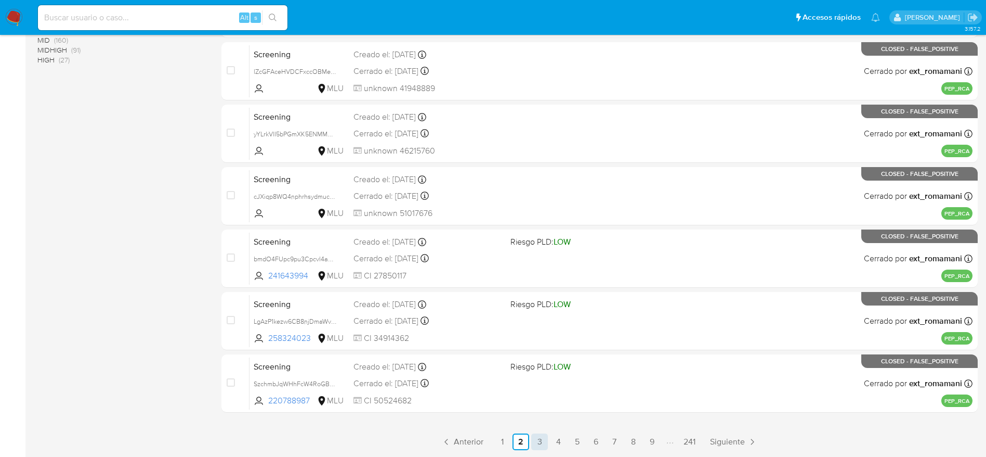
click at [548, 447] on link "3" at bounding box center [539, 441] width 17 height 17
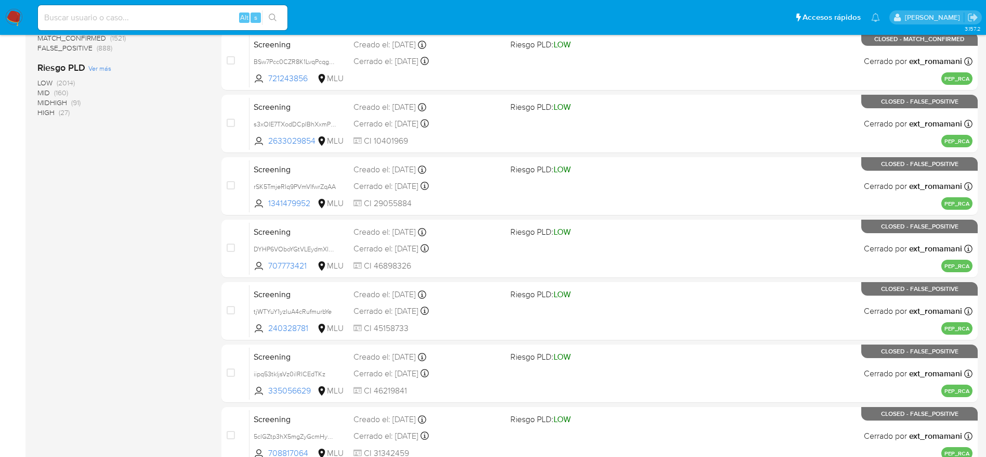
scroll to position [365, 0]
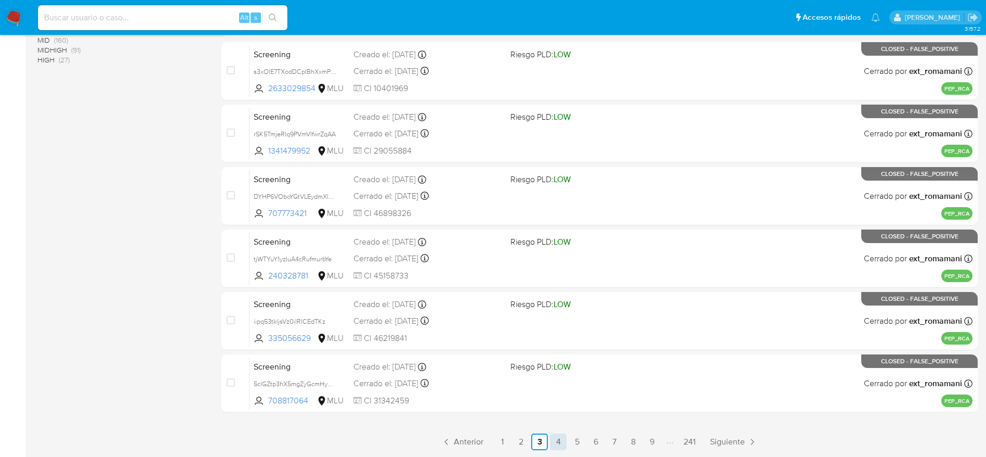
click at [553, 433] on link "4" at bounding box center [558, 441] width 17 height 17
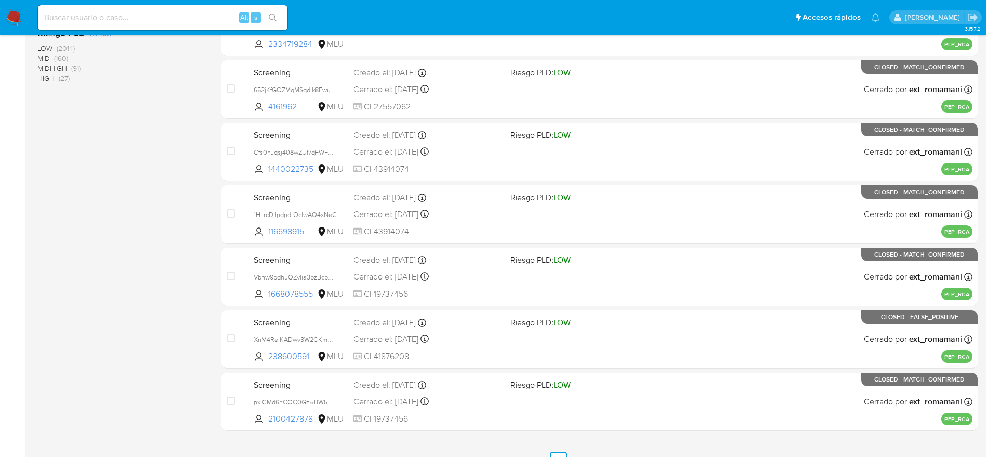
scroll to position [365, 0]
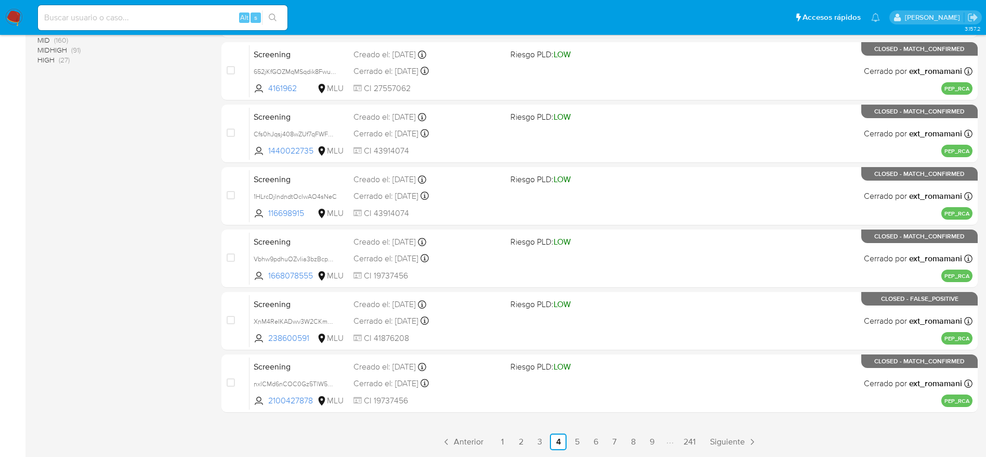
click at [454, 424] on div "select-all-cases-checkbox Asignarme a mí Borrar selección Agrupar por documento…" at bounding box center [600, 102] width 757 height 696
click at [578, 445] on link "5" at bounding box center [577, 441] width 17 height 17
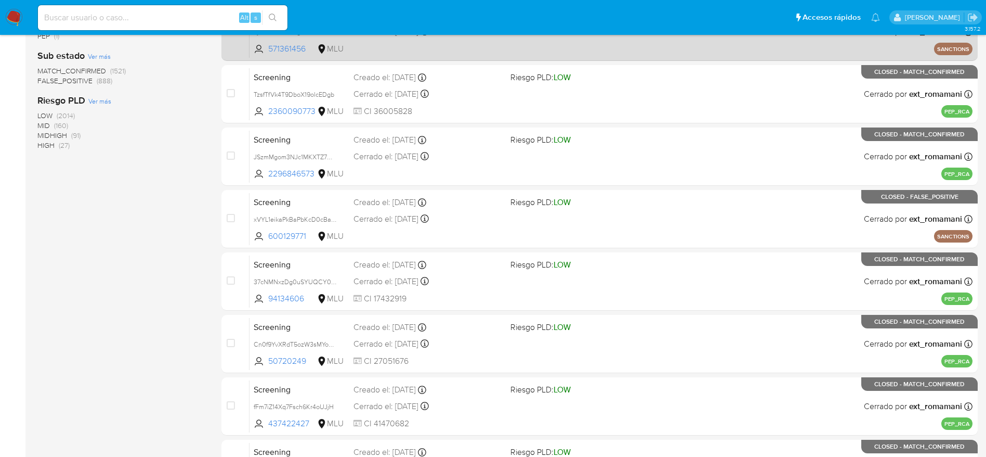
scroll to position [312, 0]
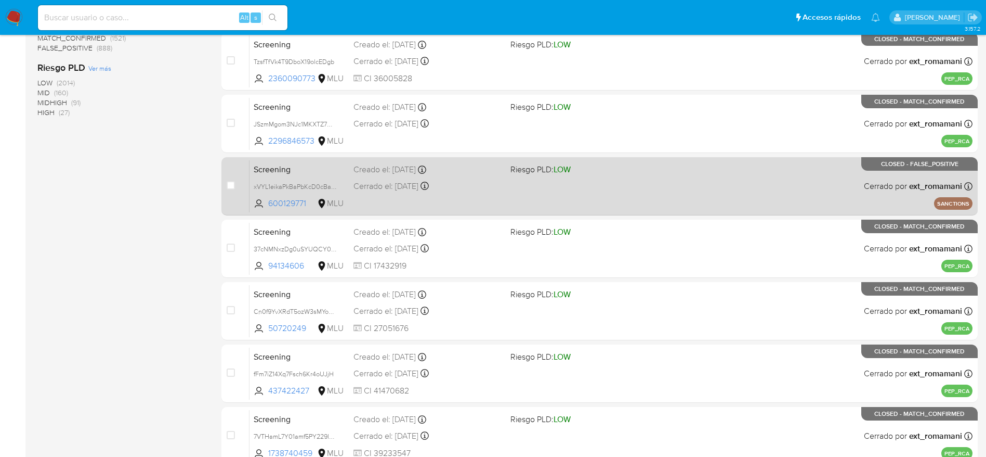
click at [482, 215] on div "case-item-checkbox No es posible asignar el caso Screening xVYL1eikaPkBaPbKcD0c…" at bounding box center [600, 186] width 757 height 58
click at [452, 186] on div "Cerrado el: 11/08/2025 Cerrado el: 11/08/2025 18:20:40" at bounding box center [428, 185] width 149 height 11
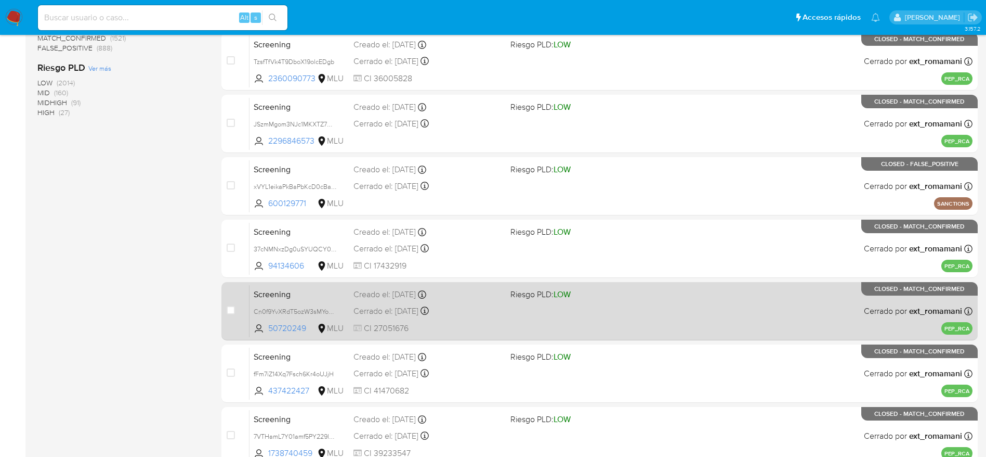
scroll to position [365, 0]
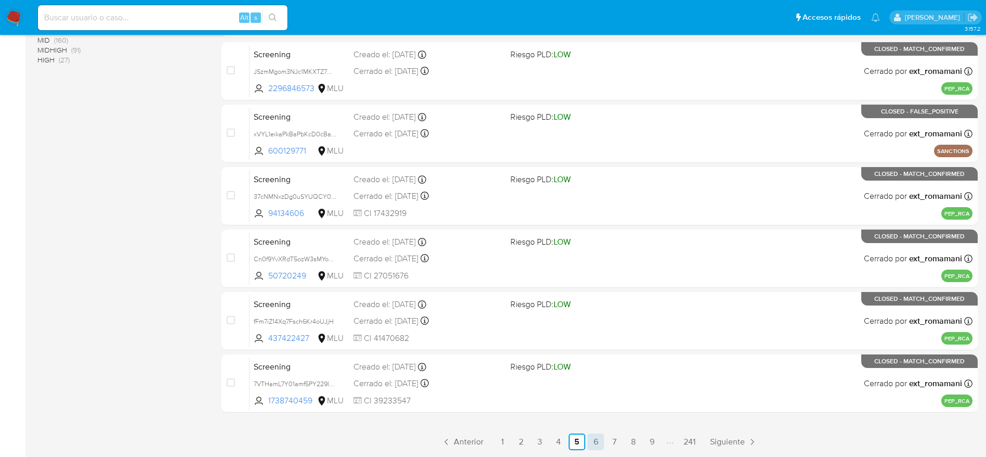
click at [591, 442] on link "6" at bounding box center [596, 441] width 17 height 17
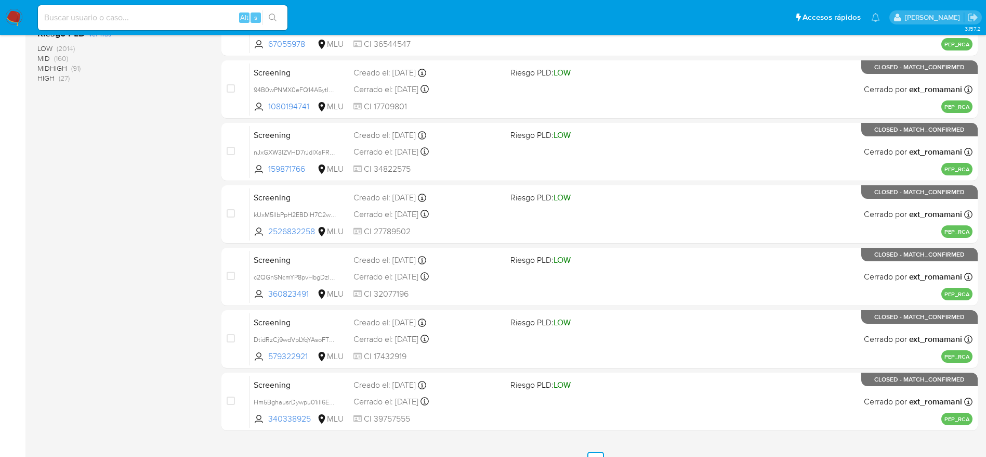
scroll to position [365, 0]
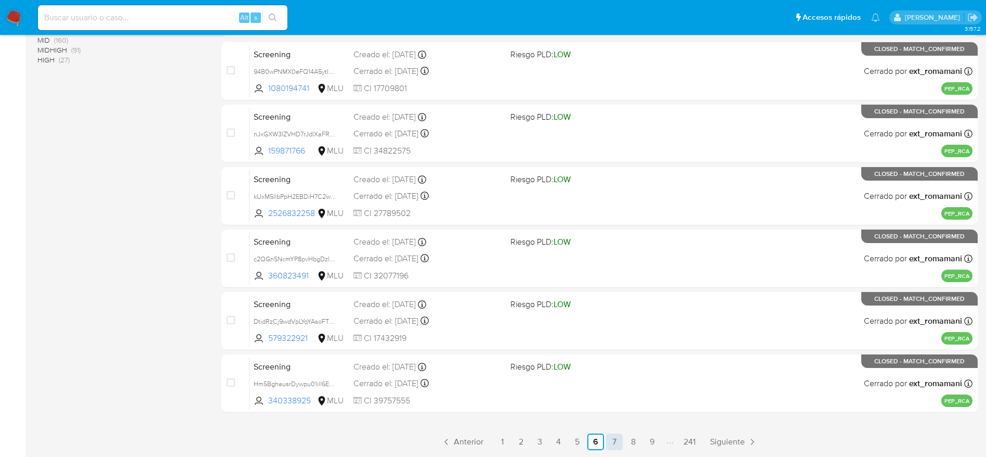
click at [615, 448] on link "7" at bounding box center [614, 441] width 17 height 17
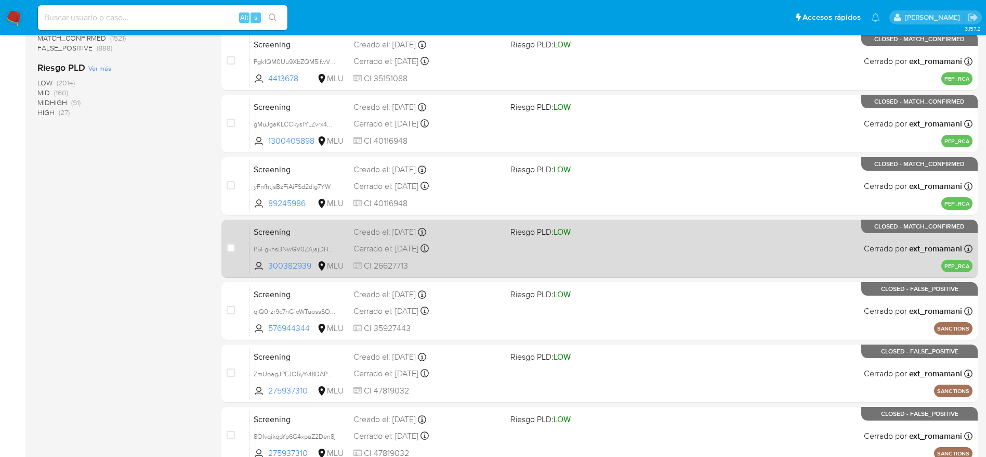
scroll to position [365, 0]
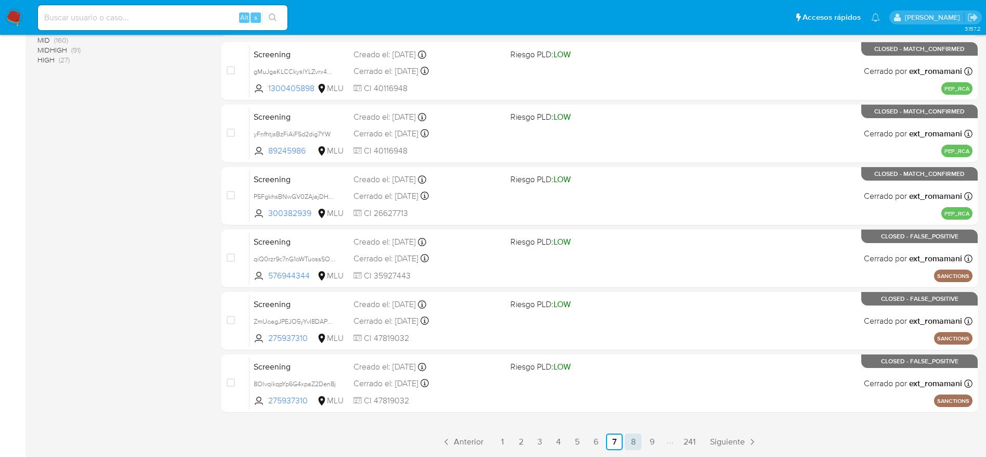
click at [630, 438] on link "8" at bounding box center [633, 441] width 17 height 17
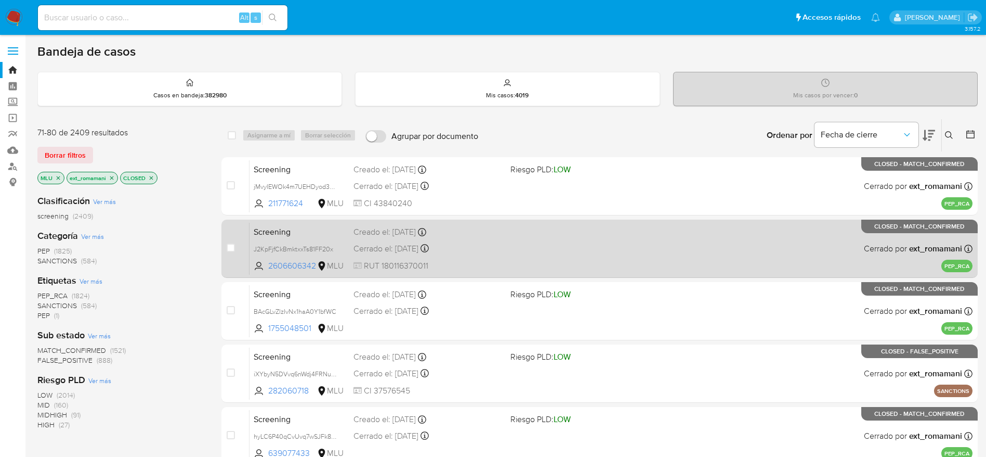
click at [507, 266] on div "Screening J2KpFjfCkBmktxxTs81FF20x 2606606342 MLU Creado el: 05/08/2025 Creado …" at bounding box center [611, 248] width 723 height 53
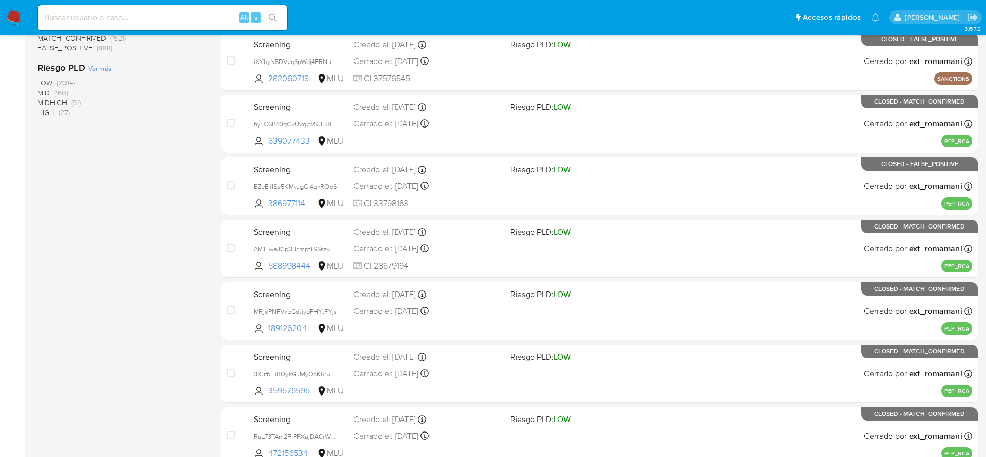
scroll to position [365, 0]
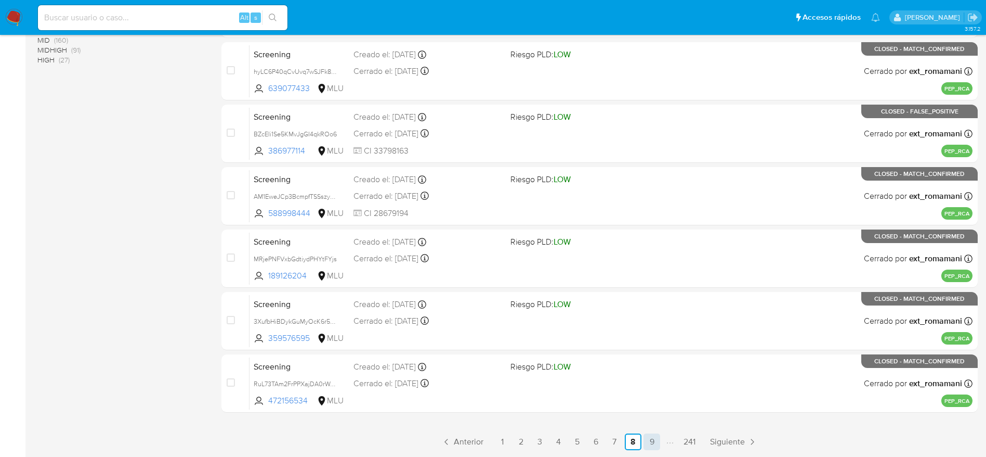
click at [646, 441] on link "9" at bounding box center [652, 441] width 17 height 17
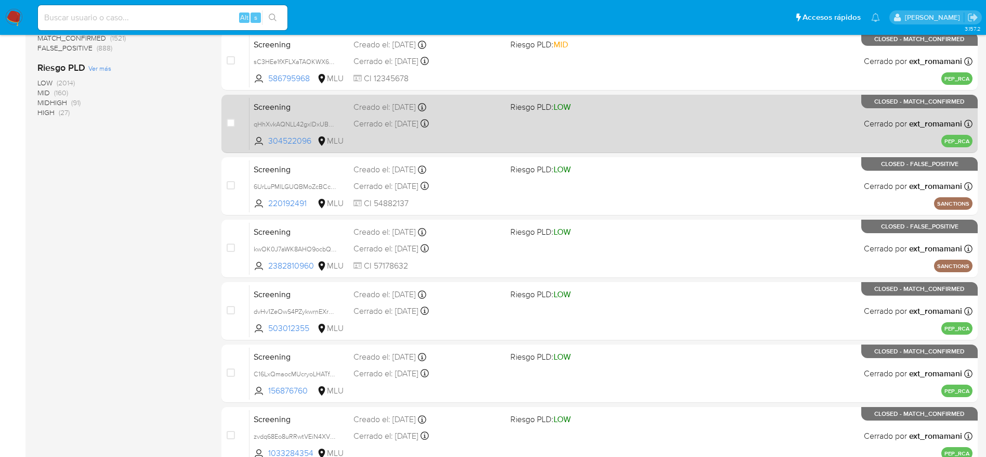
scroll to position [365, 0]
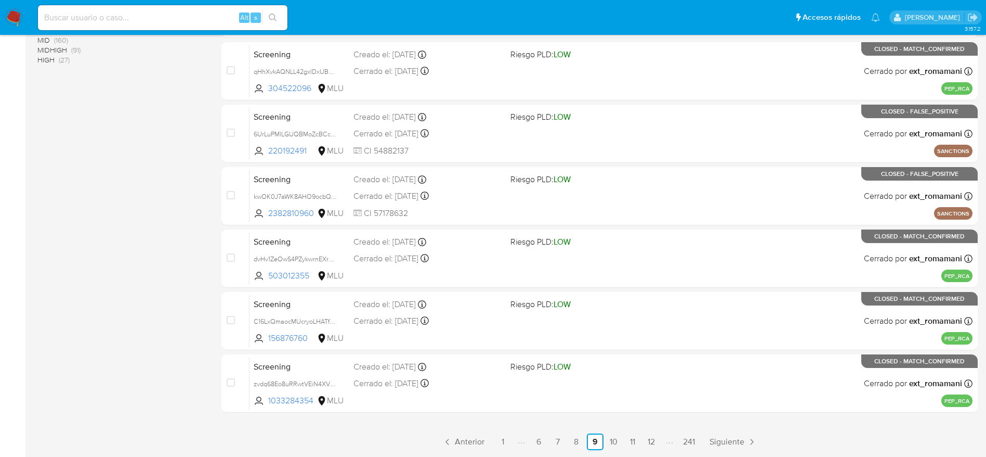
click at [0, 12] on nav "Pausado Ver notificaciones Alt s Accesos rápidos Presiona las siguientes teclas…" at bounding box center [493, 17] width 986 height 35
click at [10, 11] on img at bounding box center [14, 18] width 18 height 18
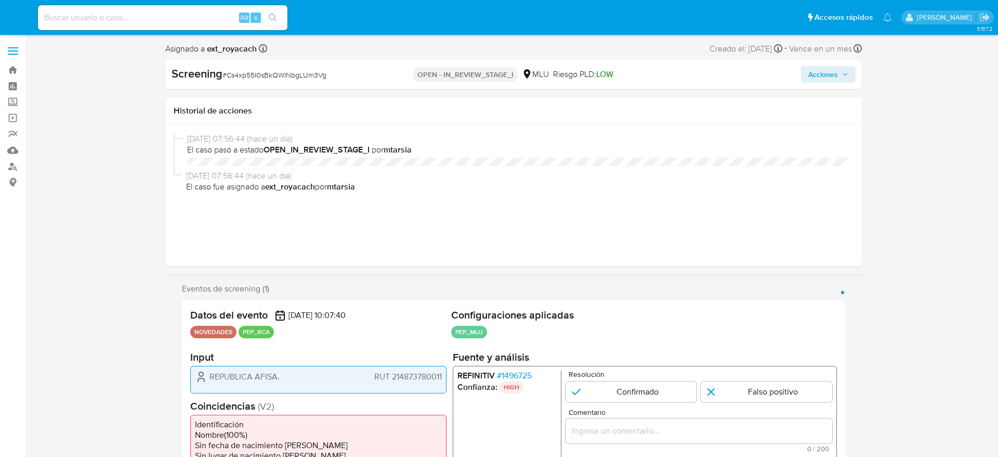
select select "10"
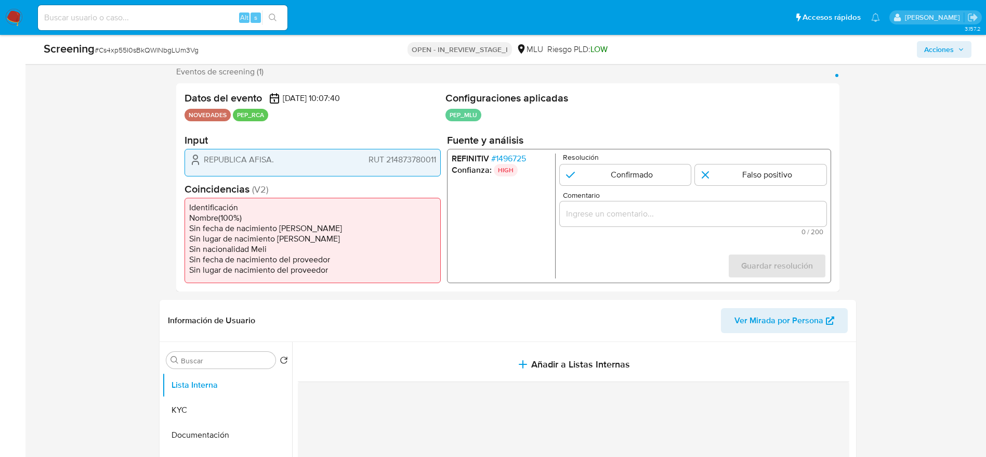
scroll to position [156, 0]
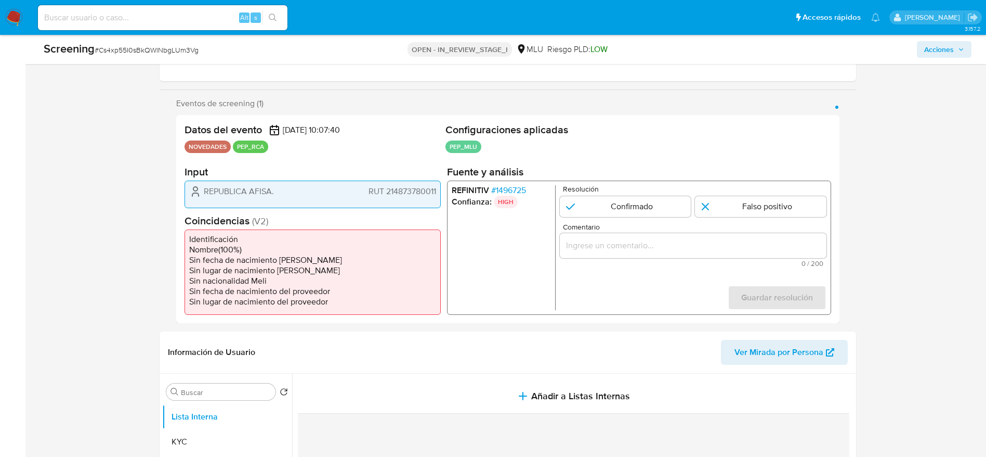
click at [510, 193] on span "# 1496725" at bounding box center [508, 190] width 35 height 10
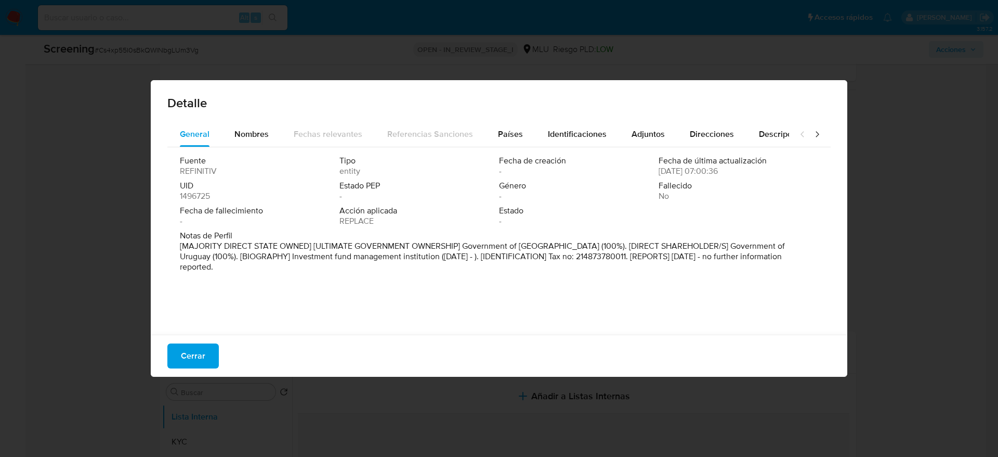
drag, startPoint x: 465, startPoint y: 249, endPoint x: 685, endPoint y: 242, distance: 219.5
click at [685, 242] on p "[MAJORITY DIRECT STATE OWNED] [ULTIMATE GOVERNMENT OWNERSHIP] Government of [GE…" at bounding box center [498, 256] width 636 height 31
click at [258, 136] on span "Nombres" at bounding box center [252, 134] width 34 height 12
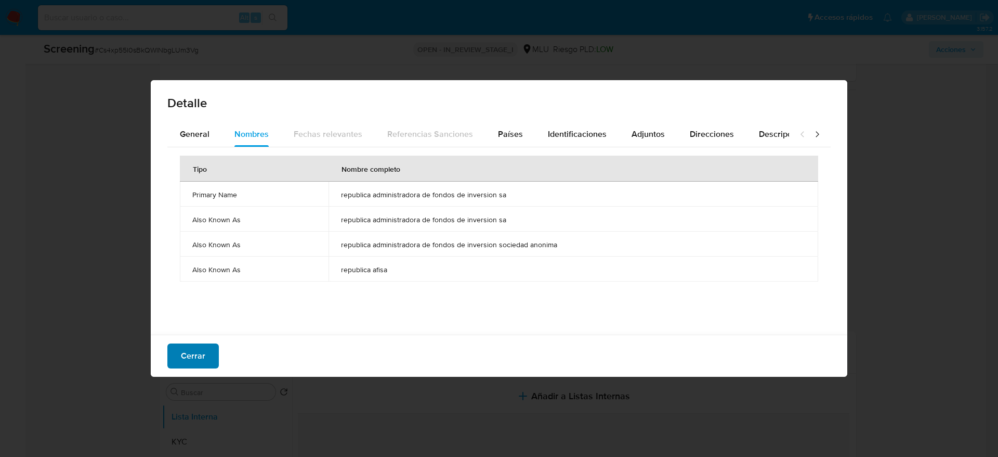
click at [215, 358] on button "Cerrar" at bounding box center [192, 355] width 51 height 25
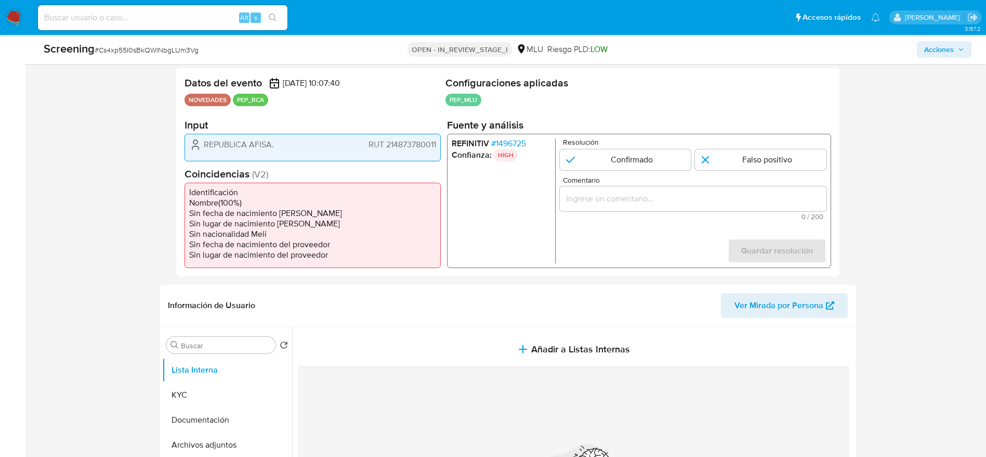
scroll to position [234, 0]
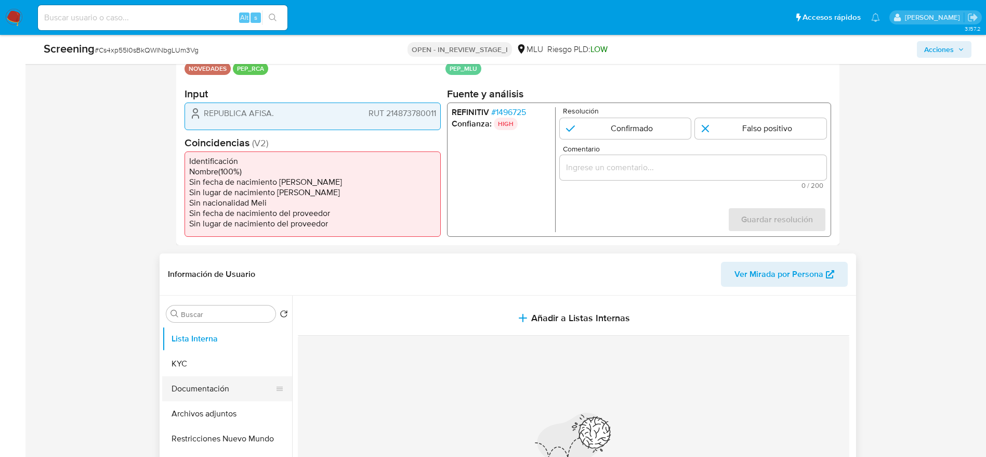
click at [235, 387] on button "Documentación" at bounding box center [223, 388] width 122 height 25
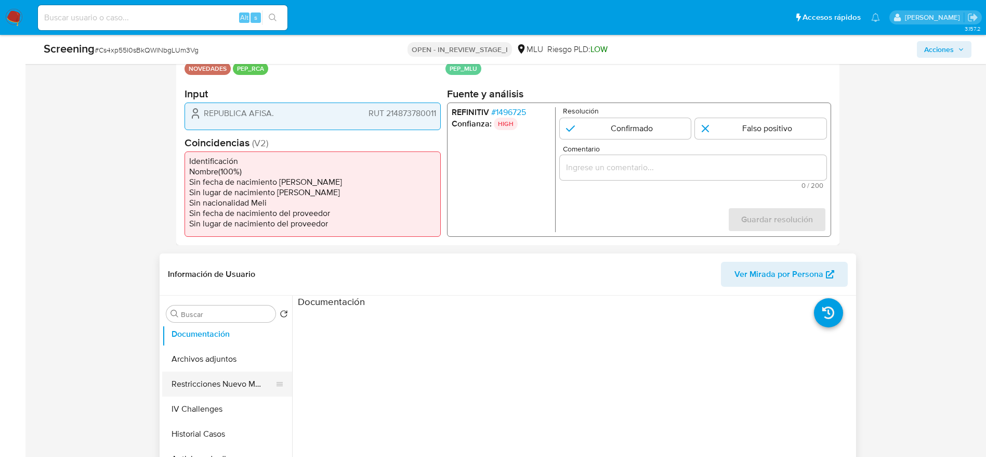
scroll to position [78, 0]
click at [205, 389] on button "IV Challenges" at bounding box center [223, 385] width 122 height 25
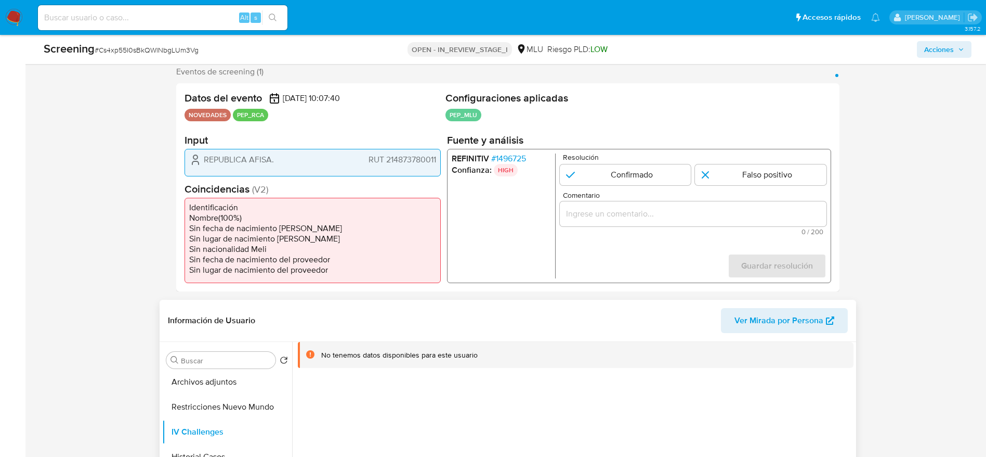
scroll to position [156, 0]
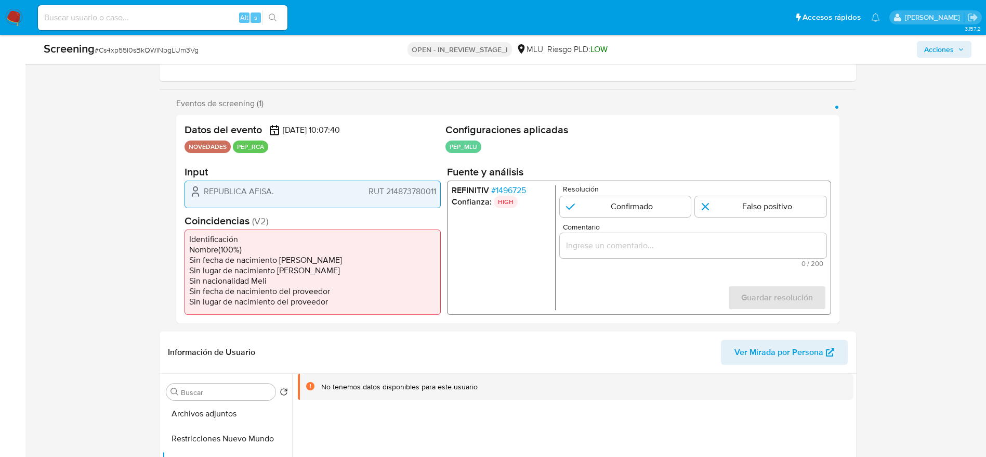
drag, startPoint x: 201, startPoint y: 186, endPoint x: 443, endPoint y: 203, distance: 242.4
click at [443, 203] on div "Datos del evento [DATE] 10:07:40 NOVEDADES PEP_RCA Configuraciones aplicadas PE…" at bounding box center [508, 219] width 664 height 208
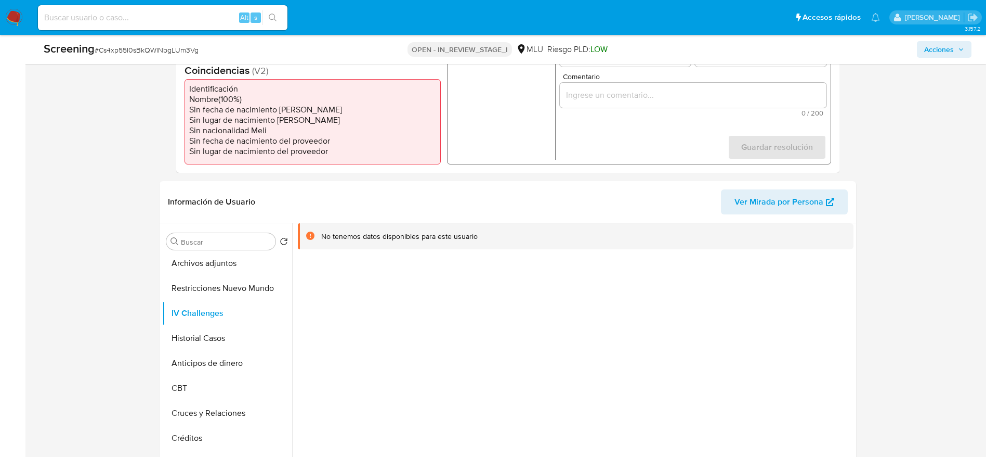
scroll to position [312, 0]
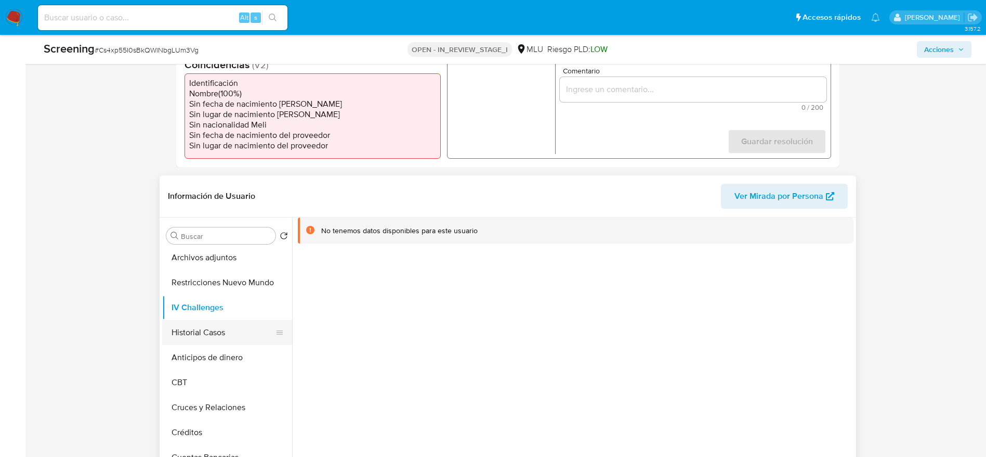
click at [188, 333] on button "Historial Casos" at bounding box center [223, 332] width 122 height 25
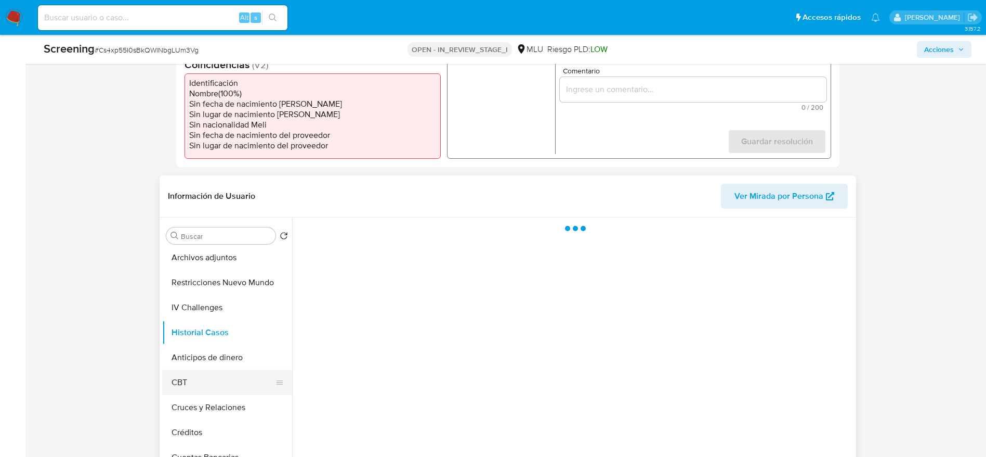
click at [198, 379] on button "CBT" at bounding box center [223, 382] width 122 height 25
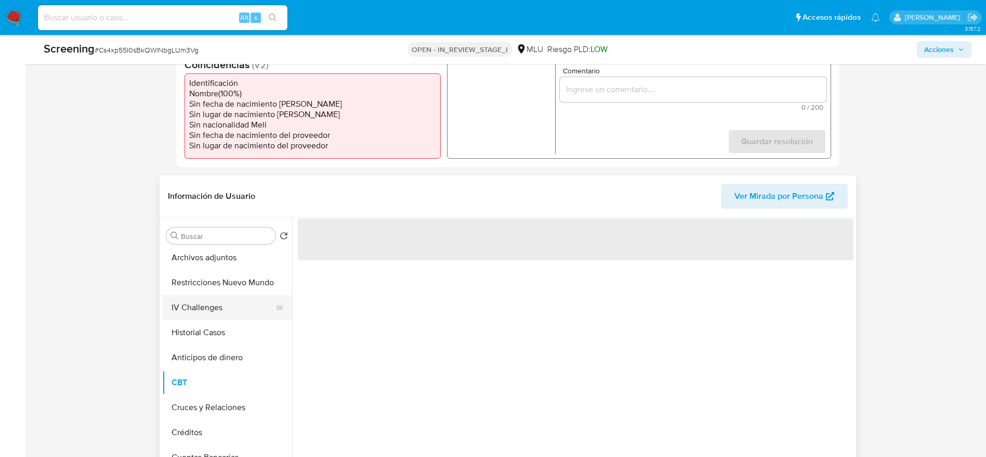
click at [203, 317] on button "IV Challenges" at bounding box center [223, 307] width 122 height 25
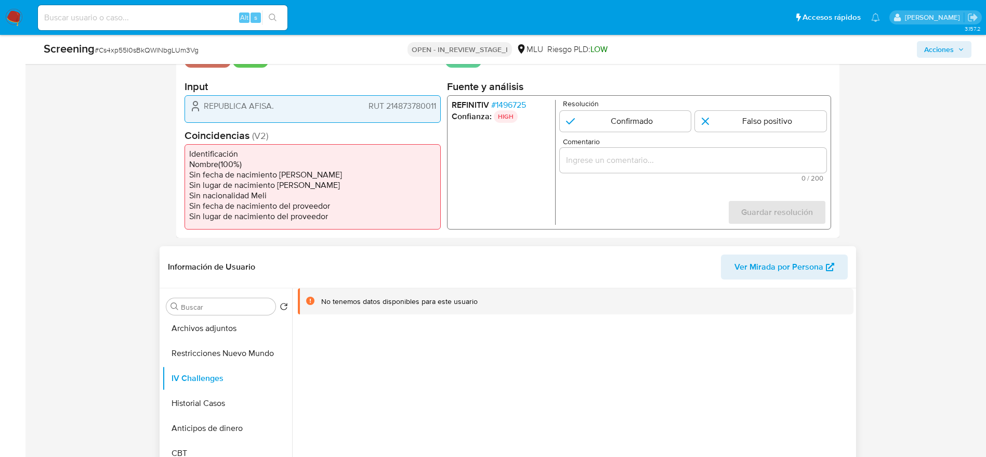
scroll to position [156, 0]
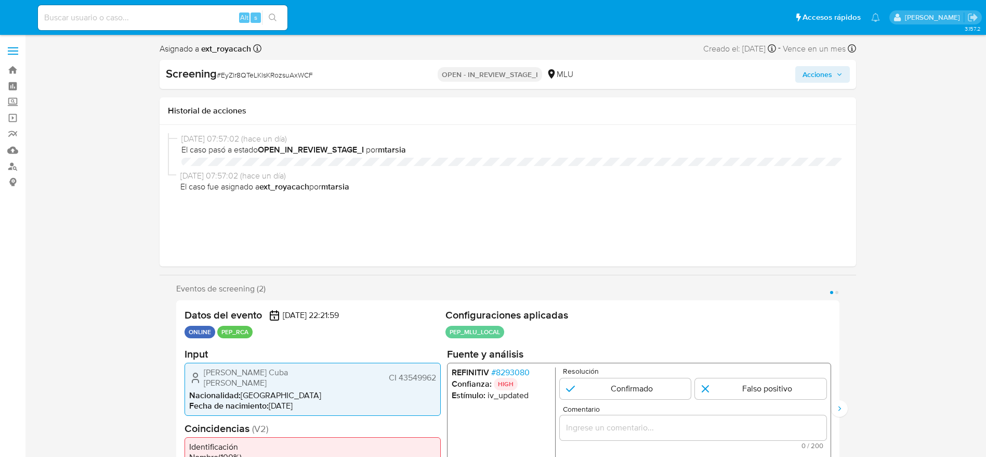
select select "10"
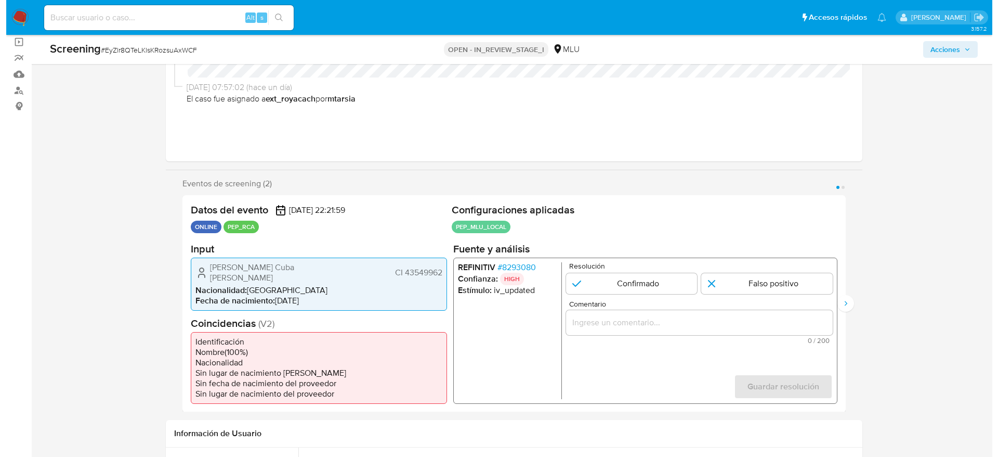
scroll to position [78, 0]
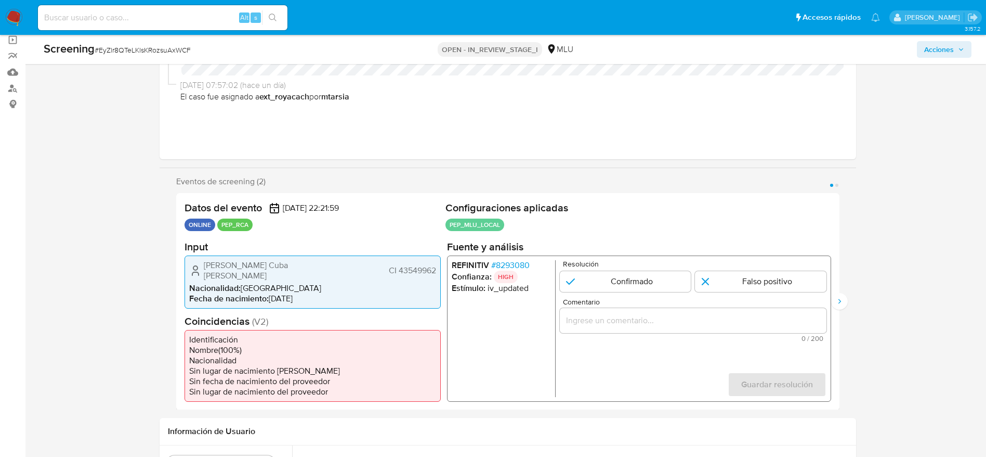
click at [520, 266] on span "# 8293080" at bounding box center [510, 264] width 38 height 10
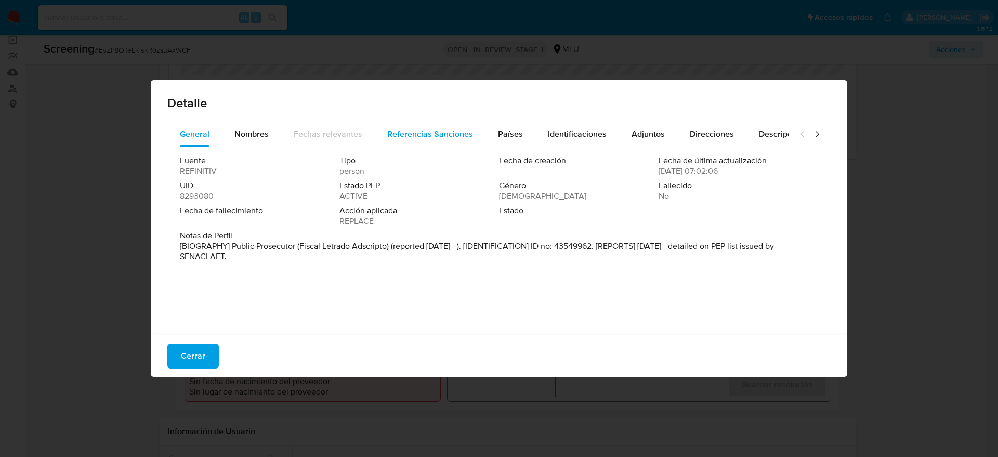
click at [447, 141] on div "Referencias Sanciones" at bounding box center [430, 134] width 86 height 25
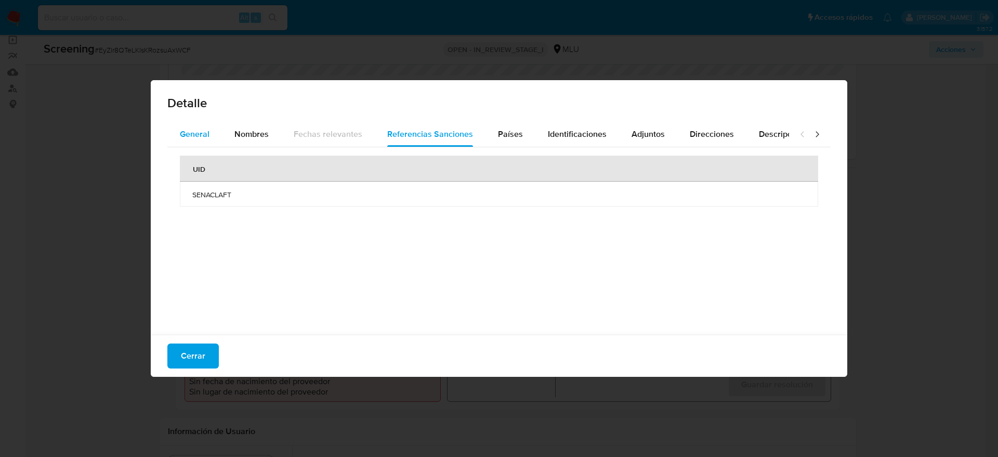
click at [202, 139] on span "General" at bounding box center [195, 134] width 30 height 12
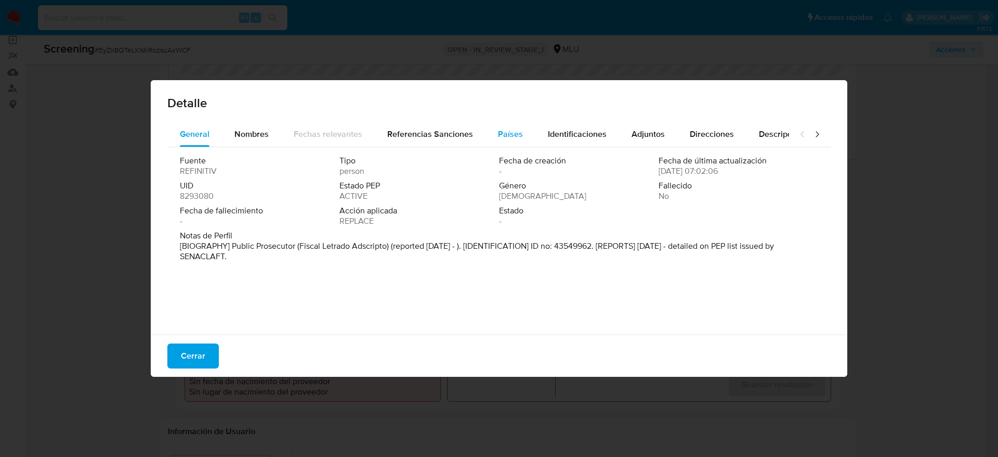
click at [504, 142] on div "Países" at bounding box center [510, 134] width 25 height 25
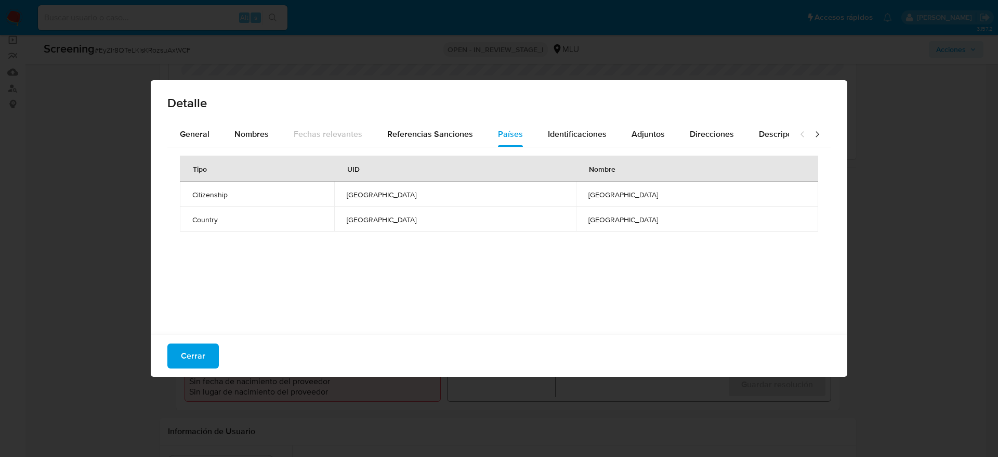
drag, startPoint x: 211, startPoint y: 136, endPoint x: 506, endPoint y: 18, distance: 317.8
click at [210, 136] on button "General" at bounding box center [194, 134] width 55 height 25
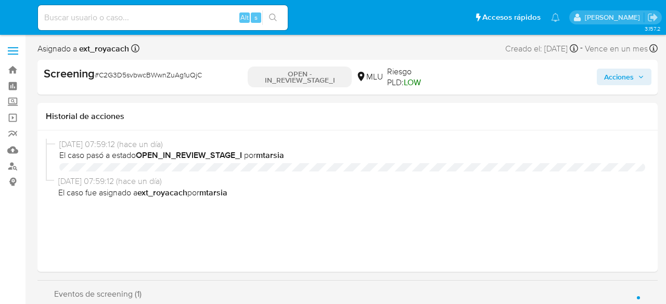
select select "10"
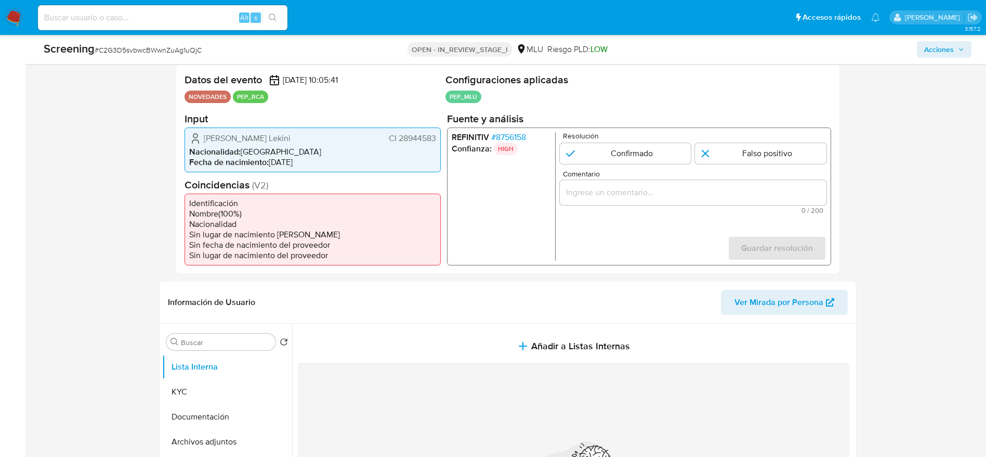
scroll to position [234, 0]
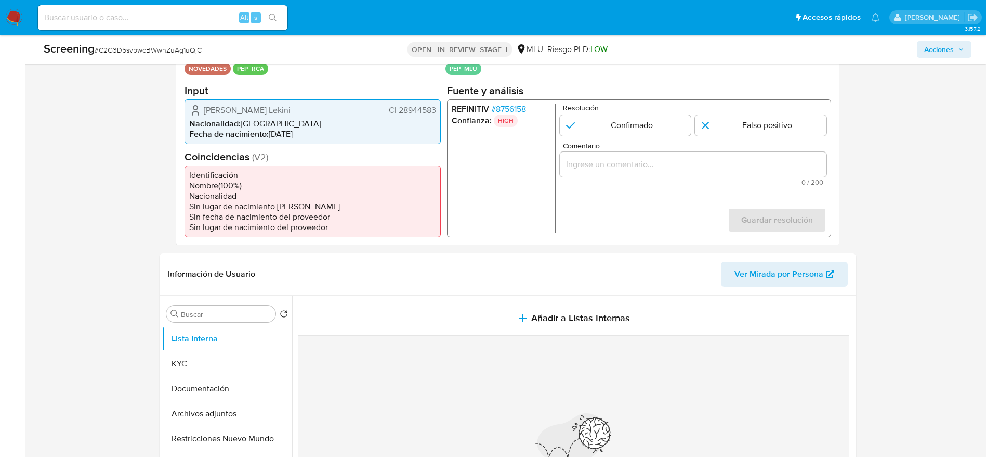
click at [517, 108] on span "# 8756158" at bounding box center [508, 108] width 35 height 10
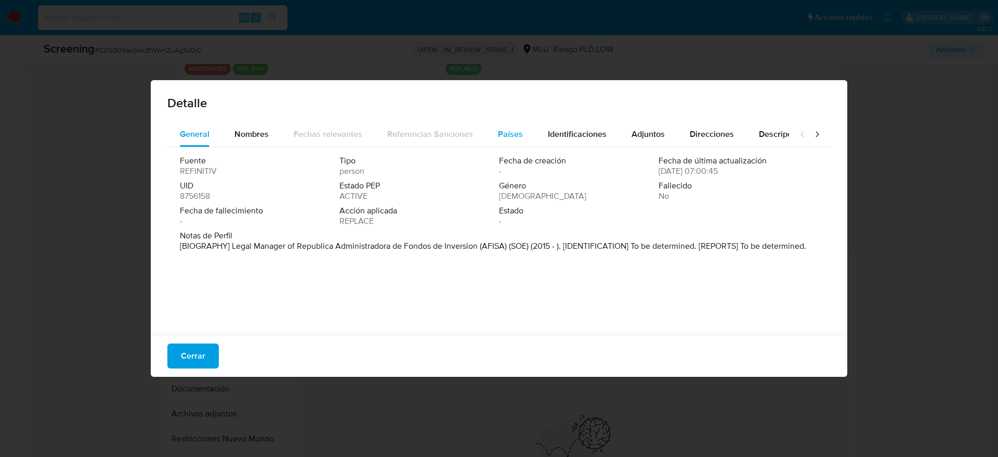
click at [525, 138] on button "Países" at bounding box center [511, 134] width 50 height 25
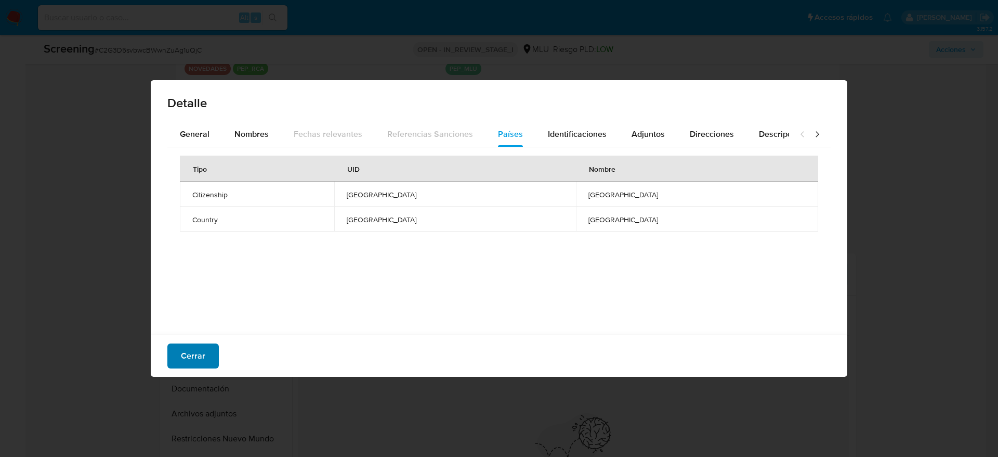
click at [216, 304] on button "Cerrar" at bounding box center [192, 355] width 51 height 25
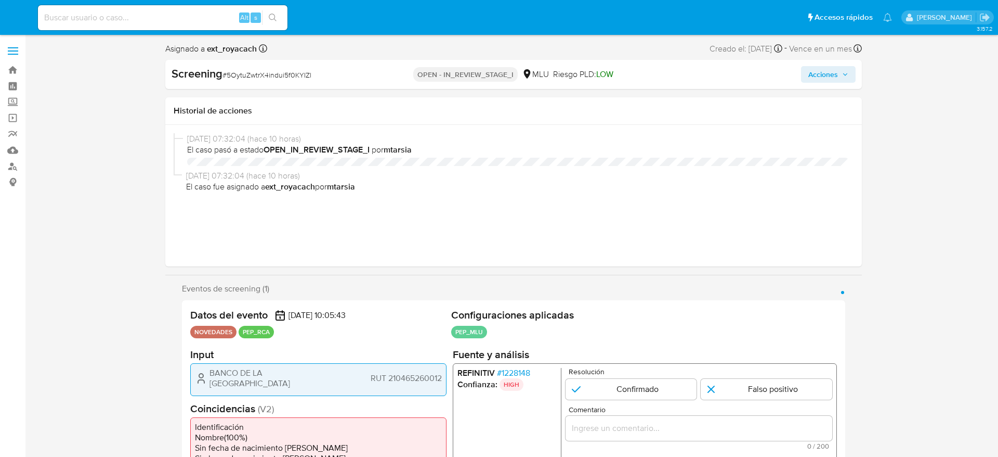
select select "10"
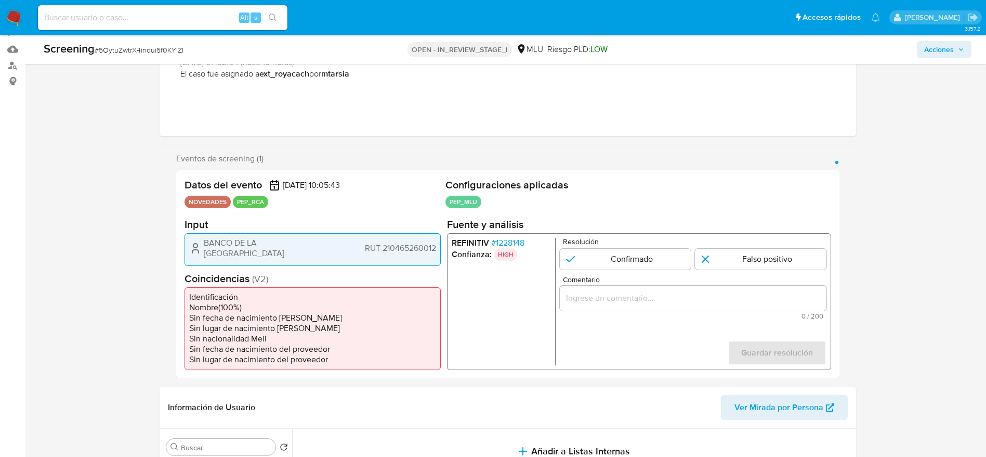
scroll to position [156, 0]
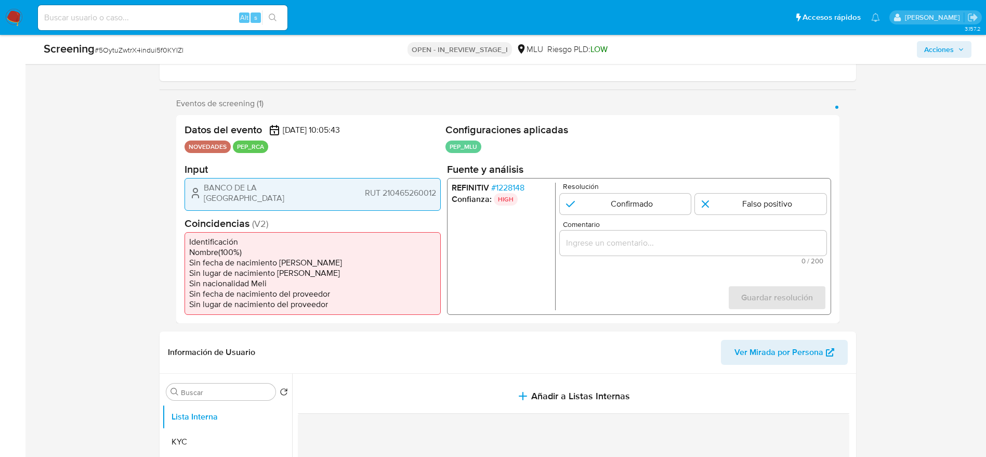
click at [501, 193] on p "HIGH" at bounding box center [505, 198] width 24 height 12
click at [502, 190] on span "# 1228148" at bounding box center [507, 187] width 33 height 10
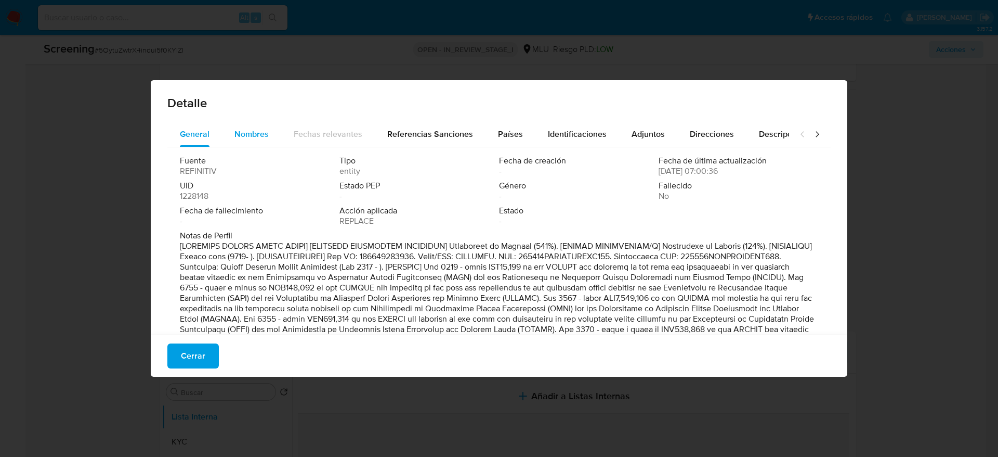
click at [265, 133] on span "Nombres" at bounding box center [252, 134] width 34 height 12
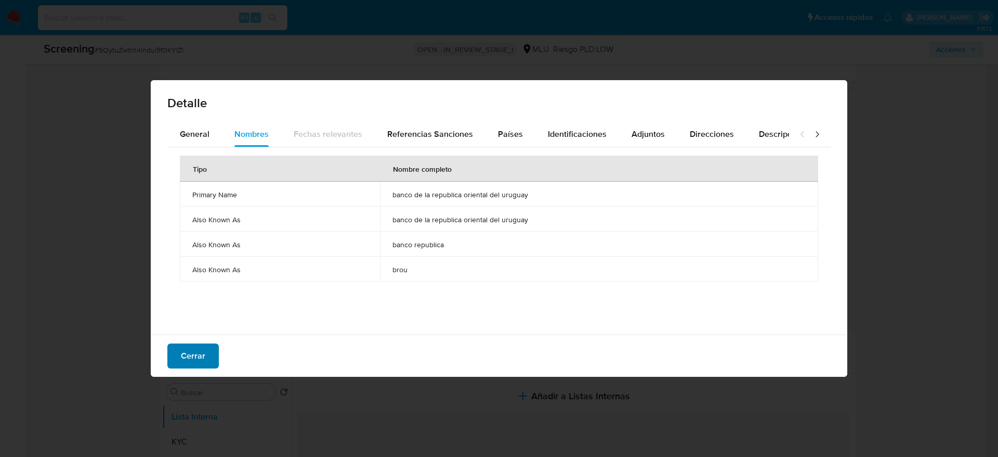
click at [198, 356] on span "Cerrar" at bounding box center [193, 355] width 24 height 23
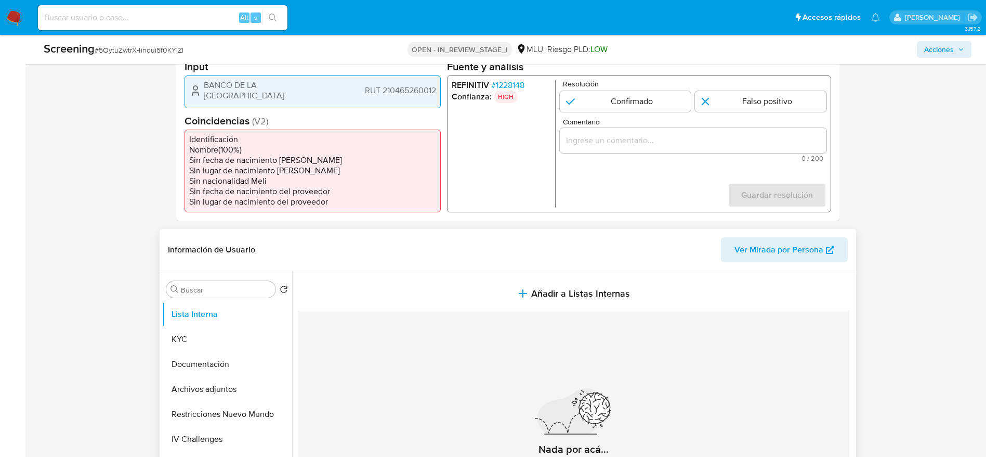
scroll to position [234, 0]
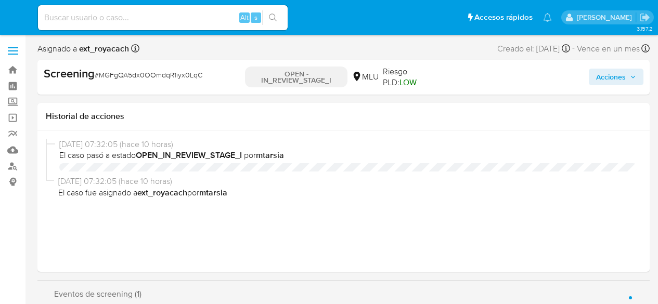
select select "10"
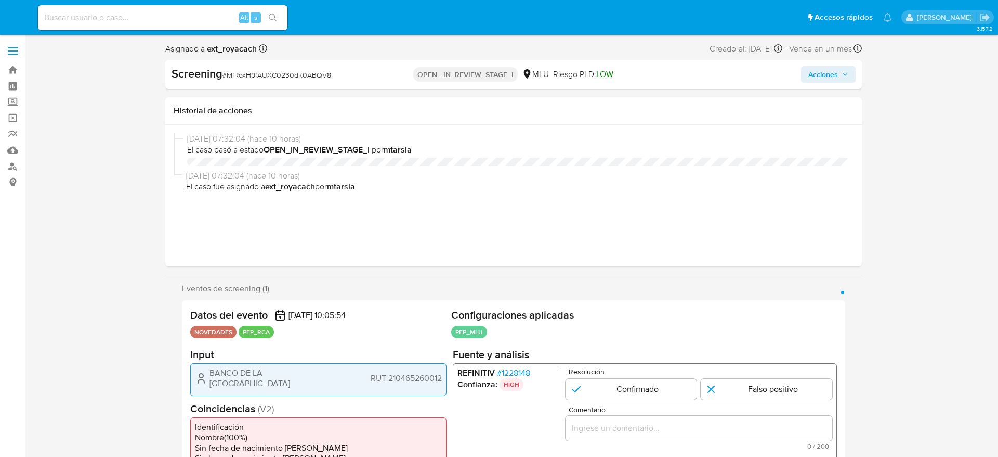
select select "10"
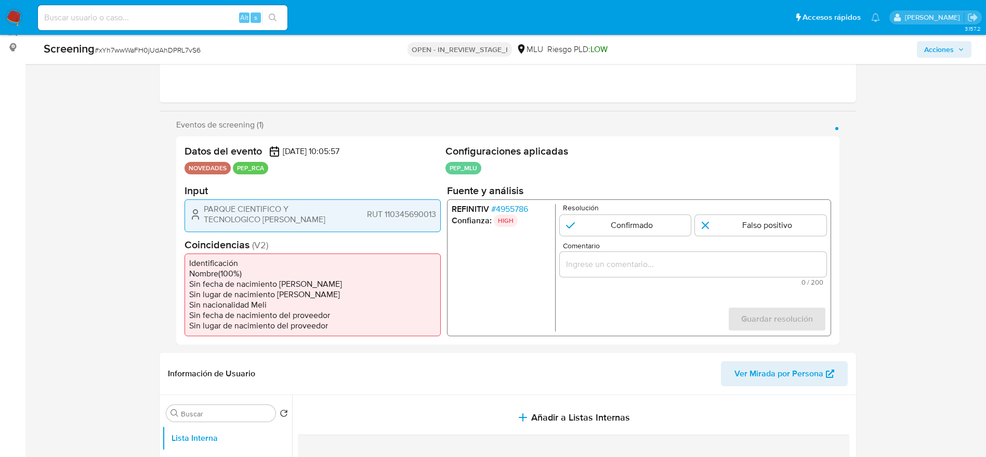
scroll to position [234, 0]
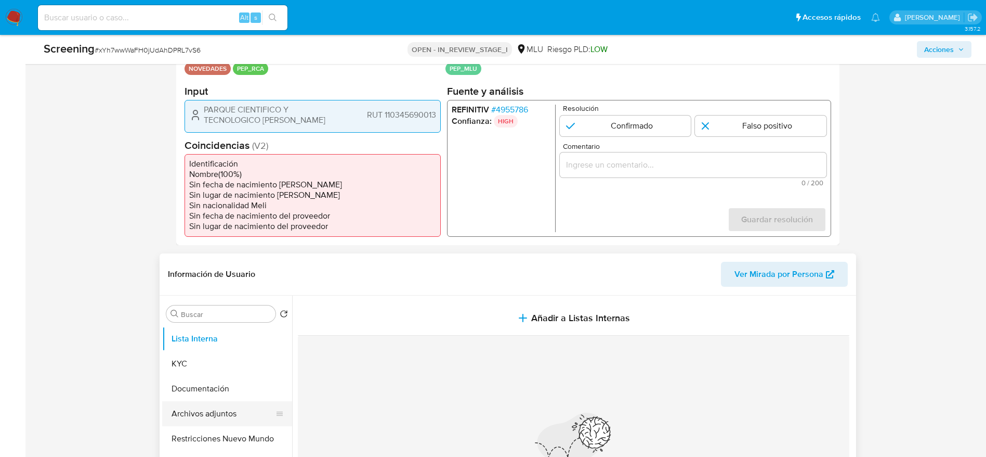
click at [215, 414] on button "Archivos adjuntos" at bounding box center [223, 413] width 122 height 25
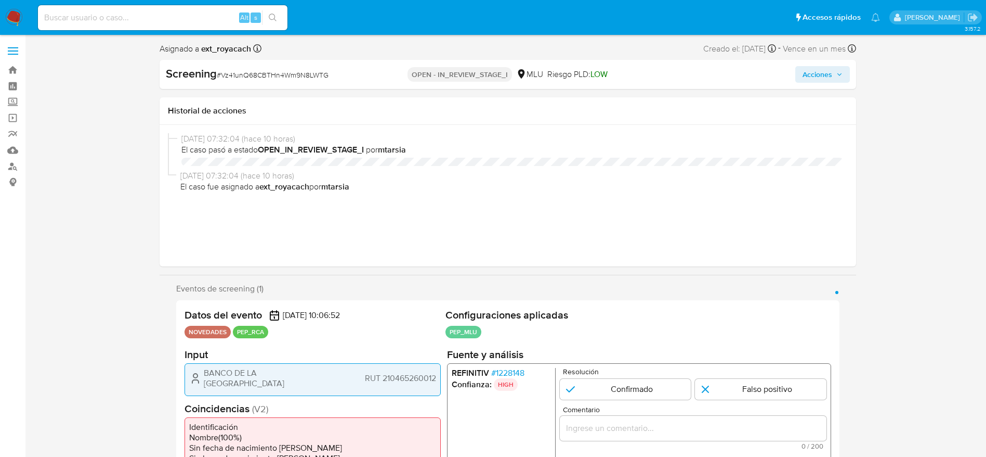
select select "10"
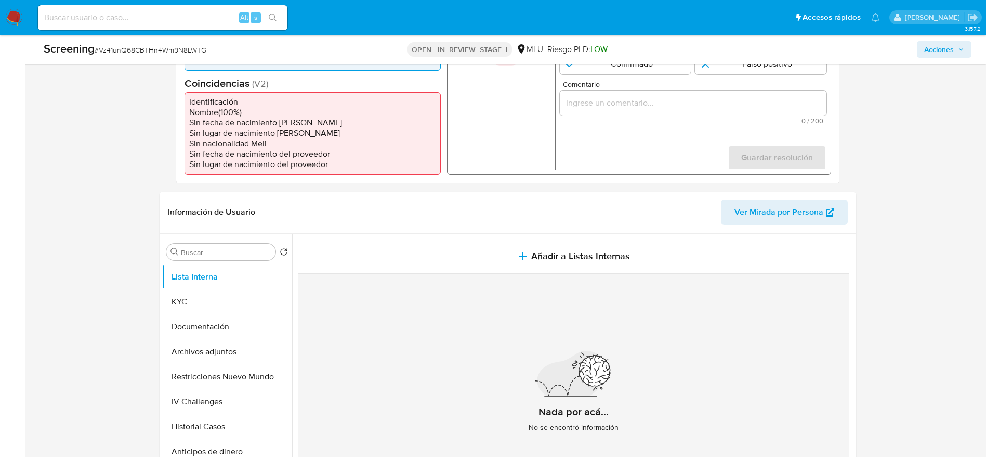
scroll to position [312, 0]
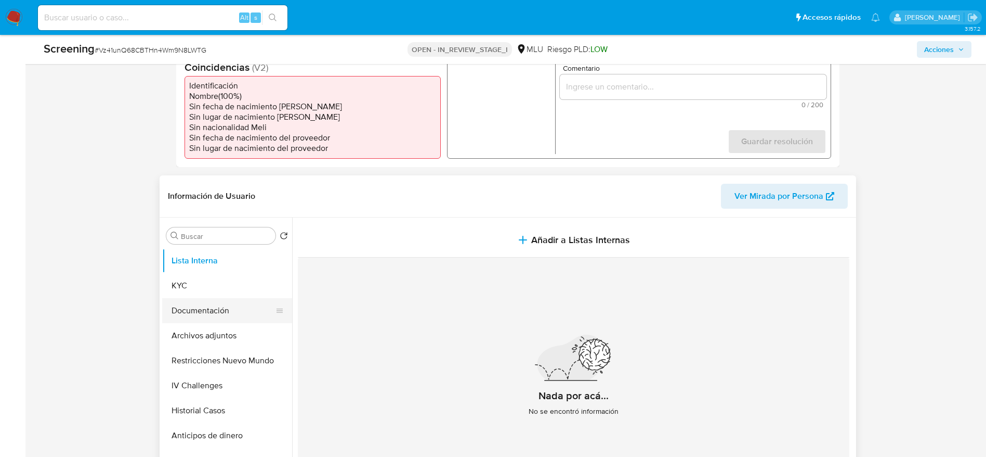
click at [204, 314] on button "Documentación" at bounding box center [223, 310] width 122 height 25
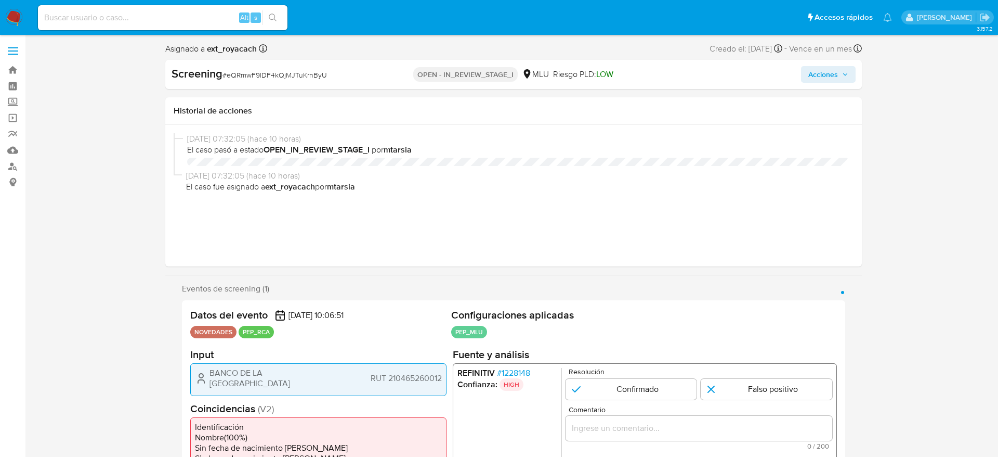
select select "10"
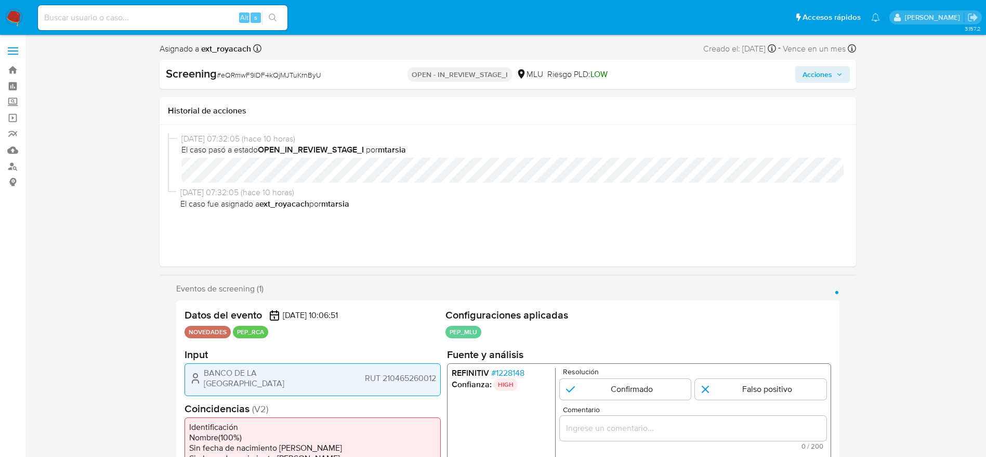
click at [314, 74] on span "# eQRmwF9lDF4kQjMJTuKrnByU" at bounding box center [269, 75] width 105 height 10
copy span "eQRmwF9lDF4kQjMJTuKrnByU"
click at [212, 386] on span "BANCO DE LA REPUBLICA ORIENTAL DEL URUGUAY" at bounding box center [269, 377] width 130 height 21
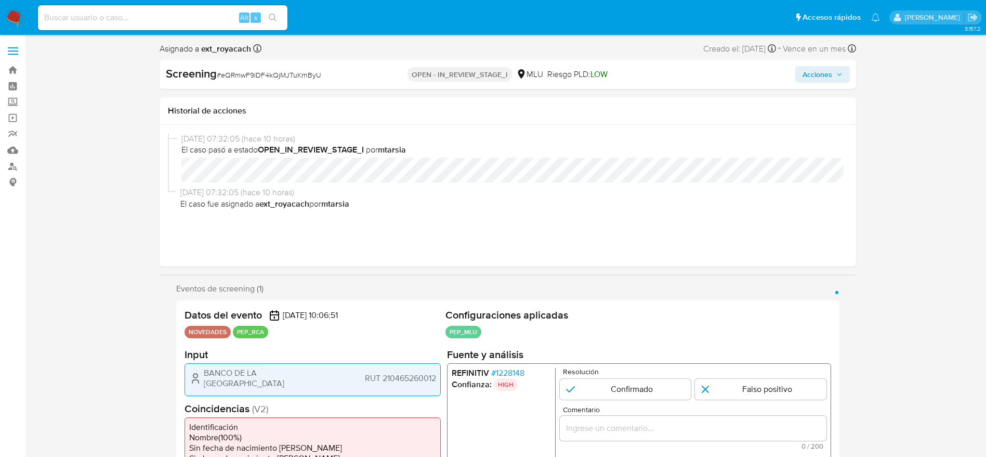
click at [212, 386] on span "BANCO DE LA REPUBLICA ORIENTAL DEL URUGUAY" at bounding box center [269, 377] width 130 height 21
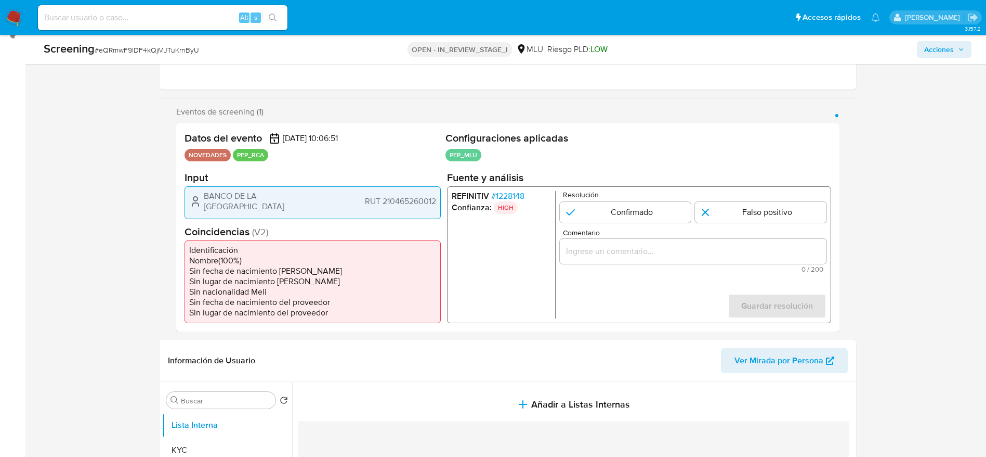
scroll to position [78, 0]
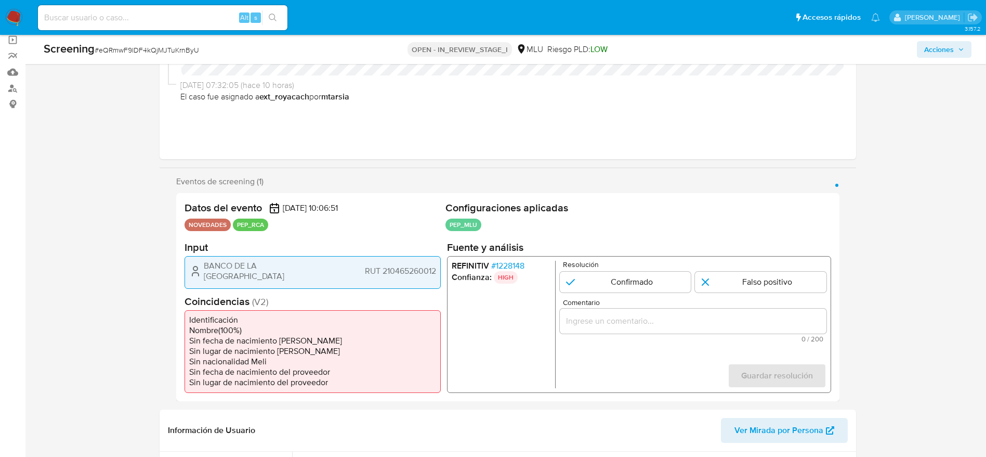
click at [174, 52] on span "# eQRmwF9lDF4kQjMJTuKrnByU" at bounding box center [147, 50] width 105 height 10
copy span "eQRmwF9lDF4kQjMJTuKrnByU"
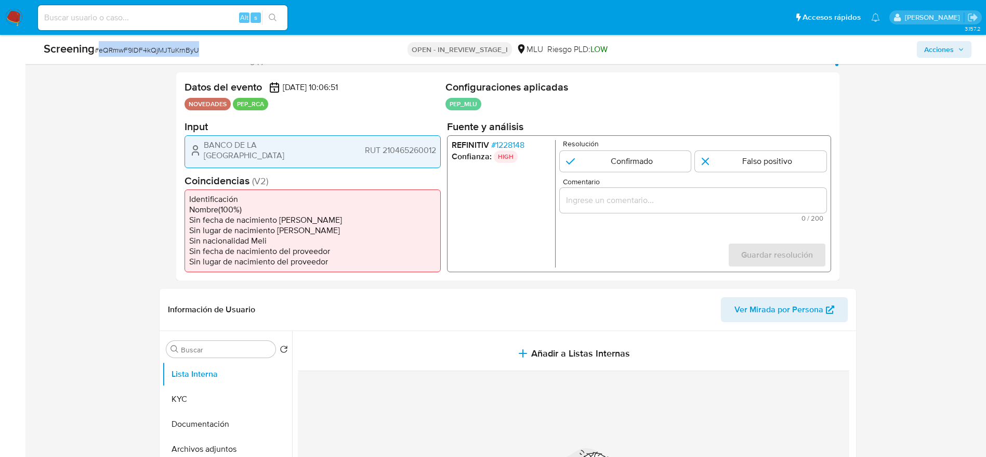
scroll to position [312, 0]
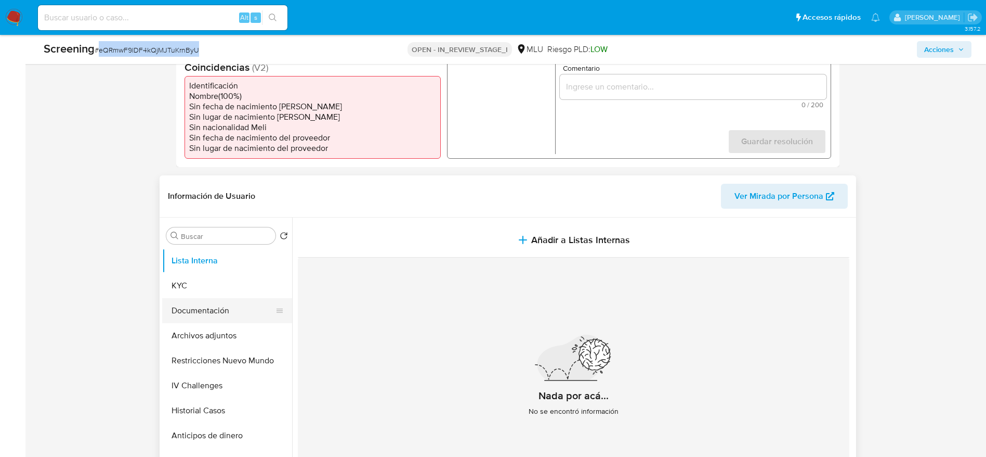
click at [215, 302] on button "Documentación" at bounding box center [223, 310] width 122 height 25
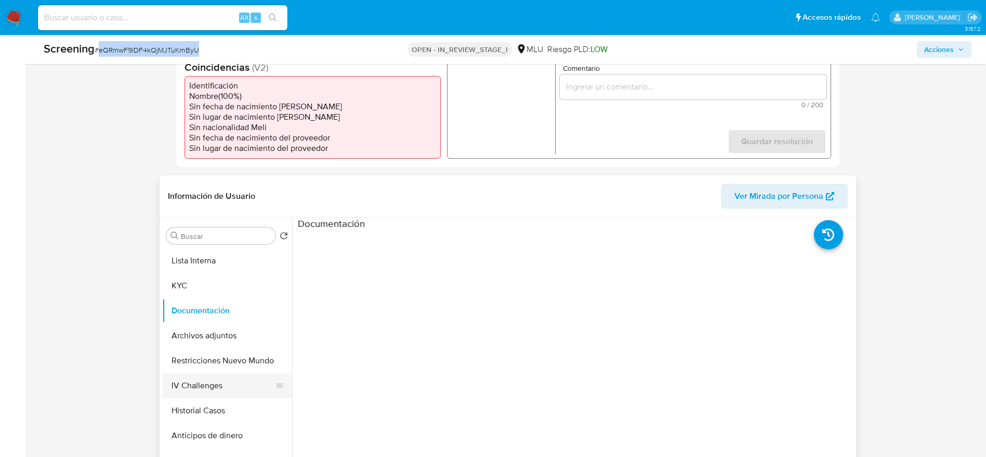
click at [238, 386] on button "IV Challenges" at bounding box center [223, 385] width 122 height 25
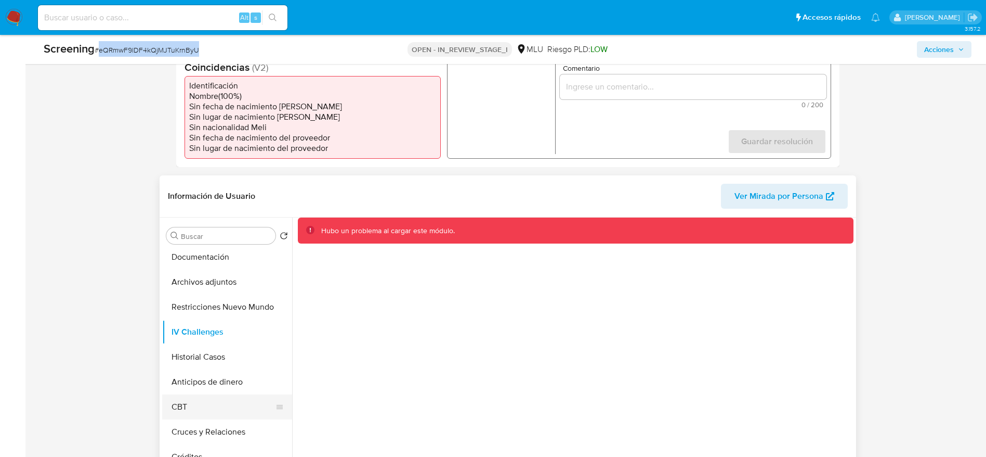
scroll to position [78, 0]
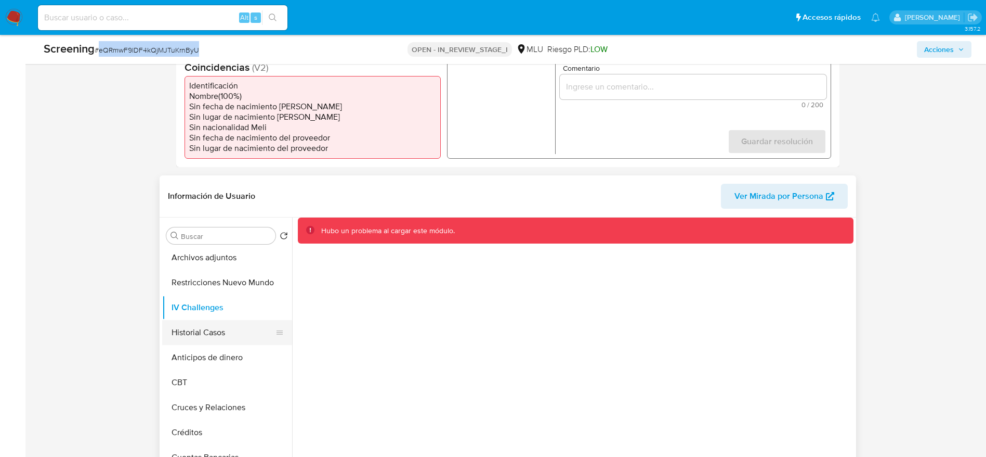
click at [227, 326] on button "Historial Casos" at bounding box center [223, 332] width 122 height 25
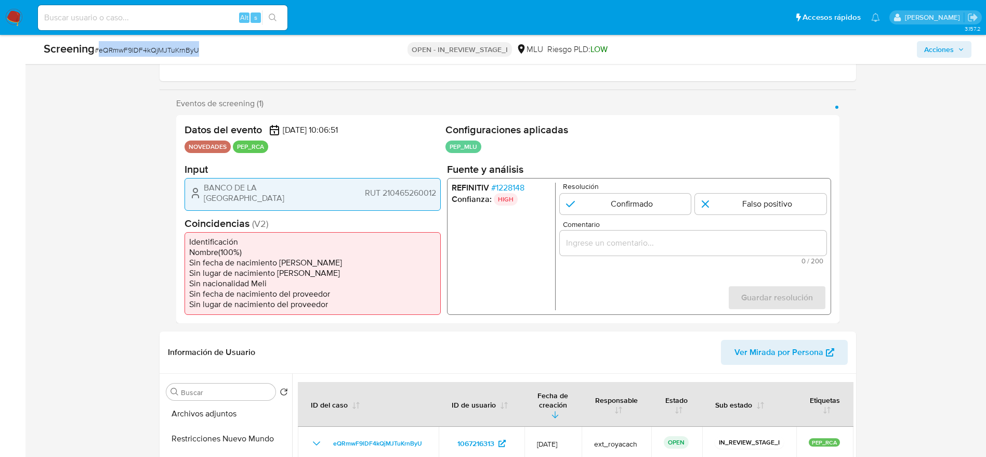
scroll to position [234, 0]
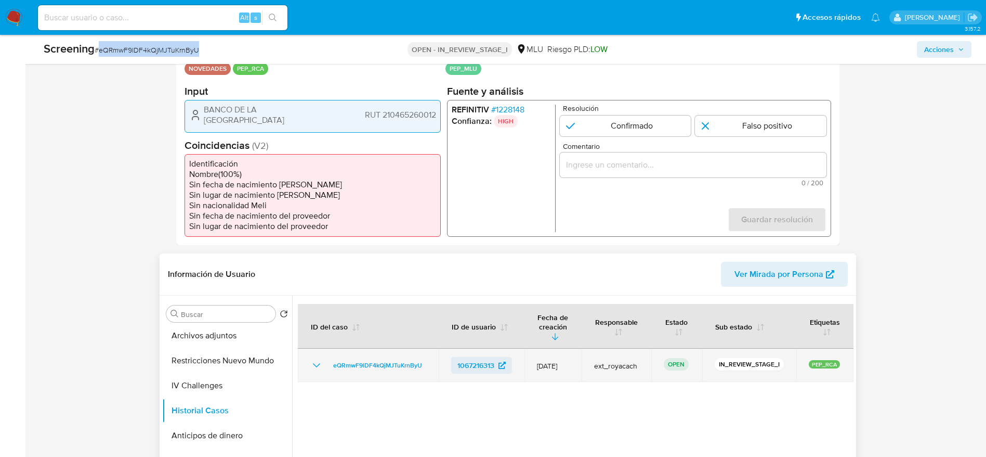
click at [473, 357] on span "1067216313" at bounding box center [476, 365] width 37 height 17
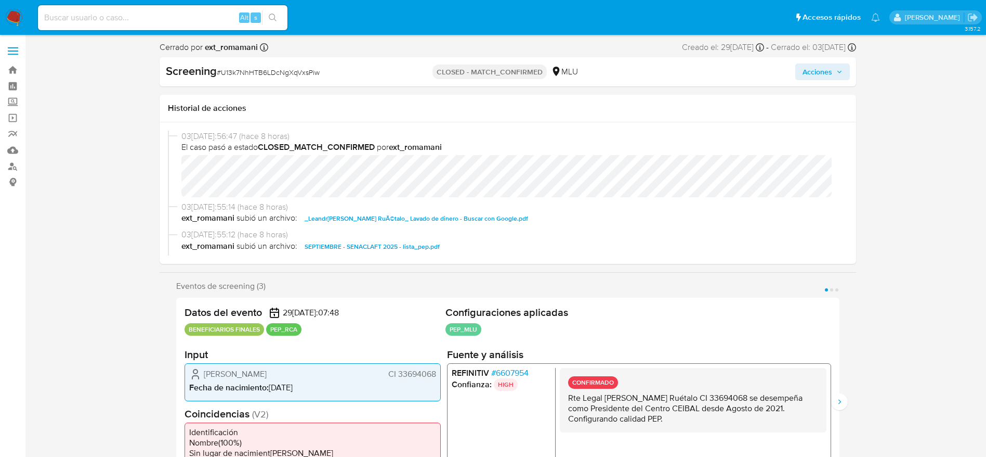
select select "10"
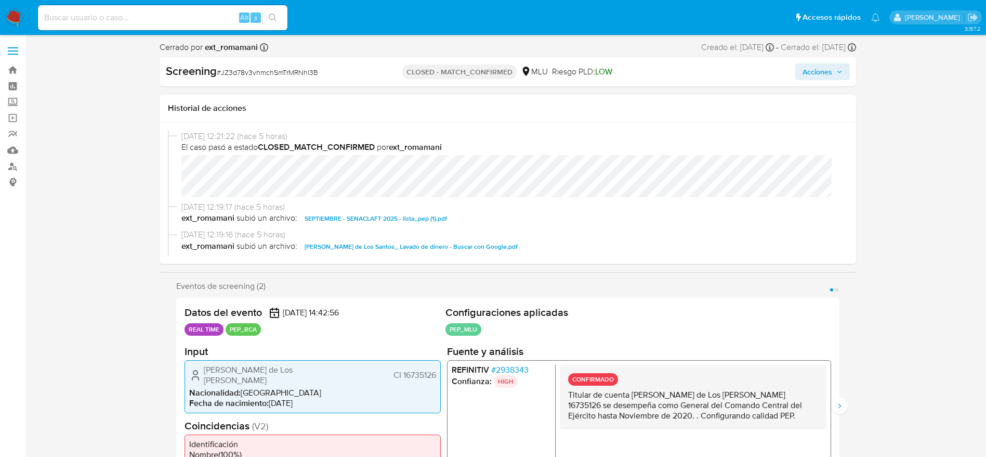
select select "10"
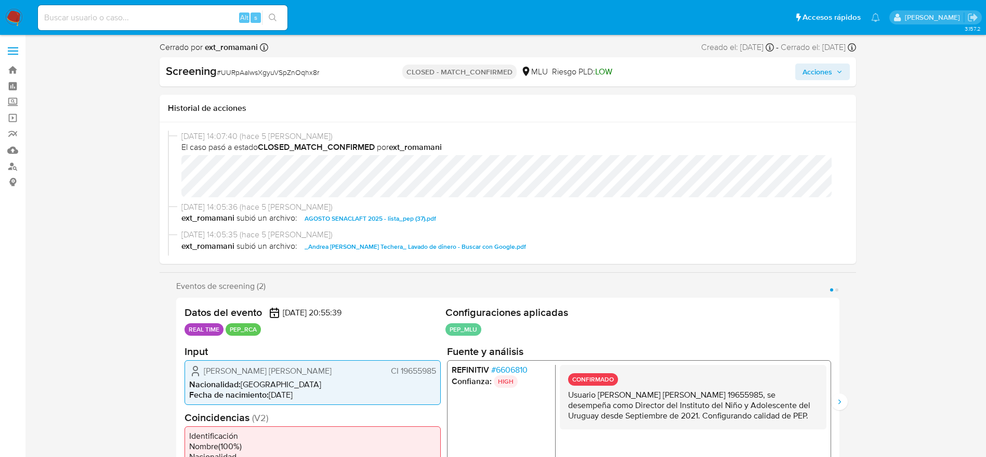
select select "10"
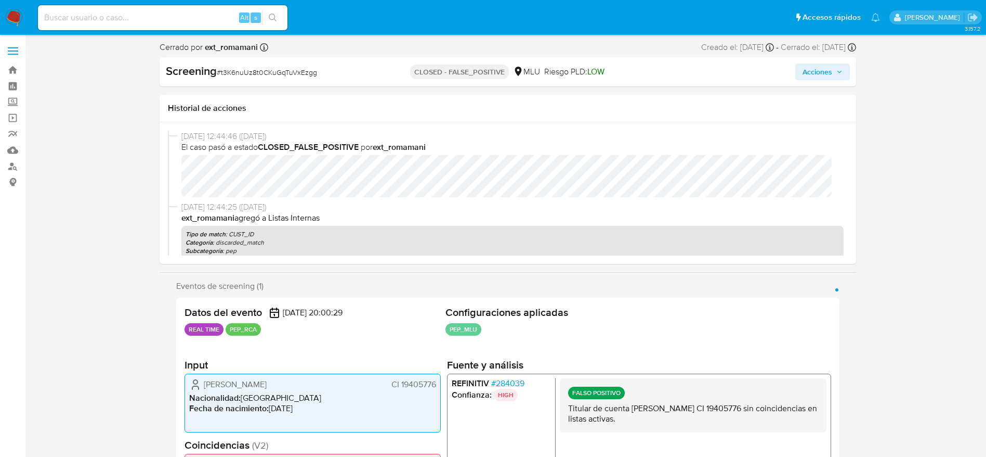
select select "10"
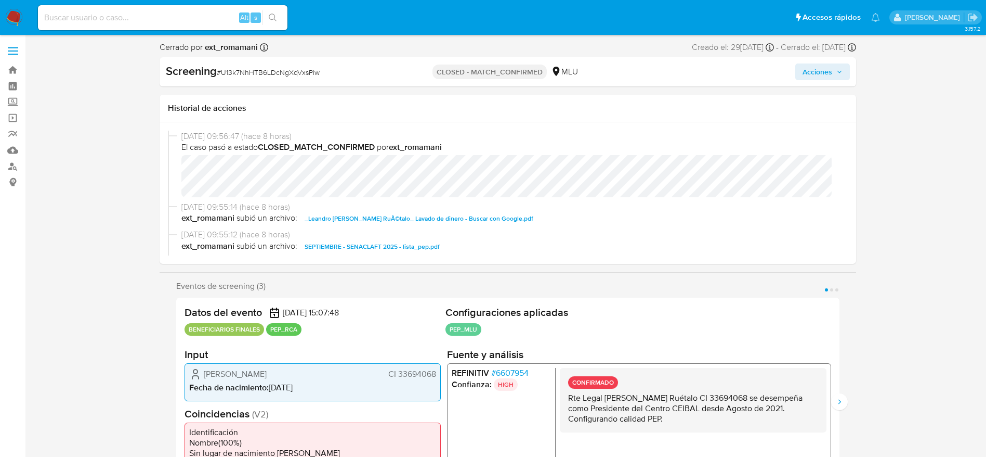
select select "10"
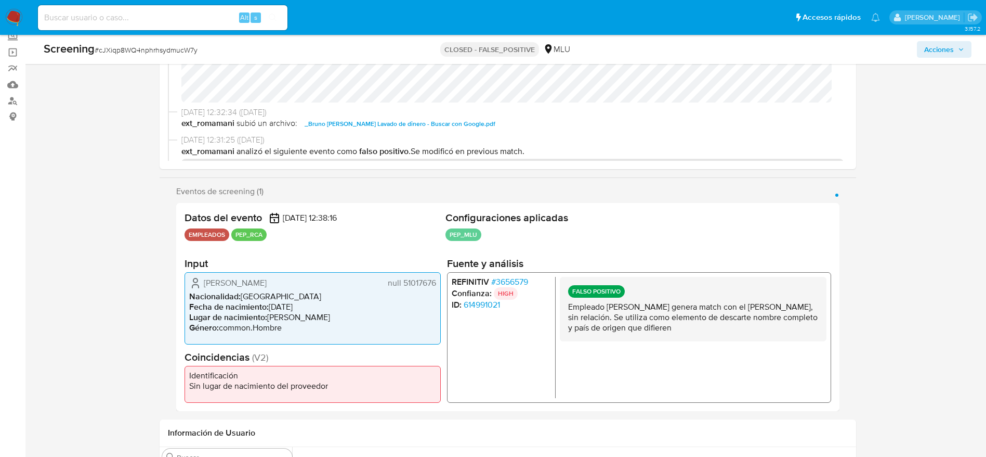
scroll to position [78, 0]
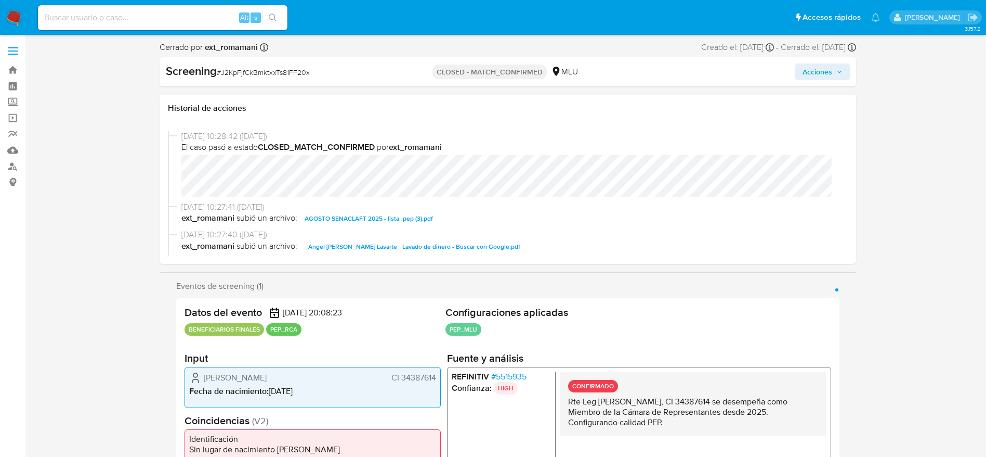
select select "10"
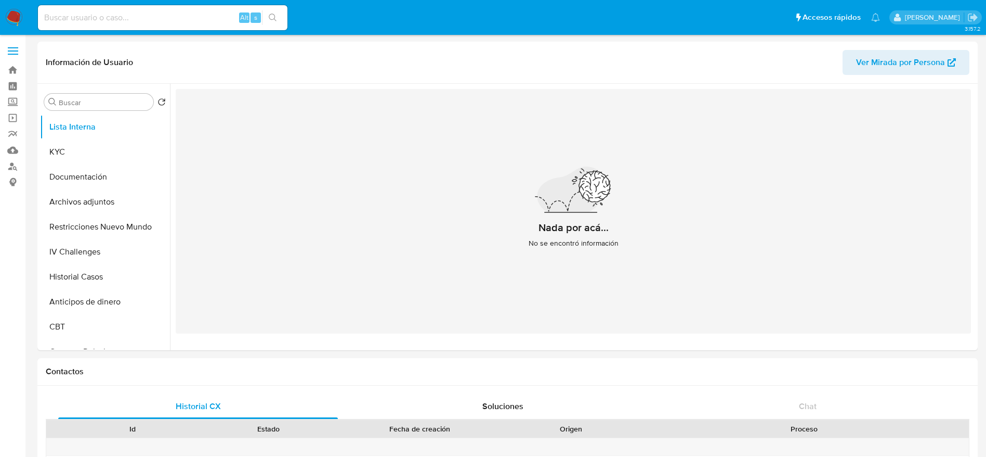
select select "10"
click at [71, 225] on button "Restricciones Nuevo Mundo" at bounding box center [101, 226] width 122 height 25
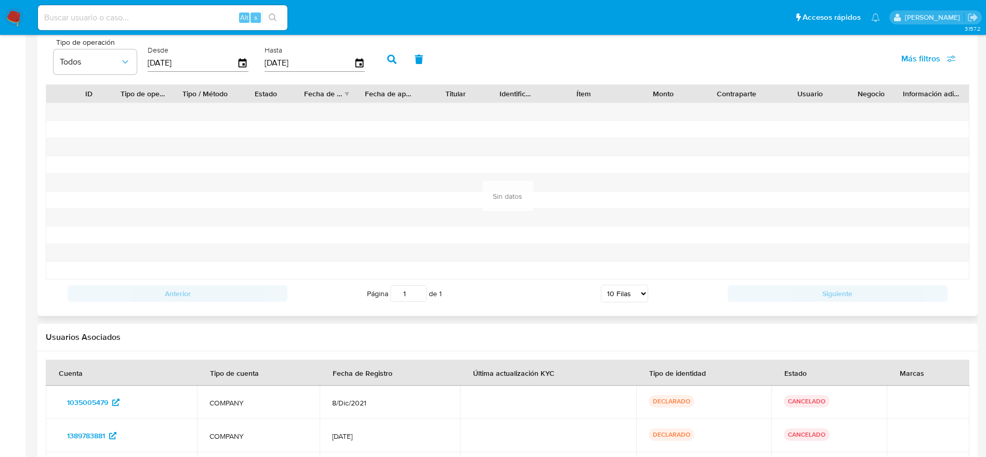
scroll to position [1009, 0]
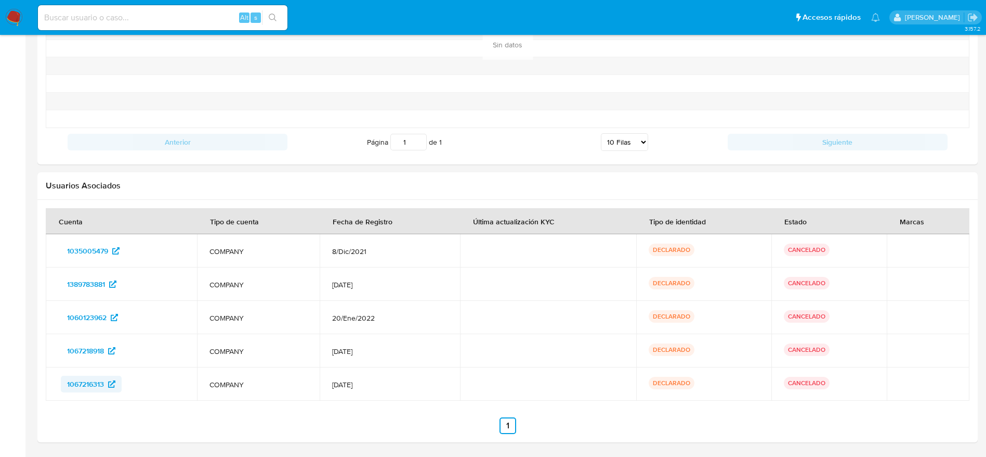
click at [103, 380] on span "1067216313" at bounding box center [85, 383] width 37 height 17
click at [93, 252] on span "1035005479" at bounding box center [87, 250] width 41 height 17
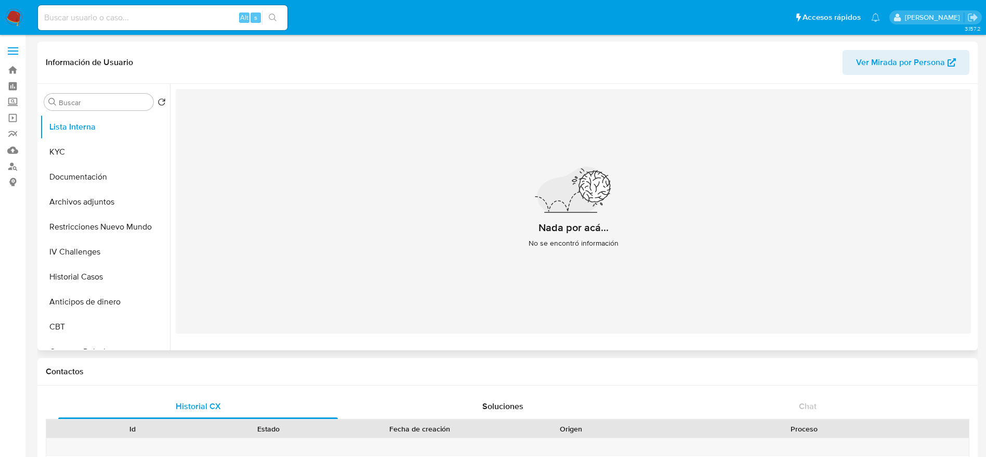
select select "10"
click at [66, 146] on button "KYC" at bounding box center [101, 151] width 122 height 25
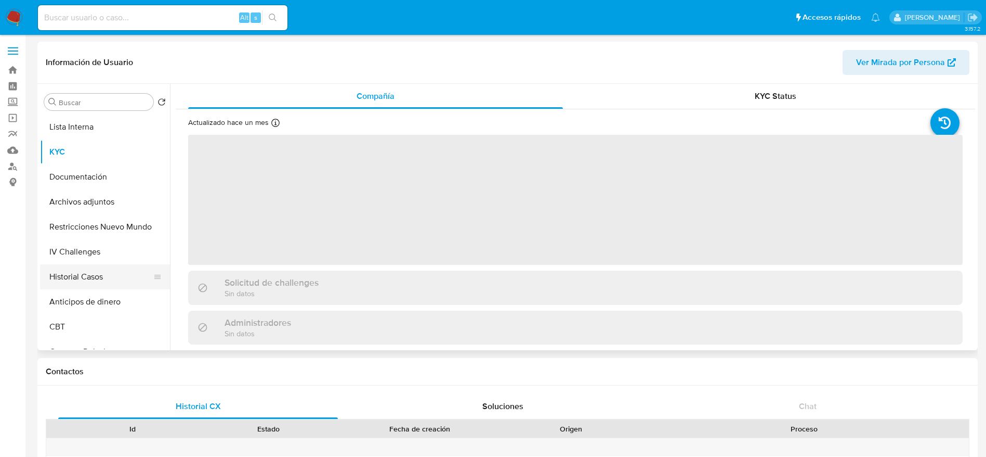
click at [100, 271] on button "Historial Casos" at bounding box center [101, 276] width 122 height 25
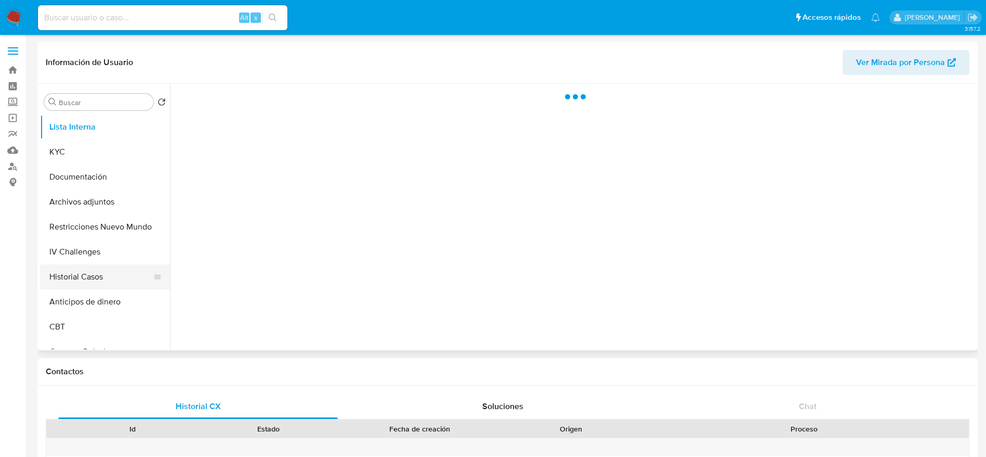
click at [95, 272] on button "Historial Casos" at bounding box center [101, 276] width 122 height 25
select select "10"
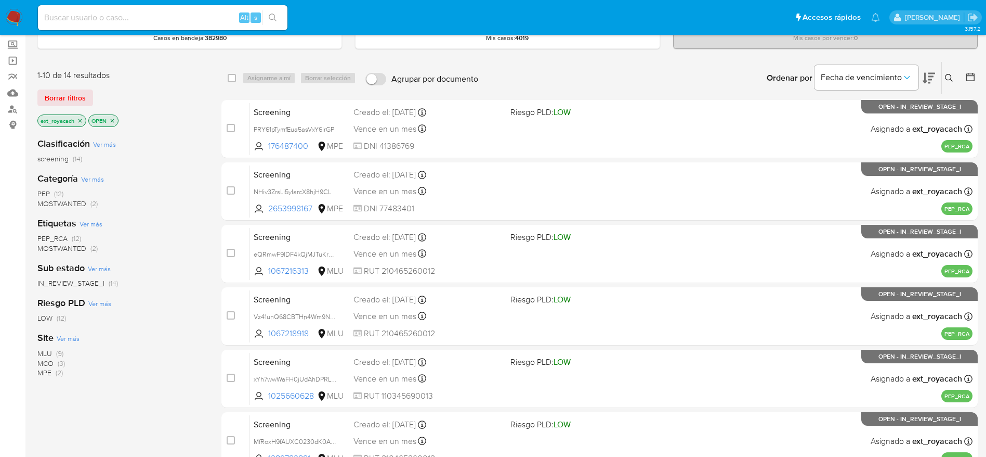
scroll to position [78, 0]
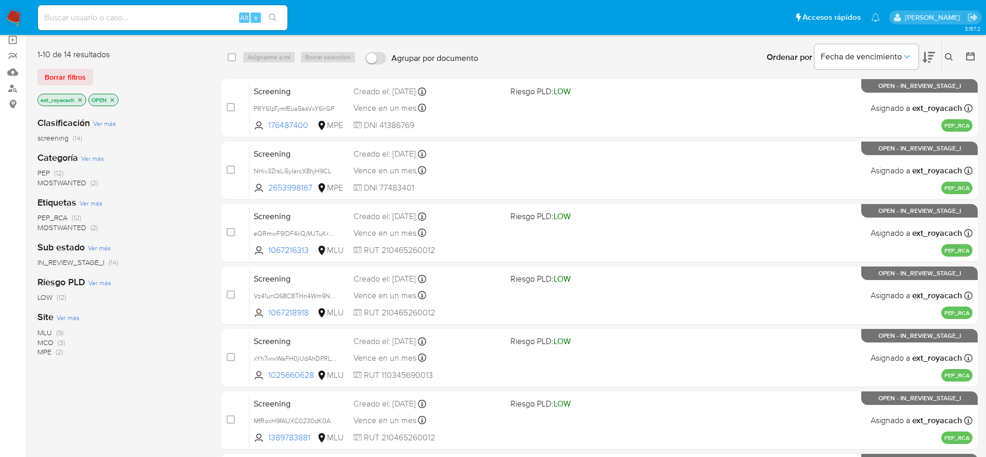
click at [47, 347] on span "MPE" at bounding box center [44, 351] width 14 height 10
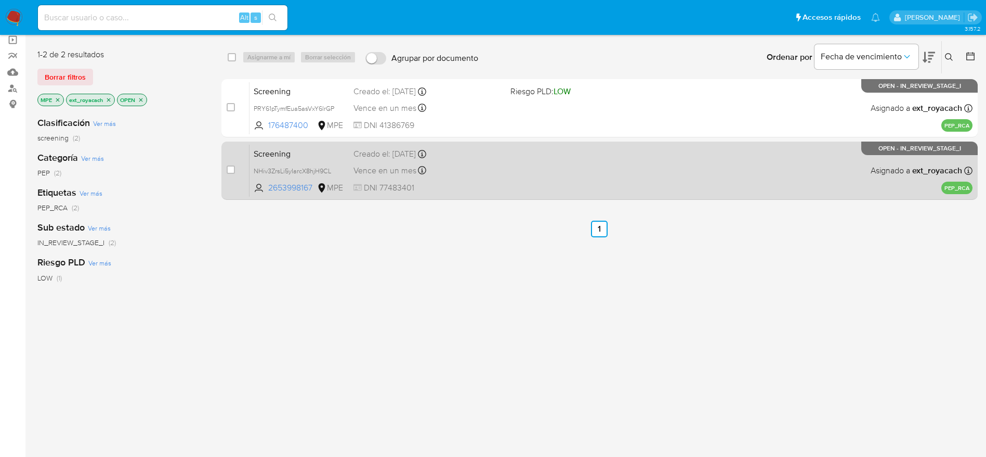
click at [490, 173] on div "Vence en un mes Vence el 01/10/2025 13:26:19" at bounding box center [428, 170] width 149 height 14
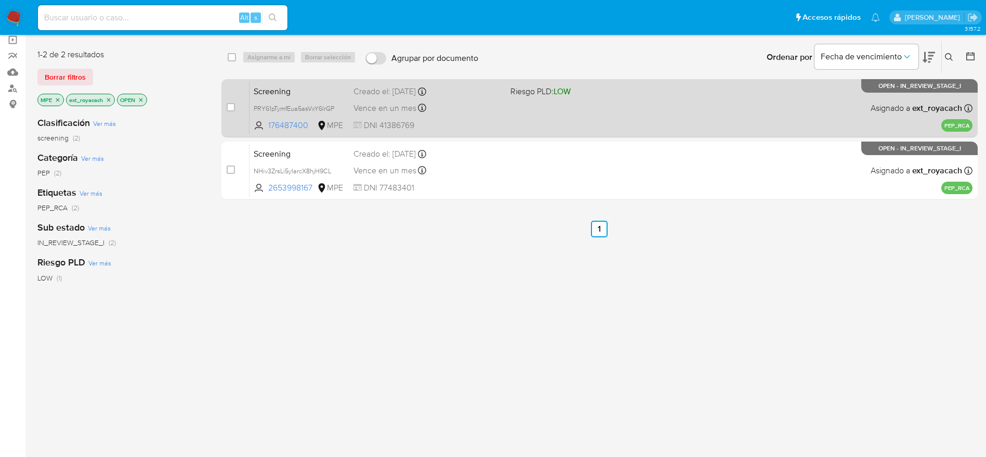
click at [477, 129] on span "DNI 41386769" at bounding box center [428, 125] width 149 height 11
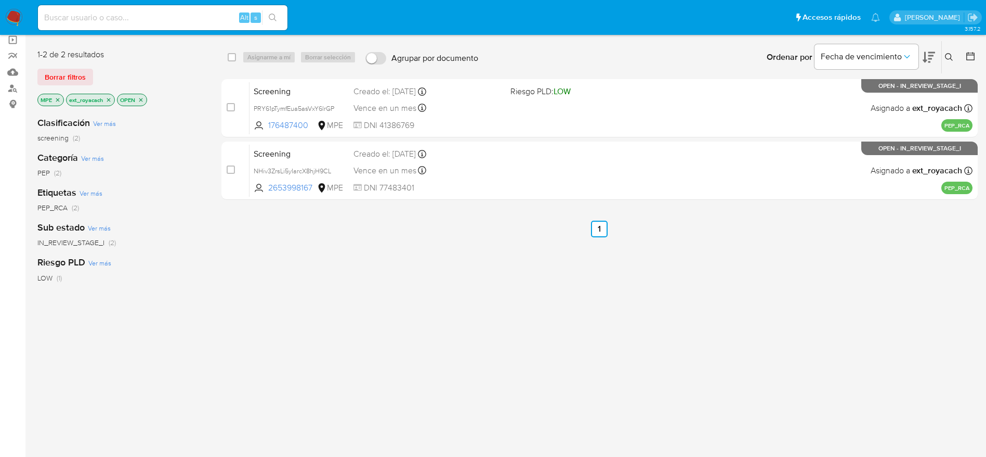
click at [56, 99] on icon "close-filter" at bounding box center [58, 100] width 6 height 6
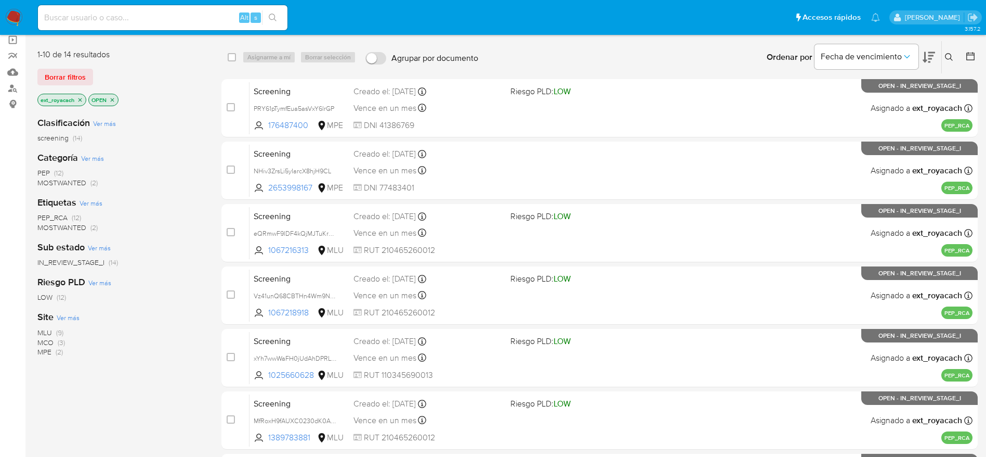
click at [50, 344] on span "MCO" at bounding box center [45, 342] width 16 height 10
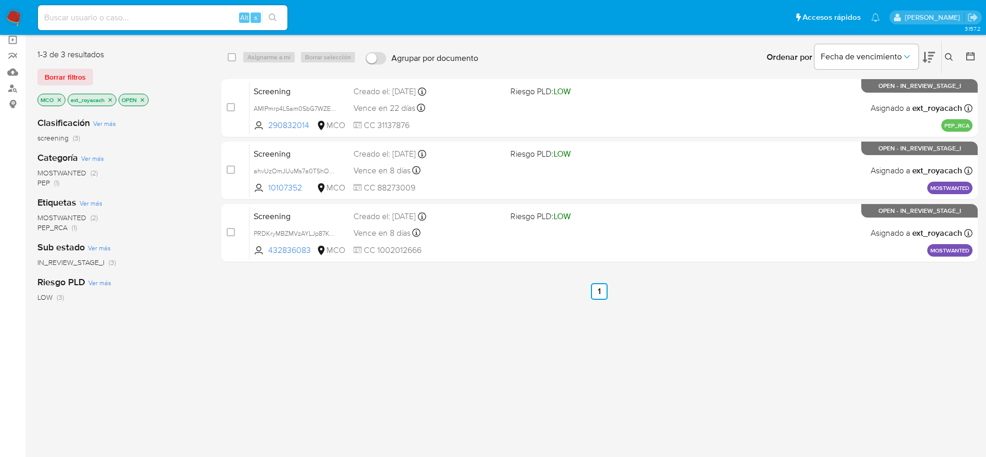
click at [17, 10] on img at bounding box center [14, 18] width 18 height 18
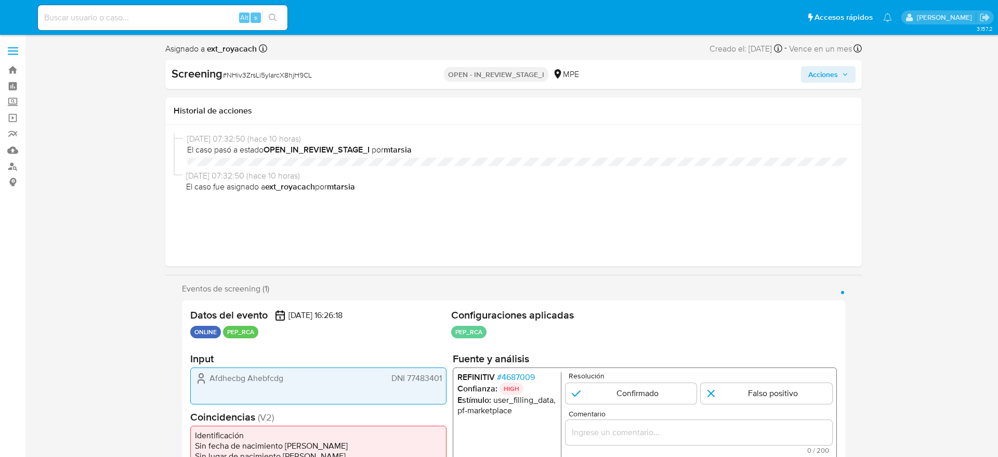
select select "10"
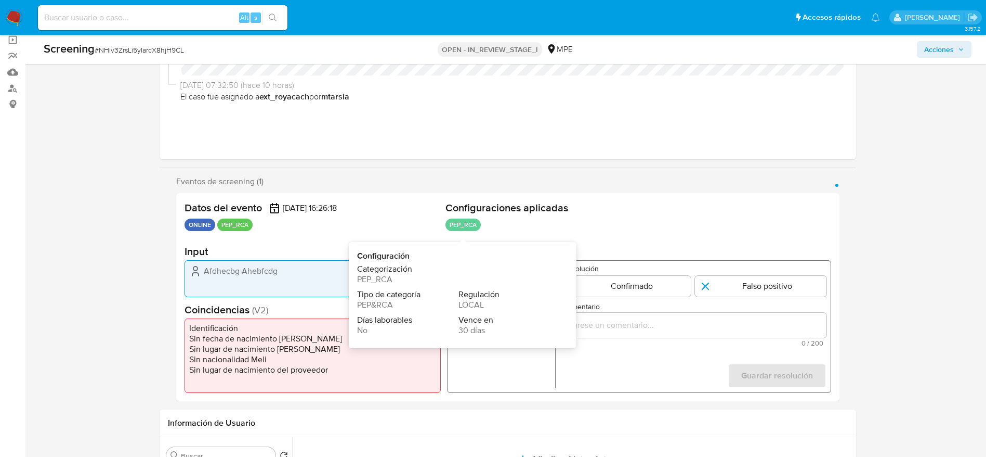
scroll to position [156, 0]
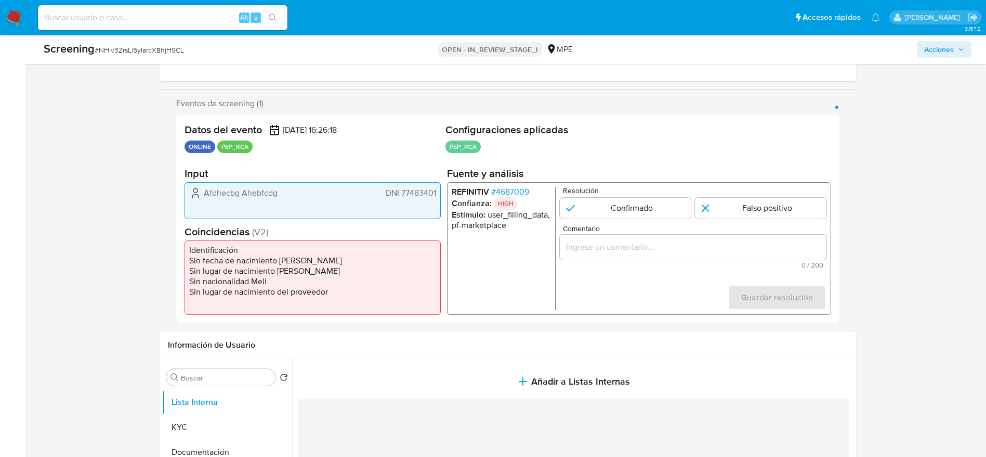
click at [142, 54] on span "# NHiv3ZrsLi5yIarcX8hjH9CL" at bounding box center [139, 50] width 89 height 10
copy span "NHiv3ZrsLi5yIarcX8hjH9CL"
click at [417, 189] on span "DNI 77483401" at bounding box center [410, 193] width 50 height 10
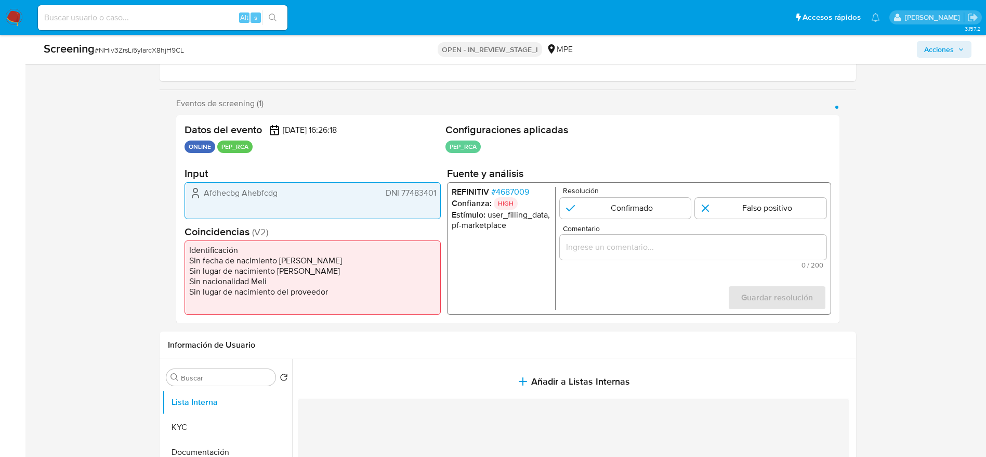
click at [417, 189] on span "DNI 77483401" at bounding box center [410, 193] width 50 height 10
click at [498, 191] on span "# 4687009" at bounding box center [510, 192] width 38 height 10
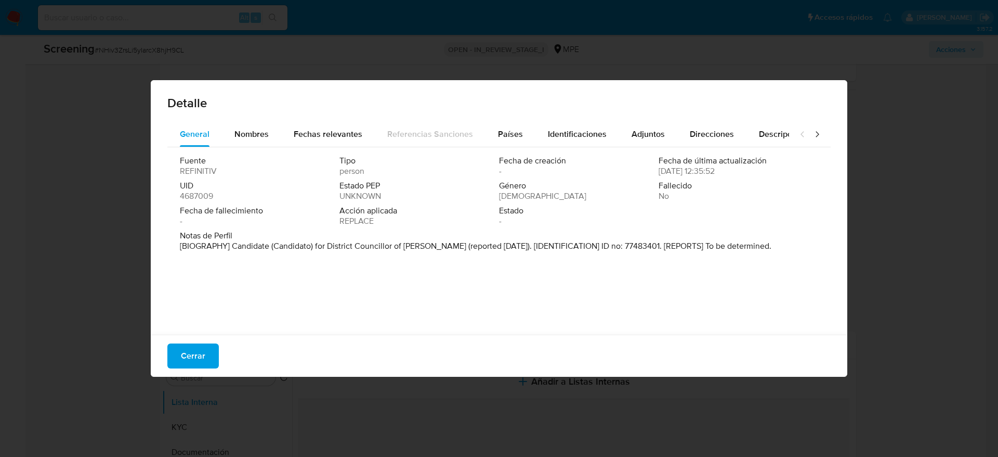
drag, startPoint x: 255, startPoint y: 135, endPoint x: 314, endPoint y: 153, distance: 61.0
click at [255, 135] on span "Nombres" at bounding box center [252, 134] width 34 height 12
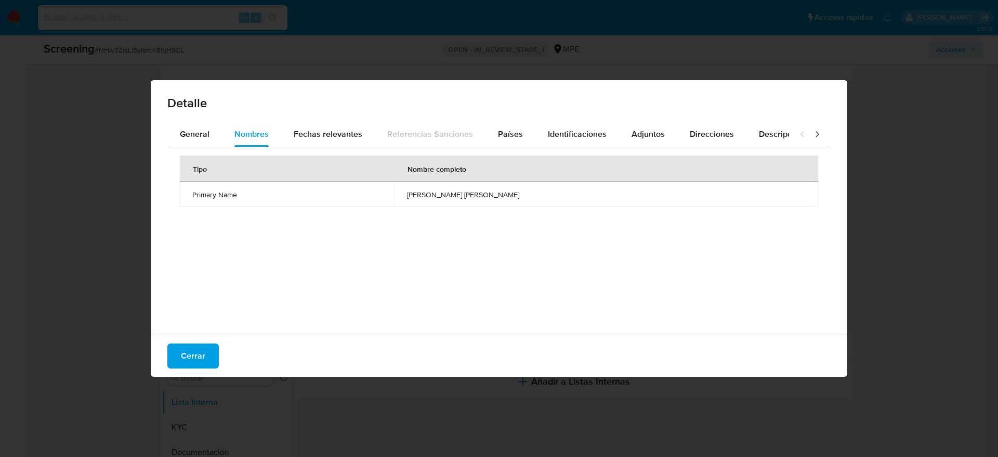
click at [446, 198] on span "kevin jenner saucedo vasquez" at bounding box center [606, 194] width 399 height 9
click at [188, 357] on span "Cerrar" at bounding box center [193, 355] width 24 height 23
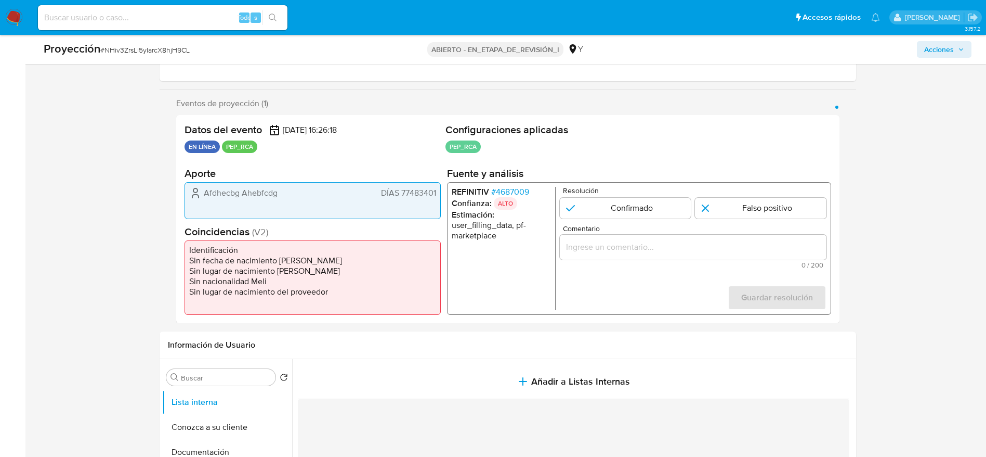
click at [412, 198] on font "DÍAS 77483401" at bounding box center [408, 193] width 55 height 12
click at [434, 188] on font "DÍAS 77483401" at bounding box center [408, 193] width 55 height 12
click at [496, 193] on font "#" at bounding box center [493, 192] width 5 height 12
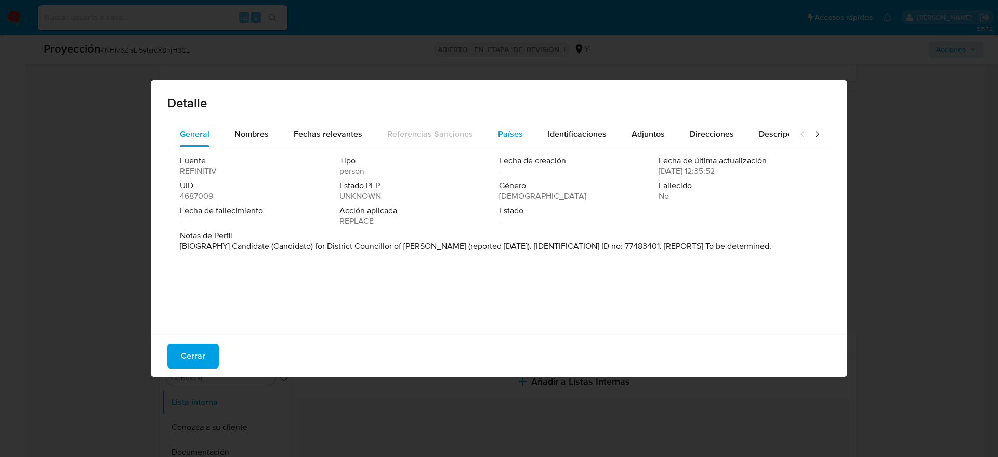
click at [493, 135] on button "Países" at bounding box center [511, 134] width 50 height 25
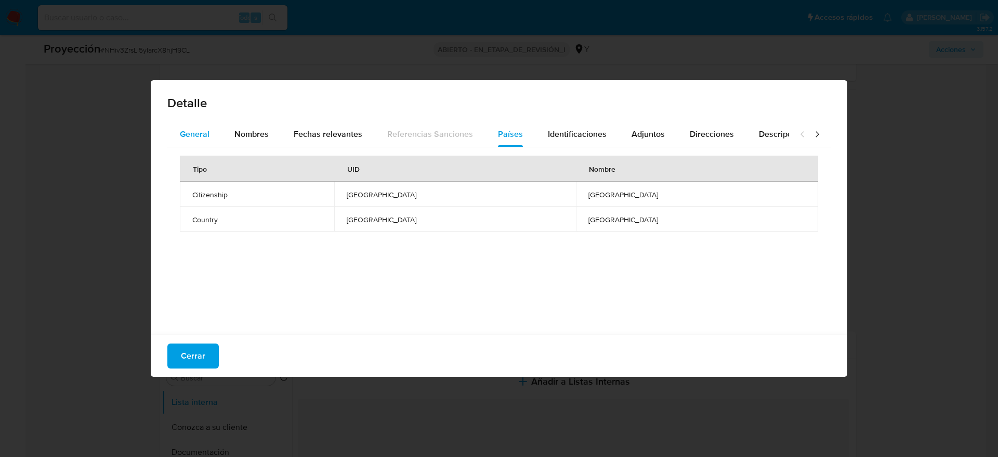
click at [194, 141] on div "General" at bounding box center [195, 134] width 30 height 25
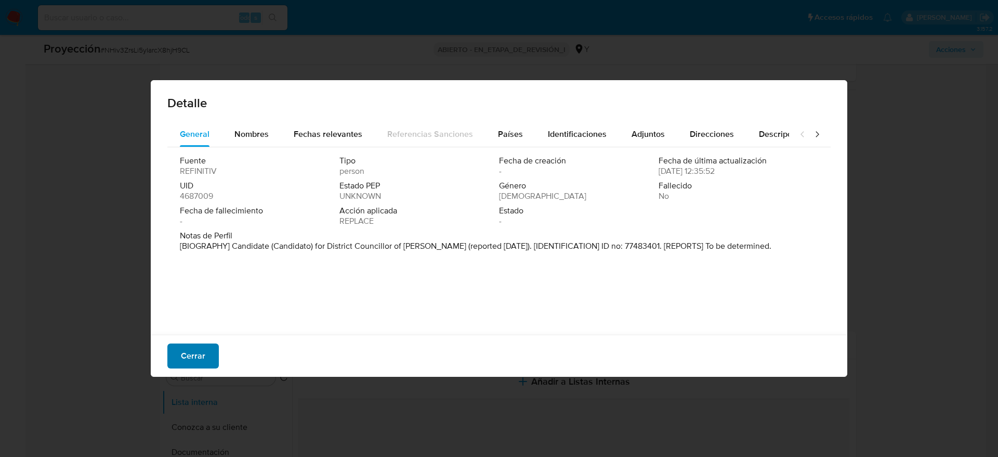
click at [178, 358] on button "Cerrar" at bounding box center [192, 355] width 51 height 25
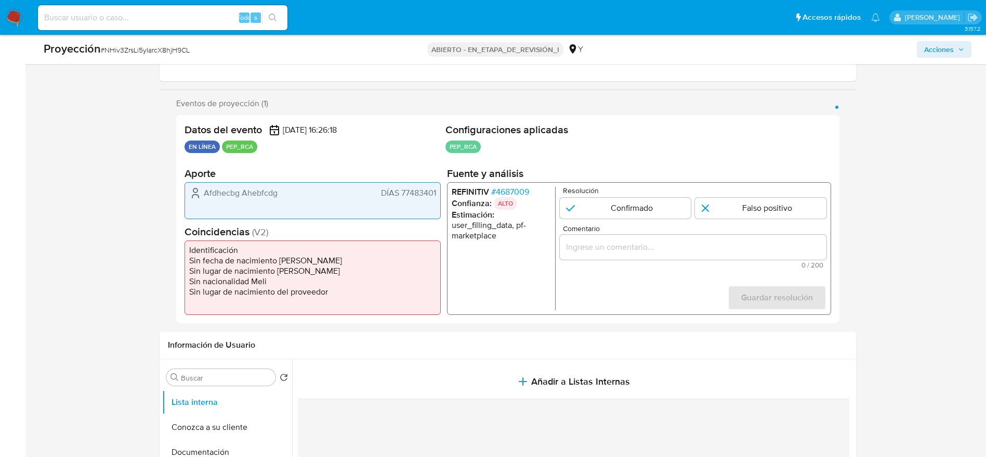
click at [384, 187] on font "DÍAS 77483401" at bounding box center [408, 193] width 55 height 12
click at [431, 189] on font "DÍAS 77483401" at bounding box center [408, 193] width 55 height 12
drag, startPoint x: 495, startPoint y: 185, endPoint x: 512, endPoint y: 192, distance: 18.6
click at [497, 185] on div "REFINITIV # 4687009 Confianza: ALTO Estimación : user_filling_data, pf-marketpl…" at bounding box center [639, 248] width 384 height 133
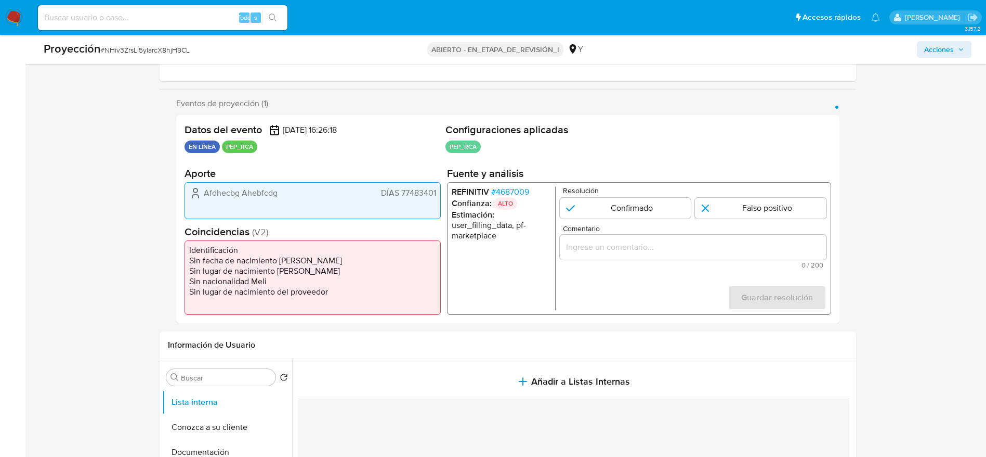
click at [512, 192] on font "4687009" at bounding box center [512, 192] width 33 height 12
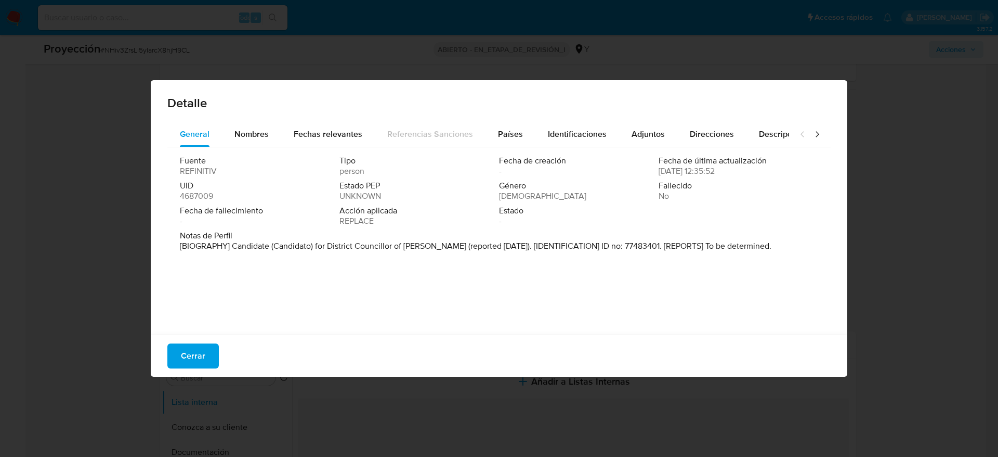
drag, startPoint x: 413, startPoint y: 302, endPoint x: 338, endPoint y: 263, distance: 84.2
click at [338, 263] on div "Fuente REFINITIV Tipo person Fecha de creación - Fecha de última actualización …" at bounding box center [499, 238] width 664 height 182
drag, startPoint x: 226, startPoint y: 250, endPoint x: 384, endPoint y: 261, distance: 158.5
click at [384, 261] on div "Fuente REFINITIV Tipo persona Fecha de creación - Fecha de última actualización…" at bounding box center [499, 238] width 664 height 182
click at [180, 358] on button "Cerrar" at bounding box center [192, 355] width 51 height 25
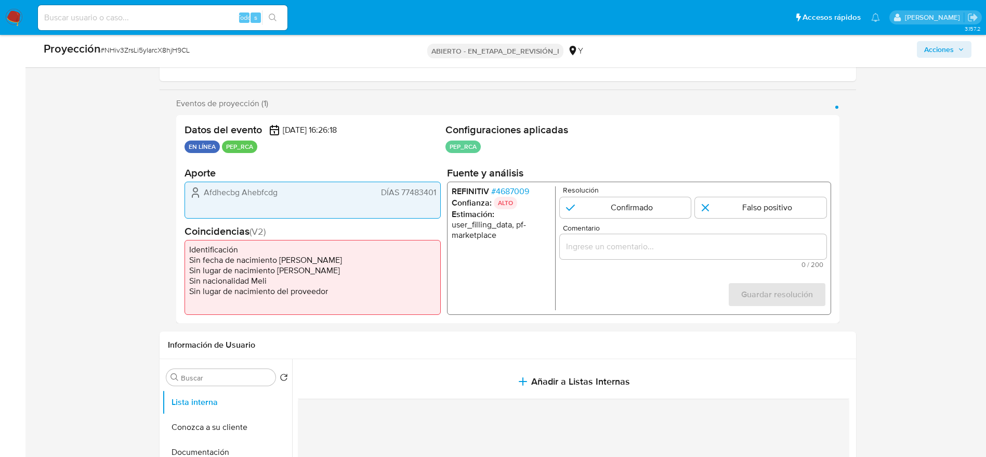
click at [586, 257] on div "1 de 1" at bounding box center [693, 245] width 267 height 25
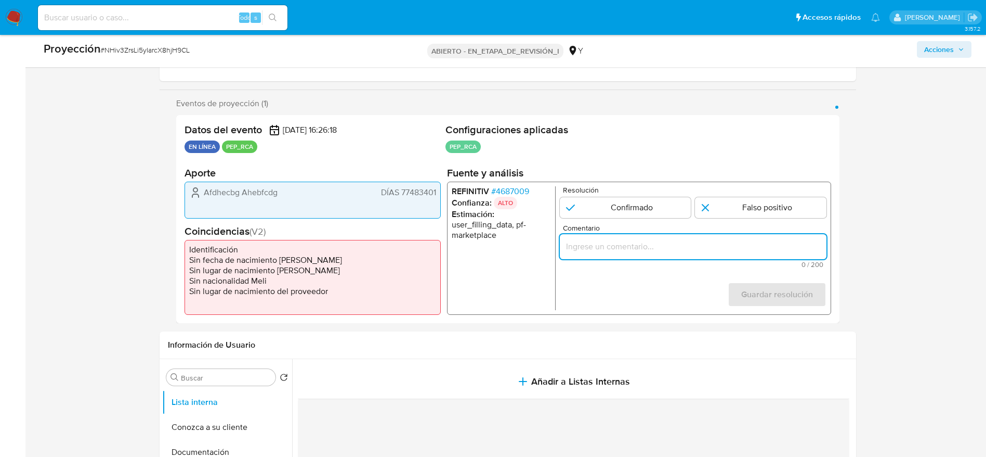
click at [593, 249] on input "Comentario" at bounding box center [693, 246] width 267 height 14
paste input "Usuario que declara en KYC DNI 77483401, corresponde a SAUCEDO VASQUEZ KEVIN JE…"
type input "Usuario que declara en KYC DNI 77483401, corresponde a SAUCEDO VASQUEZ KEVIN JE…"
click at [765, 218] on form "Resolución Confirmado Falso positivo Comentario Usuario que declara en KYC DNI …" at bounding box center [693, 248] width 267 height 124
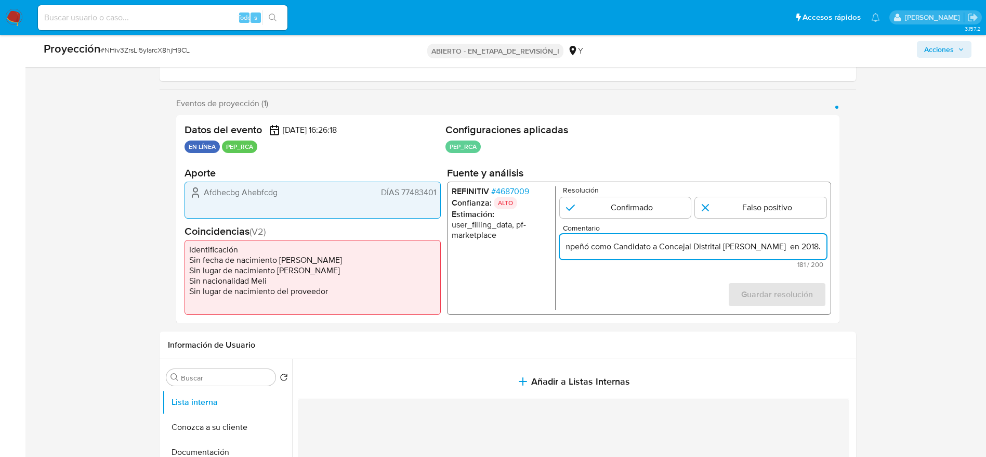
scroll to position [0, 0]
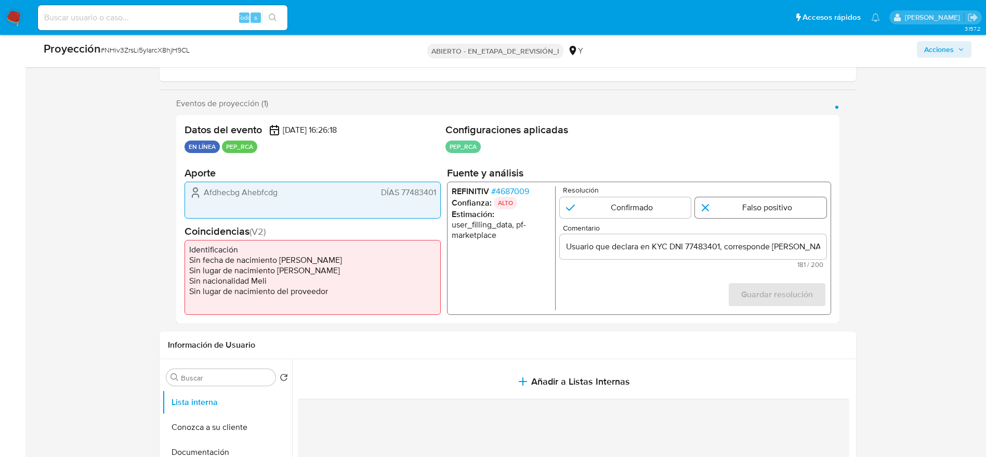
click at [773, 202] on input "1 de 1" at bounding box center [761, 207] width 132 height 21
radio input "true"
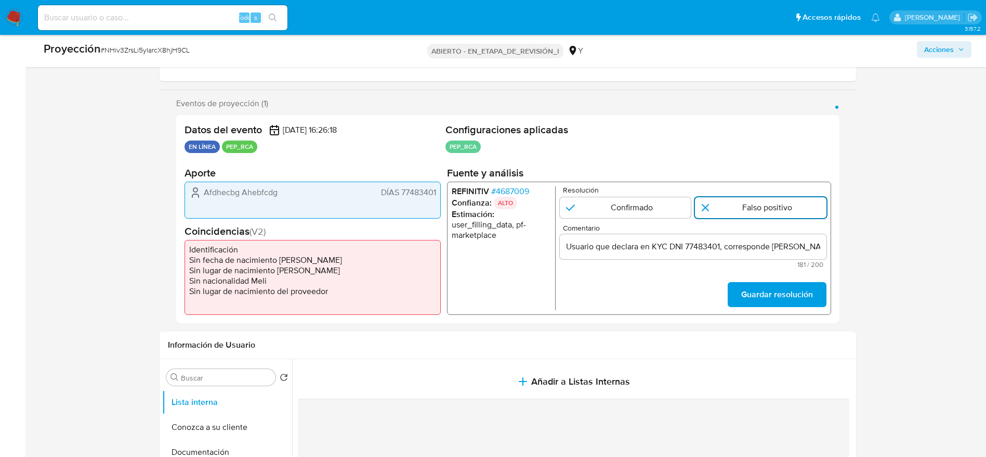
click at [773, 202] on input "1 de 1" at bounding box center [761, 207] width 132 height 21
click at [781, 299] on font "Guardar resolución" at bounding box center [777, 294] width 72 height 25
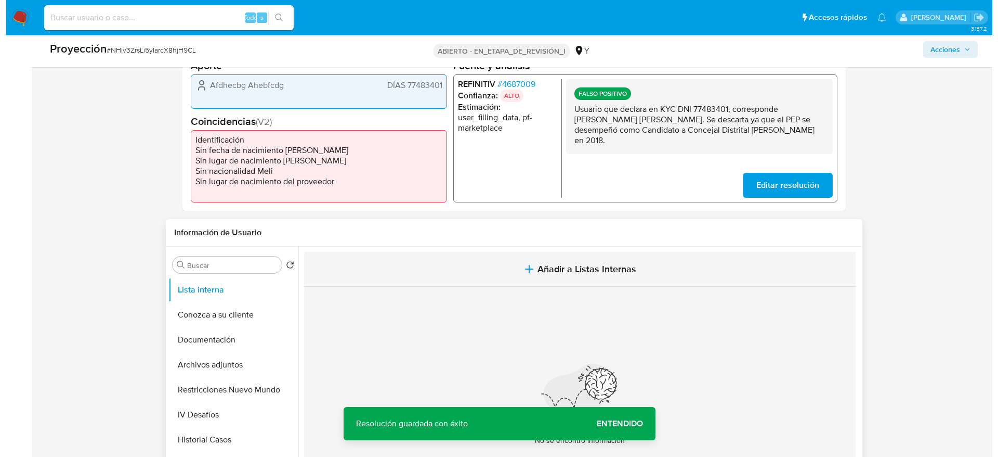
scroll to position [312, 0]
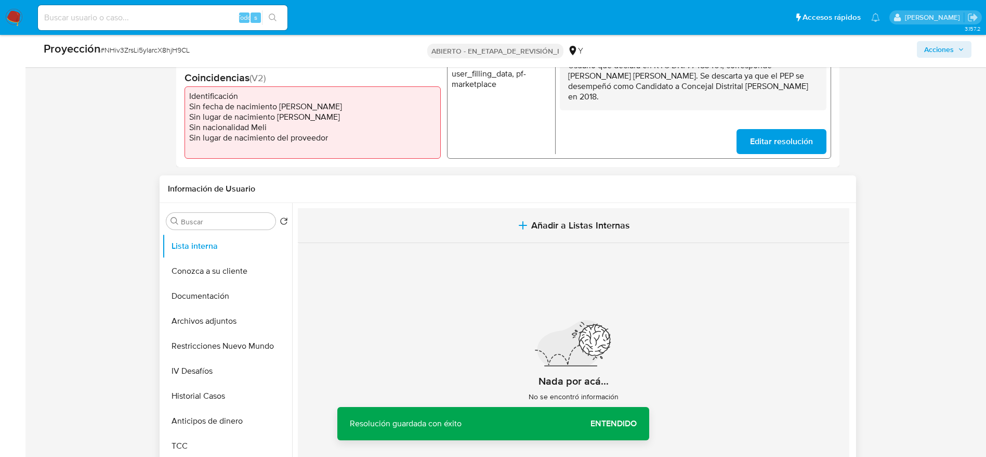
click at [517, 231] on button "Añadir a Listas Internas" at bounding box center [574, 225] width 552 height 35
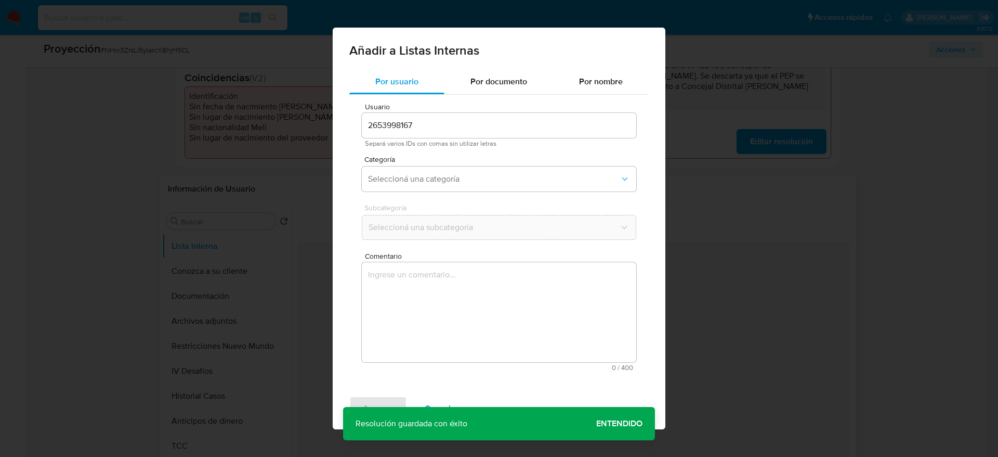
click at [515, 347] on textarea "Comentario" at bounding box center [499, 312] width 275 height 100
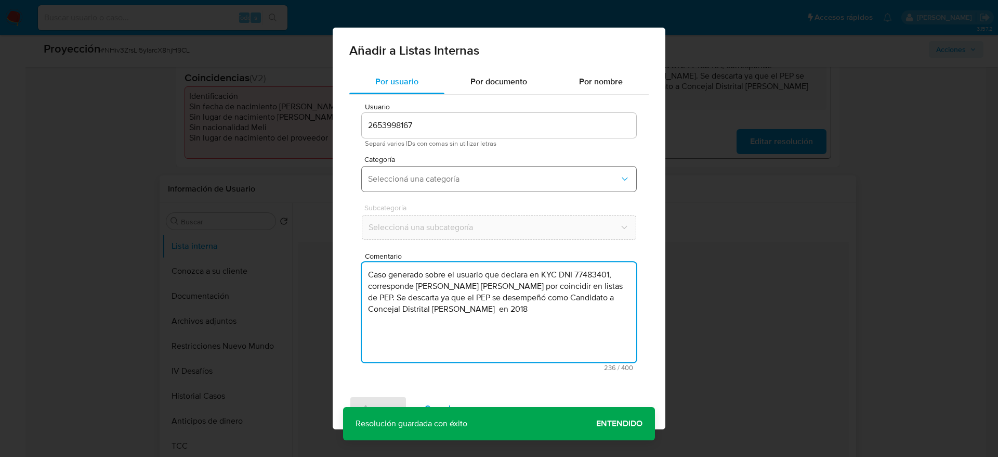
click at [464, 174] on span "Seleccioná una categoría" at bounding box center [494, 179] width 252 height 10
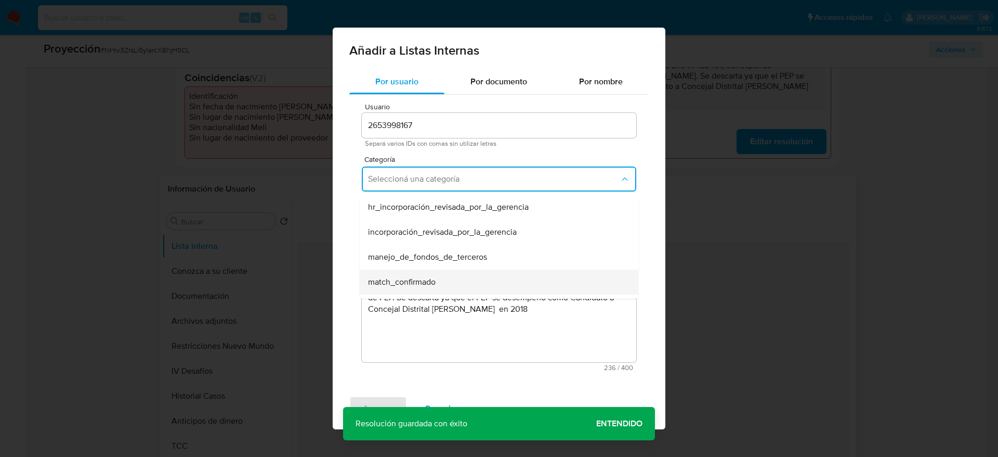
scroll to position [78, 0]
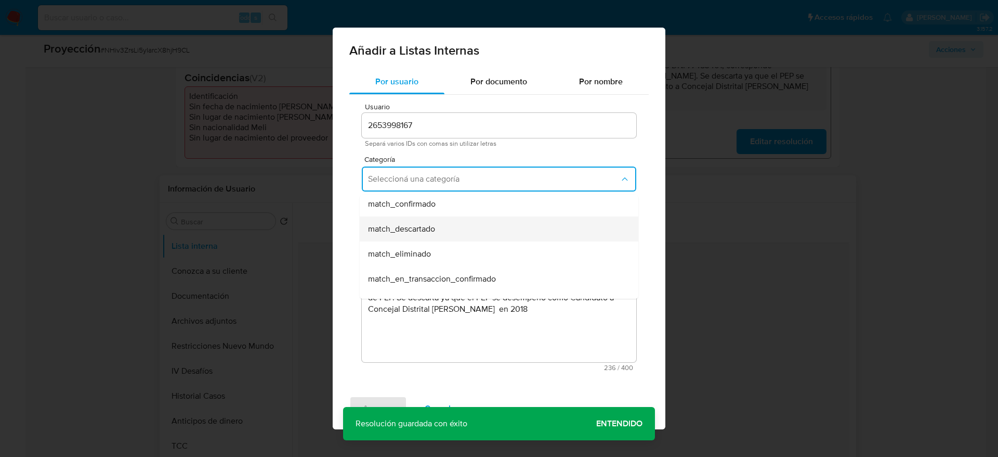
click at [453, 240] on div "match_descartado" at bounding box center [496, 228] width 256 height 25
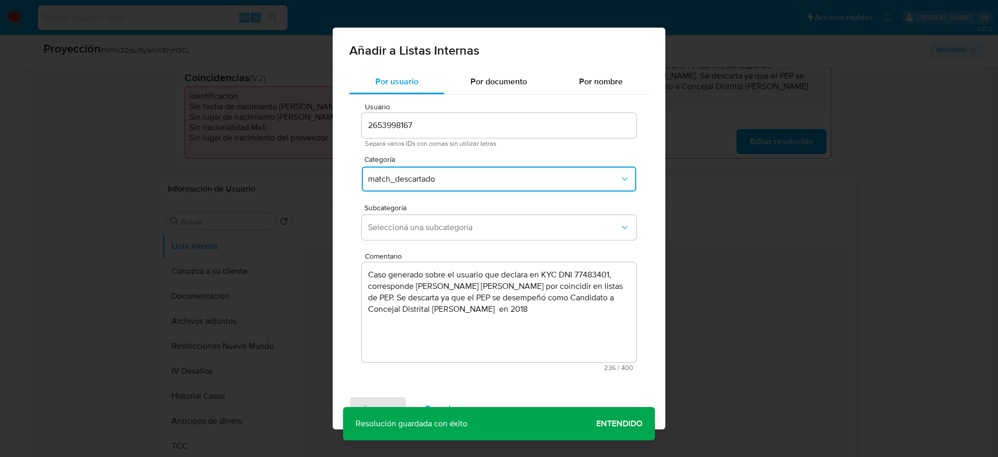
click at [453, 240] on div "Subcategoría Seleccioná una subcategoría" at bounding box center [499, 224] width 275 height 40
click at [450, 228] on span "Seleccioná una subcategoría" at bounding box center [494, 227] width 252 height 10
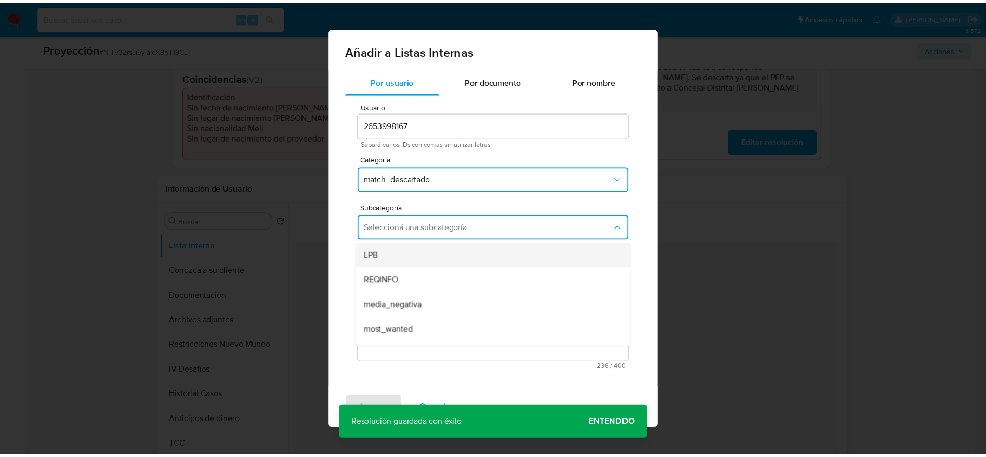
scroll to position [71, 0]
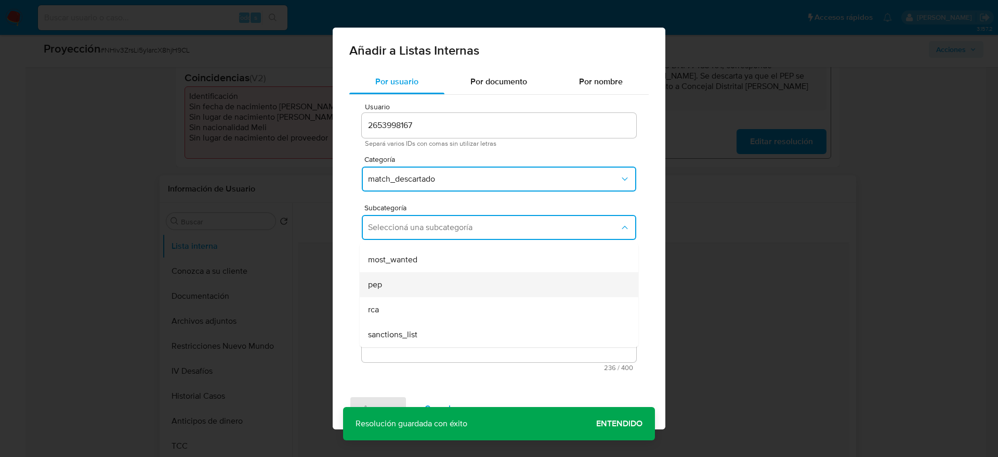
click at [428, 289] on div "pep" at bounding box center [496, 284] width 256 height 25
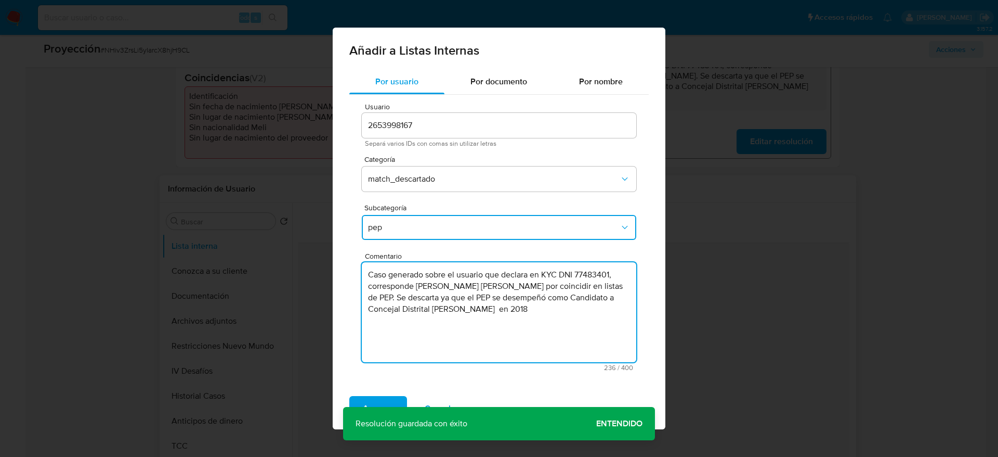
click at [596, 318] on textarea "Caso generado sobre el usuario que declara en KYC DNI 77483401, corresponde a S…" at bounding box center [499, 312] width 275 height 100
type textarea "Caso generado sobre el usuario que declara en KYC DNI 77483401, corresponde a S…"
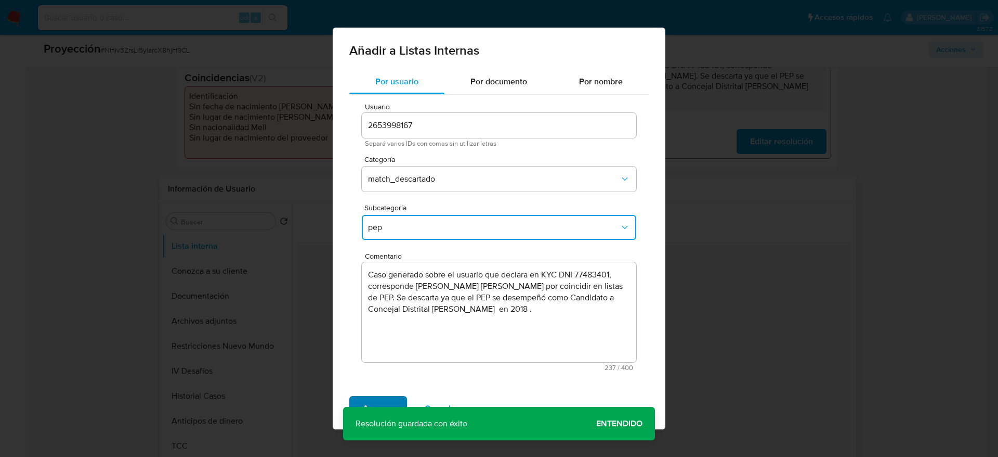
click at [378, 402] on span "Agregar" at bounding box center [378, 408] width 31 height 23
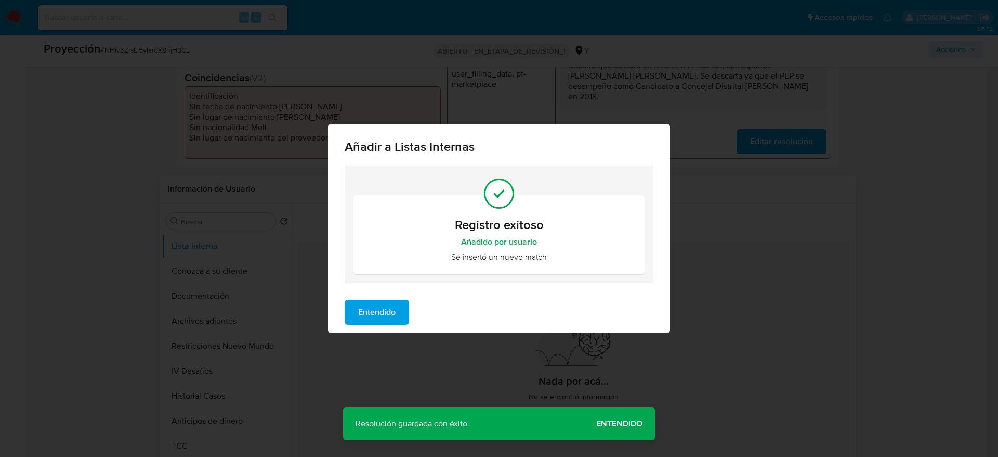
click at [372, 319] on span "Entendido" at bounding box center [376, 312] width 37 height 23
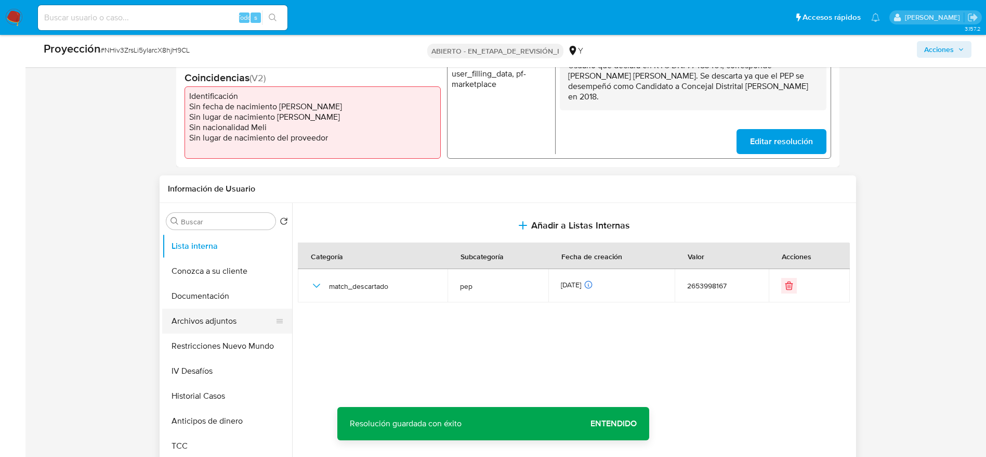
click at [219, 330] on button "Archivos adjuntos" at bounding box center [223, 320] width 122 height 25
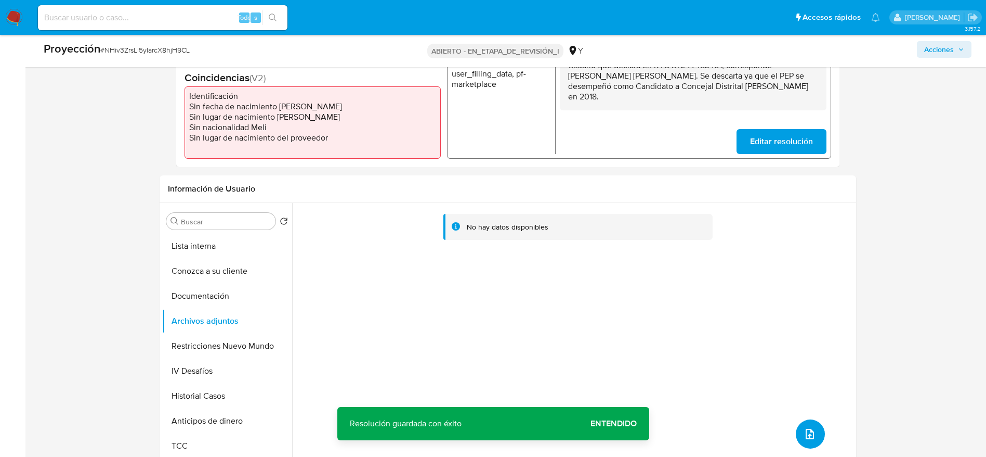
click at [806, 434] on icon "subir archivo" at bounding box center [810, 433] width 8 height 10
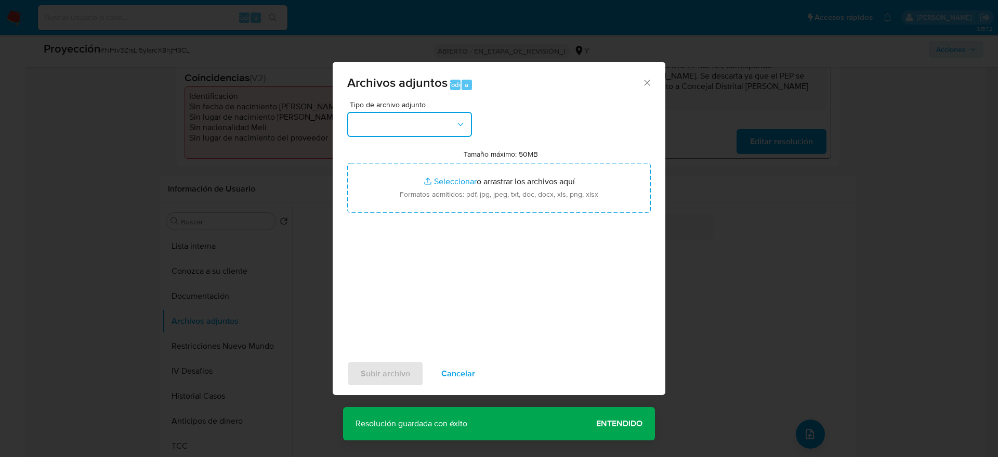
click at [418, 123] on button "button" at bounding box center [409, 124] width 125 height 25
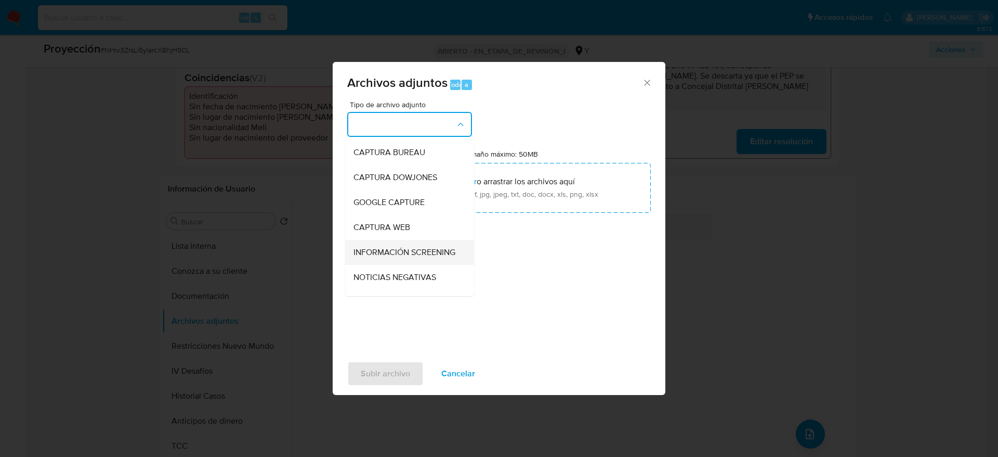
click at [410, 244] on div "INFORMACIÓN SCREENING" at bounding box center [407, 252] width 106 height 25
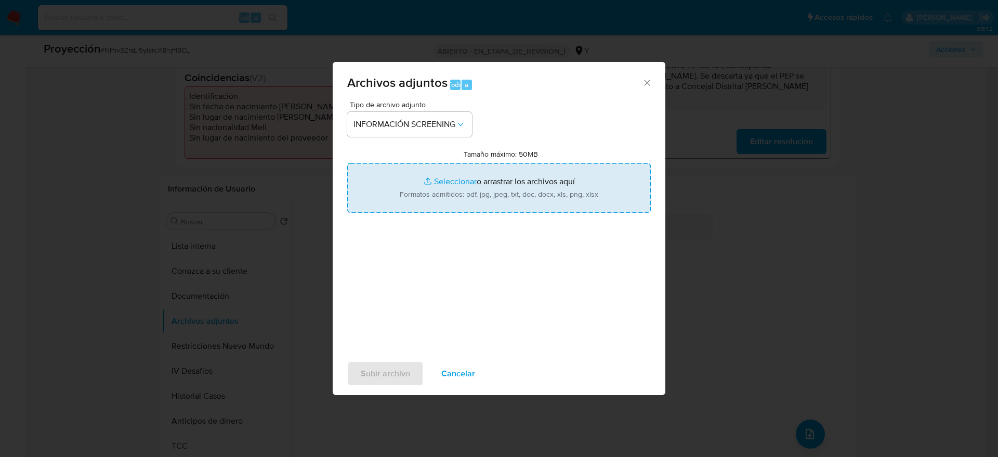
click at [403, 164] on input "Tamaño máximo: 50MB Seleccionar archivos" at bounding box center [499, 188] width 304 height 50
type input "C:\fakepath\_SAUCEDO VASQUEZ KEVIN JENNER_ - Buscar con Google.pdf"
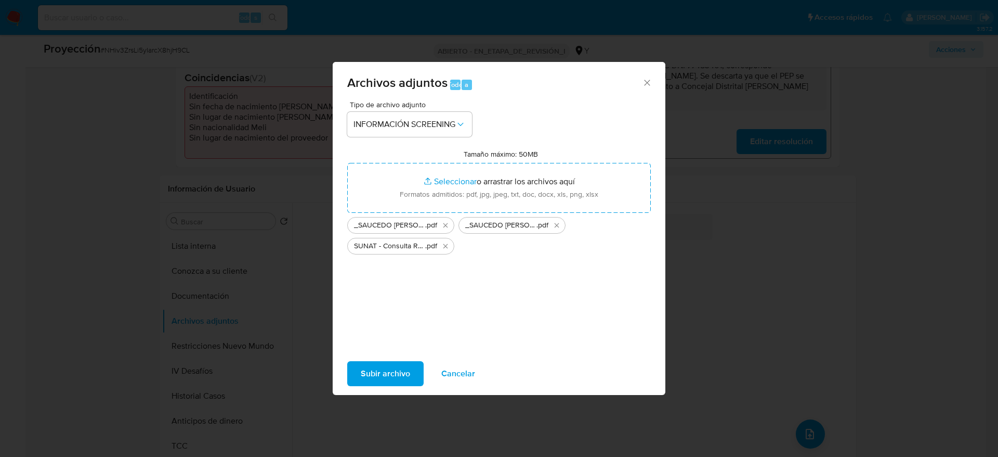
click at [410, 370] on button "Subir archivo" at bounding box center [385, 373] width 76 height 25
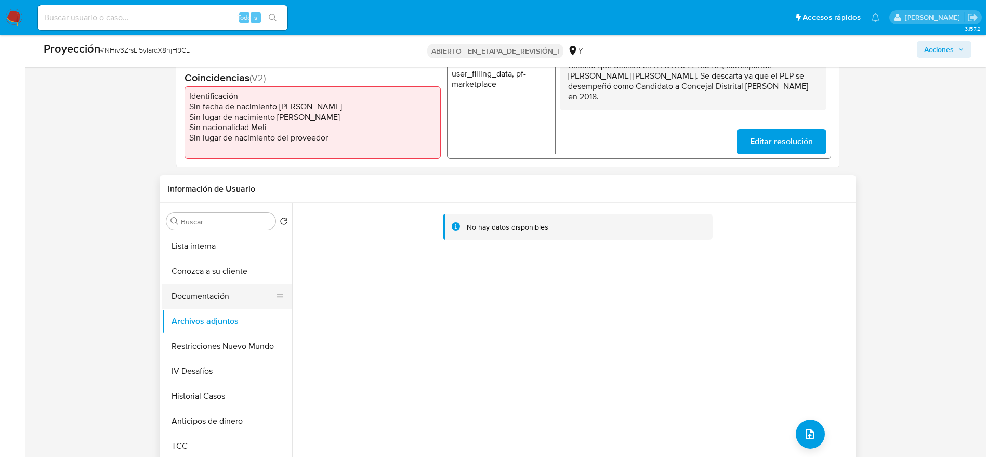
click at [223, 298] on button "Documentación" at bounding box center [223, 295] width 122 height 25
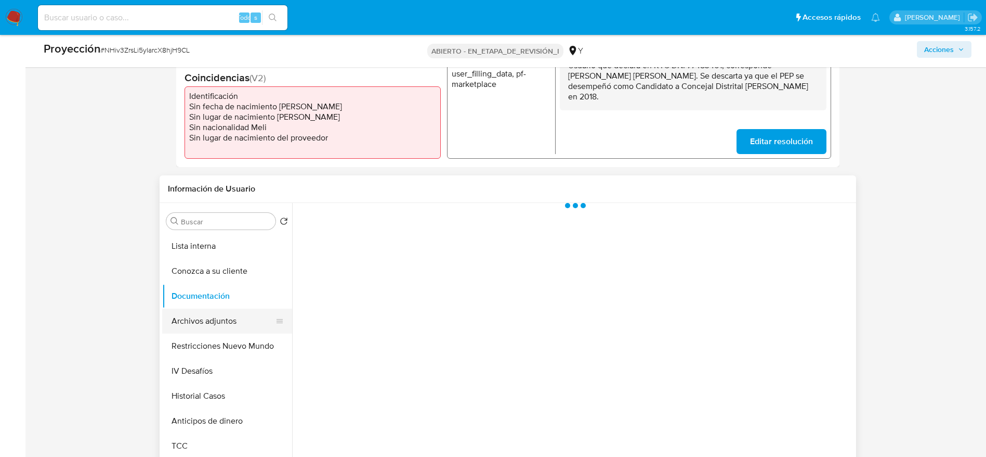
click at [212, 326] on button "Archivos adjuntos" at bounding box center [223, 320] width 122 height 25
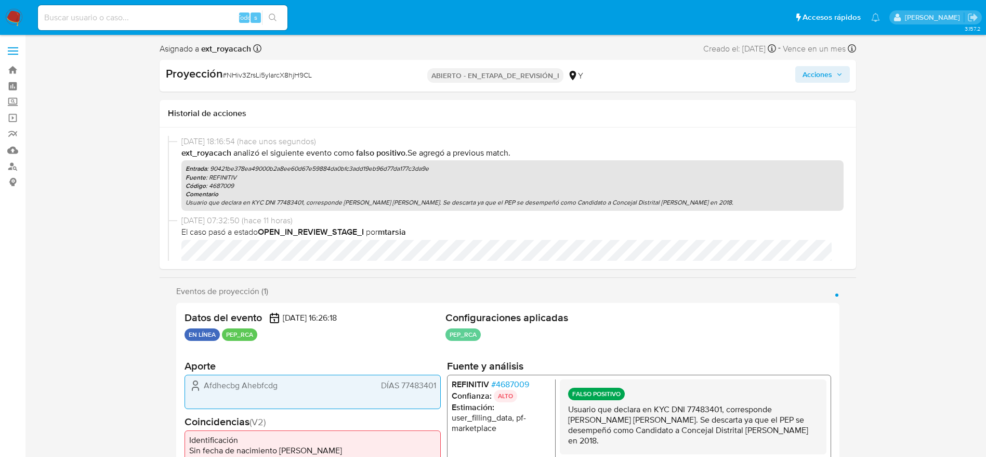
click at [822, 71] on font "Acciones" at bounding box center [818, 74] width 30 height 17
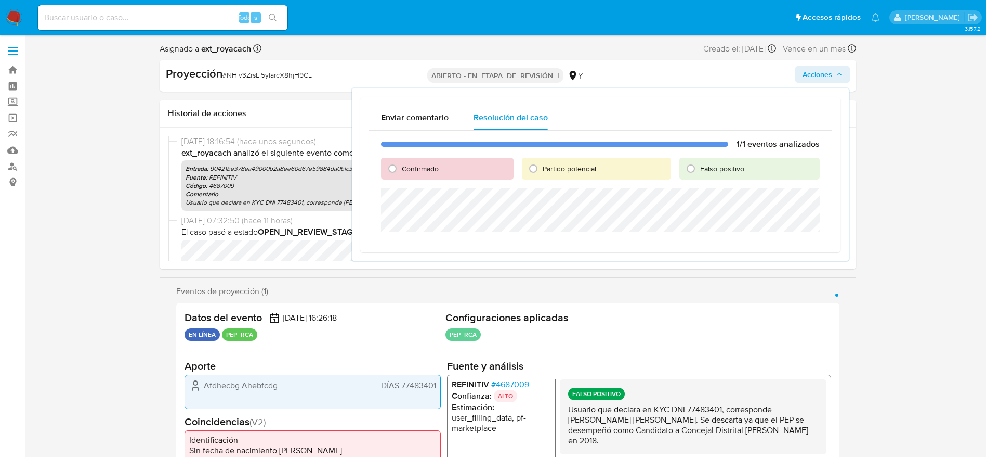
click at [743, 170] on font "Falso positivo" at bounding box center [722, 168] width 44 height 10
click at [699, 170] on input "Falso positivo" at bounding box center [691, 168] width 17 height 17
radio input "true"
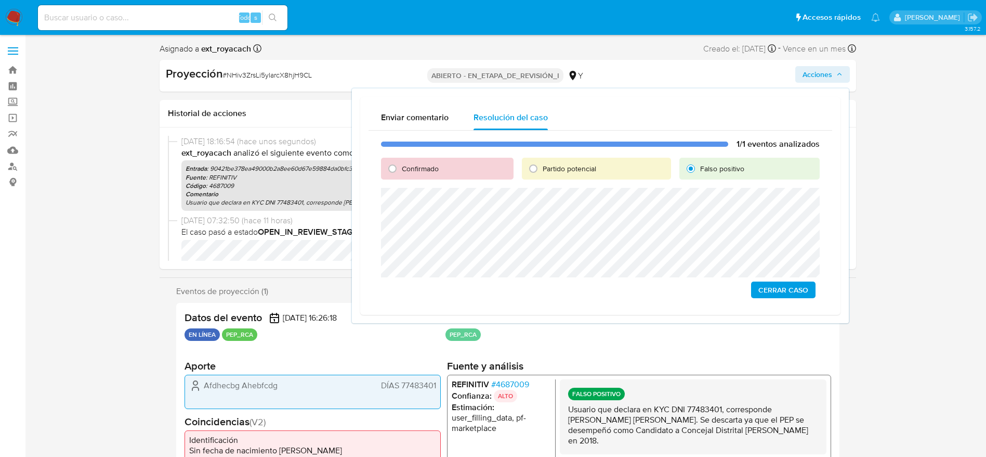
click at [785, 293] on span "Cerrar Caso" at bounding box center [784, 289] width 50 height 15
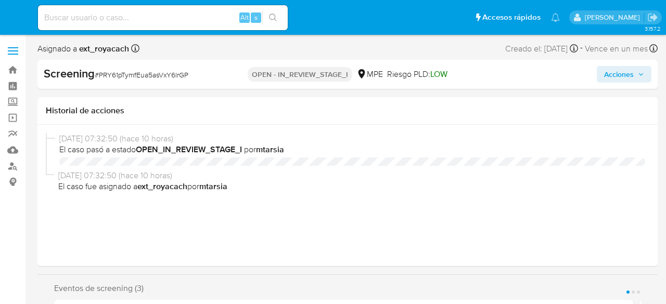
select select "10"
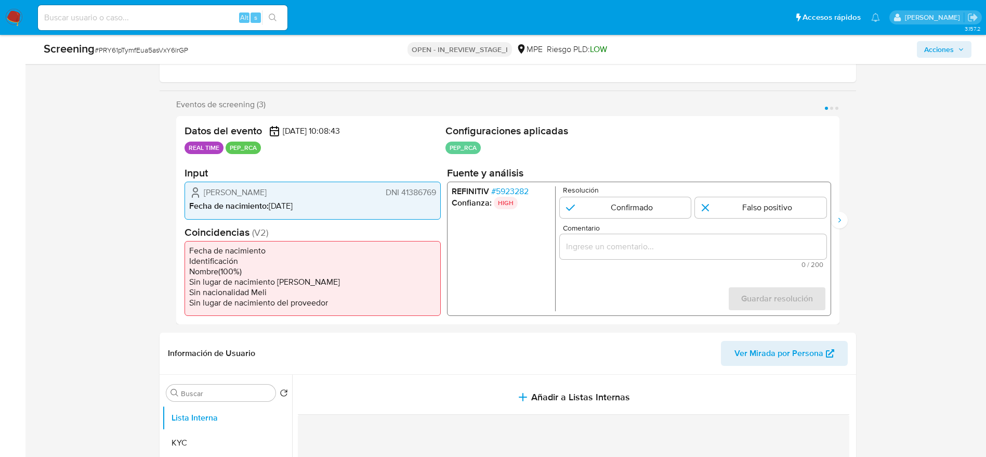
scroll to position [156, 0]
click at [501, 190] on span "# 5923282" at bounding box center [509, 190] width 37 height 10
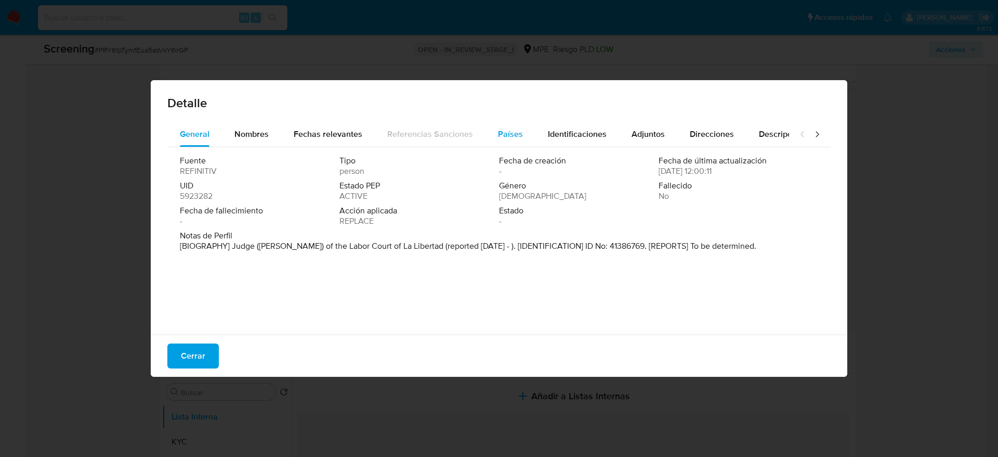
click at [510, 135] on span "Países" at bounding box center [510, 134] width 25 height 12
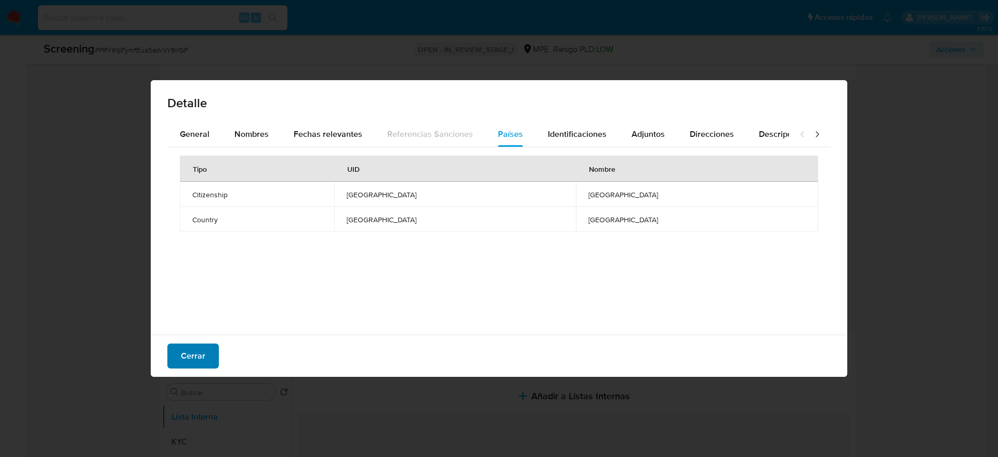
click at [204, 304] on button "Cerrar" at bounding box center [192, 355] width 51 height 25
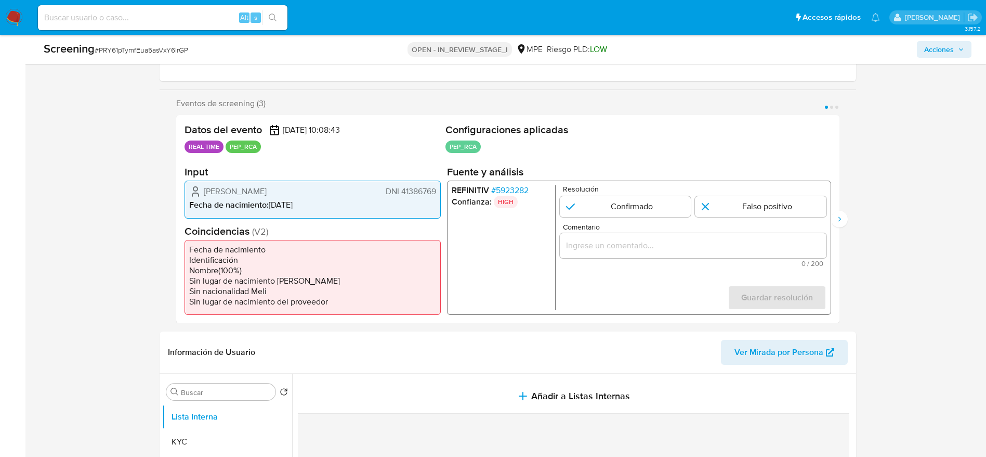
click at [128, 48] on span "# PRY61pTymfEua5asVxY6lrGP" at bounding box center [142, 50] width 94 height 10
copy span "PRY61pTymfEua5asVxY6lrGP"
click at [513, 188] on span "# 5923282" at bounding box center [509, 190] width 37 height 10
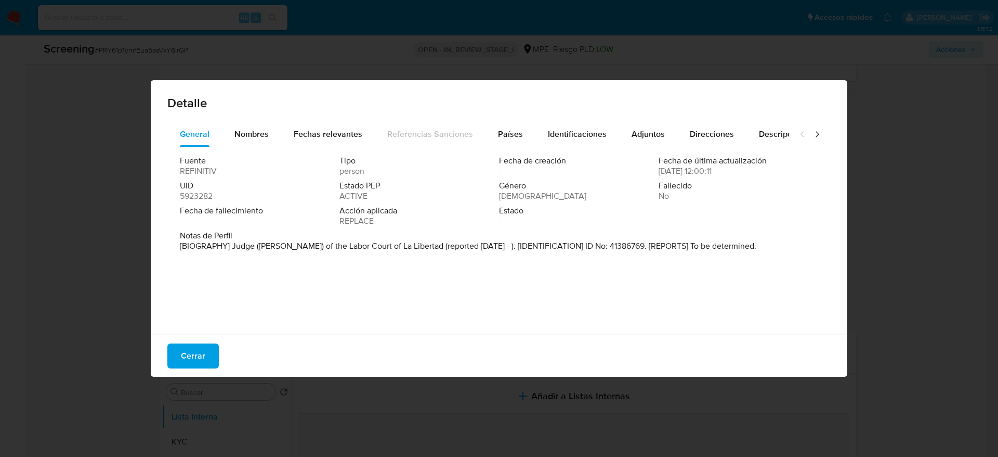
click at [184, 304] on div "Cerrar" at bounding box center [499, 355] width 697 height 42
click at [181, 304] on span "Cerrar" at bounding box center [193, 355] width 24 height 23
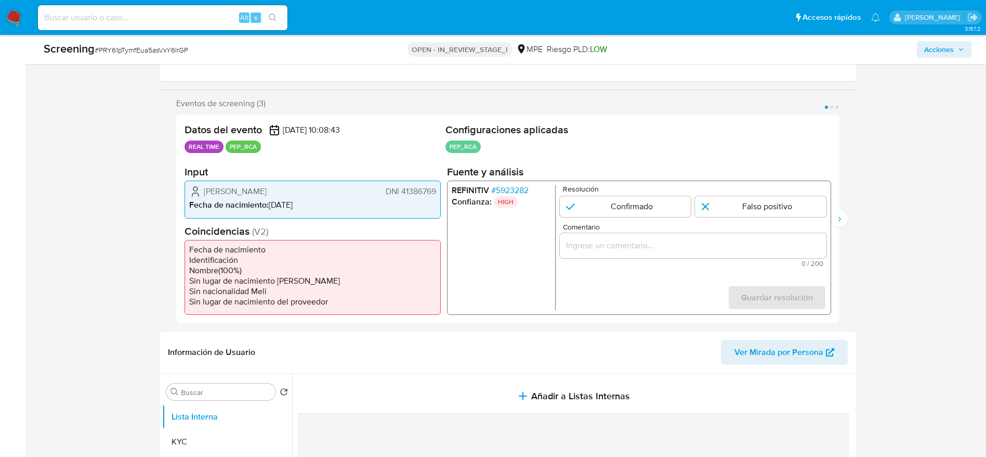
click at [237, 199] on span "Fecha de nacimiento :" at bounding box center [229, 205] width 80 height 12
click at [220, 189] on span "Jose Miguel Saldarriaga Medina" at bounding box center [235, 191] width 63 height 10
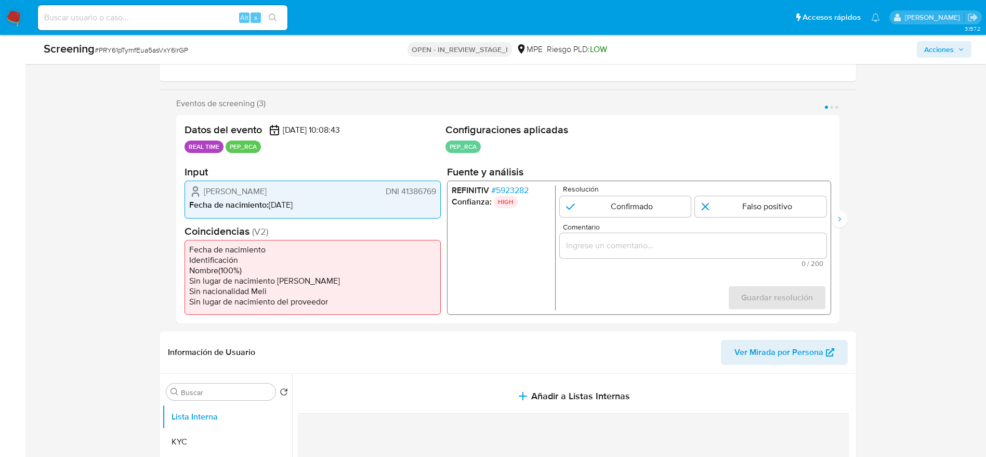
click at [220, 189] on span "Jose Miguel Saldarriaga Medina" at bounding box center [235, 191] width 63 height 10
click at [231, 194] on span "Jose Miguel Saldarriaga Medina" at bounding box center [235, 191] width 63 height 10
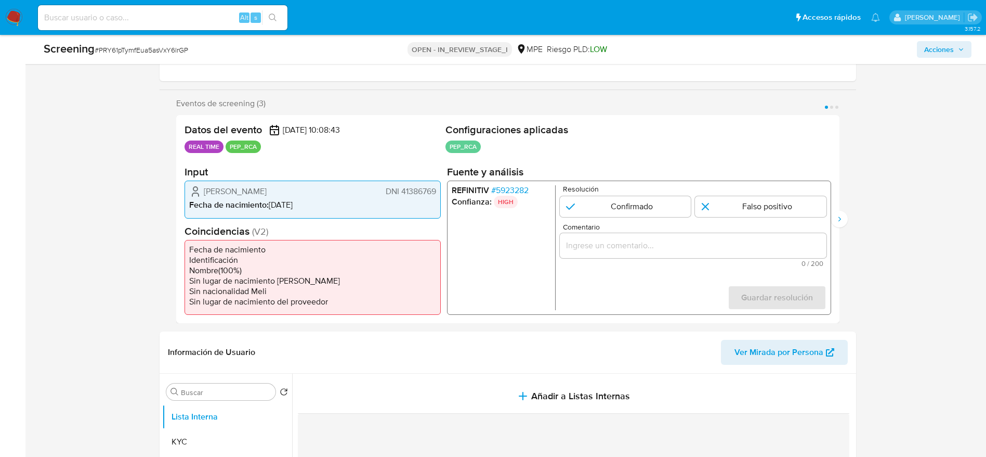
click at [188, 199] on div "Jose Miguel Saldarriaga Medina DNI 41386769 Fecha de nacimiento : 30/08/1979" at bounding box center [313, 198] width 256 height 37
drag, startPoint x: 197, startPoint y: 180, endPoint x: 441, endPoint y: 194, distance: 245.4
click at [441, 194] on div "Datos del evento 02/09/2025 10:08:43 REAL TIME PEP_RCA Configuraciones aplicada…" at bounding box center [508, 219] width 664 height 208
click at [510, 194] on span "# 5923282" at bounding box center [509, 190] width 37 height 10
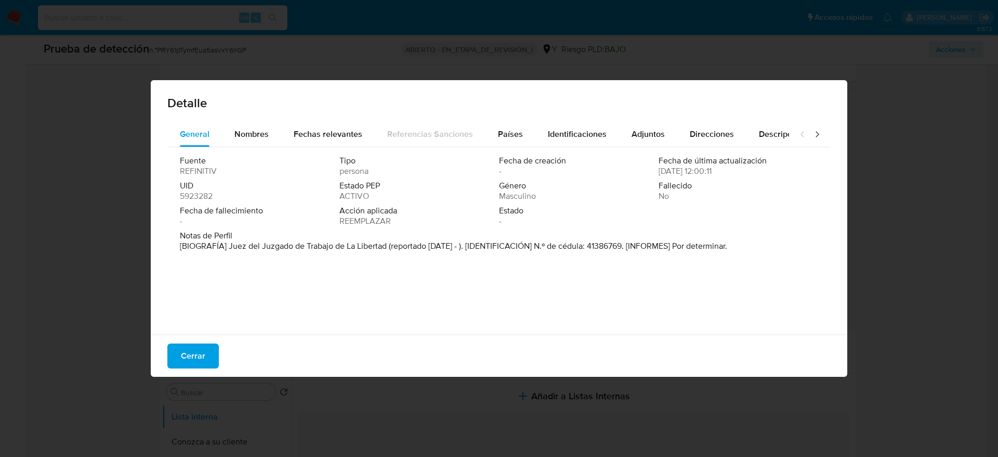
click at [226, 240] on font "[BIOGRAFÍA] Juez del Juzgado de Trabajo de La Libertad (reportado jul. 2020 - )…" at bounding box center [454, 246] width 548 height 12
drag, startPoint x: 229, startPoint y: 241, endPoint x: 388, endPoint y: 251, distance: 159.4
click at [388, 251] on font "[BIOGRAFÍA] Juez del Juzgado de Trabajo de La Libertad (reportado jul. 2020 - )…" at bounding box center [454, 246] width 548 height 12
click at [210, 304] on button "Cerrar" at bounding box center [192, 355] width 51 height 25
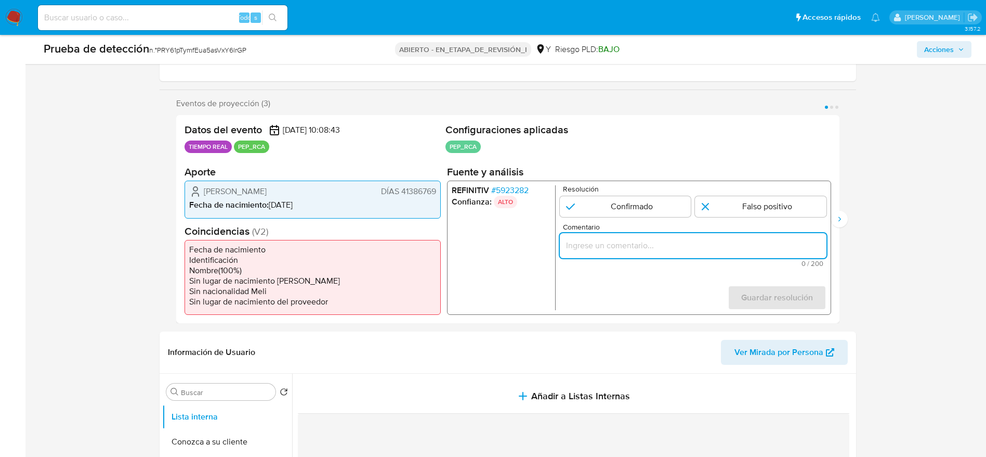
click at [606, 243] on input "Comentario" at bounding box center [693, 246] width 267 height 14
paste input "Usuario Jose Miguel Saldarriaga Medina El titular de la cuenta se desempeña com…"
type input "Usuario Jose Miguel Saldarriaga Medina El titular de la cuenta se desempeña com…"
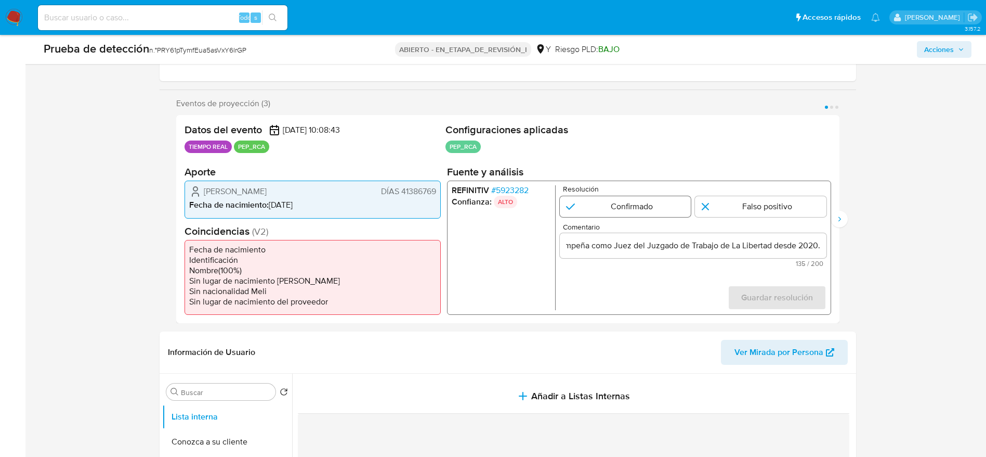
click at [649, 198] on input "1 de 3" at bounding box center [626, 206] width 132 height 21
radio input "true"
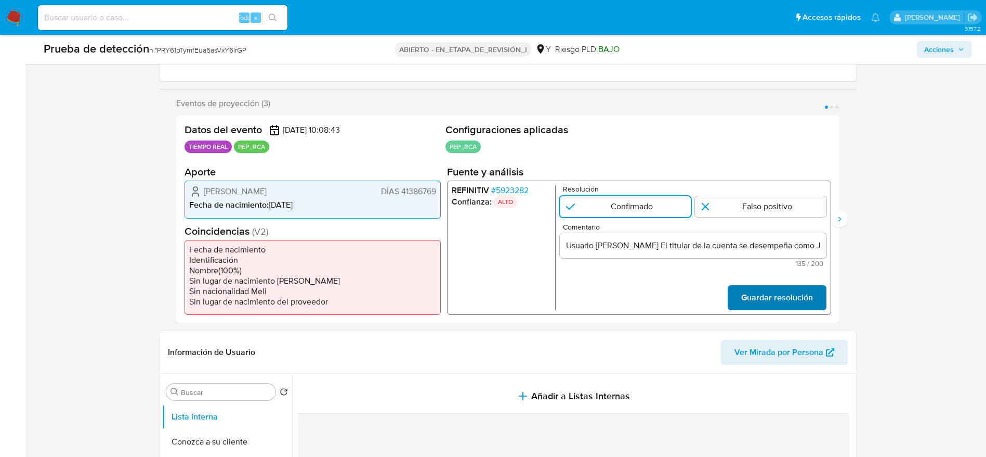
click at [665, 295] on span "Guardar resolución" at bounding box center [777, 297] width 72 height 23
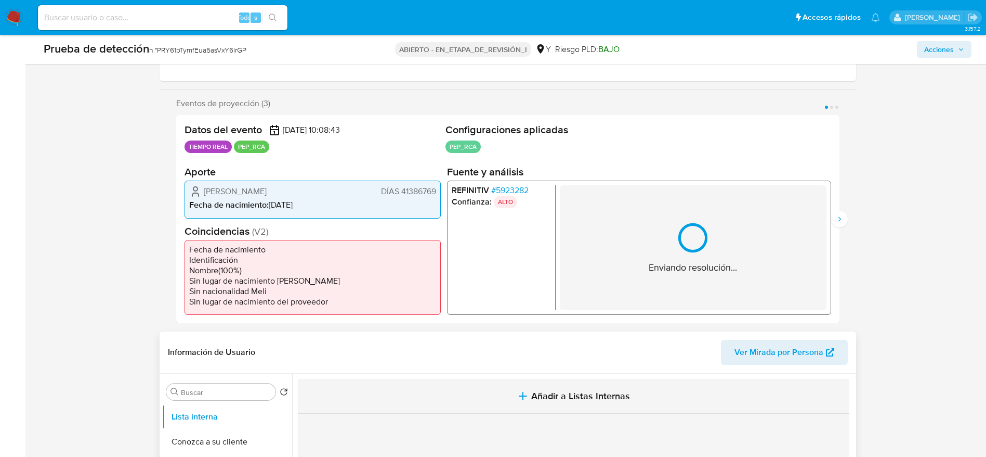
click at [569, 304] on span "Añadir a Listas Internas" at bounding box center [580, 395] width 99 height 11
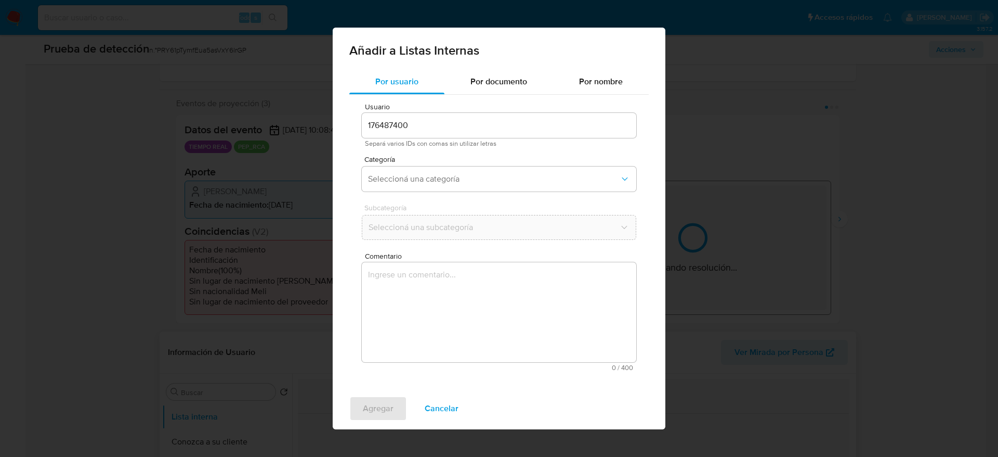
click at [556, 304] on div "Por usuario Por documento Por nombre Usuario 176487400 Separá varios IDs con co…" at bounding box center [499, 228] width 333 height 318
click at [548, 259] on span "Comentario" at bounding box center [502, 256] width 275 height 8
click at [548, 262] on textarea "Comentario" at bounding box center [499, 312] width 275 height 100
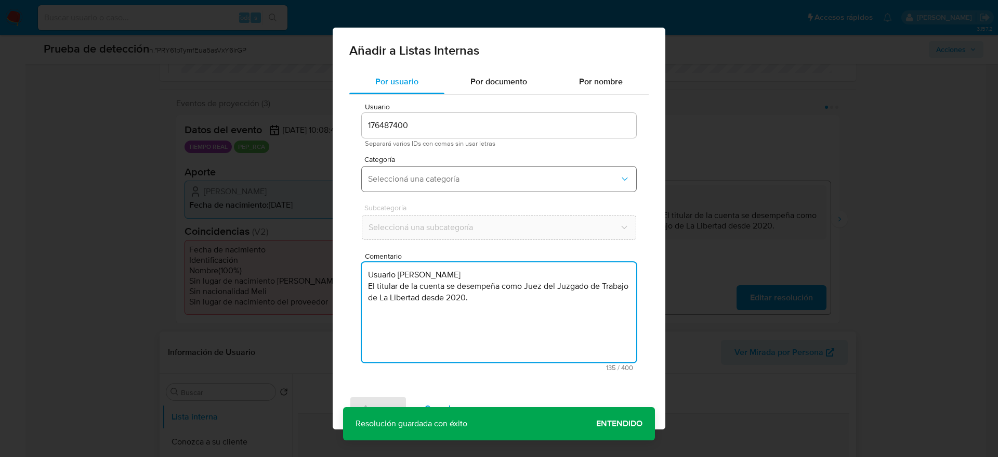
type textarea "Usuario Jose Miguel Saldarriaga Medina El titular de la cuenta se desempeña com…"
click at [508, 176] on span "Seleccioná una categoría" at bounding box center [494, 179] width 252 height 10
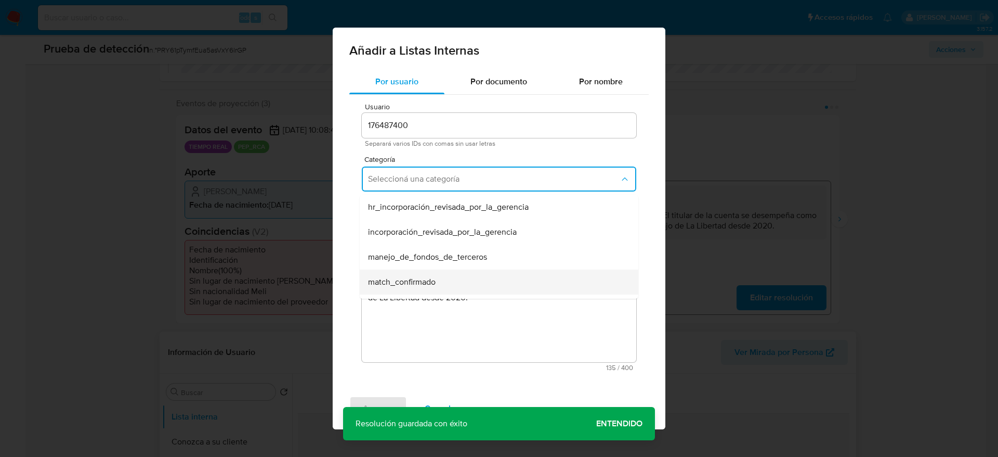
click at [444, 269] on div "match_confirmado" at bounding box center [496, 281] width 256 height 25
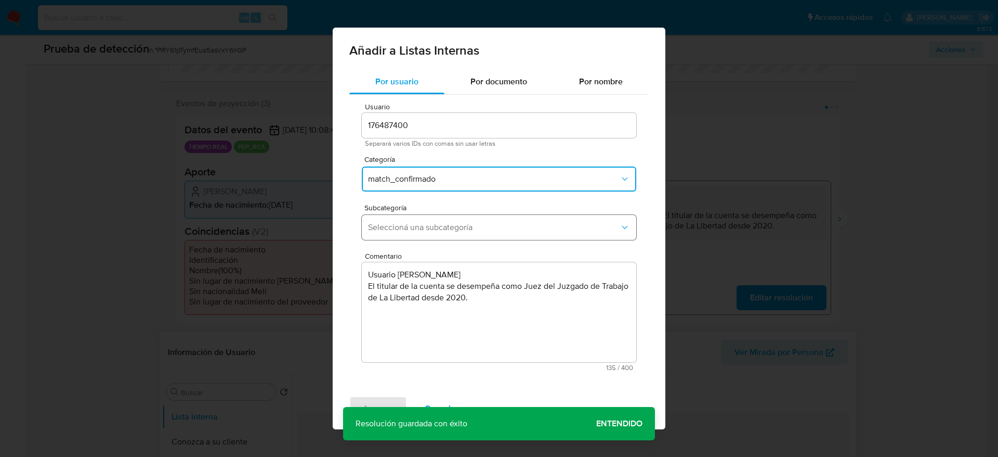
click at [448, 235] on button "Seleccioná una subcategoría" at bounding box center [499, 227] width 275 height 25
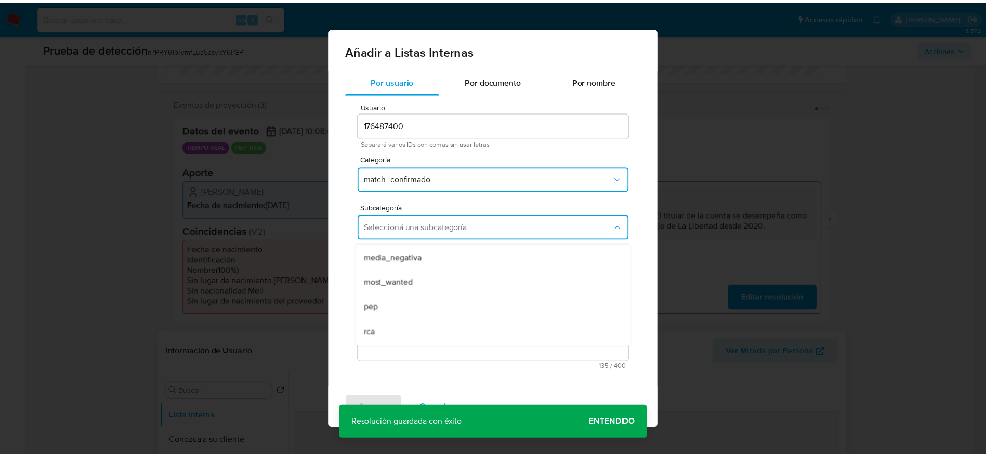
scroll to position [71, 0]
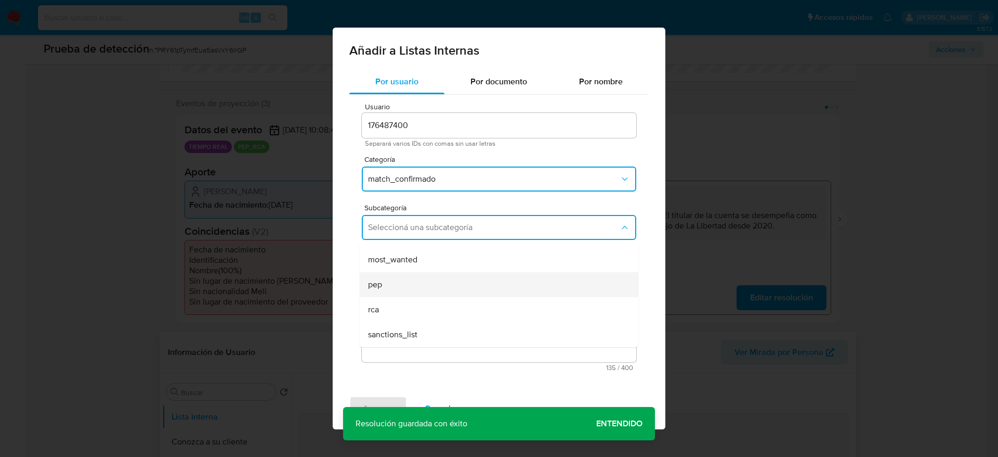
click at [424, 291] on div "pep" at bounding box center [496, 284] width 256 height 25
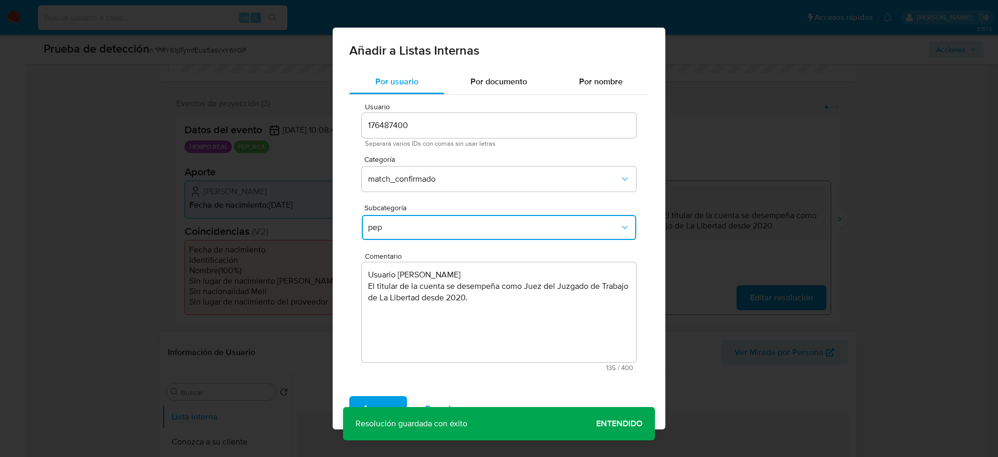
click at [396, 304] on div "Agregar Cancelar" at bounding box center [499, 408] width 333 height 42
click at [397, 304] on button "Agregar" at bounding box center [378, 408] width 58 height 25
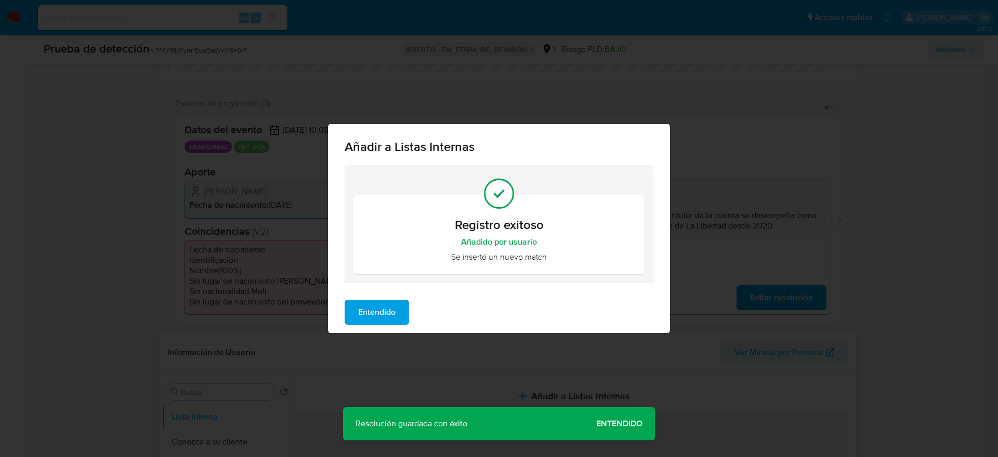
click at [382, 304] on span "Entendido" at bounding box center [376, 312] width 37 height 23
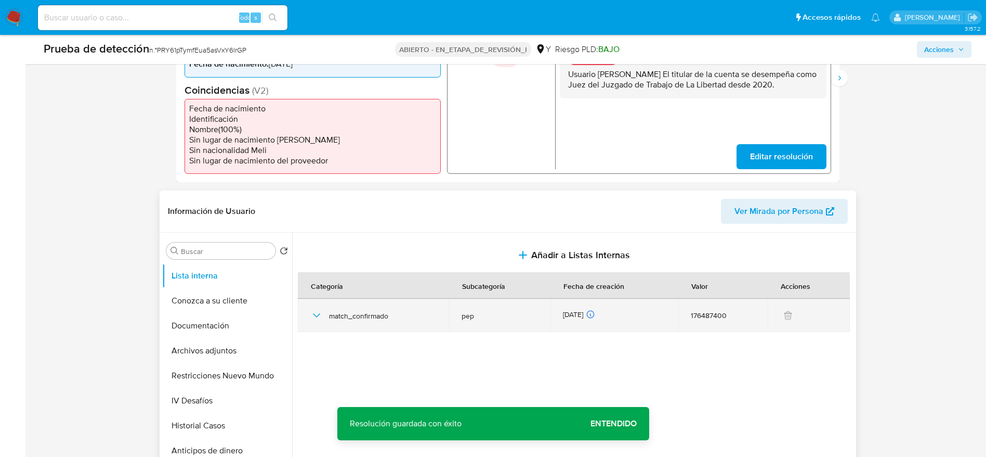
scroll to position [312, 0]
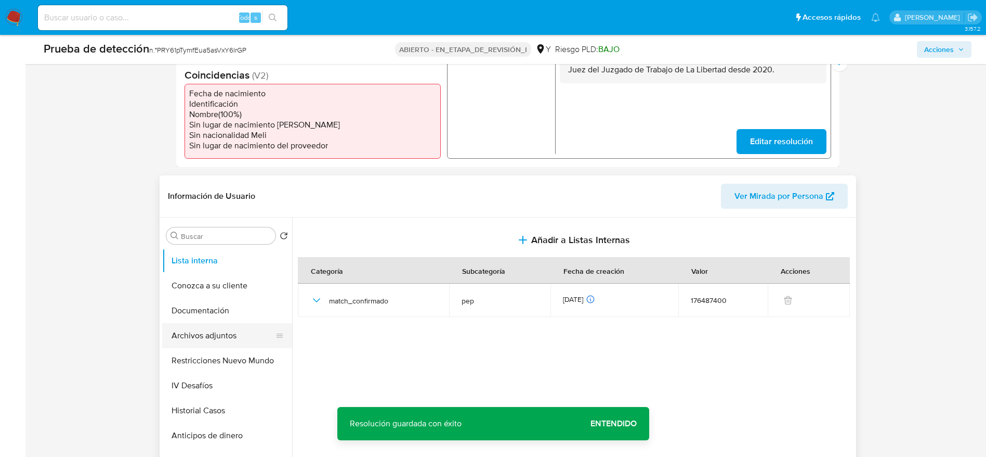
click at [231, 304] on button "Archivos adjuntos" at bounding box center [223, 335] width 122 height 25
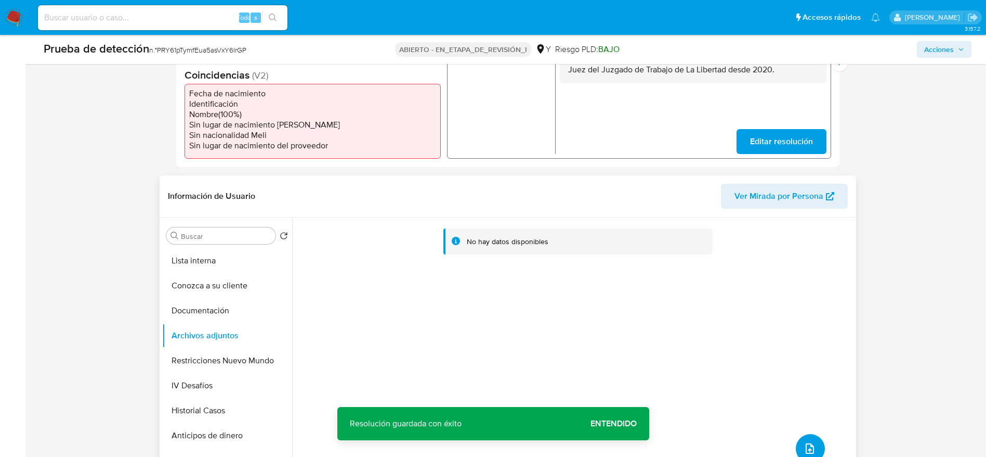
click at [665, 304] on icon "subir archivo" at bounding box center [810, 448] width 8 height 10
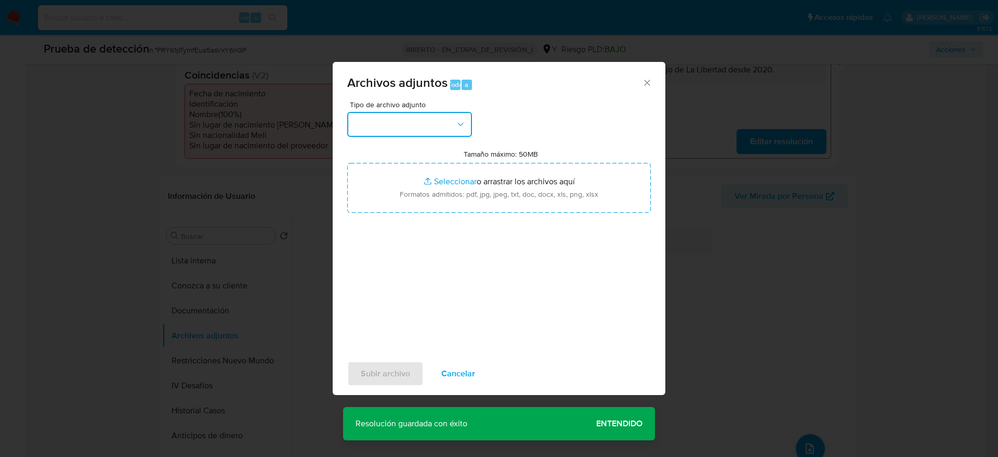
click at [434, 124] on button "button" at bounding box center [409, 124] width 125 height 25
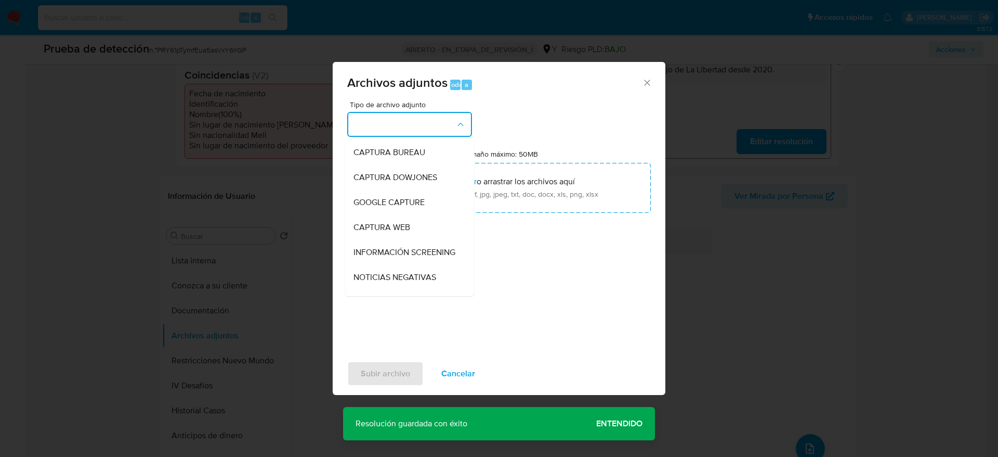
click at [422, 251] on span "INFORMACIÓN SCREENING" at bounding box center [405, 252] width 102 height 10
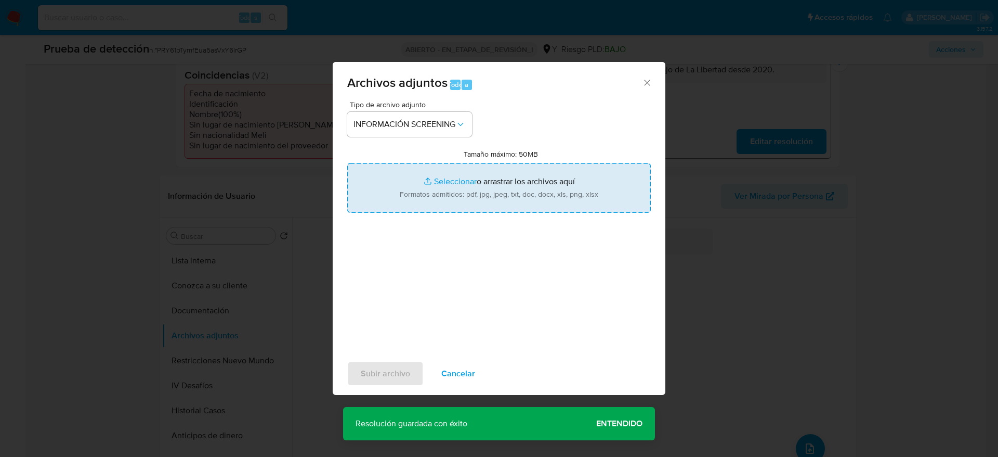
click at [470, 169] on input "Tamaño máximo: 50MB Seleccionar archivos" at bounding box center [499, 188] width 304 height 50
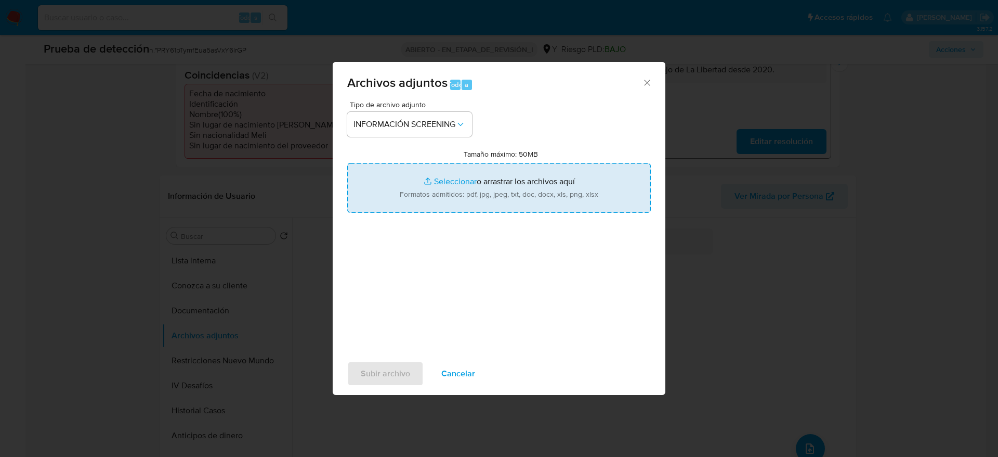
type input "C:\fakepath\_Jose Miguel Saldarriaga Medina_ - Buscar con Google.pdf"
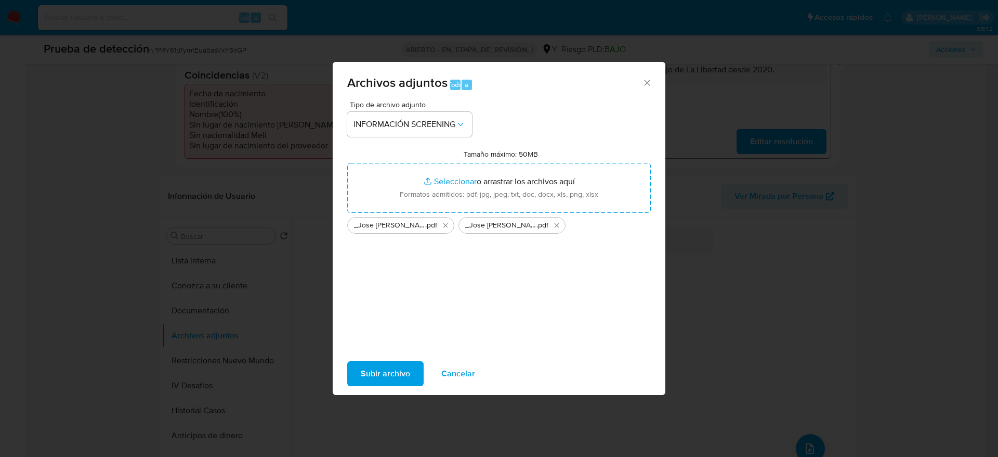
click at [388, 304] on span "Subir archivo" at bounding box center [385, 373] width 49 height 23
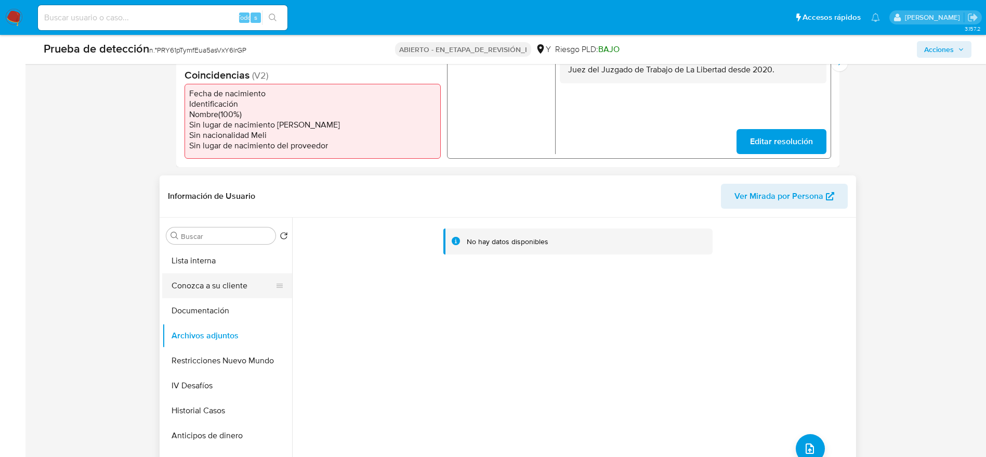
click at [246, 295] on button "Conozca a su cliente" at bounding box center [223, 285] width 122 height 25
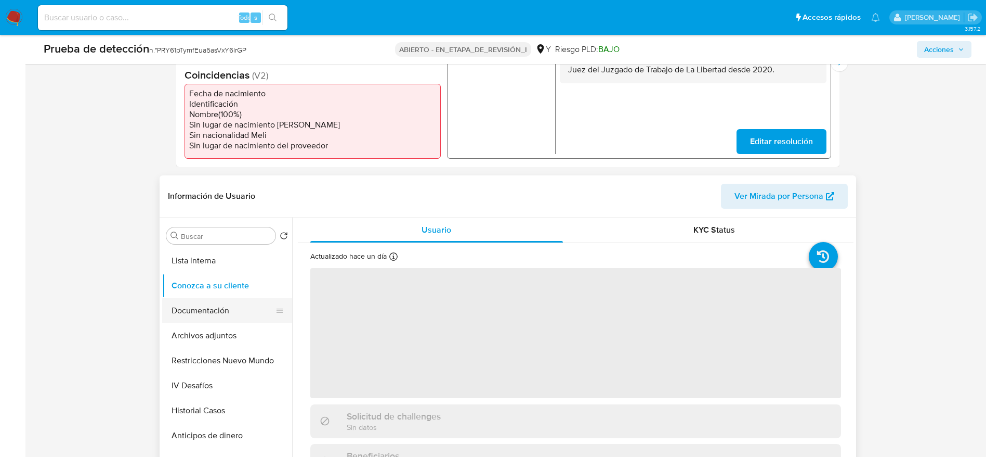
click at [245, 304] on button "Documentación" at bounding box center [223, 310] width 122 height 25
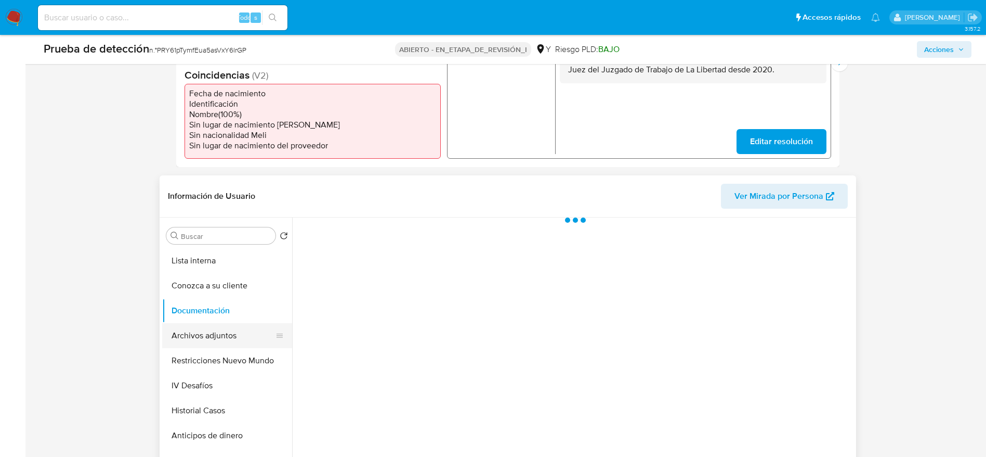
click at [245, 304] on button "Archivos adjuntos" at bounding box center [223, 335] width 122 height 25
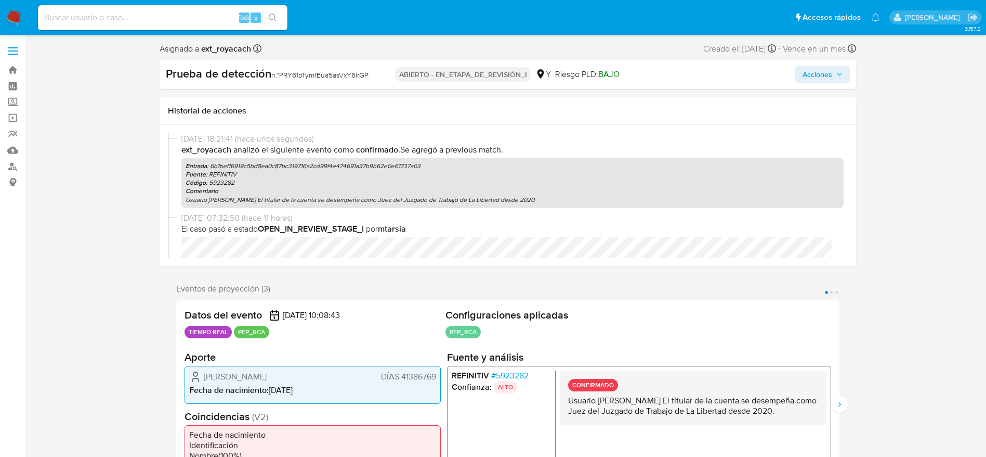
click at [665, 83] on button "Acciones" at bounding box center [823, 74] width 55 height 17
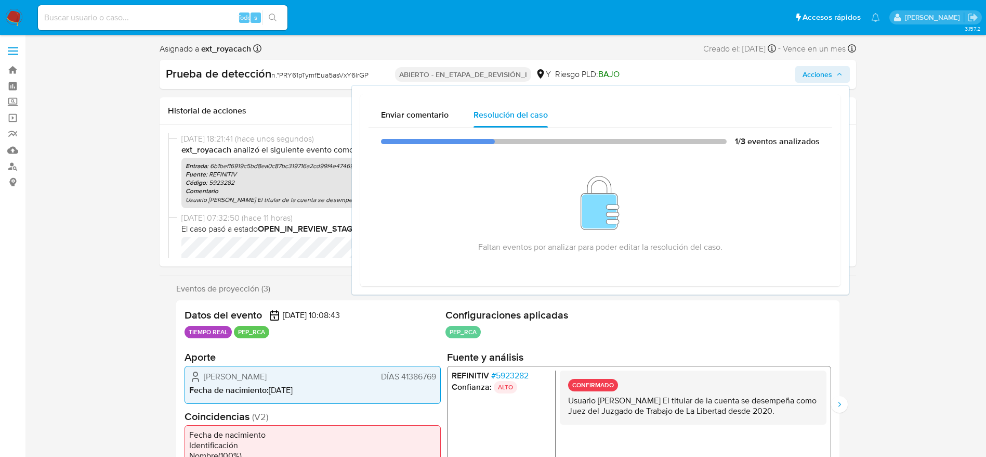
click at [665, 82] on span "Acciones" at bounding box center [823, 74] width 40 height 15
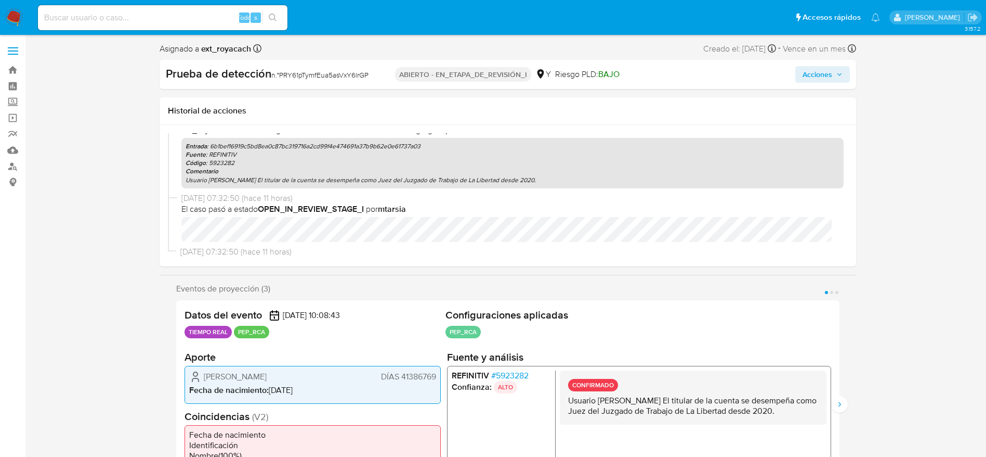
scroll to position [35, 0]
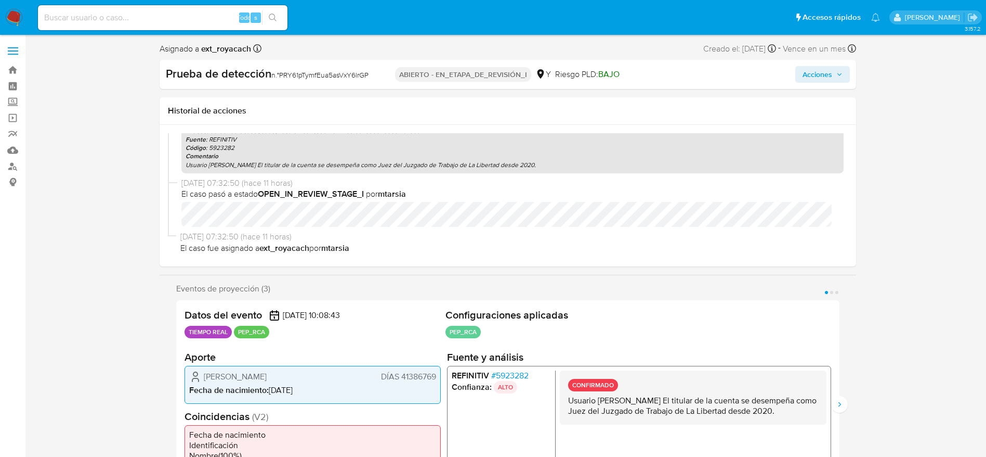
click at [665, 304] on p "Usuario Jose Miguel Saldarriaga Medina El titular de la cuenta se desempeña com…" at bounding box center [693, 405] width 250 height 21
click at [665, 304] on button "Siguiente" at bounding box center [839, 404] width 17 height 17
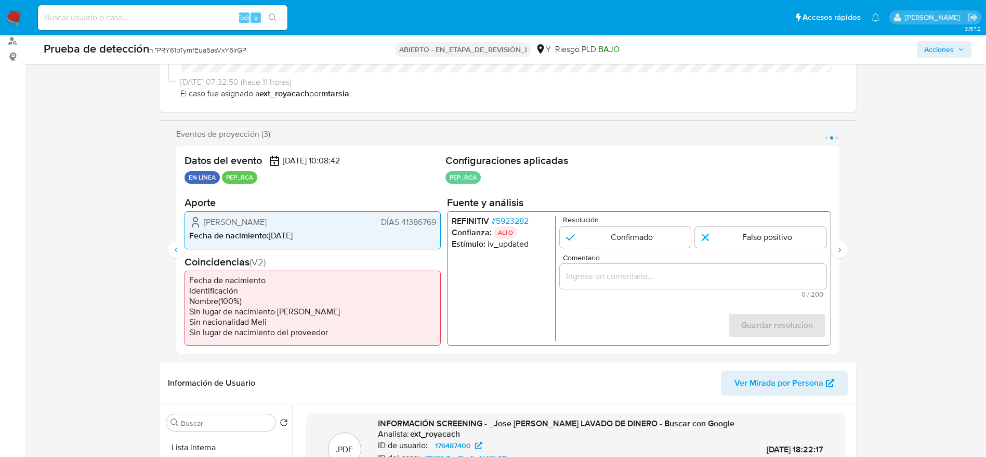
scroll to position [156, 0]
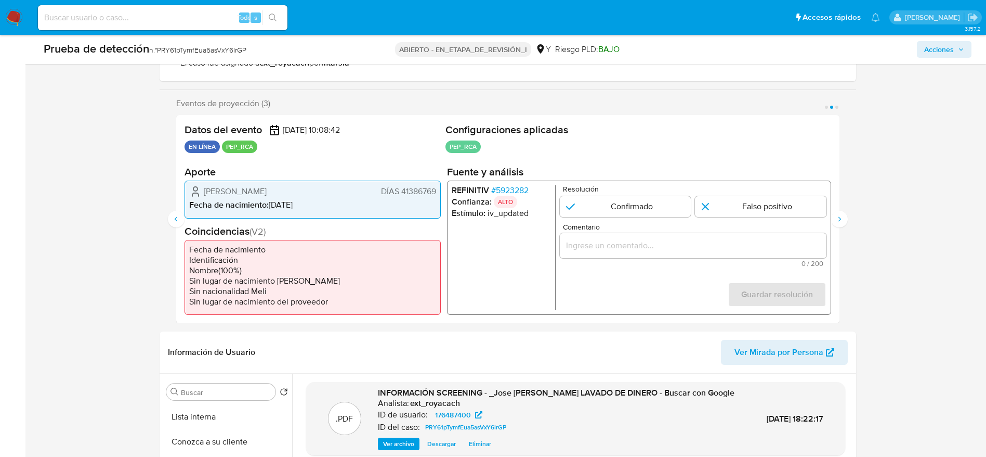
drag, startPoint x: 663, startPoint y: 258, endPoint x: 658, endPoint y: 256, distance: 5.6
click at [658, 256] on div "Comentario 0 / 200 200 caracteres restantes" at bounding box center [693, 245] width 267 height 44
click at [658, 255] on div "2 de 3" at bounding box center [693, 245] width 267 height 25
drag, startPoint x: 658, startPoint y: 255, endPoint x: 652, endPoint y: 252, distance: 6.8
click at [655, 253] on div "2 de 3" at bounding box center [693, 245] width 267 height 25
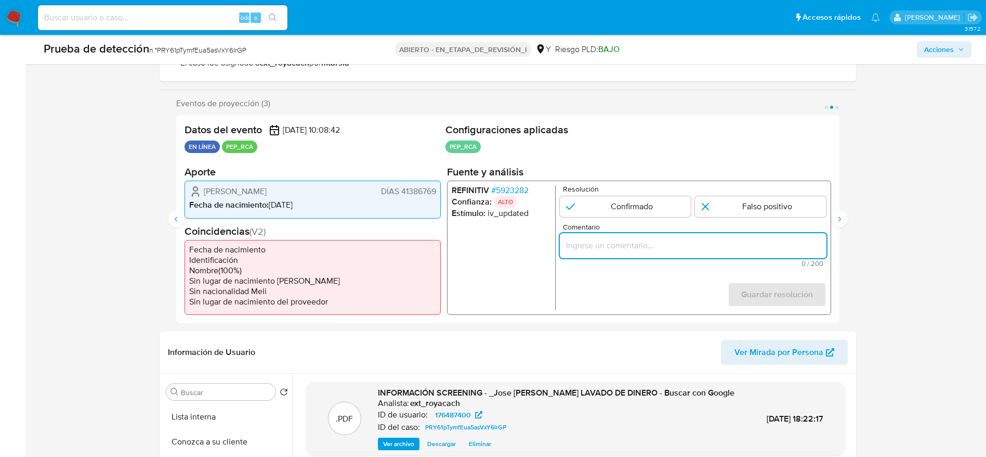
click at [652, 252] on input "Comentario" at bounding box center [693, 246] width 267 height 14
paste input "Usuario Jose Miguel Saldarriaga Medina El titular de la cuenta se desempeña com…"
type input "Usuario Jose Miguel Saldarriaga Medina El titular de la cuenta se desempeña com…"
click at [634, 211] on input "2 de 3" at bounding box center [626, 206] width 132 height 21
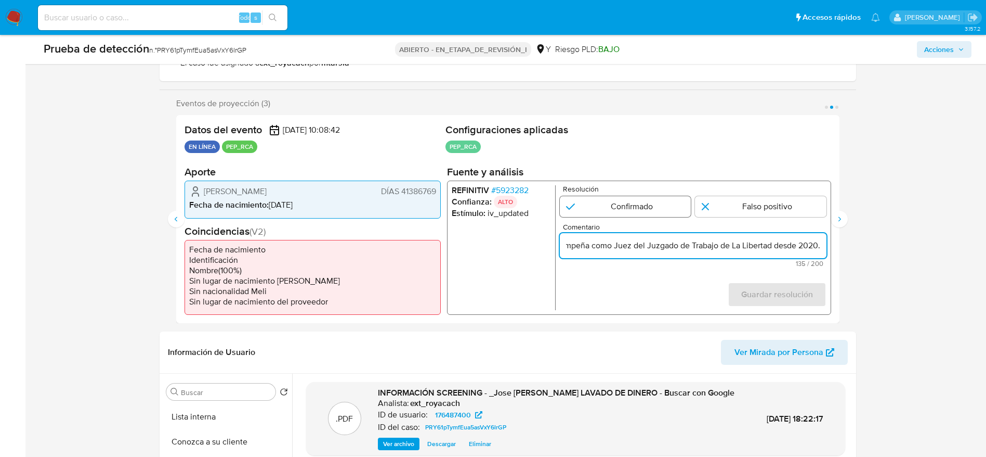
radio input "true"
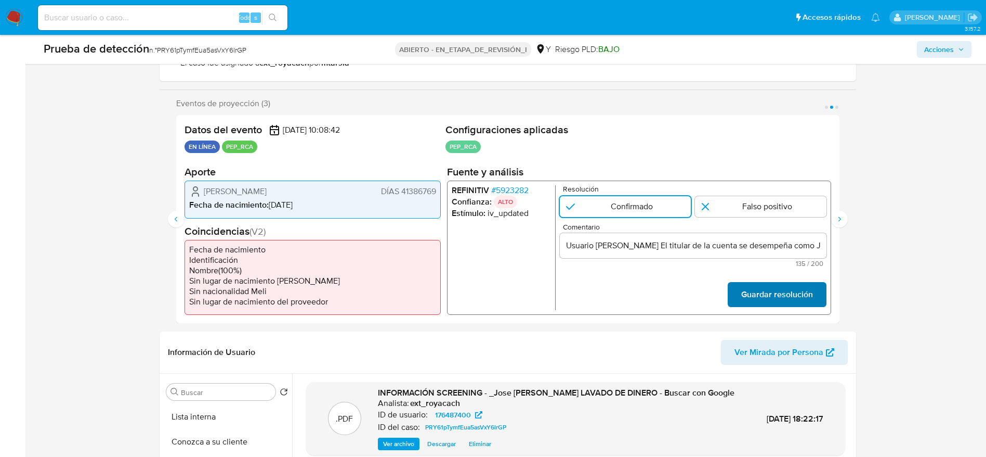
click at [665, 293] on font "Guardar resolución" at bounding box center [777, 294] width 72 height 25
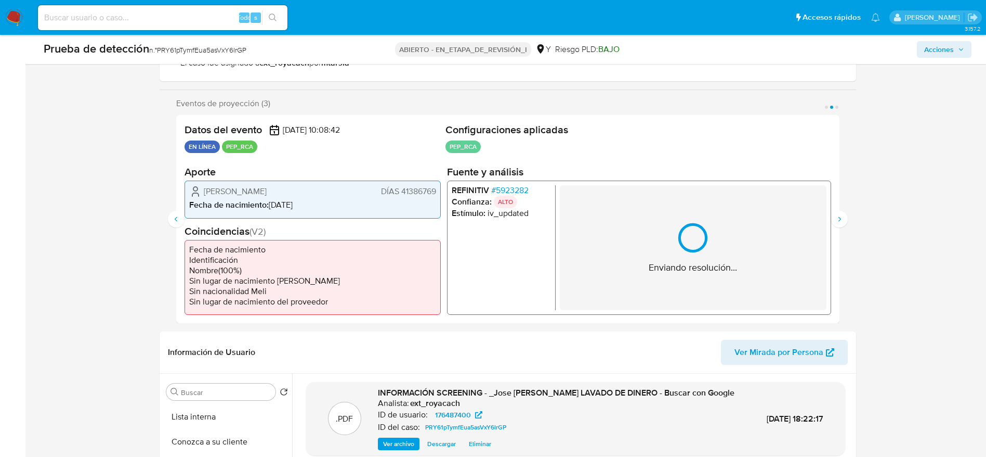
scroll to position [114, 0]
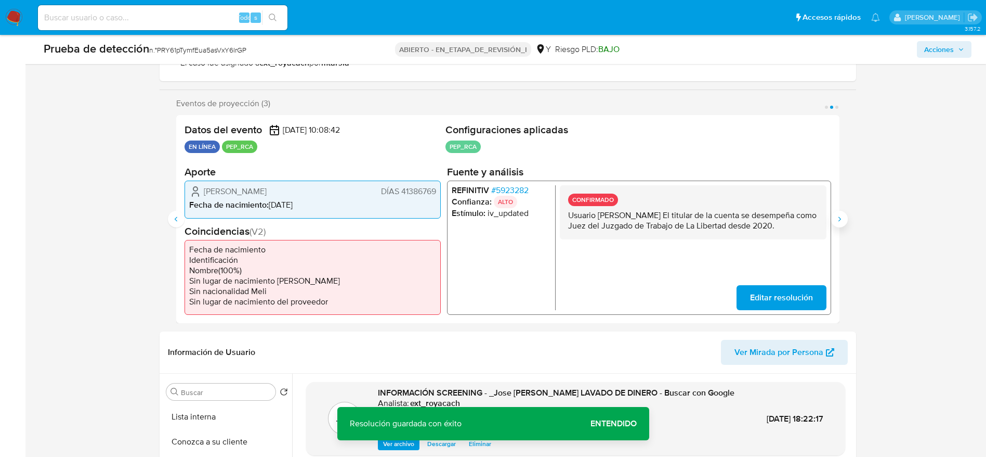
click at [665, 218] on icon "Siguiente" at bounding box center [840, 219] width 8 height 8
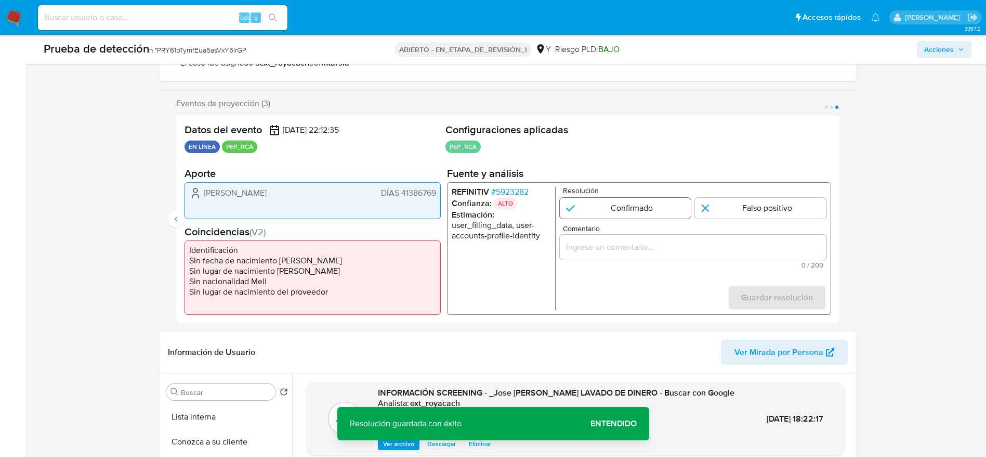
click at [602, 212] on input "3 de 3" at bounding box center [626, 208] width 132 height 21
radio input "true"
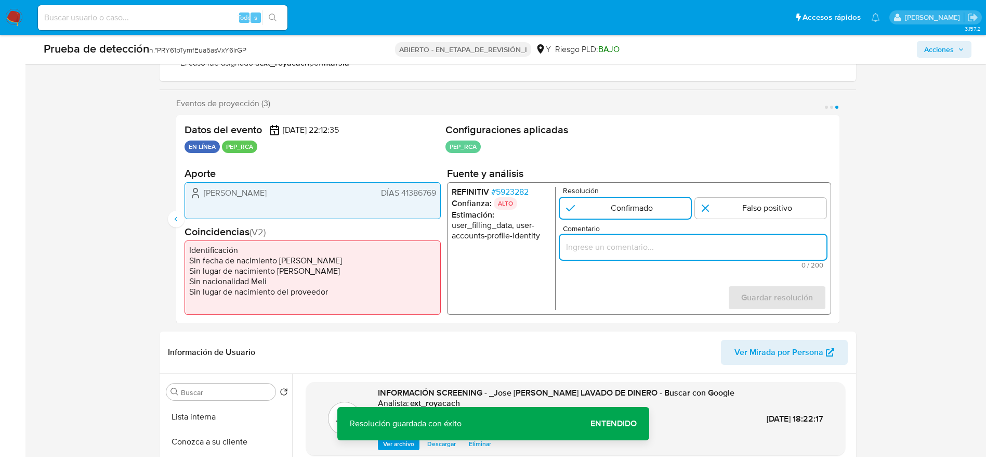
click at [621, 249] on input "Comentario" at bounding box center [693, 247] width 267 height 14
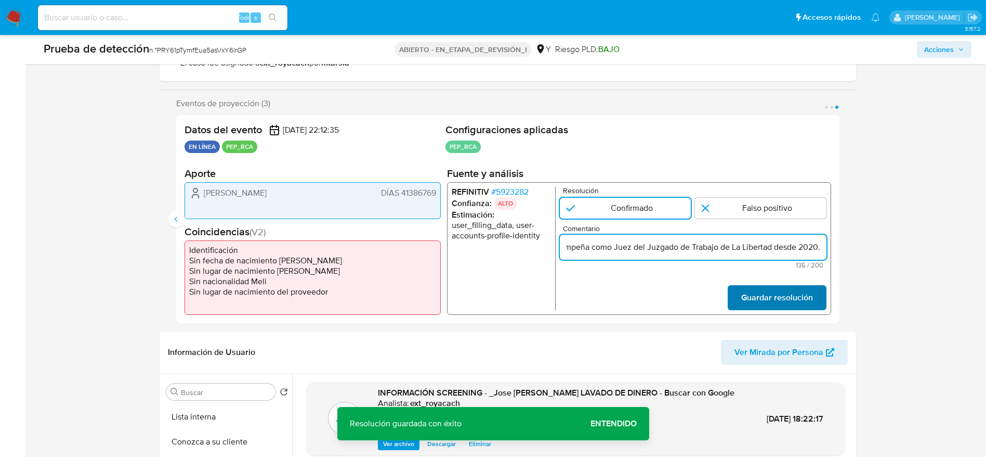
type input "Usuario Jose Miguel Saldarriaga Medina El titular de la cuenta se desempeña com…"
click at [665, 296] on span "Guardar resolución" at bounding box center [777, 297] width 72 height 23
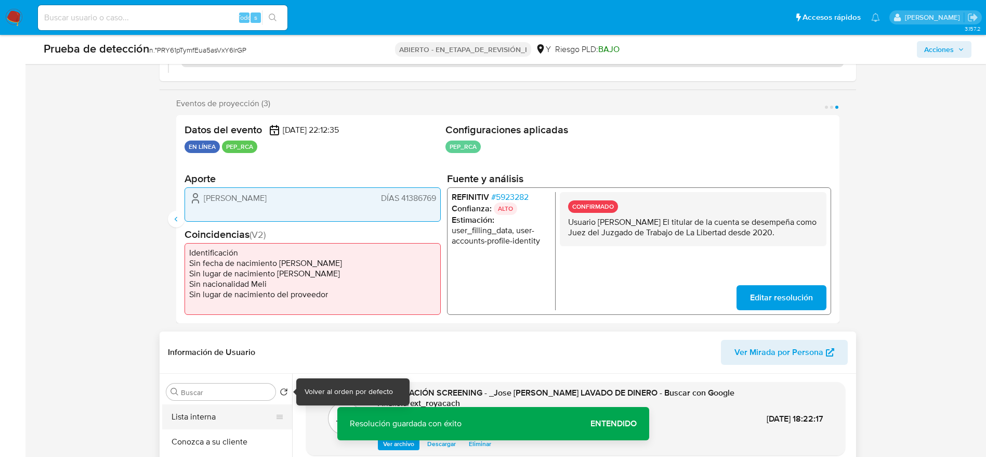
scroll to position [193, 0]
click at [203, 304] on button "Lista interna" at bounding box center [223, 416] width 122 height 25
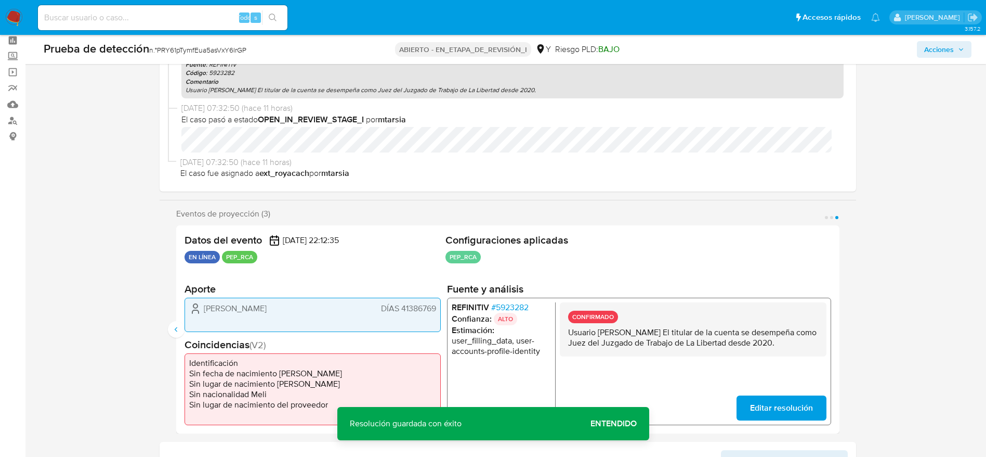
scroll to position [0, 0]
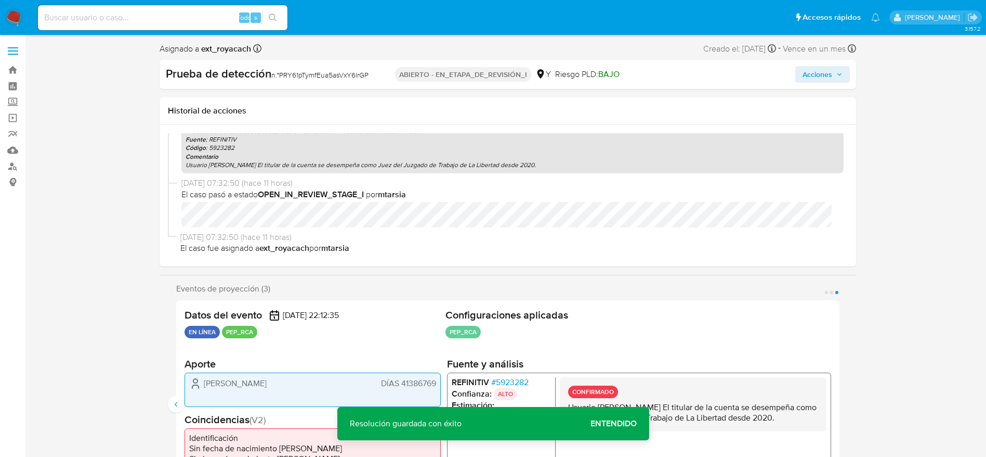
click at [665, 83] on span "Acciones" at bounding box center [818, 74] width 30 height 17
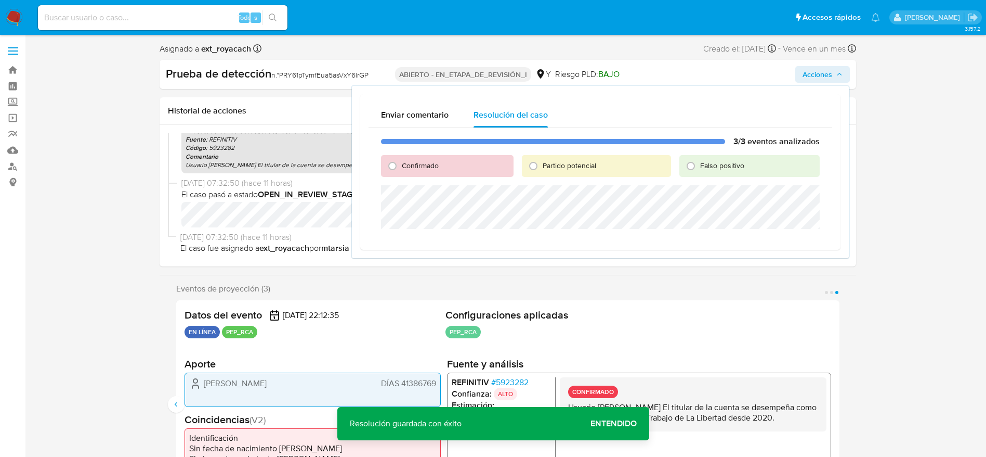
click at [405, 165] on font "Confirmado" at bounding box center [420, 165] width 37 height 10
click at [401, 165] on input "Confirmado" at bounding box center [392, 166] width 17 height 17
radio input "true"
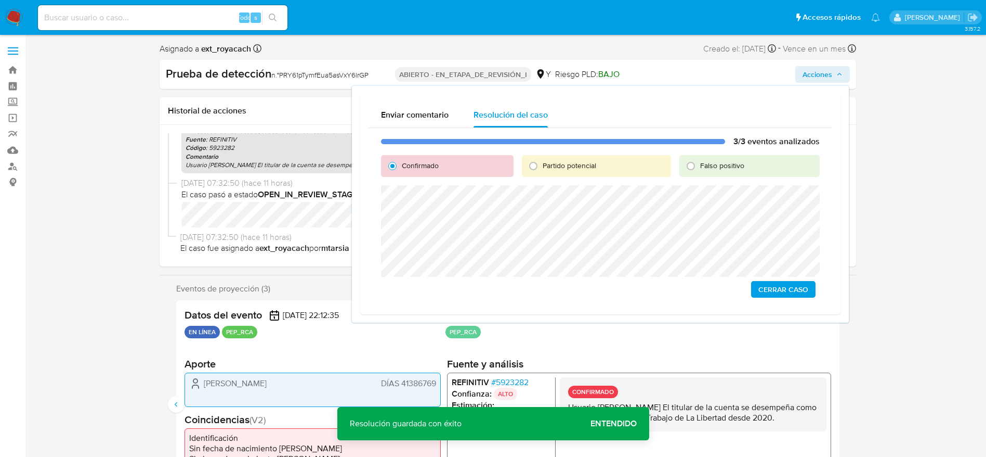
click at [665, 282] on div "3/3 eventos analizados Confirmado Partido potencial Falso positivo Cerrar Caso" at bounding box center [601, 217] width 464 height 178
click at [665, 294] on span "Cerrar Caso" at bounding box center [784, 289] width 50 height 15
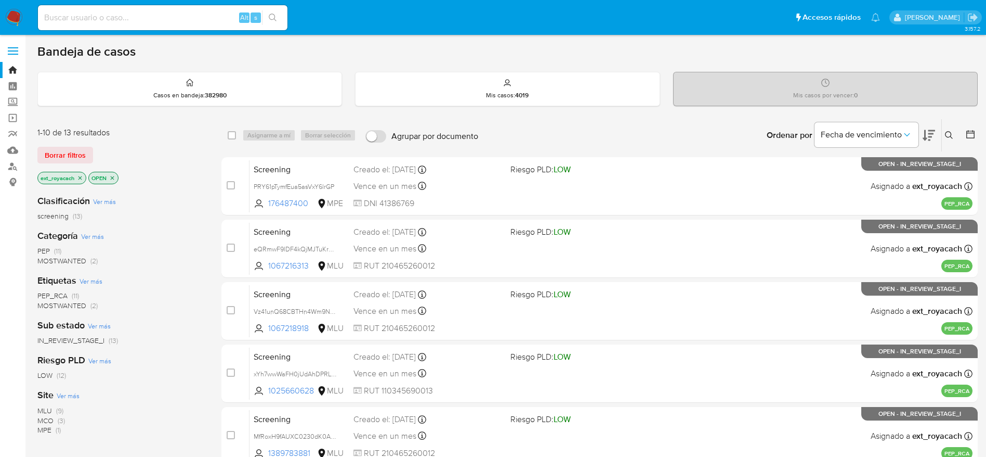
click at [21, 18] on img at bounding box center [14, 18] width 18 height 18
click at [82, 178] on icon "close-filter" at bounding box center [80, 178] width 6 height 6
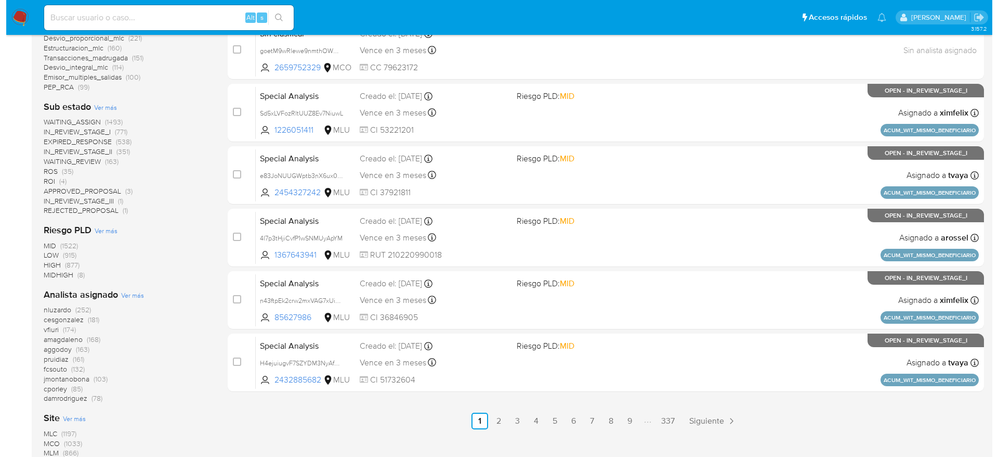
scroll to position [390, 0]
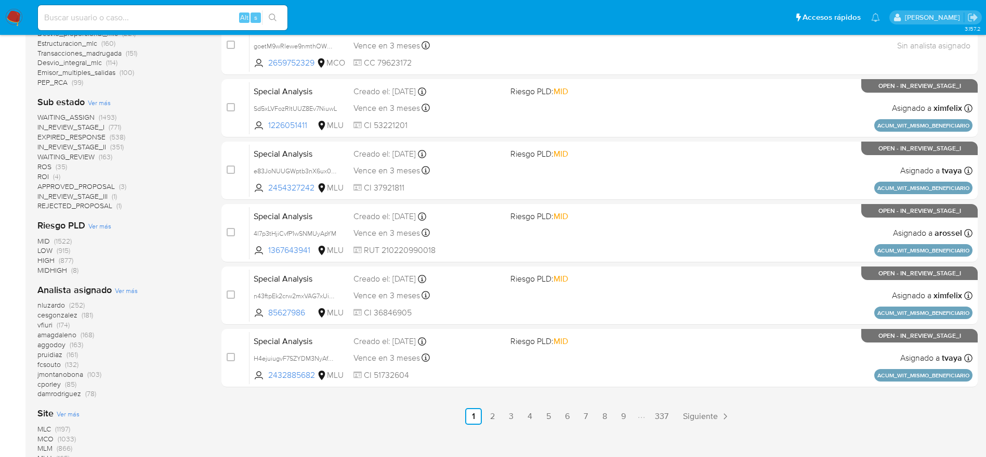
click at [126, 289] on span "Ver más" at bounding box center [126, 289] width 23 height 9
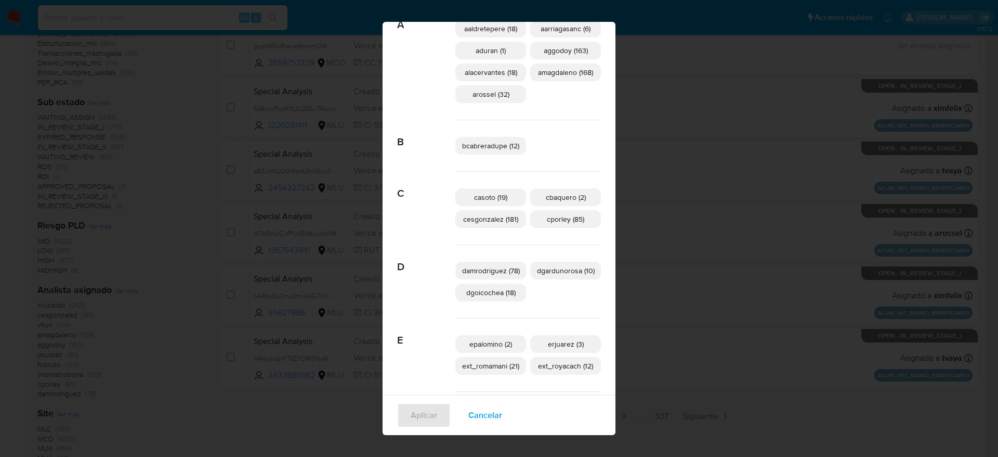
scroll to position [305, 0]
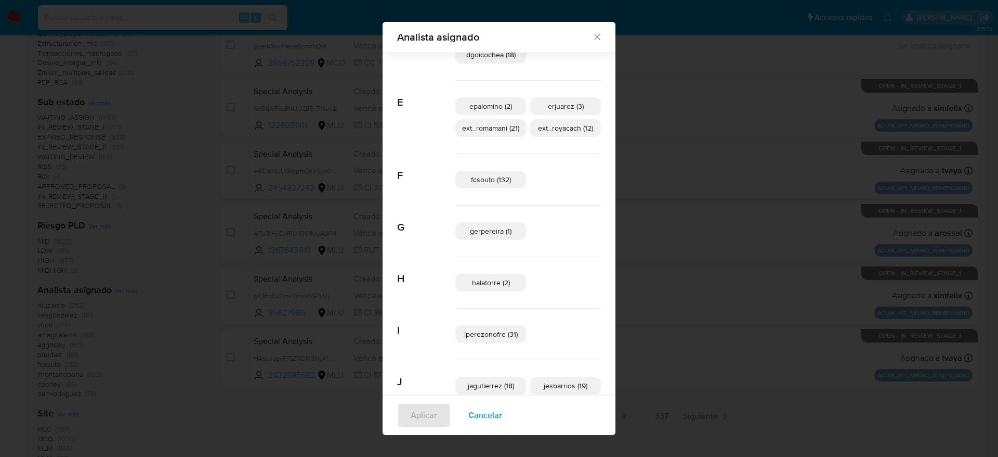
click at [472, 404] on span "Cancelar" at bounding box center [486, 415] width 34 height 23
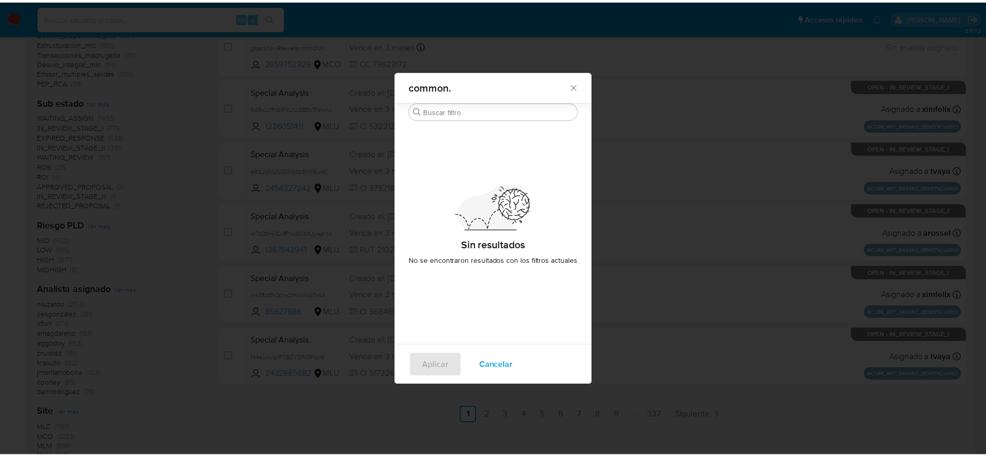
scroll to position [0, 0]
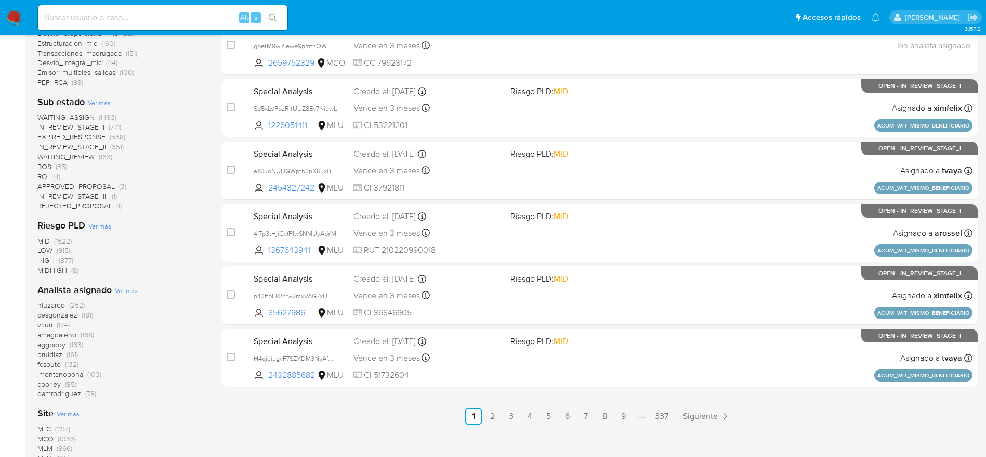
click at [4, 12] on nav "Pausado Ver notificaciones Alt s Accesos rápidos Presiona las siguientes teclas…" at bounding box center [493, 17] width 986 height 35
click at [18, 22] on img at bounding box center [14, 18] width 18 height 18
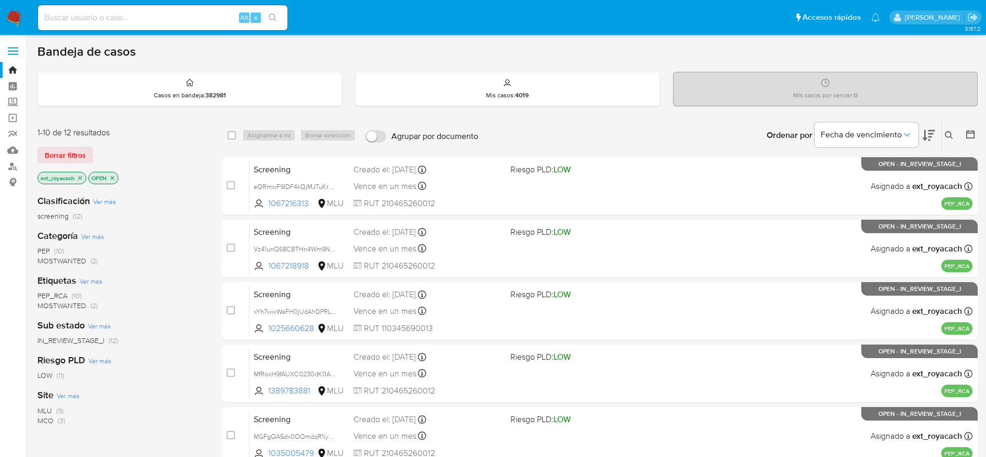
click at [63, 422] on span "(3)" at bounding box center [61, 420] width 7 height 10
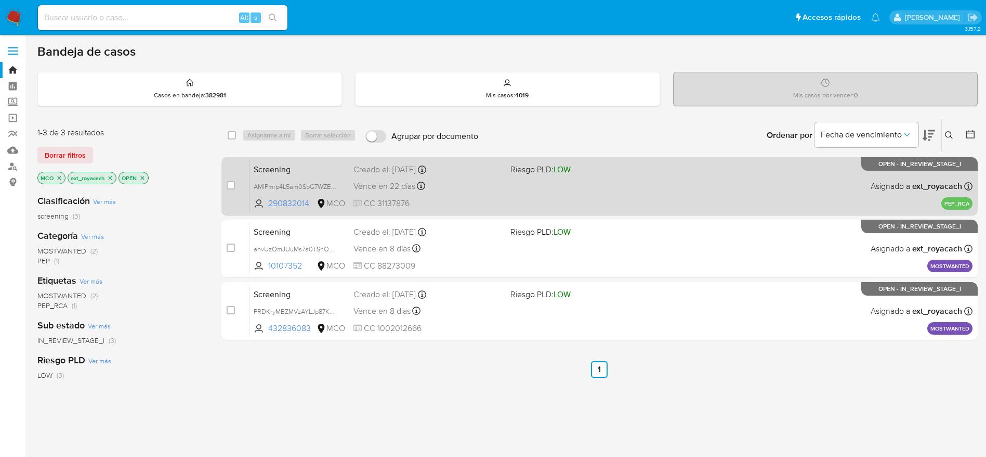
click at [536, 183] on div "Screening AMIPmrp4L5am0SbG7WZE9DGB 290832014 MCO Riesgo PLD: LOW Creado el: [DA…" at bounding box center [611, 186] width 723 height 53
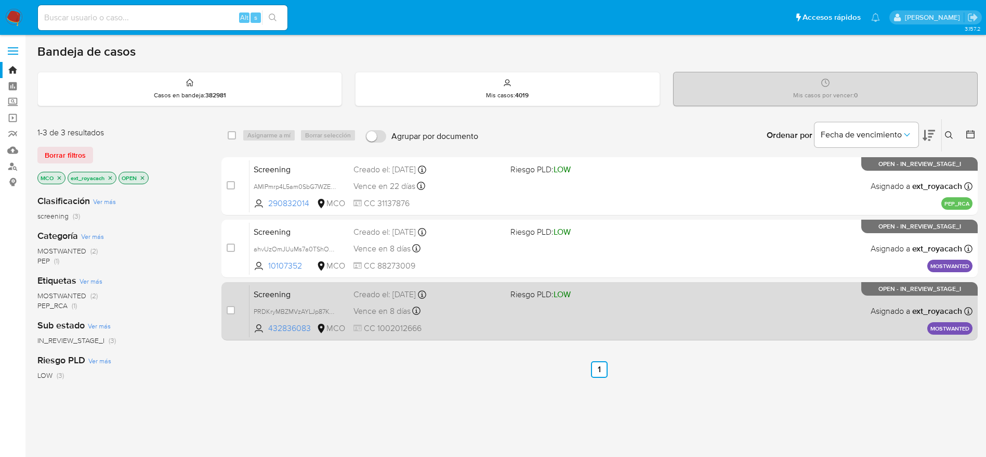
click at [458, 313] on div "Vence en 8 días Vence el [DATE] 07:06:49" at bounding box center [428, 311] width 149 height 14
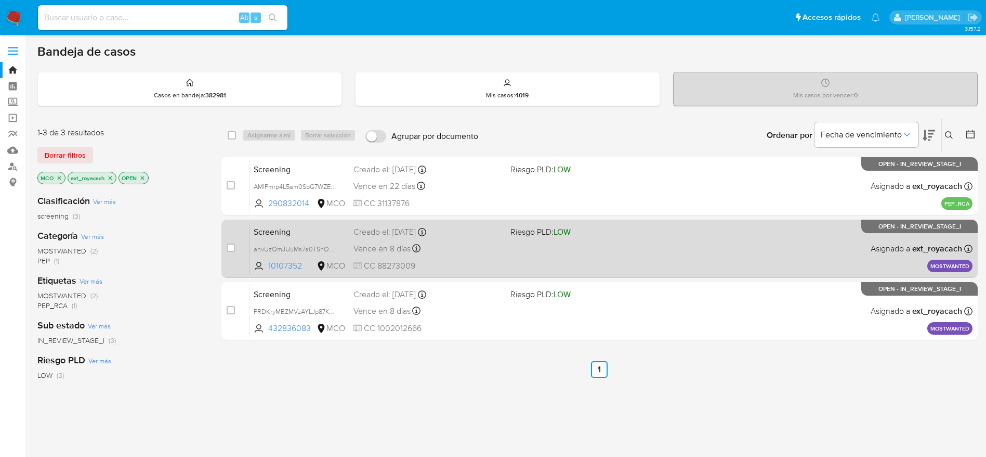
click at [515, 231] on span "Riesgo PLD: LOW" at bounding box center [541, 231] width 60 height 11
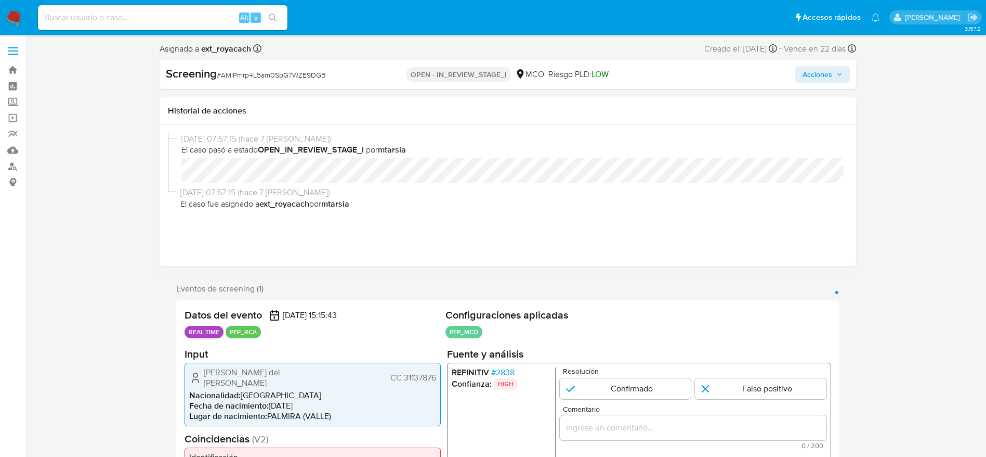
scroll to position [78, 0]
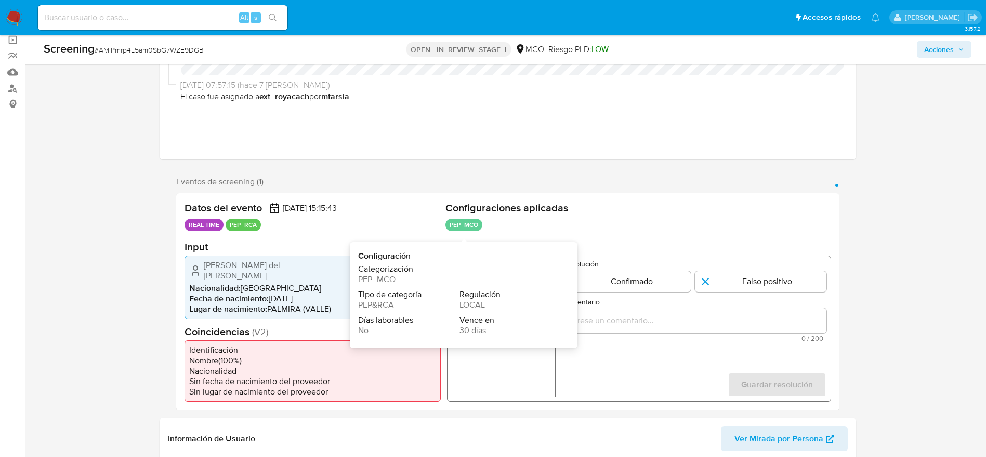
select select "10"
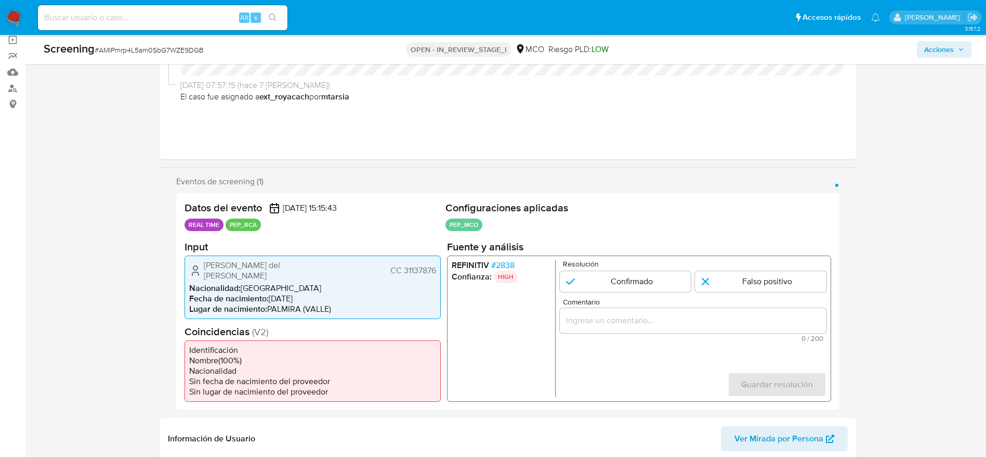
click at [499, 262] on span "# 2838" at bounding box center [502, 264] width 23 height 10
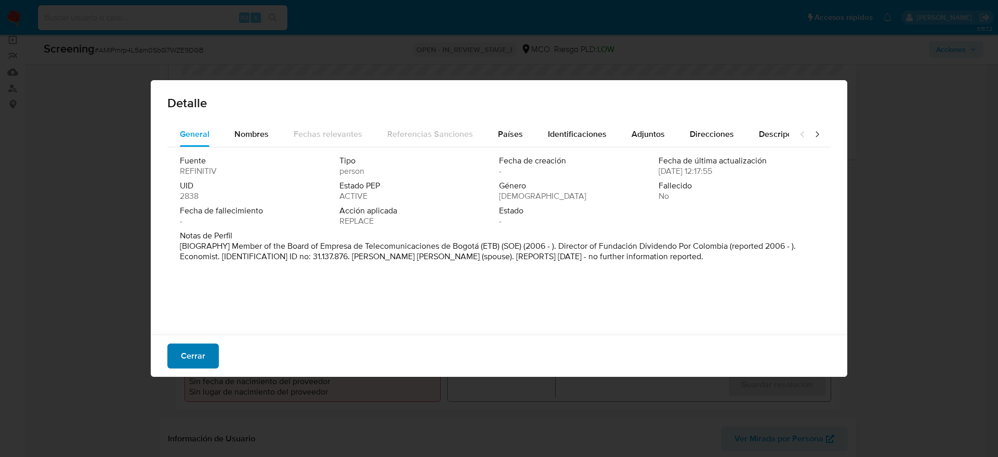
click at [204, 353] on span "Cerrar" at bounding box center [193, 355] width 24 height 23
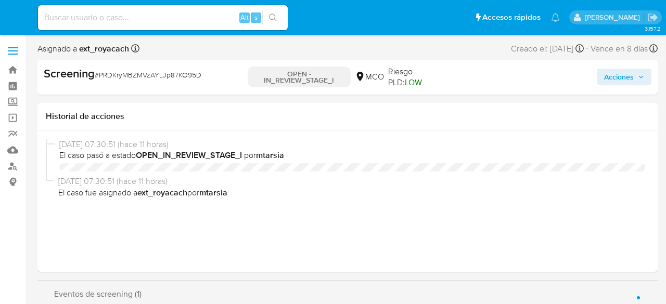
select select "10"
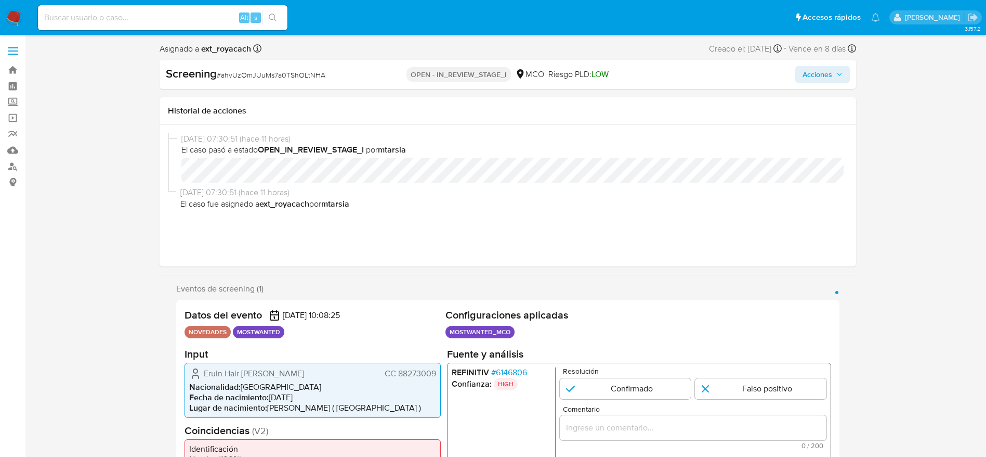
select select "10"
